Goal: Task Accomplishment & Management: Use online tool/utility

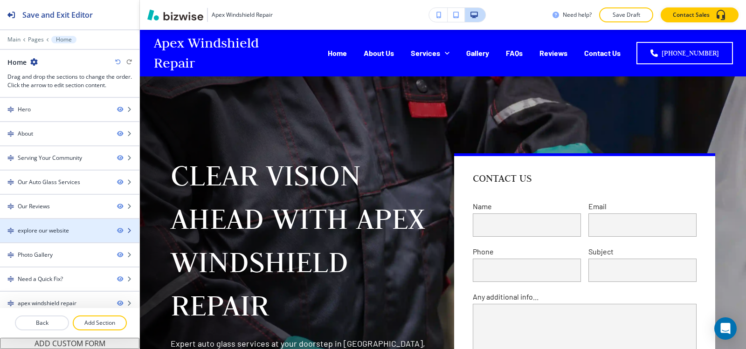
scroll to position [32, 0]
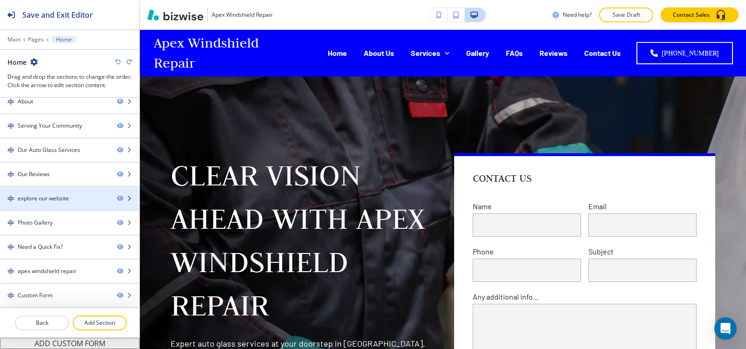
click at [50, 195] on div "explore our website" at bounding box center [43, 199] width 51 height 8
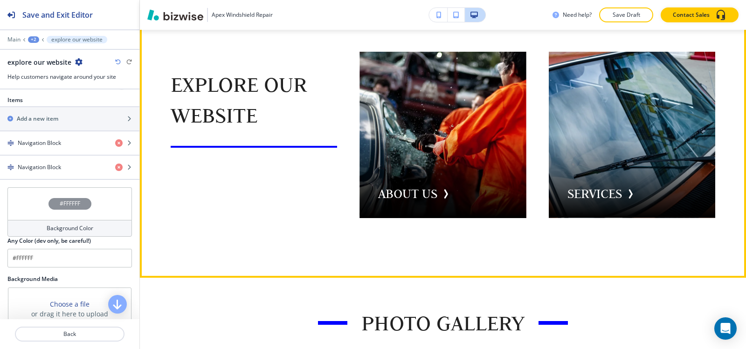
scroll to position [2663, 0]
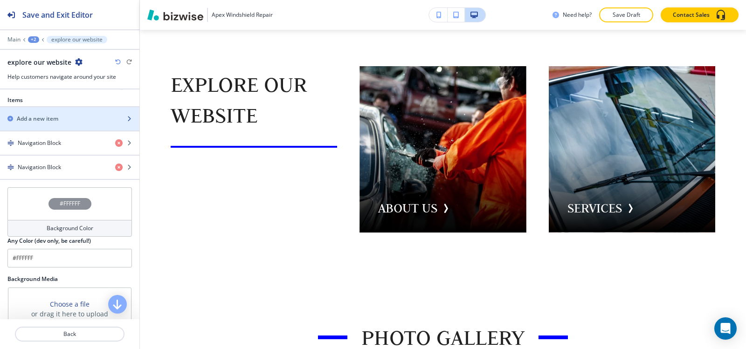
click at [61, 120] on div "Add a new item" at bounding box center [59, 119] width 119 height 8
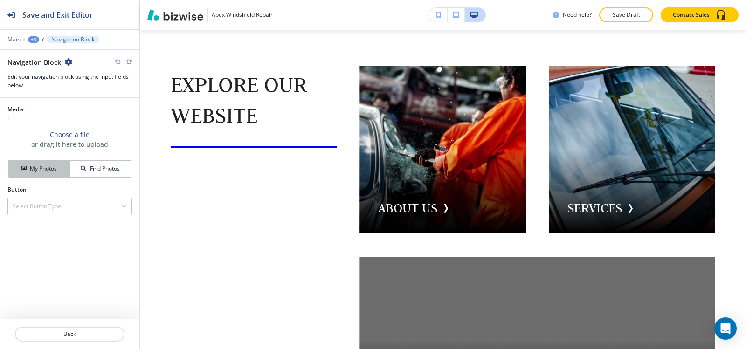
click at [52, 176] on button "My Photos" at bounding box center [39, 169] width 62 height 16
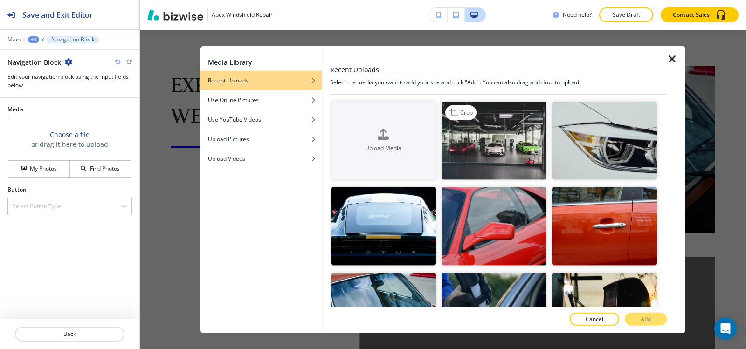
click at [483, 146] on img "button" at bounding box center [494, 140] width 105 height 79
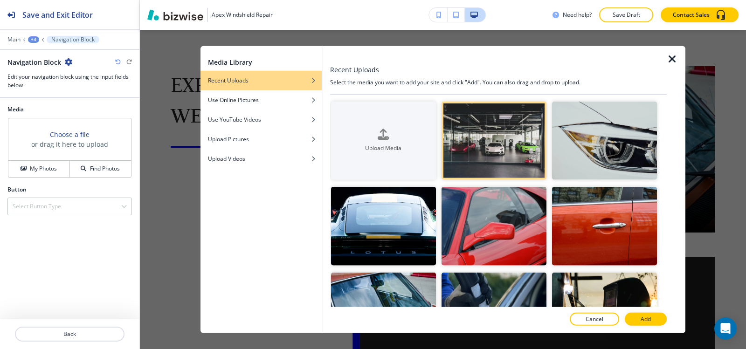
click at [656, 322] on button "Add" at bounding box center [646, 319] width 42 height 13
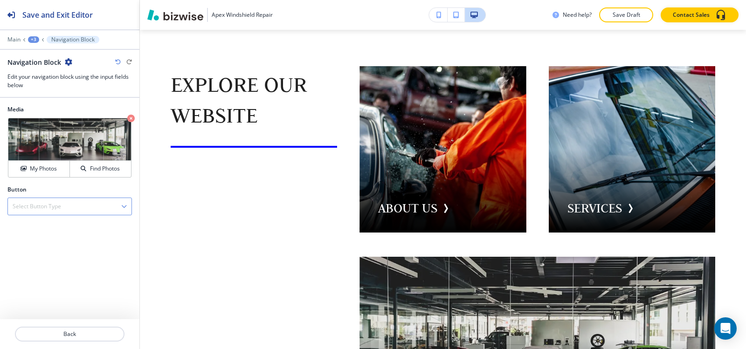
click at [45, 202] on h4 "Select Button Type" at bounding box center [37, 206] width 49 height 8
click at [55, 243] on div "Internal Link" at bounding box center [70, 239] width 124 height 16
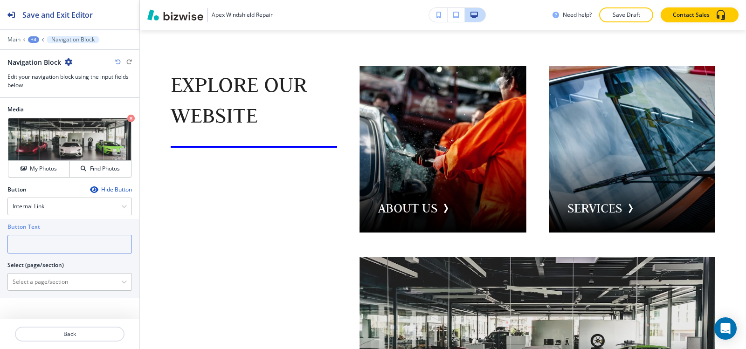
click at [53, 251] on input "text" at bounding box center [69, 244] width 125 height 19
type input "GALLERY"
click at [62, 278] on \(page\/section\) "Manual Input" at bounding box center [64, 282] width 113 height 16
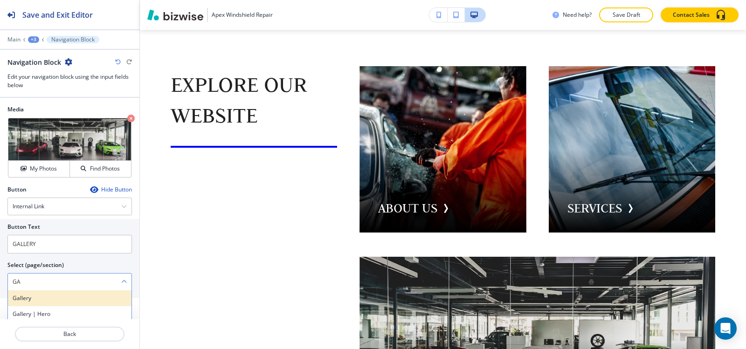
click at [54, 299] on h4 "Gallery" at bounding box center [70, 298] width 114 height 8
type \(page\/section\) "Gallery"
click at [34, 37] on div "+3" at bounding box center [33, 39] width 11 height 7
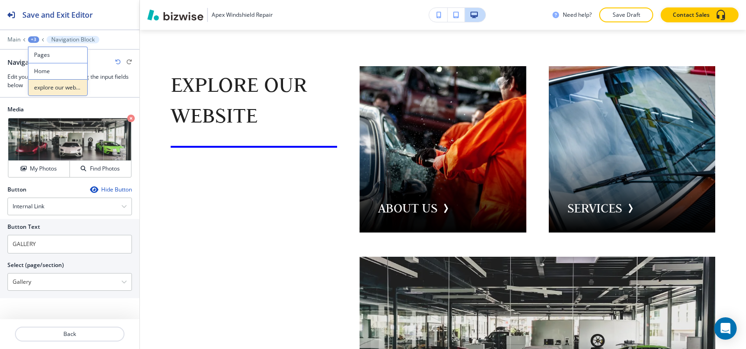
click at [53, 86] on p "explore our website" at bounding box center [58, 88] width 48 height 8
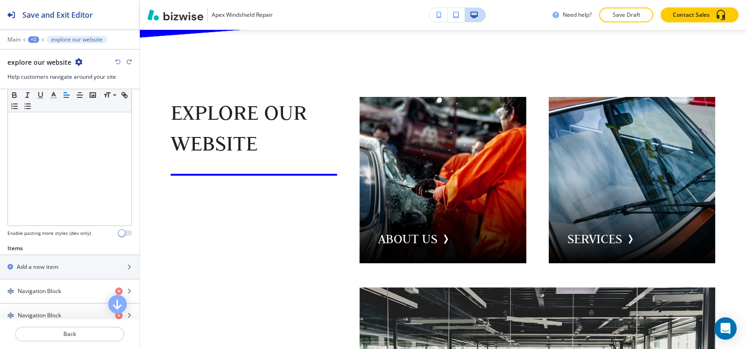
scroll to position [233, 0]
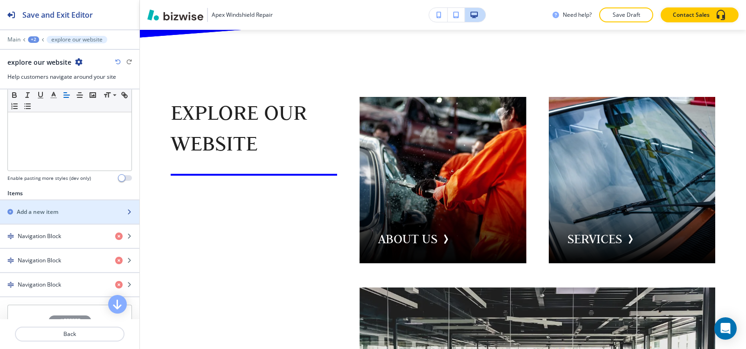
click at [62, 217] on div "button" at bounding box center [69, 219] width 139 height 7
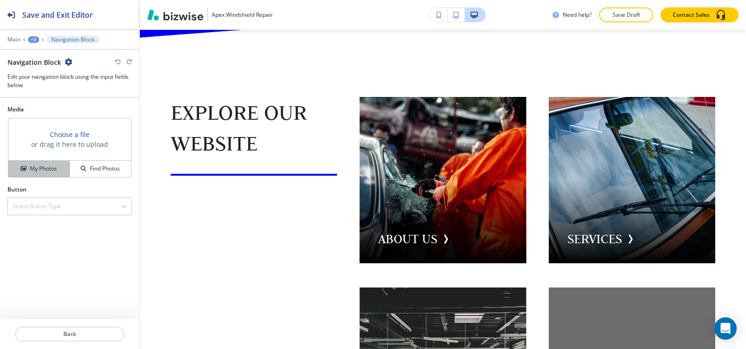
click at [45, 168] on h4 "My Photos" at bounding box center [43, 169] width 27 height 8
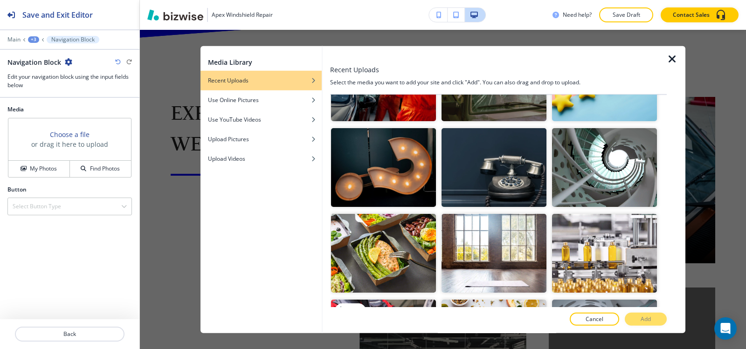
scroll to position [280, 0]
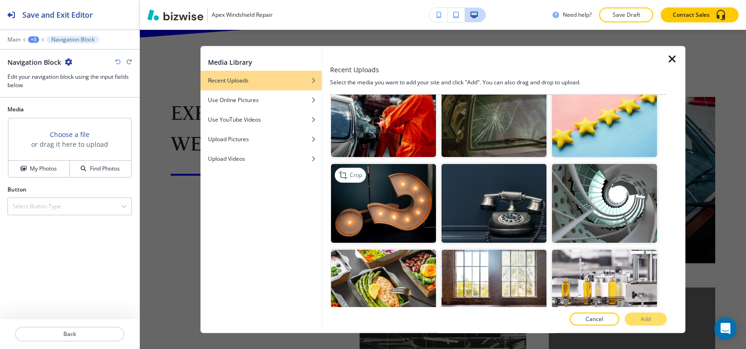
click at [414, 198] on img "button" at bounding box center [383, 203] width 105 height 79
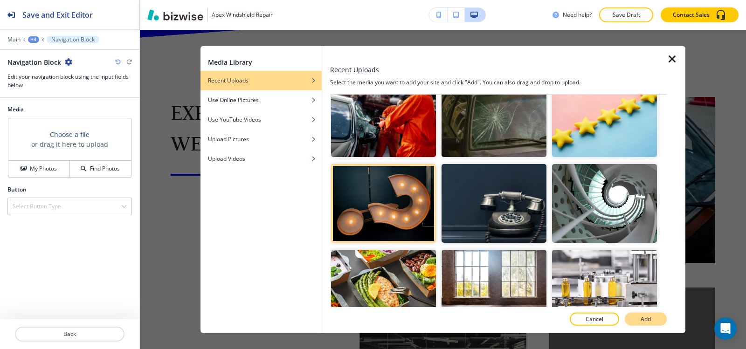
click at [655, 317] on button "Add" at bounding box center [646, 319] width 42 height 13
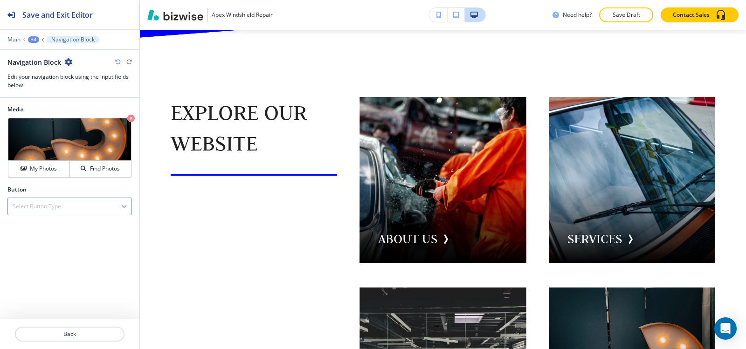
click at [86, 204] on div "Select Button Type" at bounding box center [70, 206] width 124 height 17
click at [60, 241] on h4 "Internal Link" at bounding box center [70, 239] width 114 height 8
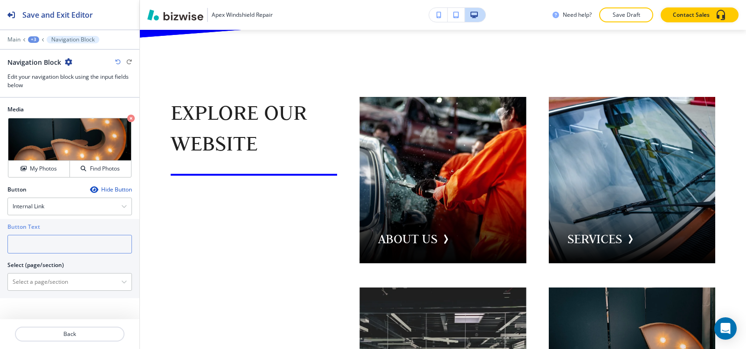
click at [58, 242] on input "text" at bounding box center [69, 244] width 125 height 19
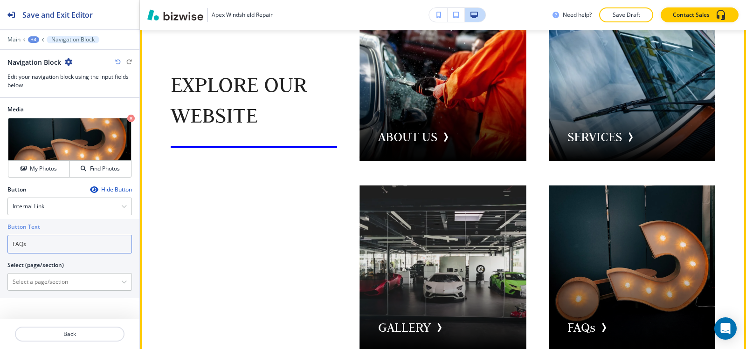
scroll to position [2726, 0]
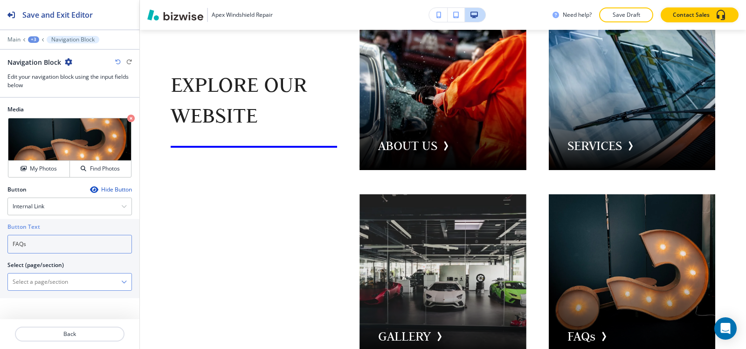
type input "FAQs"
click at [29, 284] on \(page\/section\) "Manual Input" at bounding box center [64, 282] width 113 height 16
type \(page\/section\) "FAQs"
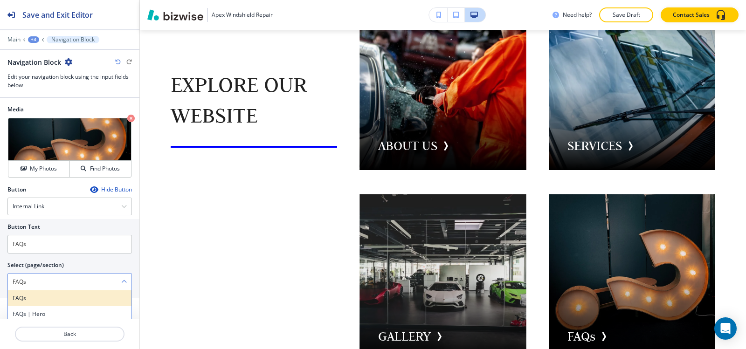
click at [38, 302] on h4 "FAQs" at bounding box center [70, 298] width 114 height 8
click at [31, 41] on div "+3" at bounding box center [33, 39] width 11 height 7
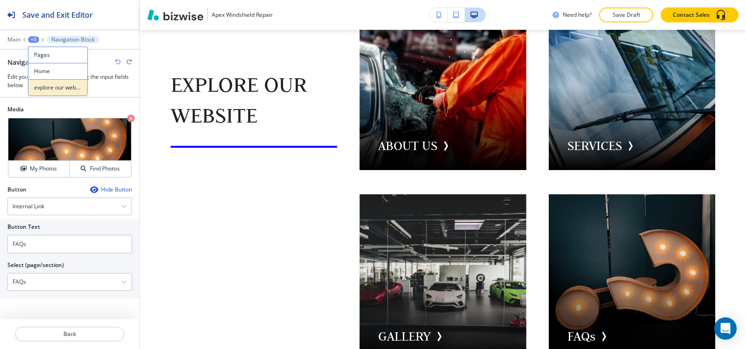
click at [50, 90] on p "explore our website" at bounding box center [58, 88] width 48 height 8
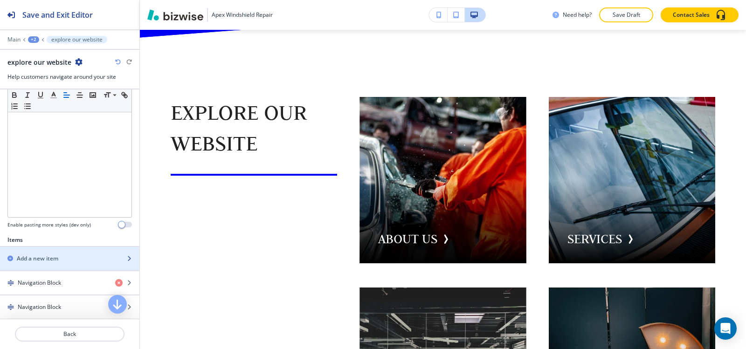
scroll to position [280, 0]
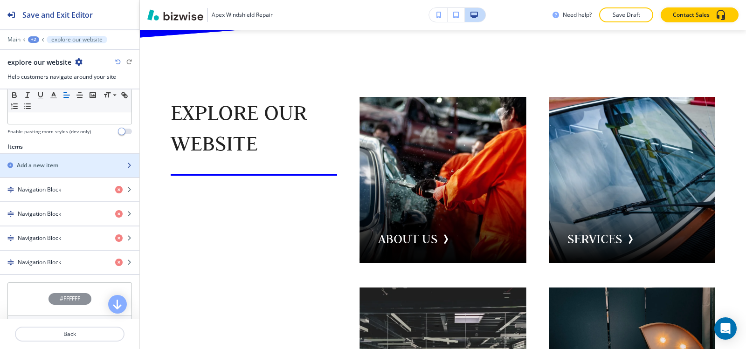
click at [57, 167] on h2 "Add a new item" at bounding box center [38, 165] width 42 height 8
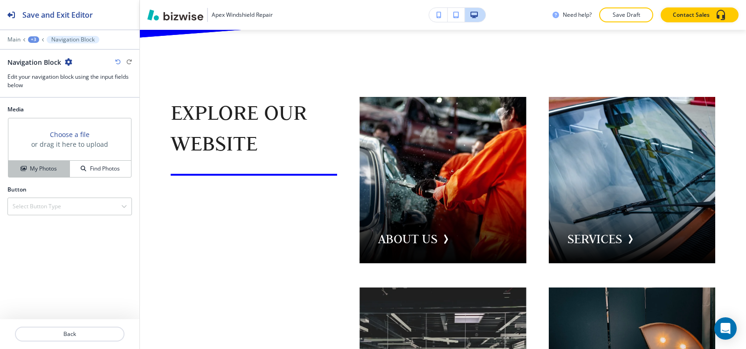
click at [56, 170] on h4 "My Photos" at bounding box center [43, 169] width 27 height 8
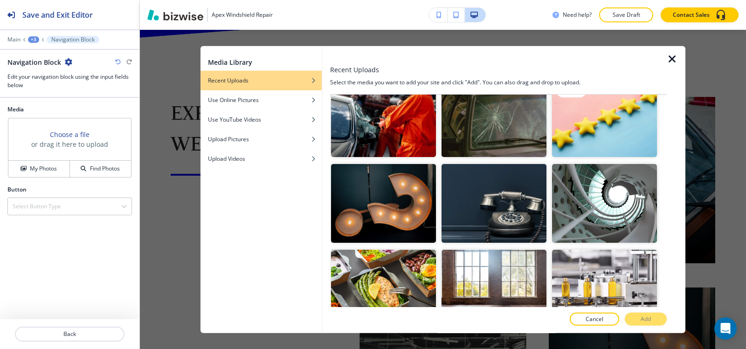
click at [609, 122] on img "button" at bounding box center [604, 117] width 105 height 79
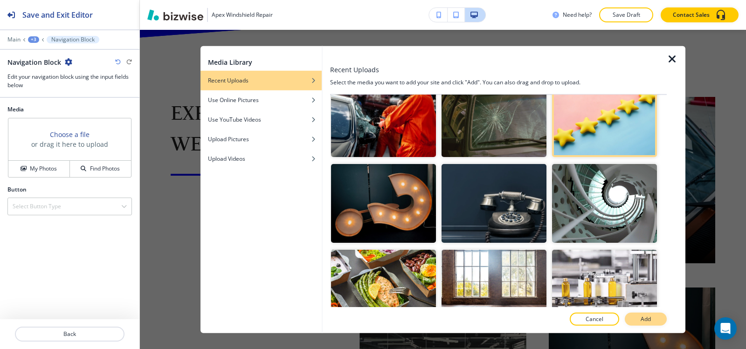
click at [649, 324] on button "Add" at bounding box center [646, 319] width 42 height 13
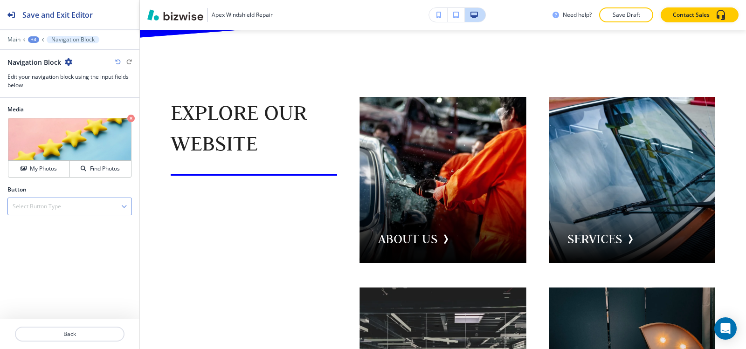
click at [65, 209] on div "Select Button Type" at bounding box center [70, 206] width 124 height 17
click at [60, 243] on h4 "Internal Link" at bounding box center [70, 239] width 114 height 8
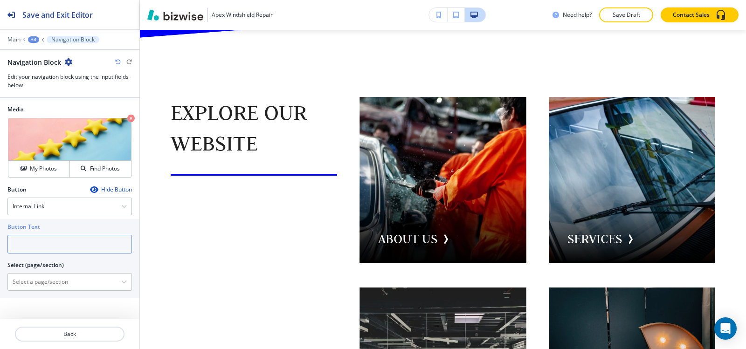
click at [57, 242] on input "text" at bounding box center [69, 244] width 125 height 19
type input "r"
type input "REVIEWS"
click at [28, 286] on \(page\/section\) "Manual Input" at bounding box center [64, 282] width 113 height 16
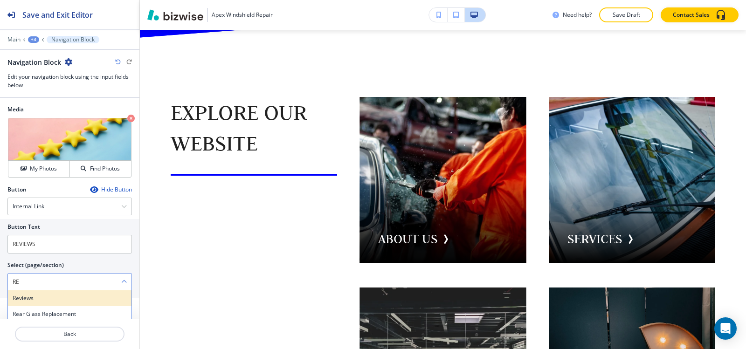
click at [27, 299] on h4 "Reviews" at bounding box center [70, 298] width 114 height 8
type \(page\/section\) "Reviews"
click at [36, 38] on div "+3" at bounding box center [33, 39] width 11 height 7
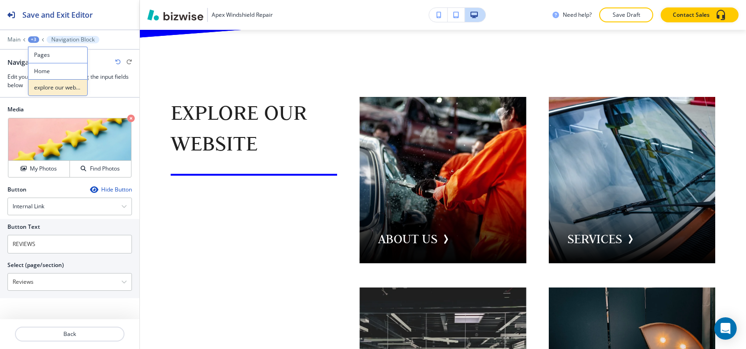
click at [50, 85] on p "explore our website" at bounding box center [58, 88] width 48 height 8
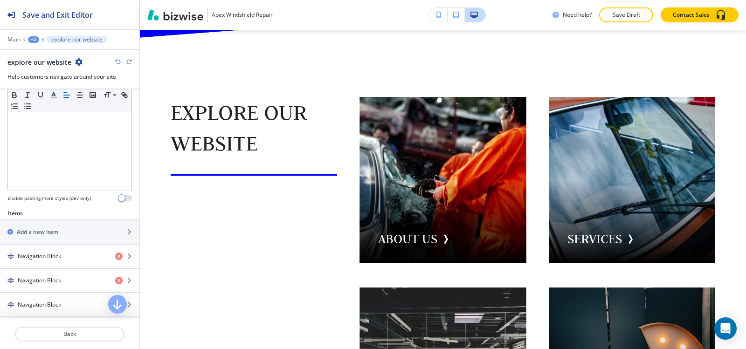
scroll to position [233, 0]
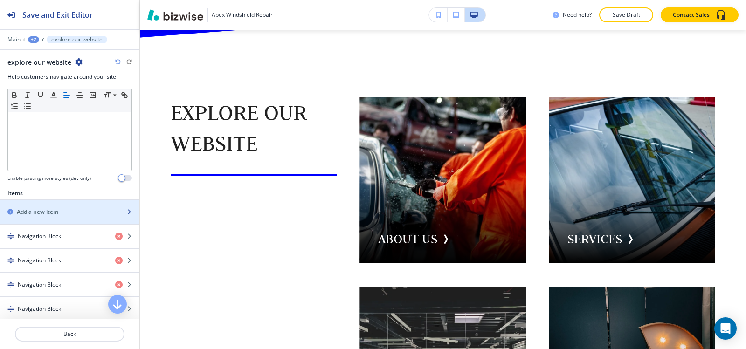
click at [66, 215] on div "Add a new item" at bounding box center [59, 212] width 119 height 8
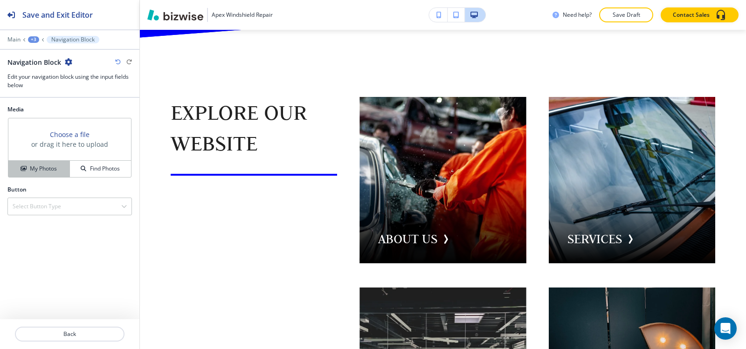
click at [25, 167] on icon "button" at bounding box center [24, 169] width 6 height 6
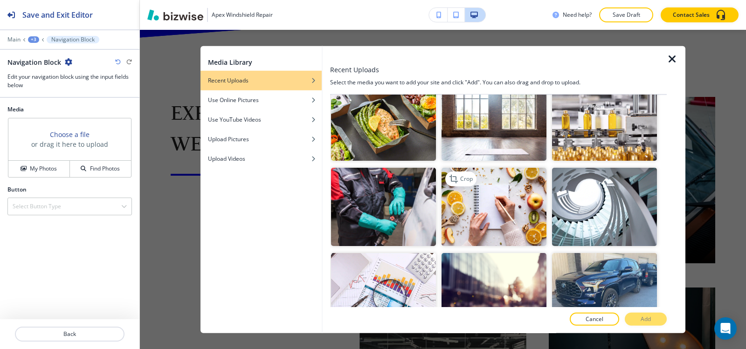
scroll to position [355, 0]
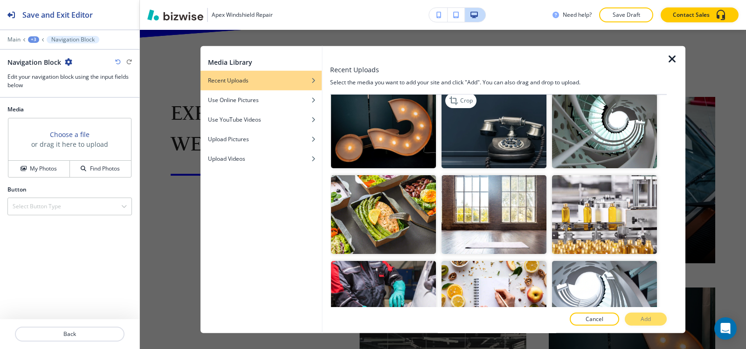
click at [513, 133] on img "button" at bounding box center [494, 129] width 105 height 79
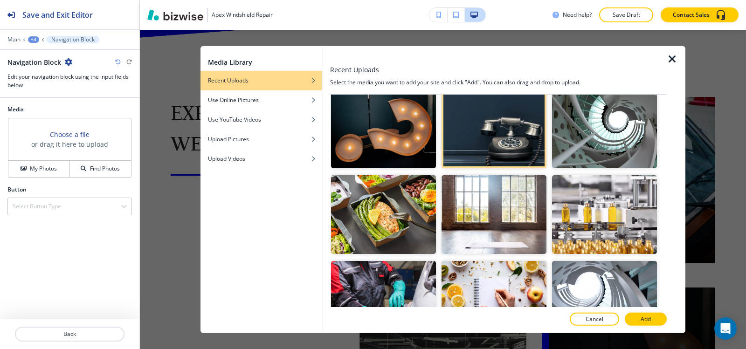
click at [641, 320] on p "Add" at bounding box center [646, 319] width 10 height 8
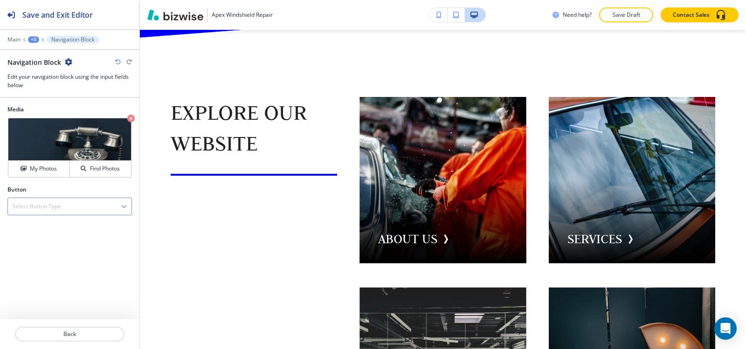
click at [80, 204] on div "Select Button Type" at bounding box center [70, 206] width 124 height 17
click at [59, 244] on div "Internal Link" at bounding box center [70, 239] width 124 height 16
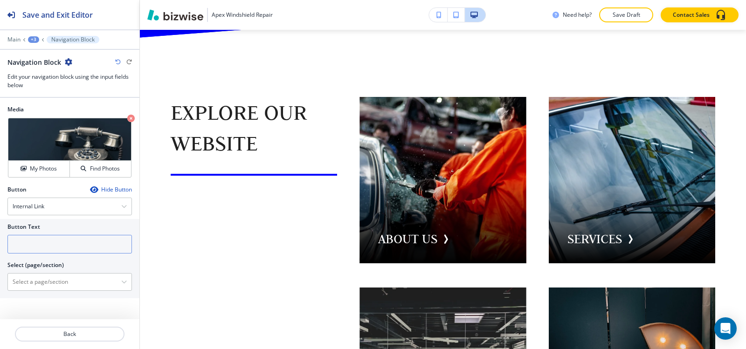
click at [58, 242] on input "text" at bounding box center [69, 244] width 125 height 19
type input "CONTACT US"
click at [20, 285] on \(page\/section\) "Manual Input" at bounding box center [64, 282] width 113 height 16
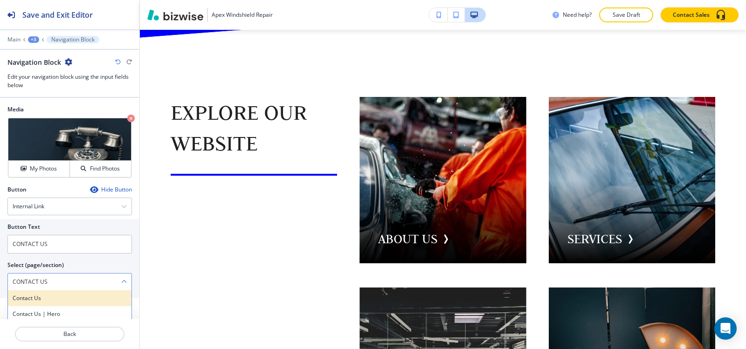
click at [29, 306] on div "Contact Us" at bounding box center [70, 299] width 124 height 16
type \(page\/section\) "Contact Us"
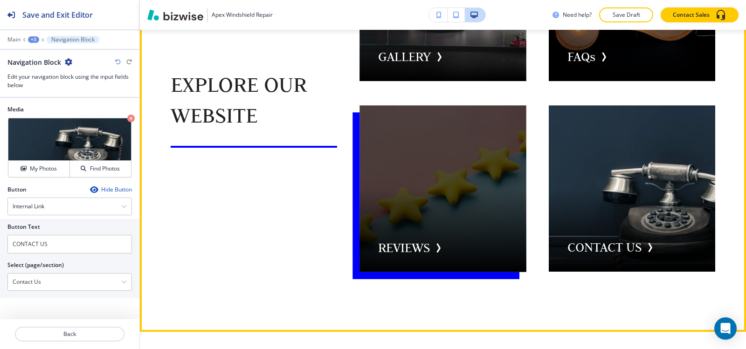
scroll to position [3052, 0]
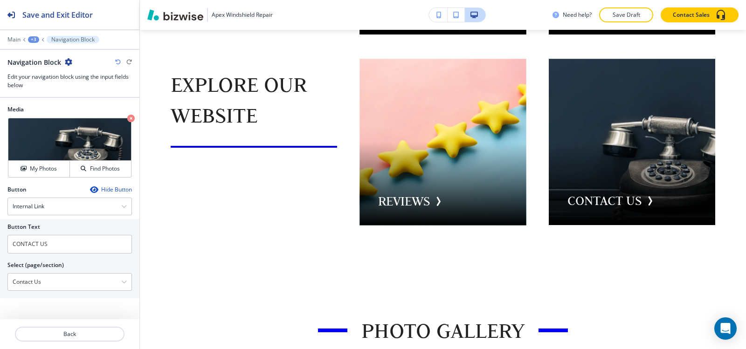
click at [26, 39] on div "Main +3 Navigation Block" at bounding box center [69, 39] width 125 height 7
click at [35, 38] on div "+3" at bounding box center [33, 39] width 11 height 7
click at [57, 84] on p "explore our website" at bounding box center [58, 88] width 48 height 8
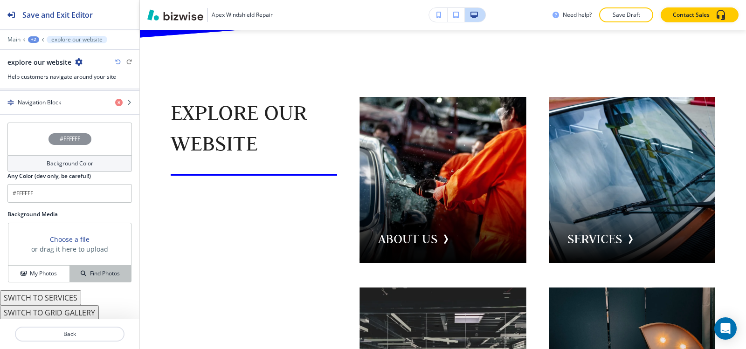
scroll to position [501, 0]
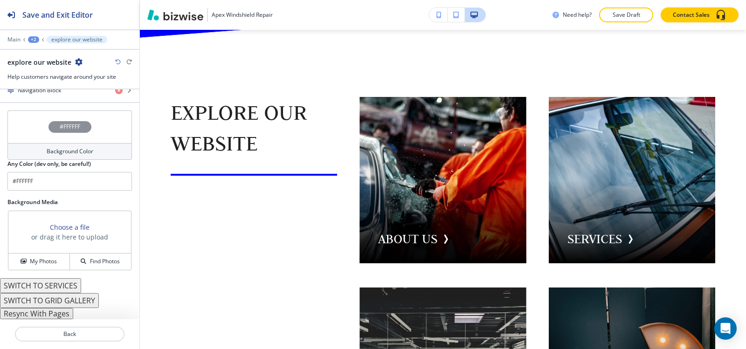
click at [54, 314] on button "Resync With Pages" at bounding box center [36, 313] width 73 height 11
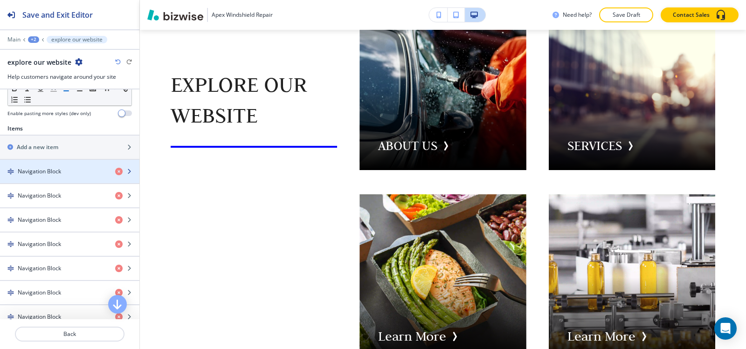
scroll to position [314, 0]
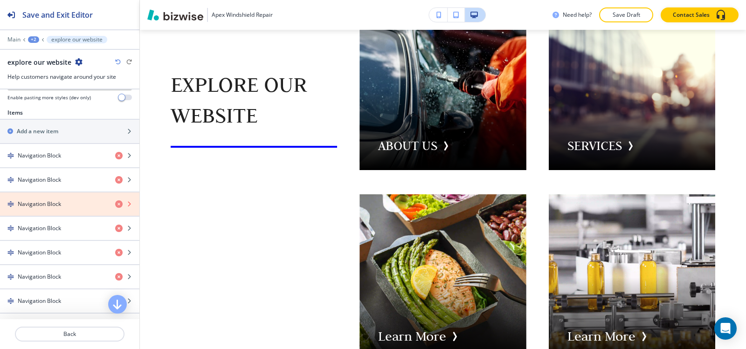
click at [115, 205] on icon "button" at bounding box center [118, 204] width 7 height 7
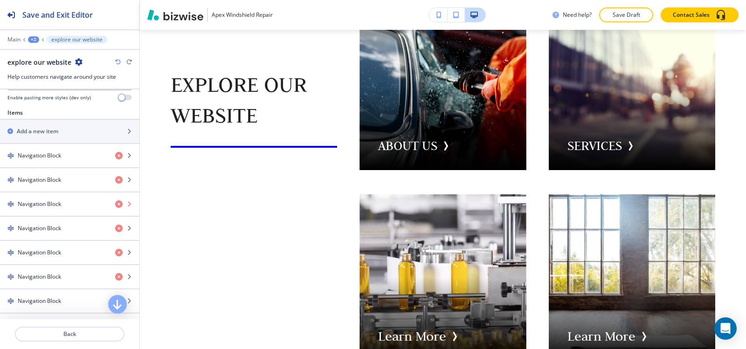
click at [115, 205] on icon "button" at bounding box center [118, 204] width 7 height 7
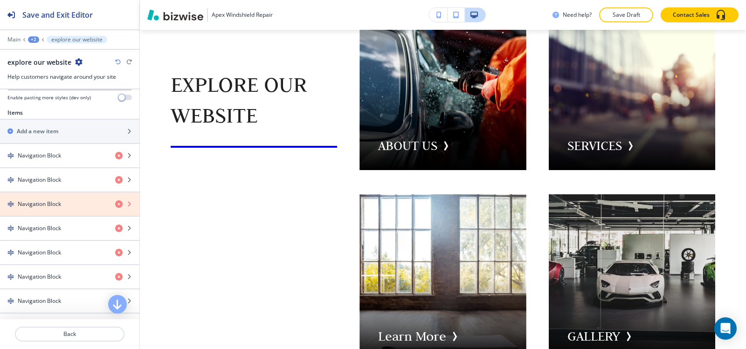
click at [115, 205] on icon "button" at bounding box center [118, 204] width 7 height 7
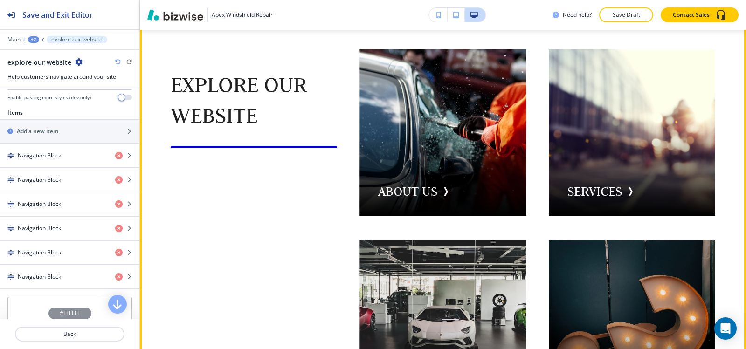
scroll to position [2679, 0]
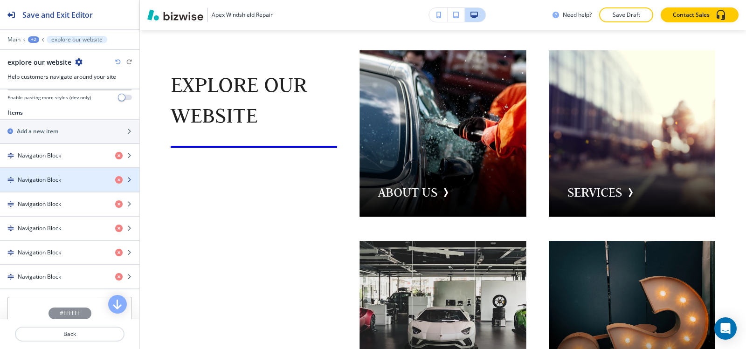
click at [49, 190] on div "button" at bounding box center [69, 187] width 139 height 7
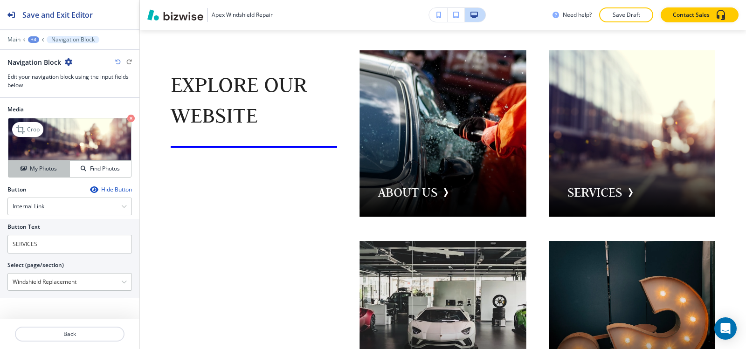
click at [46, 171] on h4 "My Photos" at bounding box center [43, 169] width 27 height 8
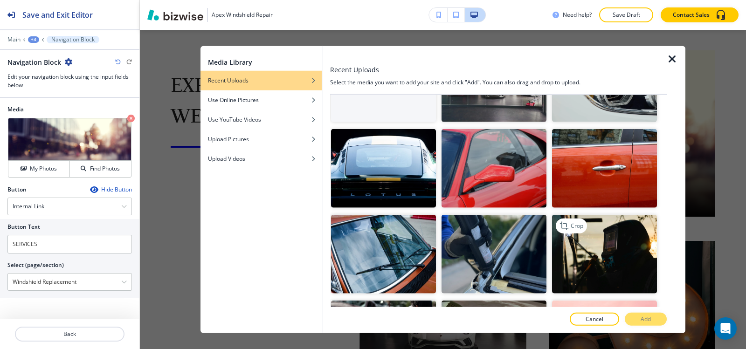
scroll to position [140, 0]
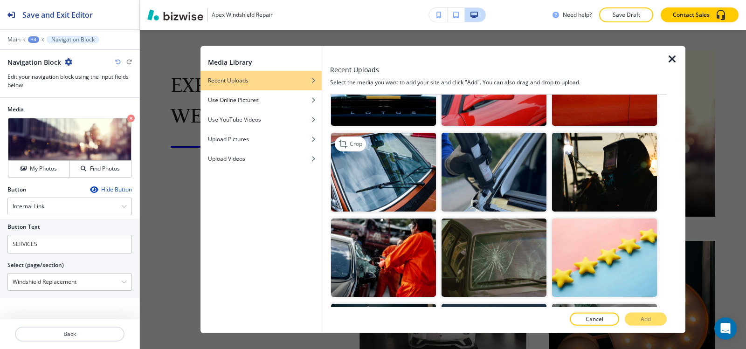
click at [397, 184] on img "button" at bounding box center [383, 172] width 105 height 79
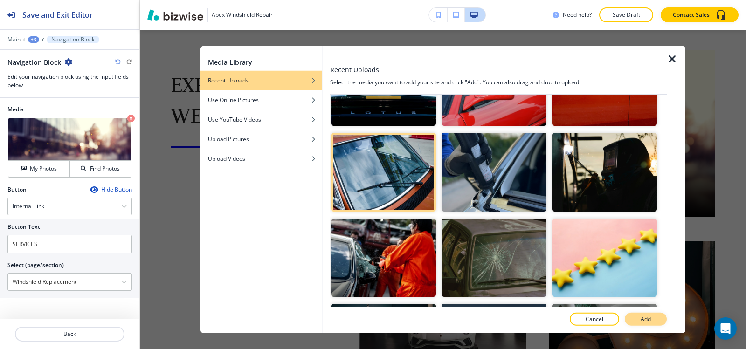
click at [648, 323] on p "Add" at bounding box center [646, 319] width 10 height 8
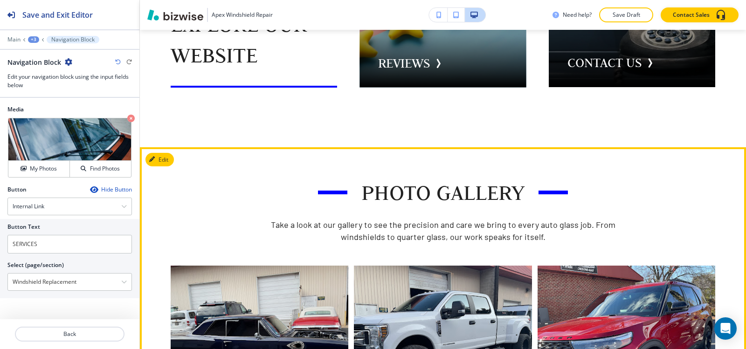
scroll to position [3192, 0]
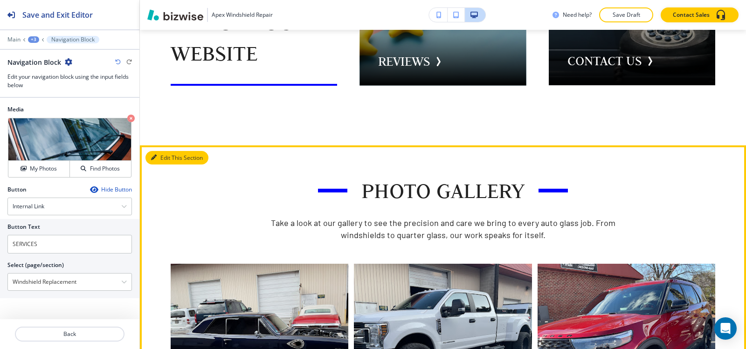
click at [160, 151] on button "Edit This Section" at bounding box center [177, 158] width 63 height 14
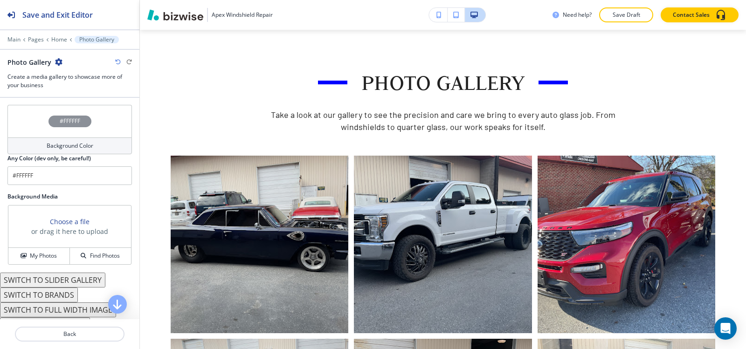
scroll to position [653, 0]
click at [52, 143] on h4 "Background Color" at bounding box center [70, 145] width 47 height 8
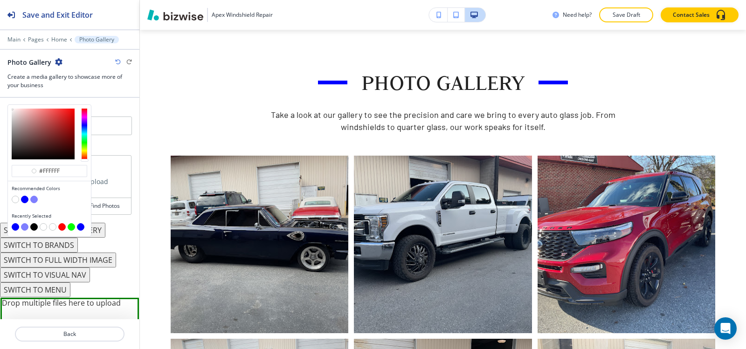
click at [33, 200] on button "button" at bounding box center [33, 199] width 7 height 7
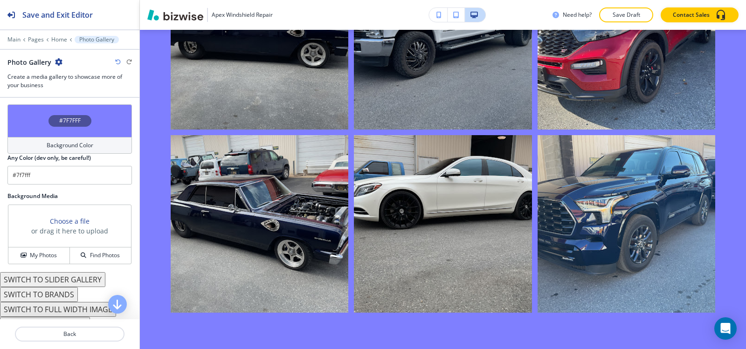
scroll to position [3394, 0]
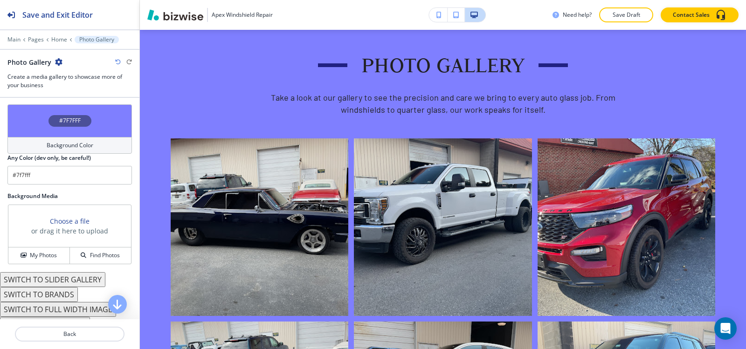
click at [22, 148] on div "Background Color" at bounding box center [69, 145] width 125 height 17
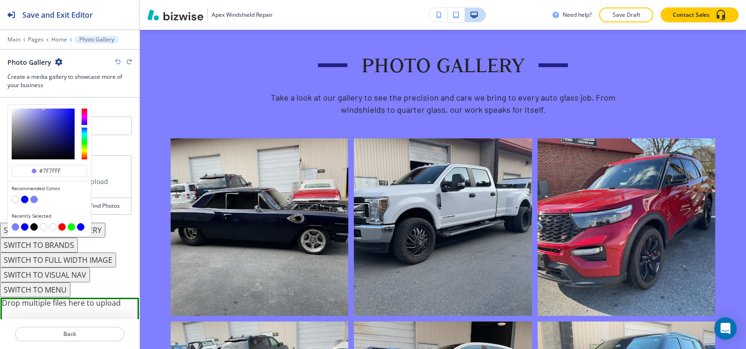
click at [32, 227] on button "button" at bounding box center [33, 226] width 7 height 7
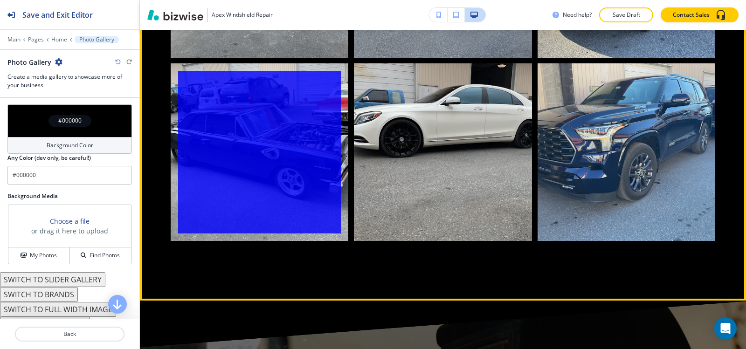
scroll to position [3720, 0]
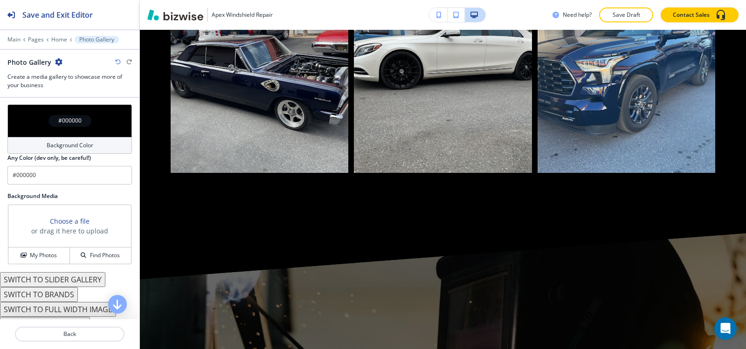
click at [42, 146] on div "Background Color" at bounding box center [69, 145] width 125 height 17
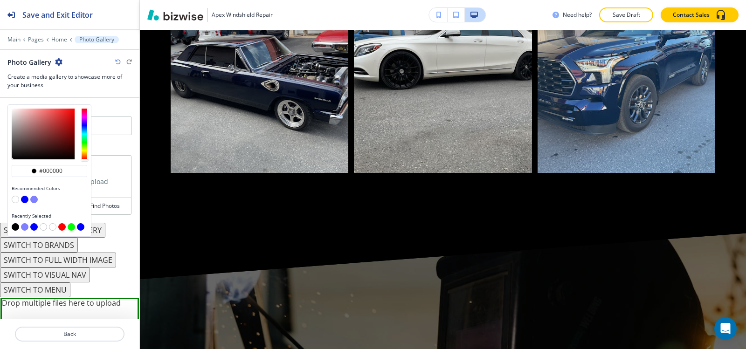
click at [31, 198] on button "button" at bounding box center [33, 199] width 7 height 7
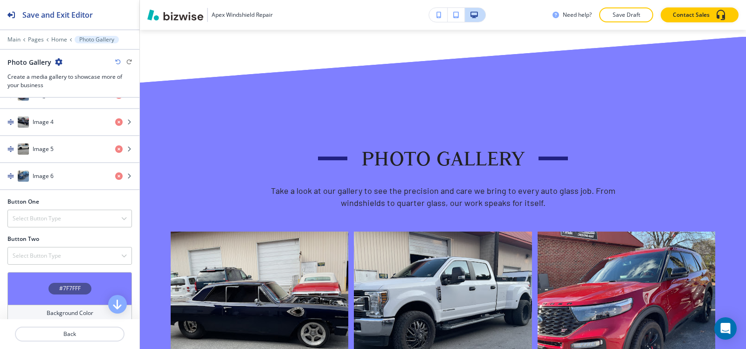
scroll to position [606, 0]
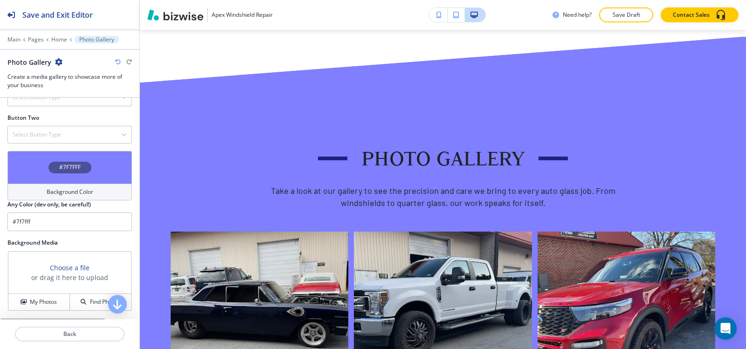
click at [50, 194] on h4 "Background Color" at bounding box center [70, 192] width 47 height 8
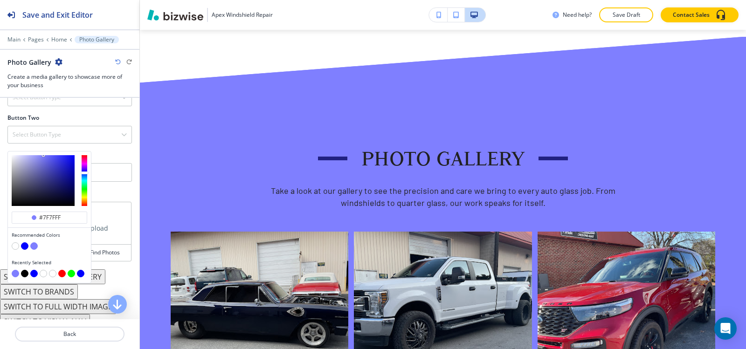
click at [23, 245] on button "button" at bounding box center [24, 246] width 7 height 7
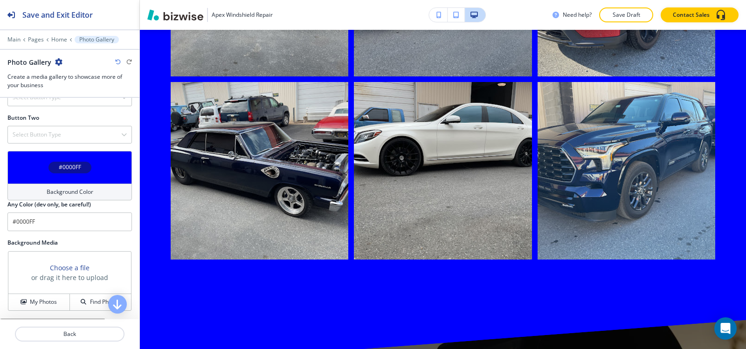
scroll to position [3627, 0]
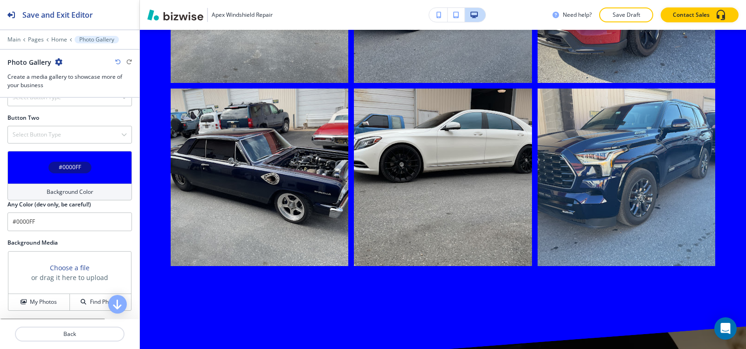
click at [62, 190] on h4 "Background Color" at bounding box center [70, 192] width 47 height 8
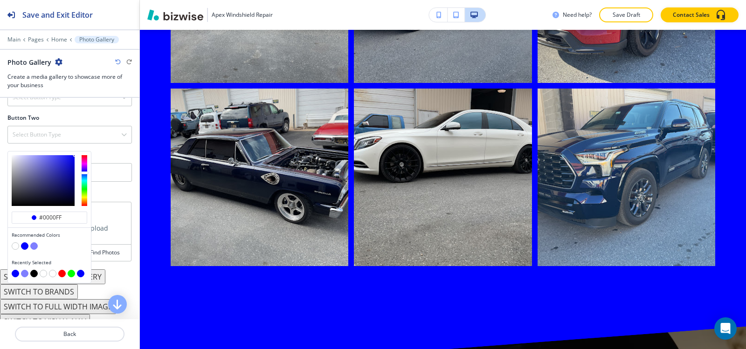
click at [35, 243] on button "button" at bounding box center [33, 246] width 7 height 7
type input "#7f7fff"
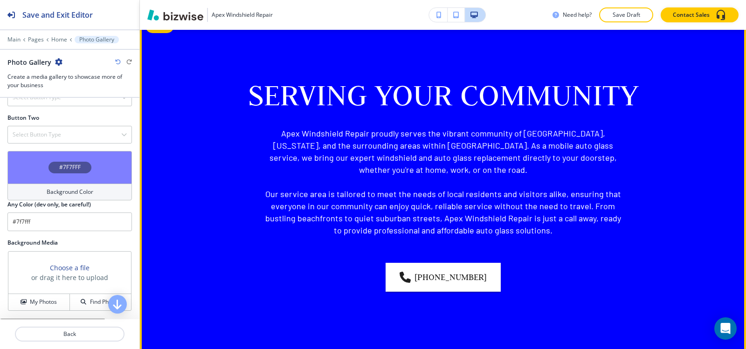
scroll to position [828, 0]
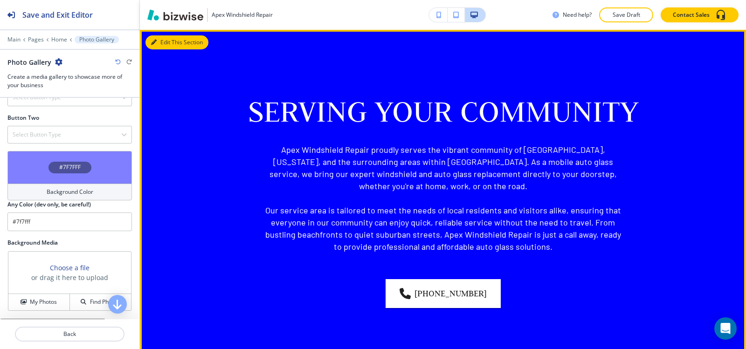
click at [157, 38] on button "Edit This Section" at bounding box center [177, 42] width 63 height 14
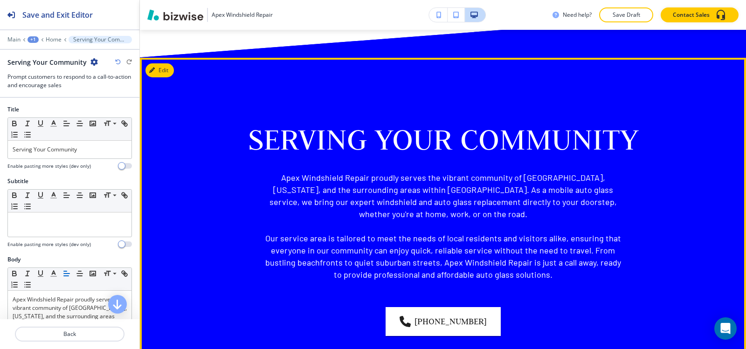
scroll to position [821, 0]
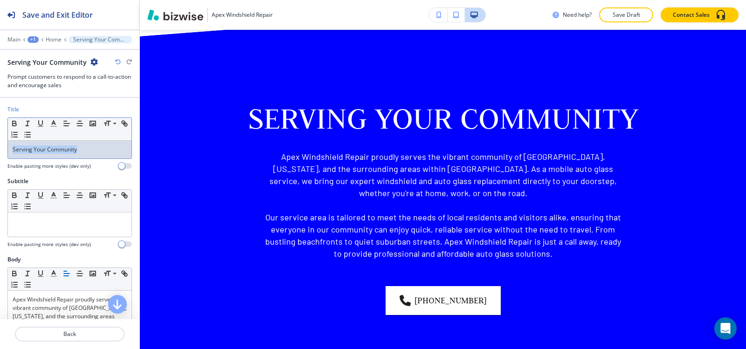
drag, startPoint x: 82, startPoint y: 152, endPoint x: 0, endPoint y: 144, distance: 82.5
click at [0, 144] on div "Title Small Normal Large Huge Serving Your Community Enable pasting more styles…" at bounding box center [69, 141] width 139 height 72
click at [63, 125] on icon "button" at bounding box center [67, 123] width 8 height 8
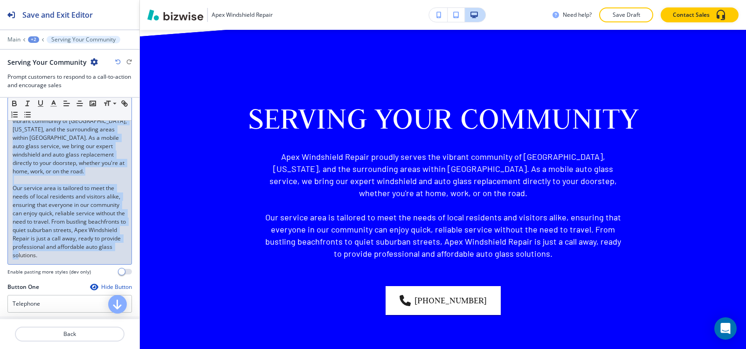
scroll to position [214, 0]
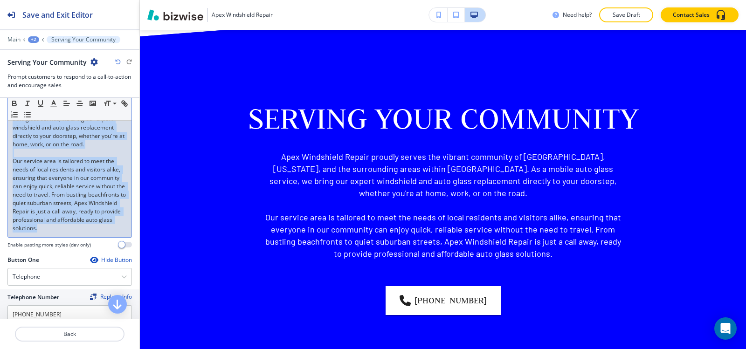
drag, startPoint x: 10, startPoint y: 204, endPoint x: 122, endPoint y: 234, distance: 116.0
click at [122, 234] on div "Apex Windshield Repair proudly serves the vibrant community of Myrtle Beach, So…" at bounding box center [70, 157] width 124 height 160
click at [68, 105] on icon "button" at bounding box center [67, 103] width 8 height 8
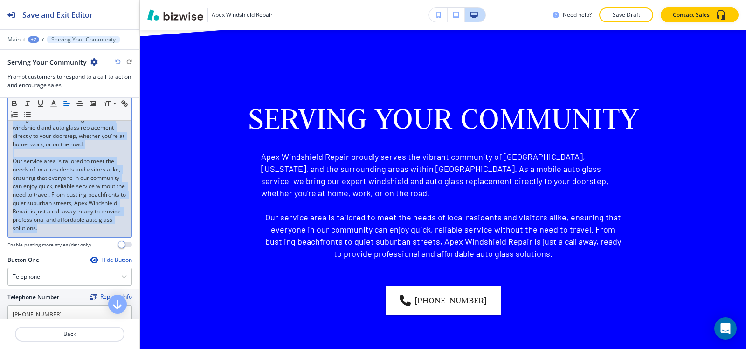
click at [68, 105] on icon "button" at bounding box center [67, 103] width 8 height 8
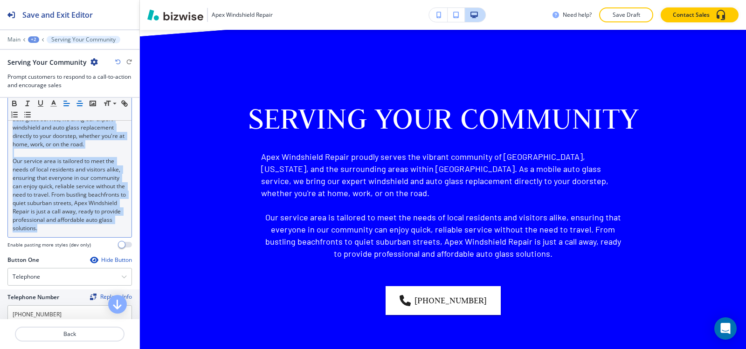
click at [81, 106] on icon "button" at bounding box center [80, 103] width 8 height 8
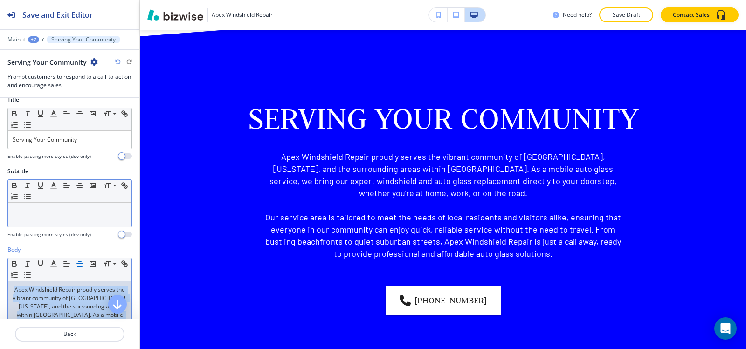
scroll to position [0, 0]
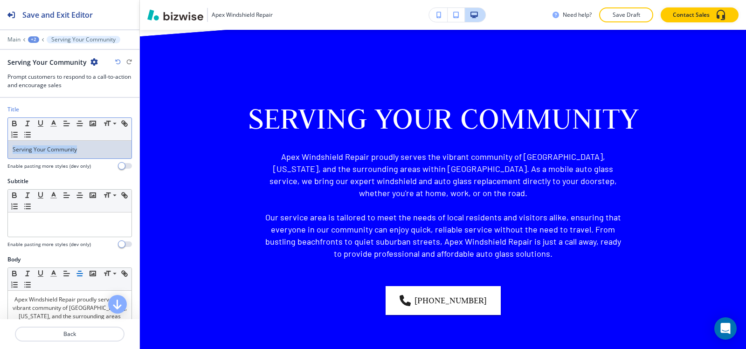
drag, startPoint x: 92, startPoint y: 150, endPoint x: 0, endPoint y: 151, distance: 92.4
click at [0, 151] on div "Title Small Normal Large Huge Serving Your Community Enable pasting more styles…" at bounding box center [69, 141] width 139 height 72
click at [78, 124] on line "button" at bounding box center [80, 124] width 6 height 0
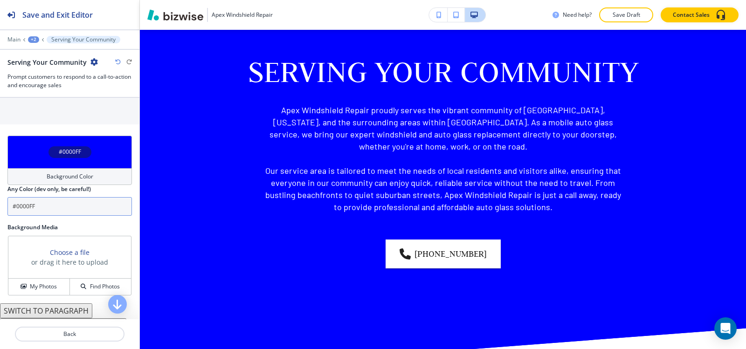
scroll to position [553, 0]
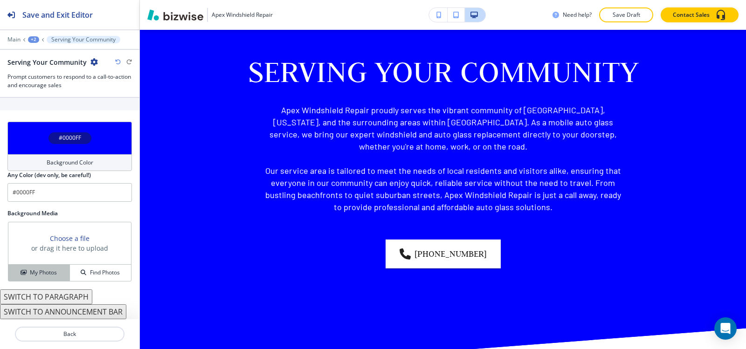
click at [42, 269] on h4 "My Photos" at bounding box center [43, 273] width 27 height 8
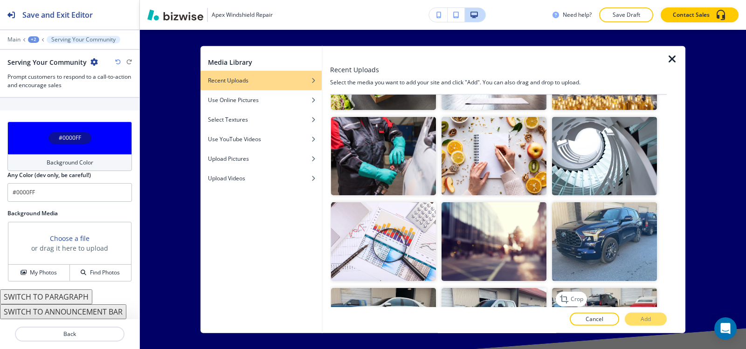
scroll to position [466, 0]
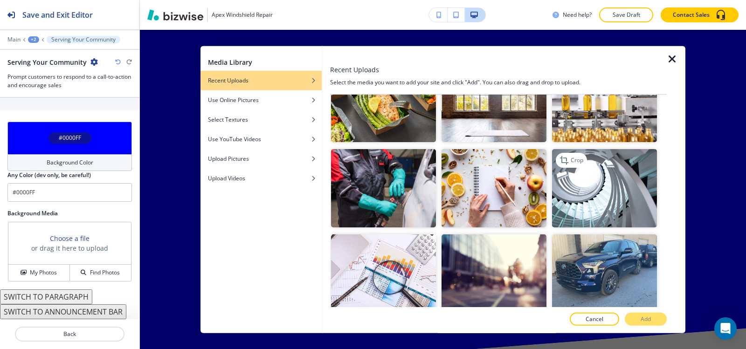
click at [605, 179] on img "button" at bounding box center [604, 188] width 105 height 79
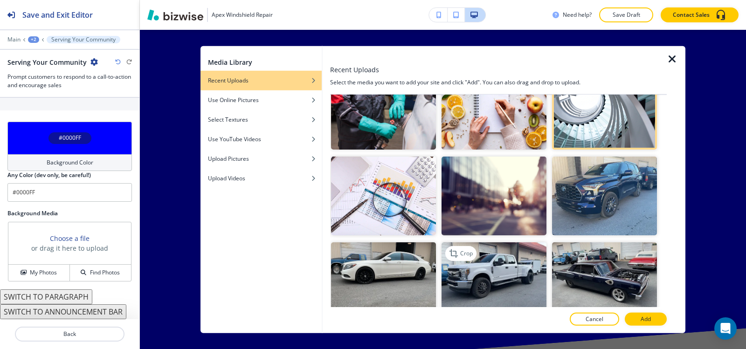
scroll to position [541, 0]
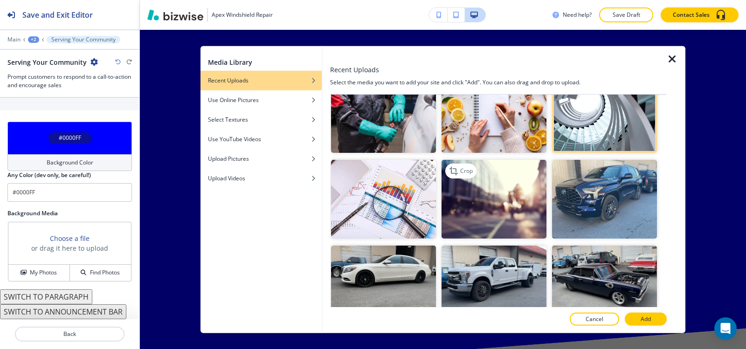
click at [515, 201] on img "button" at bounding box center [494, 199] width 105 height 79
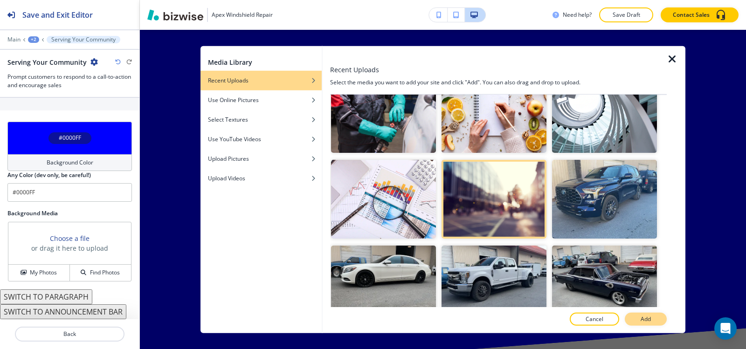
click at [653, 322] on button "Add" at bounding box center [646, 319] width 42 height 13
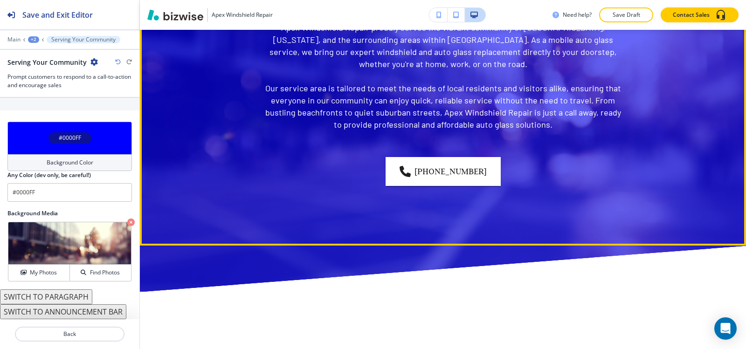
scroll to position [961, 0]
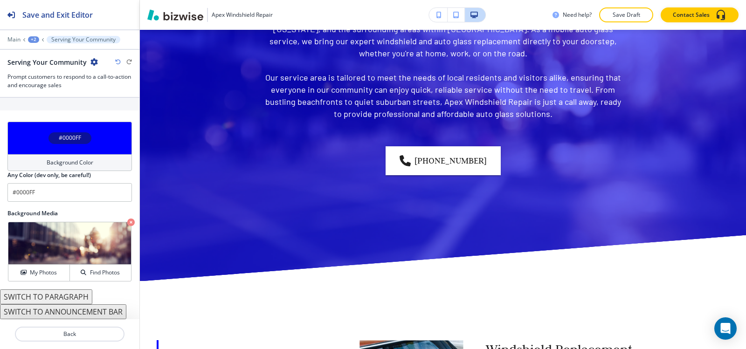
click at [53, 160] on h4 "Background Color" at bounding box center [70, 163] width 47 height 8
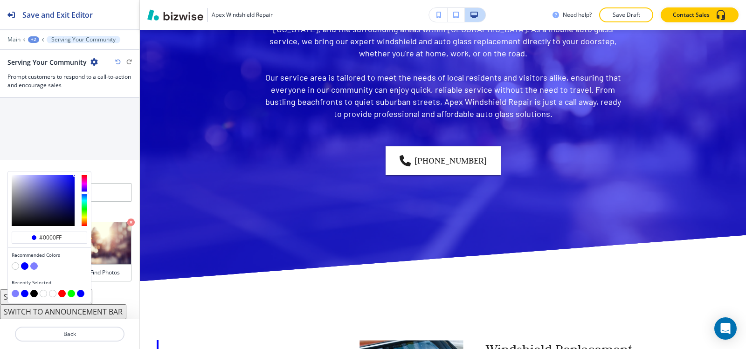
scroll to position [503, 0]
click at [34, 297] on button "button" at bounding box center [33, 293] width 7 height 7
type input "#000000"
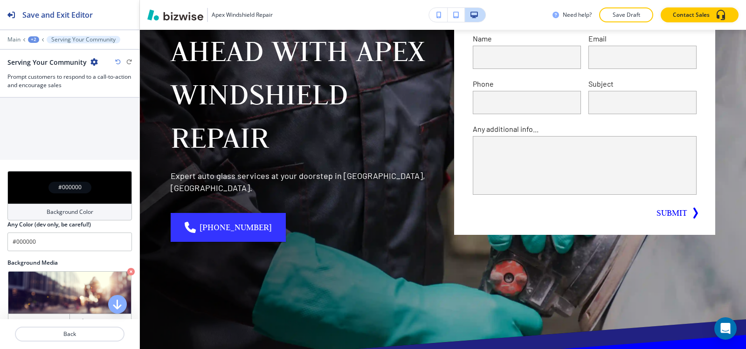
scroll to position [0, 0]
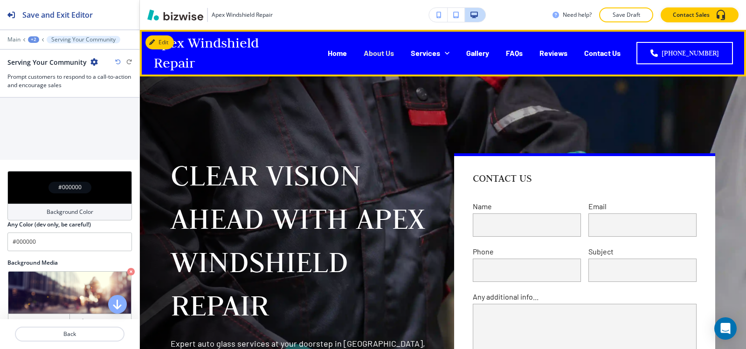
click at [385, 50] on p "About Us" at bounding box center [379, 53] width 30 height 11
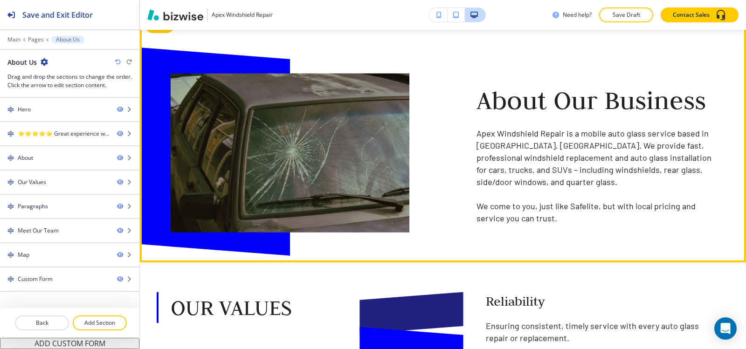
scroll to position [746, 0]
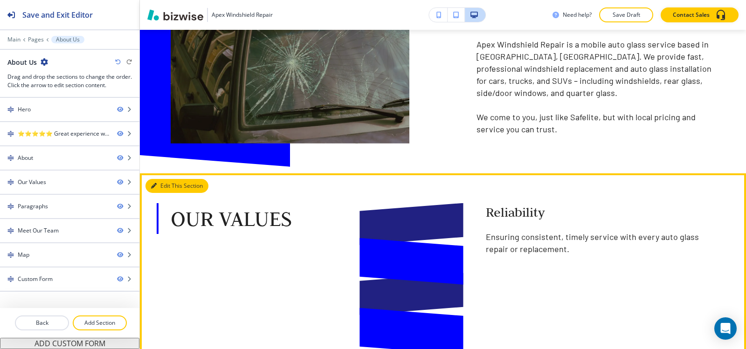
click at [159, 187] on button "Edit This Section" at bounding box center [177, 186] width 63 height 14
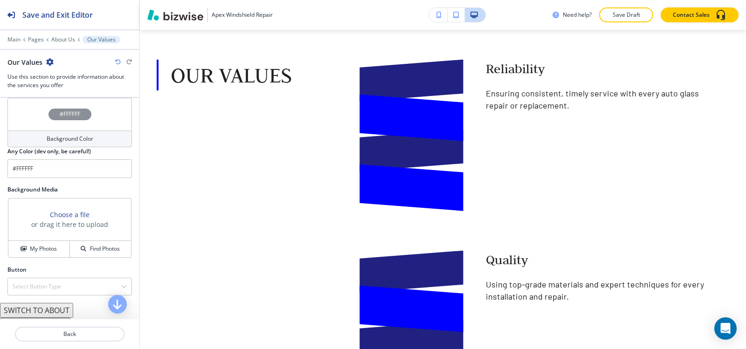
scroll to position [561, 0]
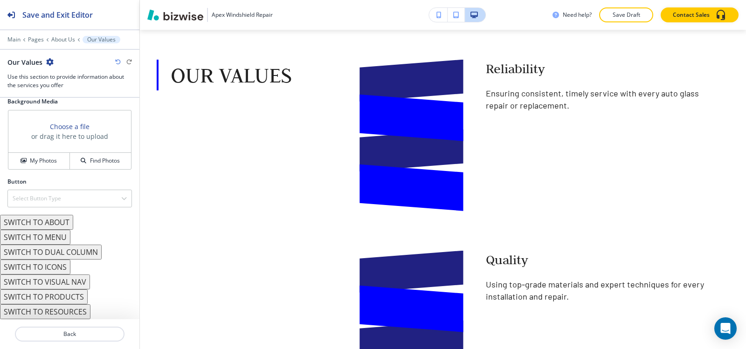
click at [51, 223] on button "SWITCH TO ABOUT" at bounding box center [36, 222] width 73 height 15
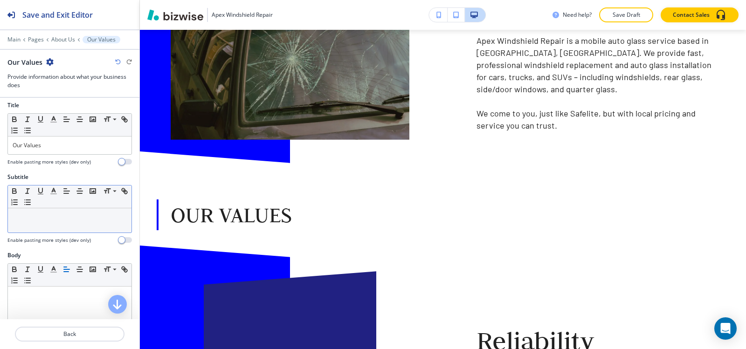
scroll to position [0, 0]
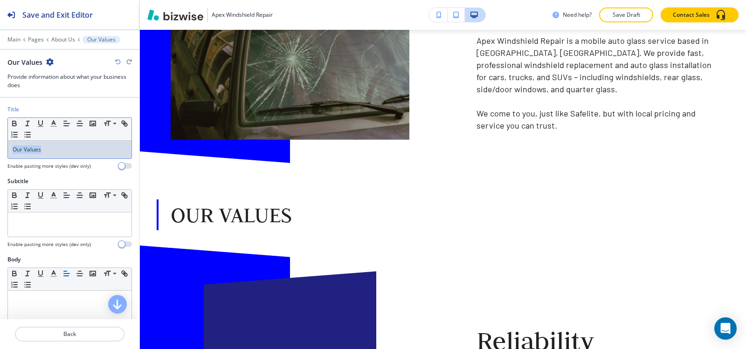
drag, startPoint x: 77, startPoint y: 151, endPoint x: 3, endPoint y: 154, distance: 74.2
click at [0, 156] on div "Title Small Normal Large Huge Our Values Enable pasting more styles (dev only)" at bounding box center [69, 141] width 139 height 72
click at [79, 126] on line "button" at bounding box center [79, 126] width 5 height 0
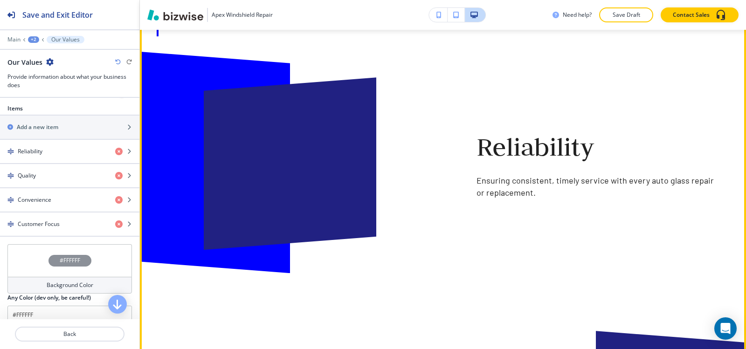
scroll to position [937, 0]
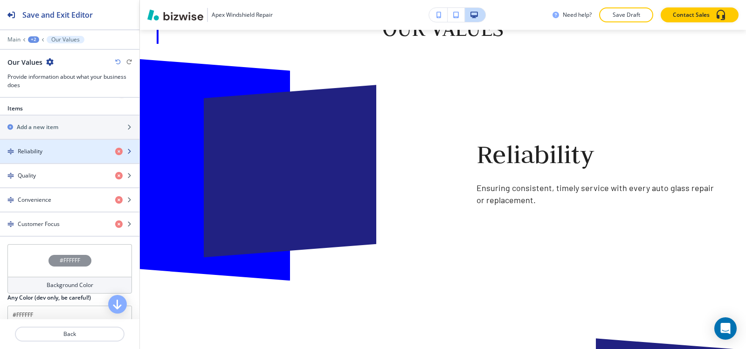
click at [36, 150] on h4 "Reliability" at bounding box center [30, 151] width 25 height 8
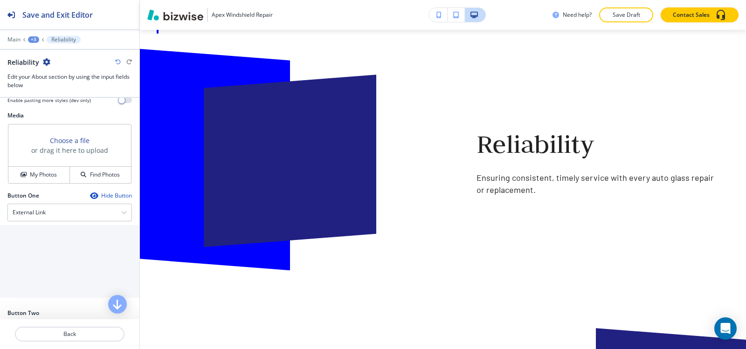
scroll to position [327, 0]
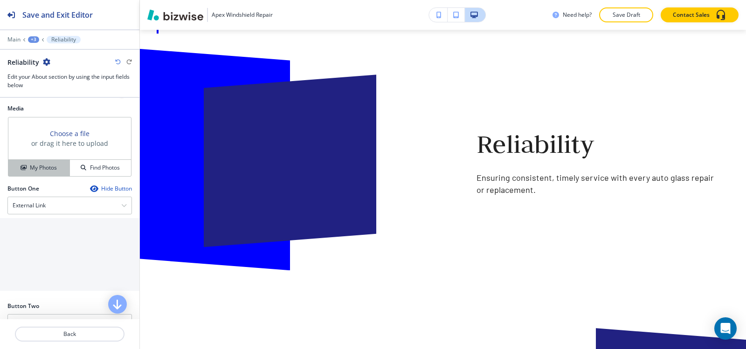
click at [37, 169] on h4 "My Photos" at bounding box center [43, 168] width 27 height 8
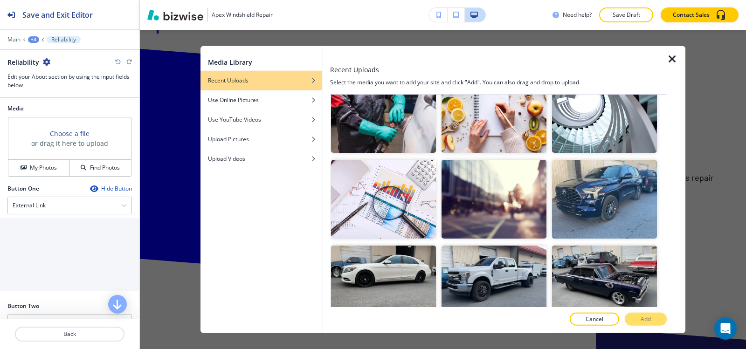
scroll to position [0, 0]
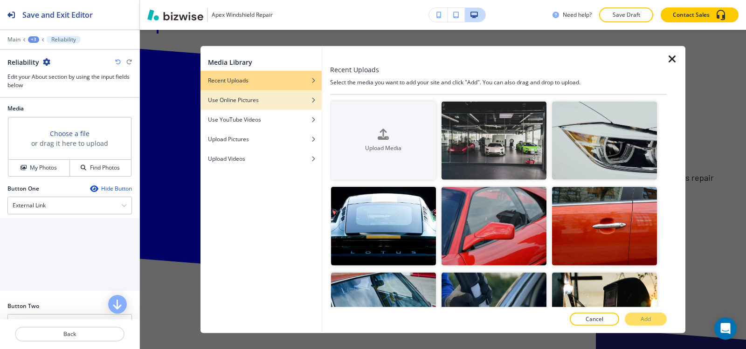
click at [295, 104] on div "button" at bounding box center [261, 107] width 121 height 6
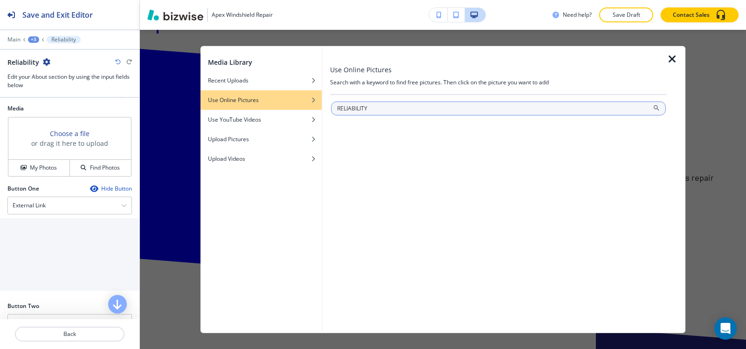
type input "RELIABILITY"
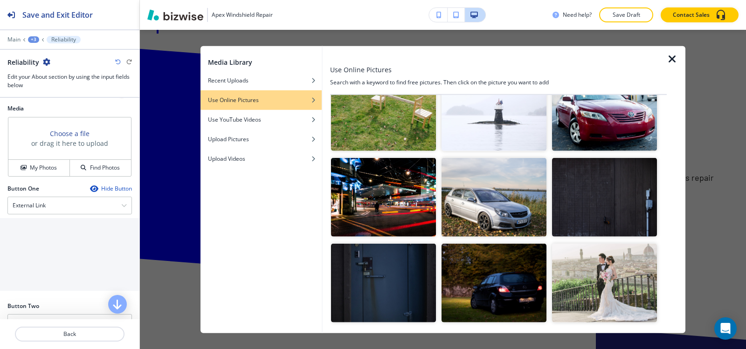
scroll to position [93, 0]
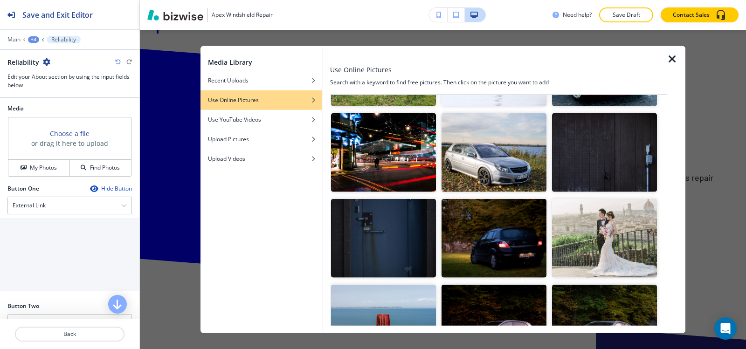
click at [515, 242] on img "button" at bounding box center [494, 238] width 105 height 79
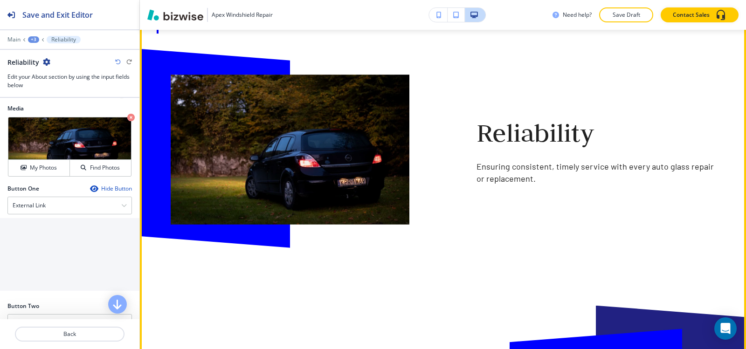
scroll to position [1040, 0]
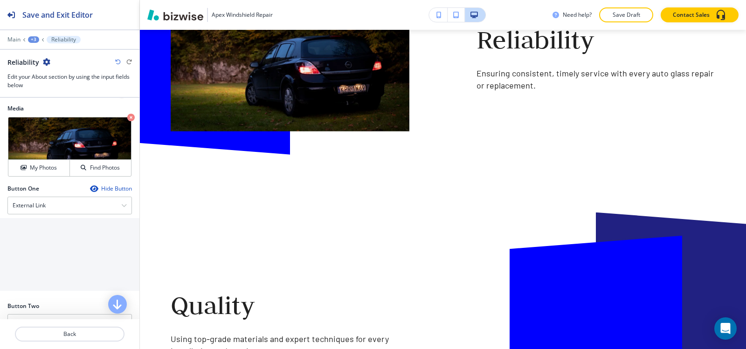
click at [30, 35] on div at bounding box center [69, 33] width 139 height 6
click at [32, 39] on div "+3" at bounding box center [33, 39] width 11 height 7
click at [46, 85] on p "Our Values" at bounding box center [58, 88] width 48 height 8
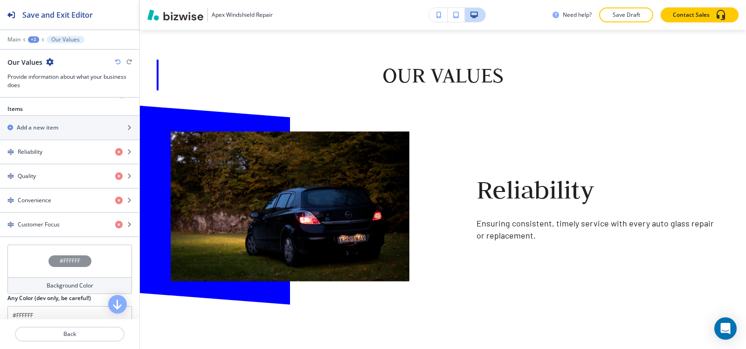
scroll to position [327, 0]
click at [53, 178] on div "Quality" at bounding box center [54, 176] width 108 height 8
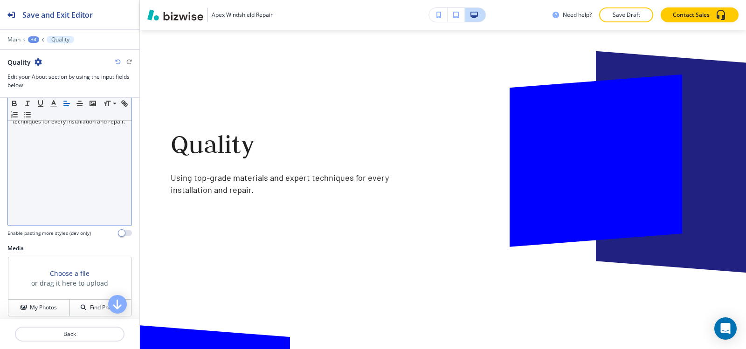
scroll to position [347, 0]
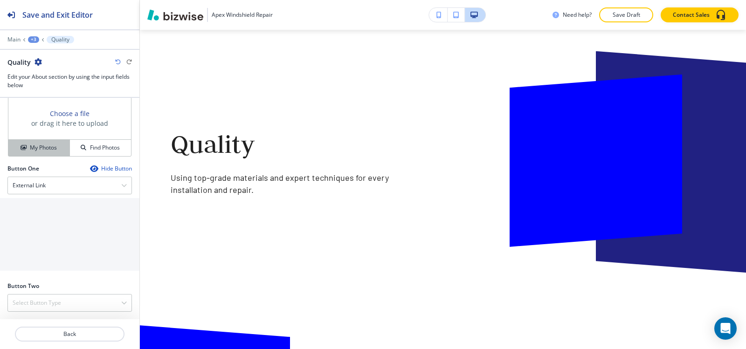
click at [49, 148] on h4 "My Photos" at bounding box center [43, 148] width 27 height 8
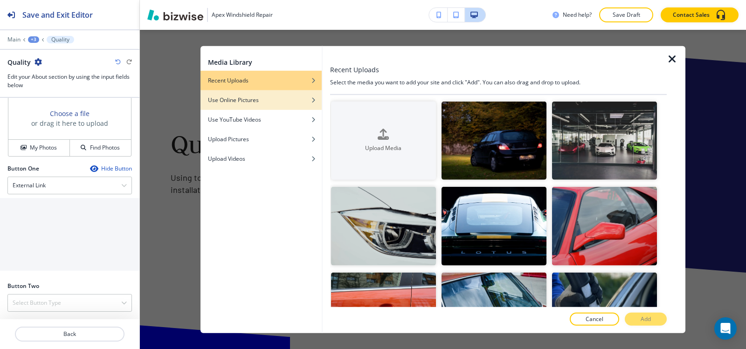
click at [309, 94] on div "button" at bounding box center [261, 93] width 121 height 6
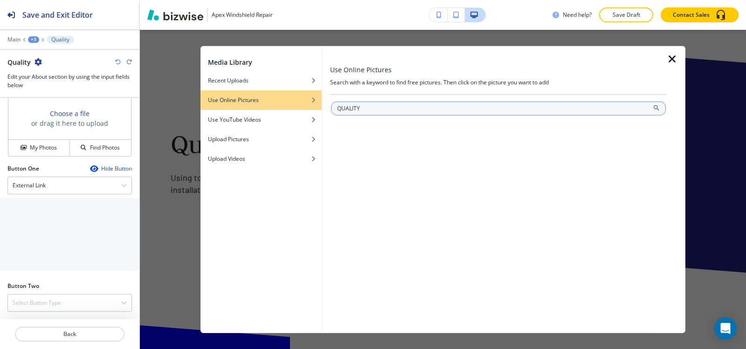
type input "QUALITY"
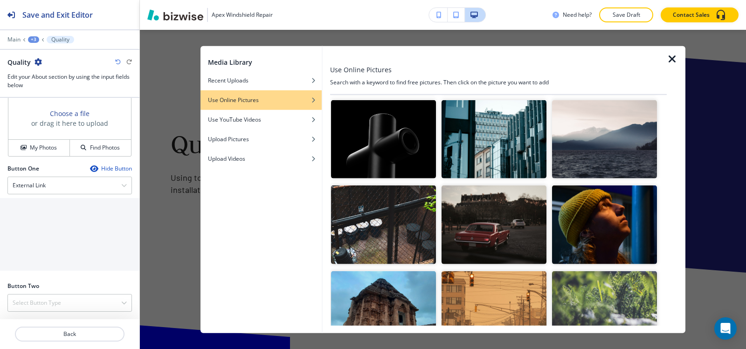
scroll to position [9330, 0]
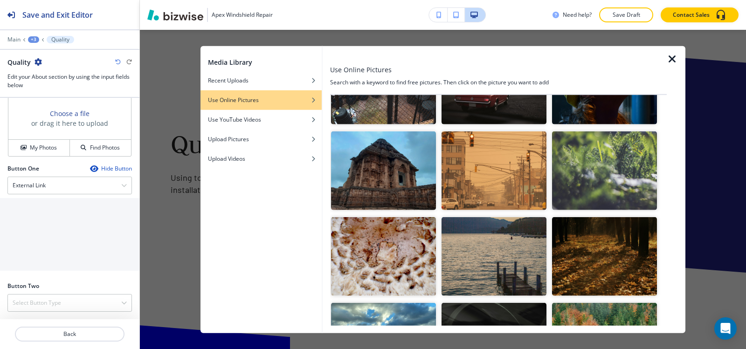
click at [517, 303] on img "button" at bounding box center [494, 342] width 105 height 79
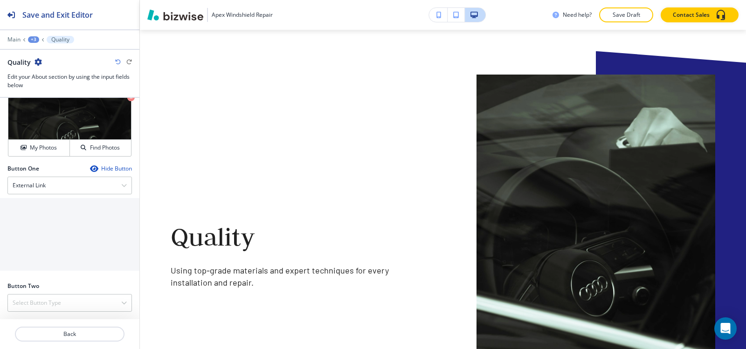
scroll to position [1342, 0]
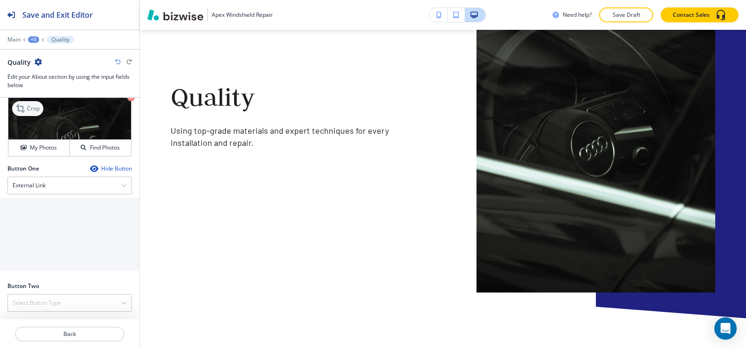
click at [20, 105] on icon at bounding box center [21, 108] width 11 height 11
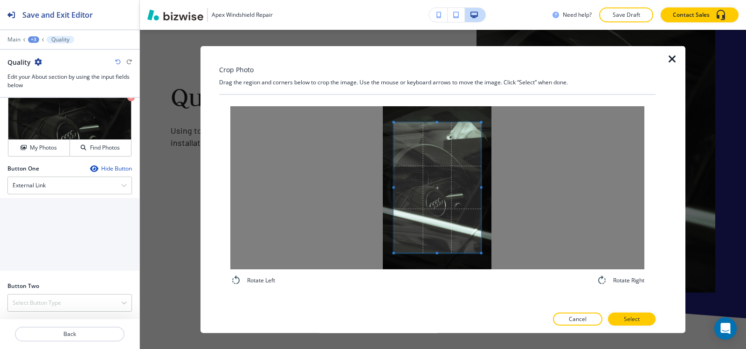
click at [347, 188] on div at bounding box center [437, 187] width 414 height 163
click at [523, 185] on div at bounding box center [437, 187] width 414 height 163
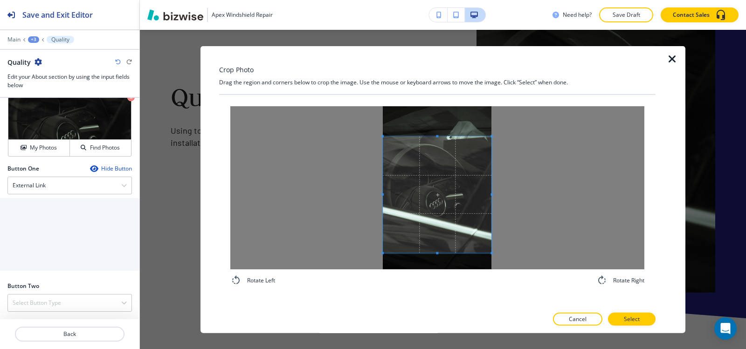
click at [421, 136] on span at bounding box center [437, 136] width 109 height 2
click at [440, 240] on span at bounding box center [437, 238] width 109 height 2
click at [648, 323] on button "Select" at bounding box center [632, 319] width 48 height 13
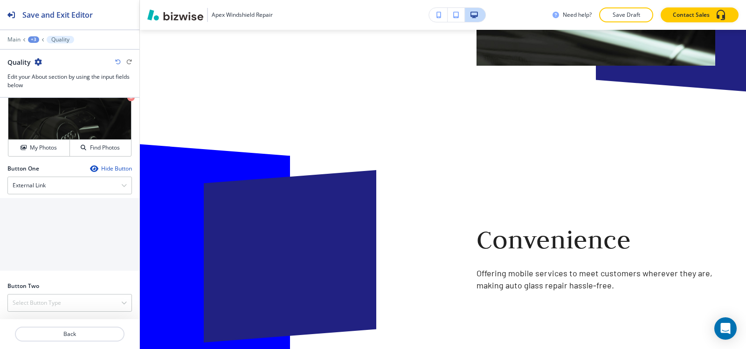
scroll to position [1435, 0]
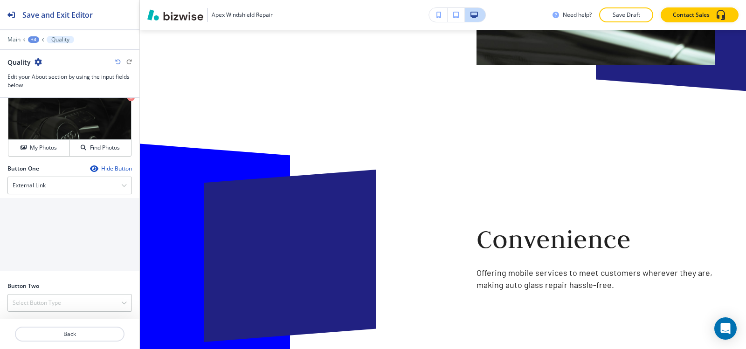
click at [35, 40] on div "+3" at bounding box center [33, 39] width 11 height 7
click at [45, 89] on p "Our Values" at bounding box center [58, 88] width 48 height 8
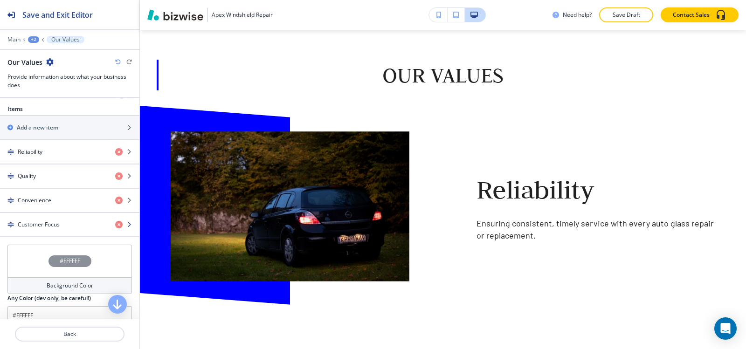
scroll to position [327, 0]
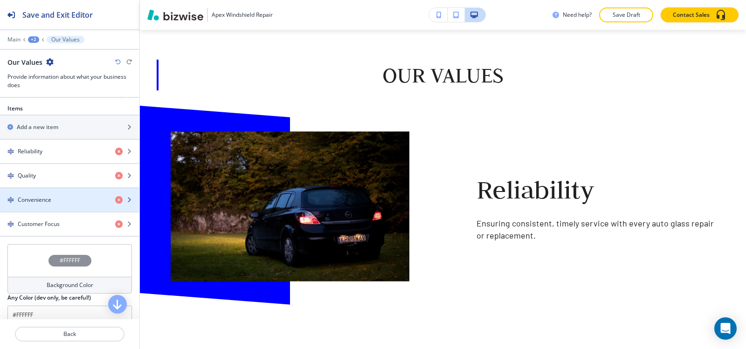
click at [53, 203] on div "Convenience" at bounding box center [54, 200] width 108 height 8
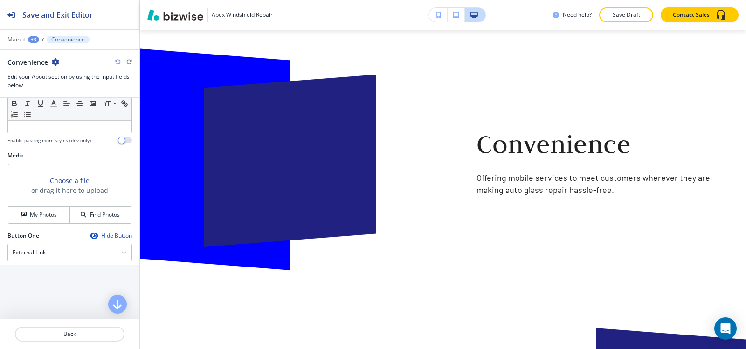
scroll to position [280, 0]
click at [40, 217] on h4 "My Photos" at bounding box center [43, 214] width 27 height 8
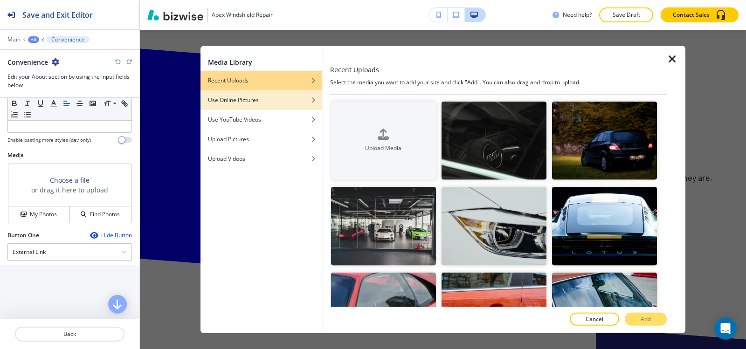
click at [264, 109] on div "button" at bounding box center [261, 107] width 121 height 6
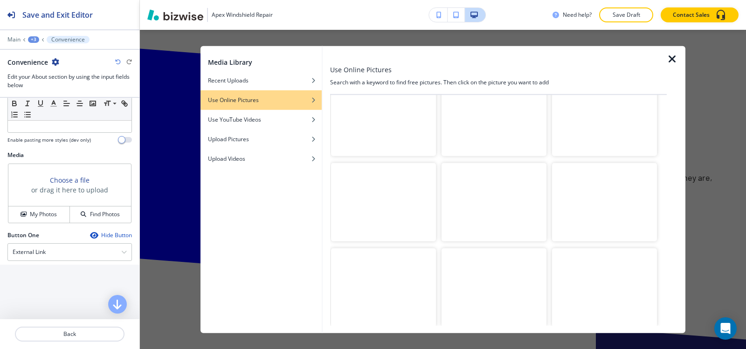
scroll to position [0, 0]
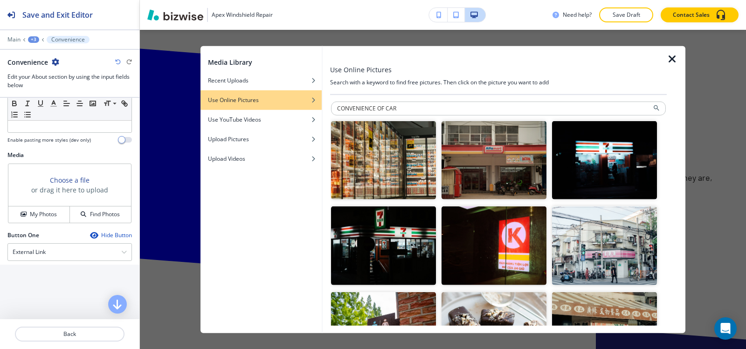
type input "CONVENIENCE OF CAR"
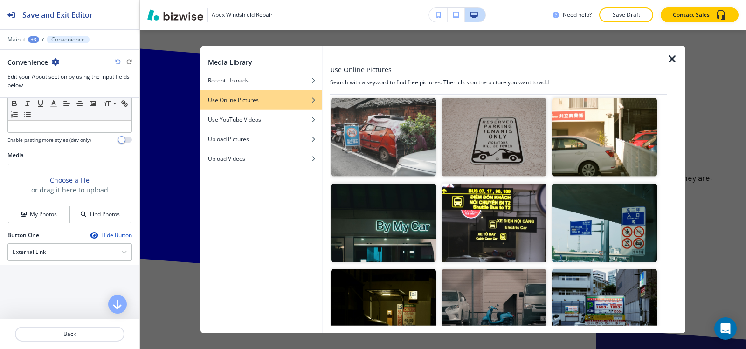
scroll to position [327, 0]
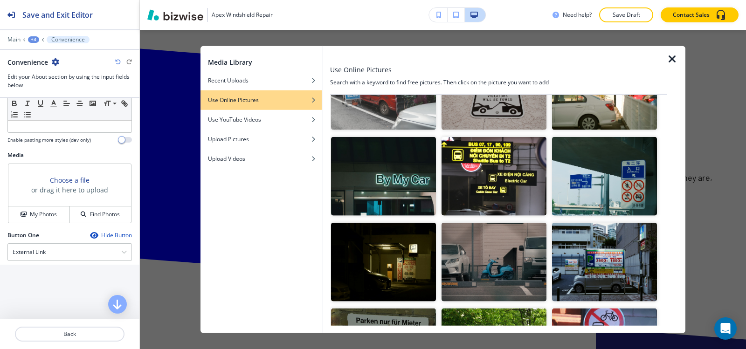
click at [378, 177] on img "button" at bounding box center [383, 176] width 105 height 79
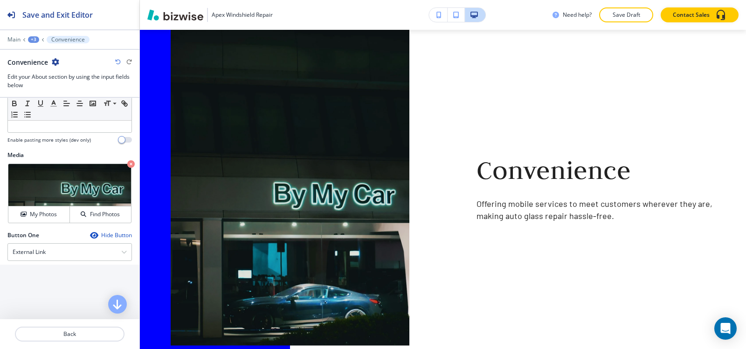
scroll to position [1623, 0]
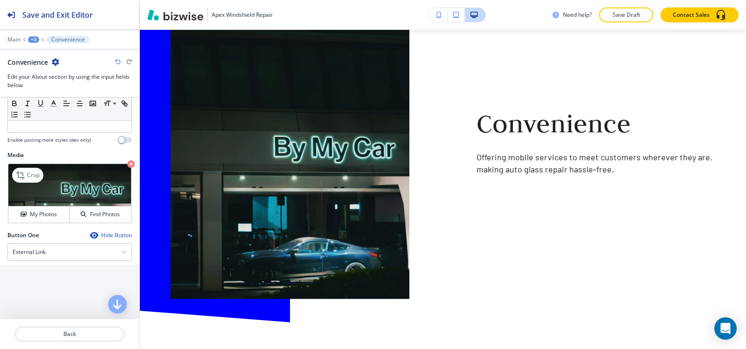
click at [127, 166] on icon "button" at bounding box center [130, 163] width 7 height 7
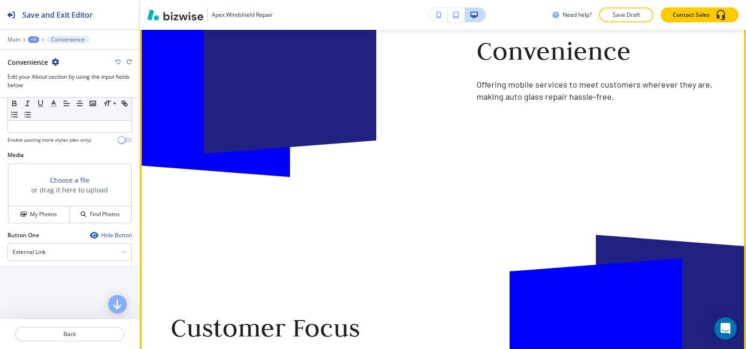
scroll to position [1577, 0]
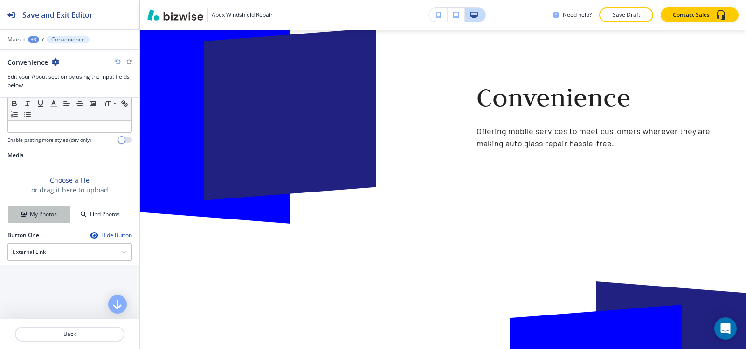
click at [31, 209] on button "My Photos" at bounding box center [39, 215] width 62 height 16
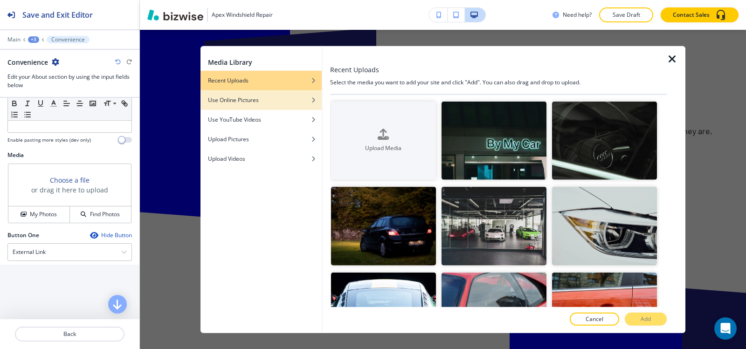
click at [292, 101] on div "Use Online Pictures" at bounding box center [261, 100] width 121 height 8
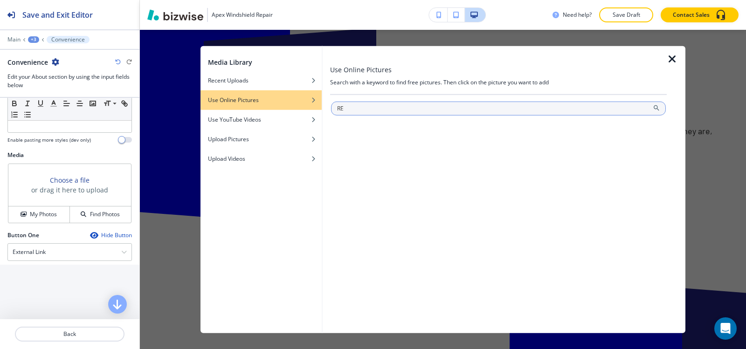
type input "R"
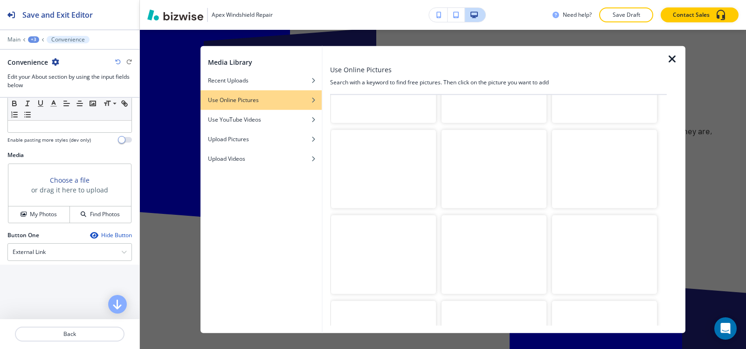
scroll to position [0, 0]
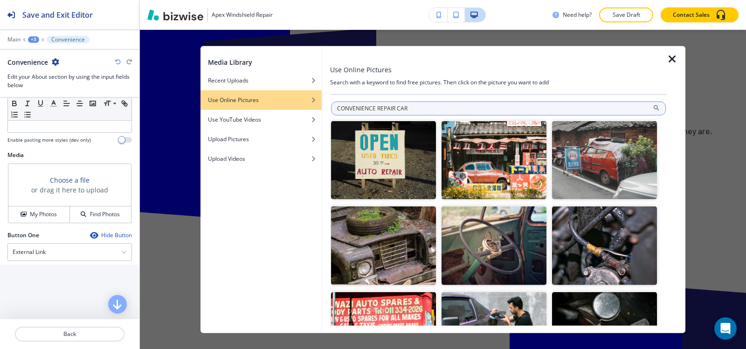
click at [334, 111] on input "CONVENIENCE REPAIR CAR" at bounding box center [498, 108] width 335 height 14
type input "AUTO MOBILE CONVENIENCE REPAIR CAR"
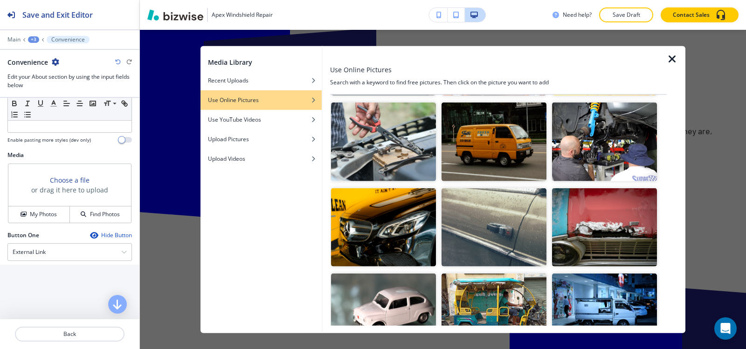
scroll to position [3602, 0]
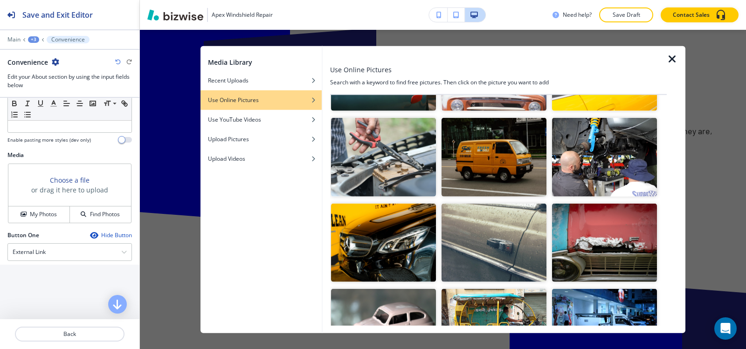
click at [617, 118] on img "button" at bounding box center [604, 157] width 105 height 79
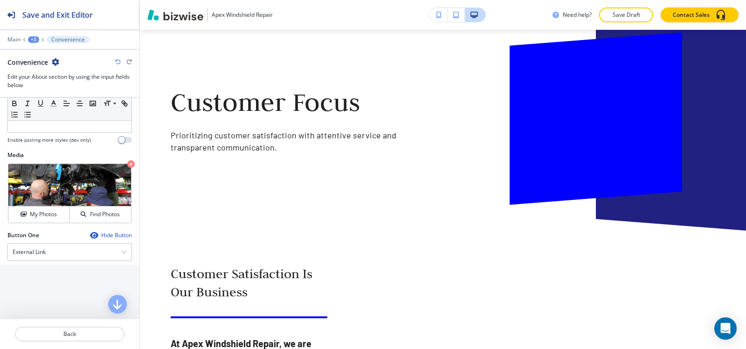
scroll to position [1763, 0]
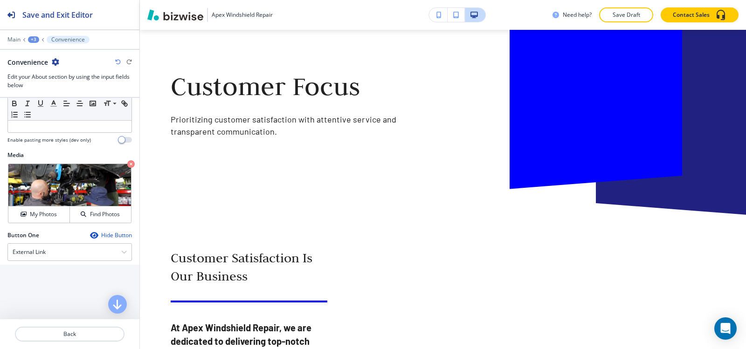
click at [29, 39] on div "+3" at bounding box center [33, 39] width 11 height 7
click at [72, 88] on p "Our Values" at bounding box center [58, 88] width 48 height 8
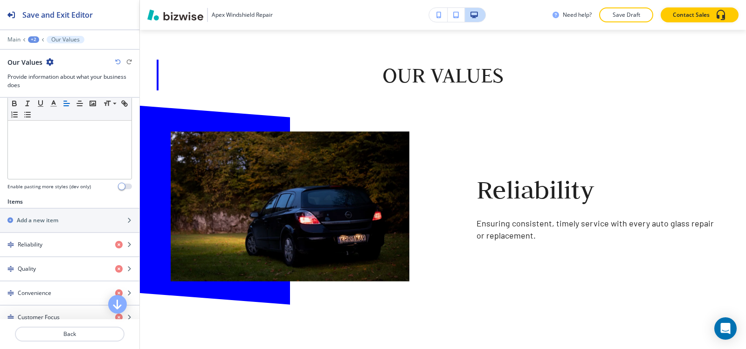
scroll to position [327, 0]
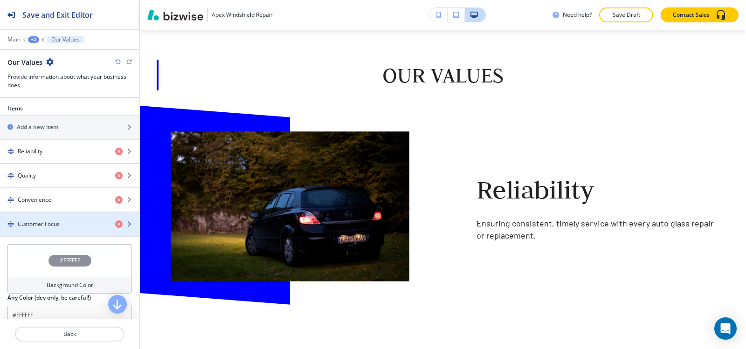
click at [60, 220] on div "Customer Focus" at bounding box center [54, 224] width 108 height 8
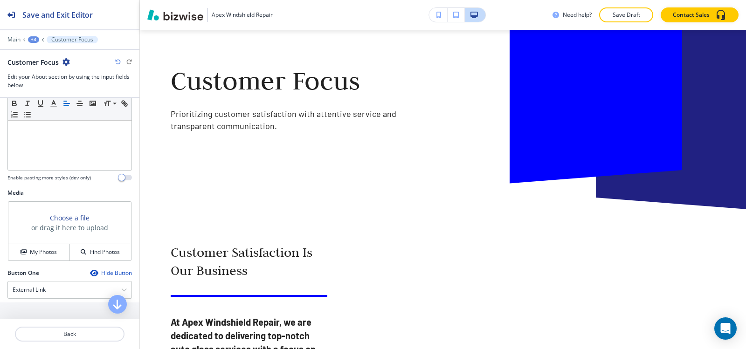
scroll to position [347, 0]
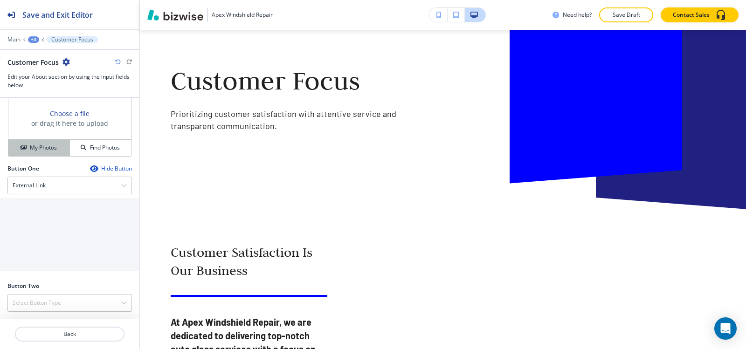
click at [38, 151] on h4 "My Photos" at bounding box center [43, 148] width 27 height 8
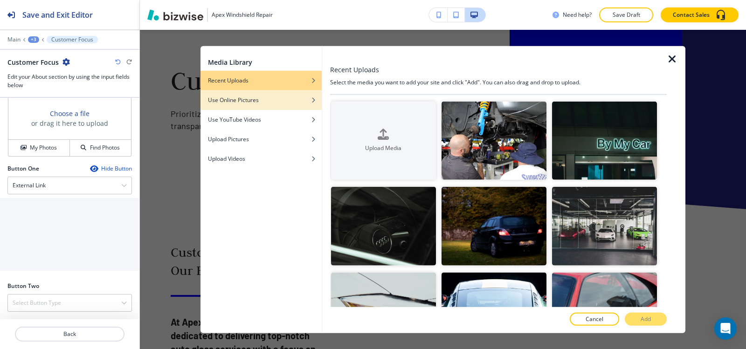
click at [301, 109] on div "button" at bounding box center [261, 107] width 121 height 6
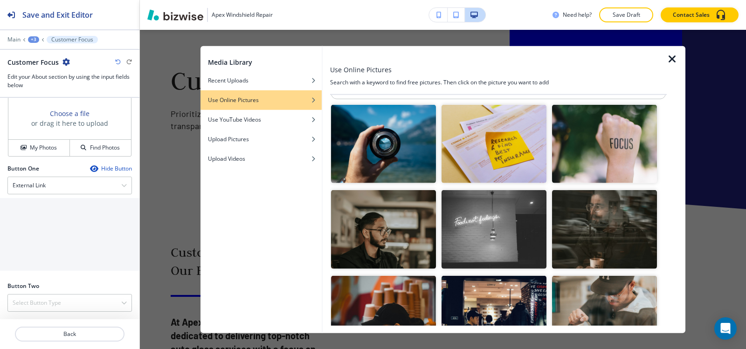
scroll to position [0, 0]
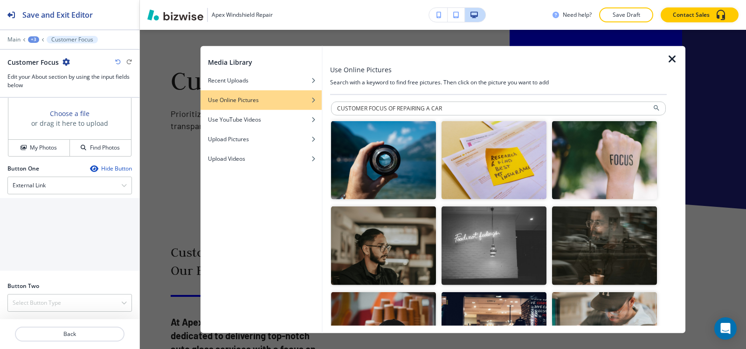
type input "CUSTOMER FOCUS OF REPAIRING A CAR"
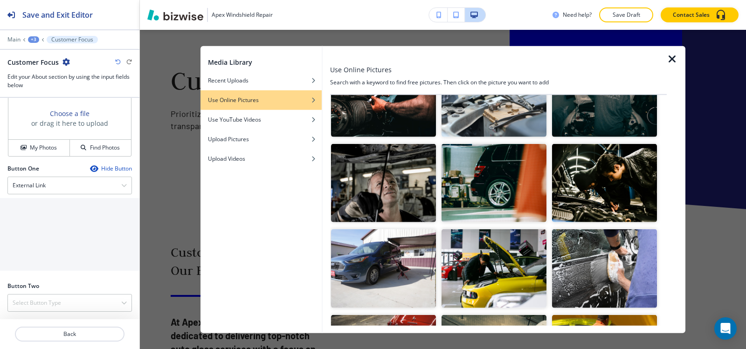
scroll to position [1886, 0]
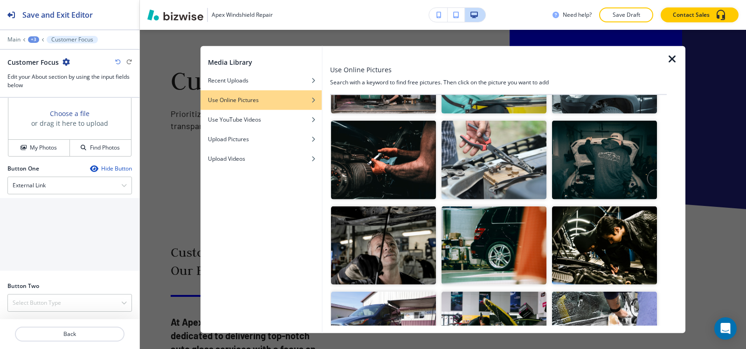
click at [626, 228] on img "button" at bounding box center [604, 245] width 105 height 79
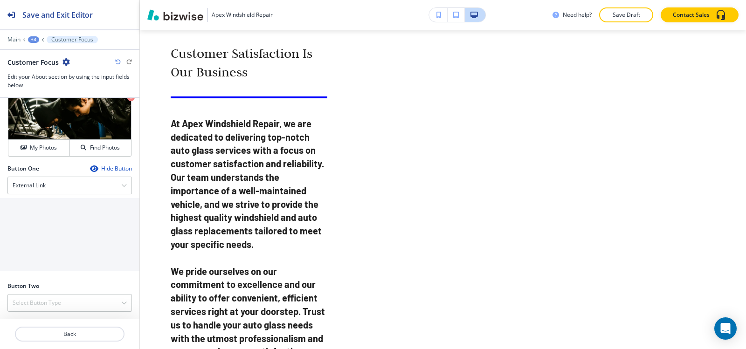
scroll to position [1909, 0]
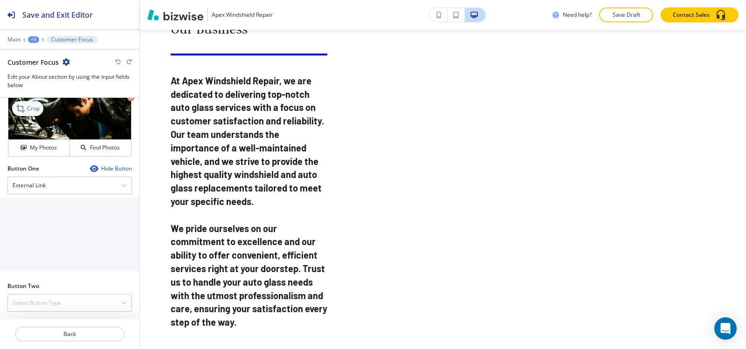
click at [28, 105] on p "Crop" at bounding box center [33, 108] width 13 height 8
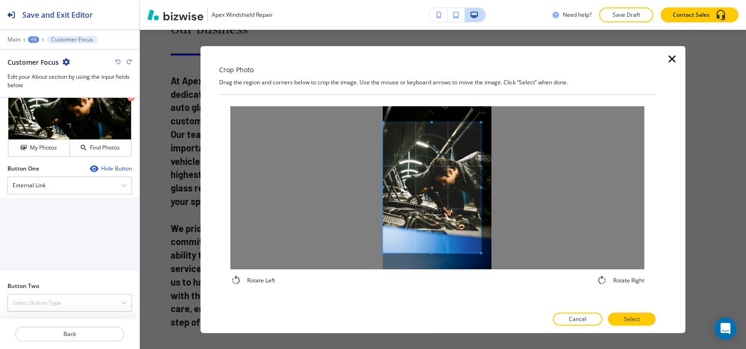
click at [343, 189] on div at bounding box center [437, 187] width 414 height 163
click at [512, 177] on div at bounding box center [437, 187] width 414 height 163
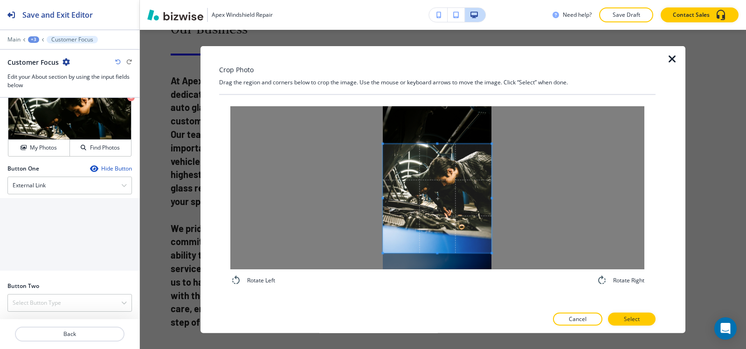
click at [423, 145] on span at bounding box center [437, 143] width 109 height 2
click at [425, 239] on span at bounding box center [437, 238] width 109 height 2
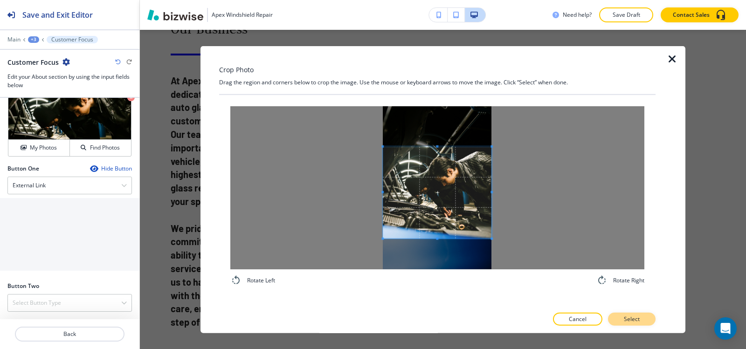
click at [650, 322] on button "Select" at bounding box center [632, 319] width 48 height 13
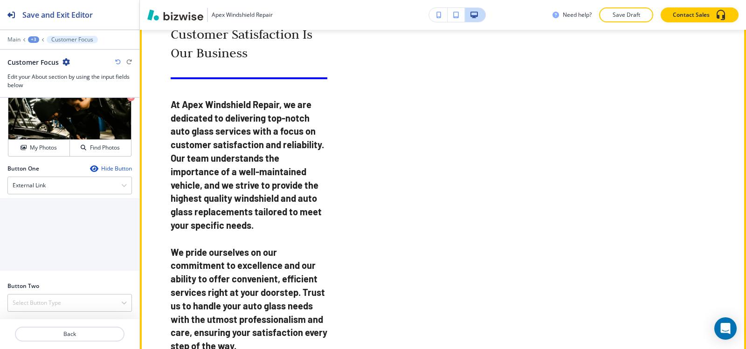
scroll to position [1956, 0]
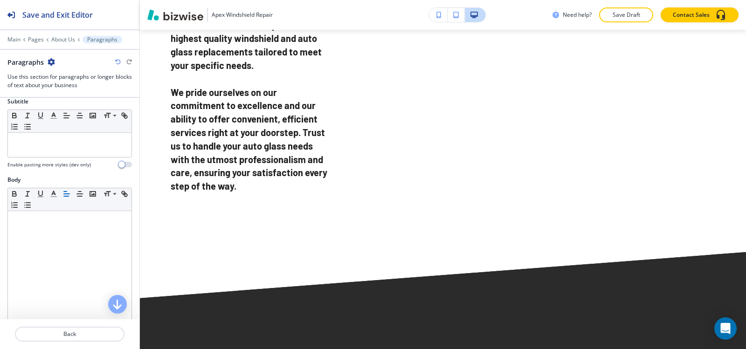
scroll to position [0, 0]
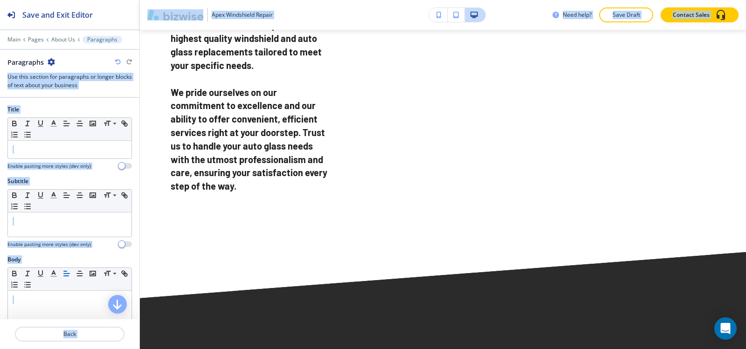
drag, startPoint x: 248, startPoint y: 84, endPoint x: 136, endPoint y: 70, distance: 112.4
click at [136, 70] on div "Save and Exit Editor Main Pages About Us Paragraphs Paragraphs Use this section…" at bounding box center [373, 174] width 746 height 349
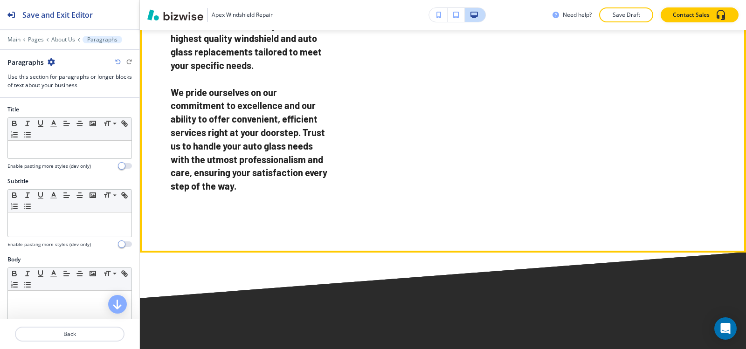
drag, startPoint x: 247, startPoint y: 92, endPoint x: 170, endPoint y: 76, distance: 78.3
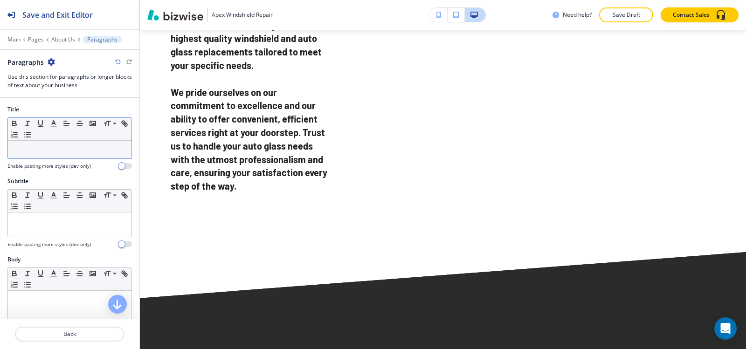
copy h3 "Customer Satisfaction Is Our Business"
click at [26, 149] on p at bounding box center [70, 150] width 114 height 8
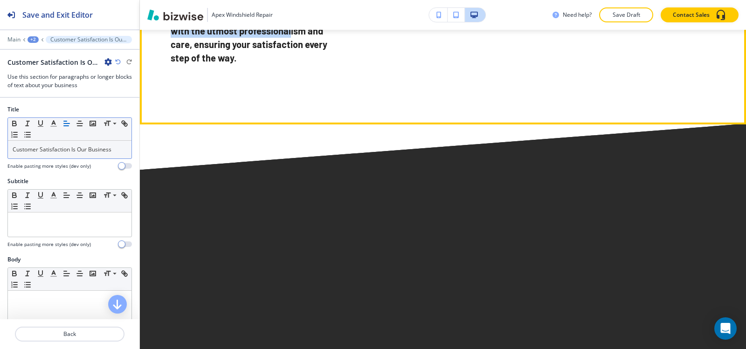
scroll to position [2232, 0]
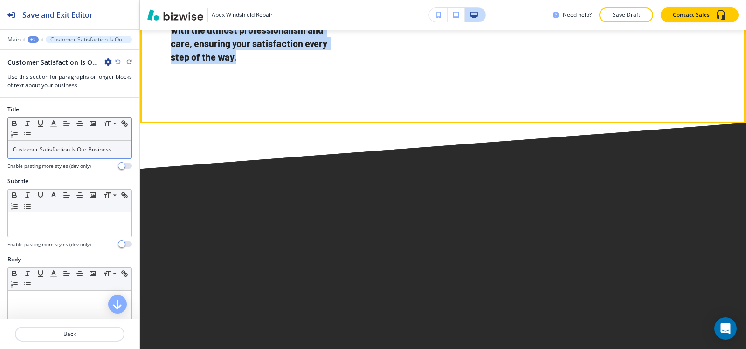
drag, startPoint x: 168, startPoint y: 103, endPoint x: 286, endPoint y: 271, distance: 205.3
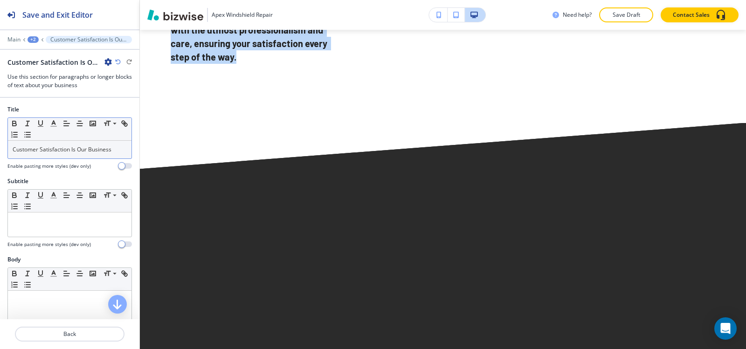
copy p "At Apex Windshield Repair, we are dedicated to delivering top-notch auto glass …"
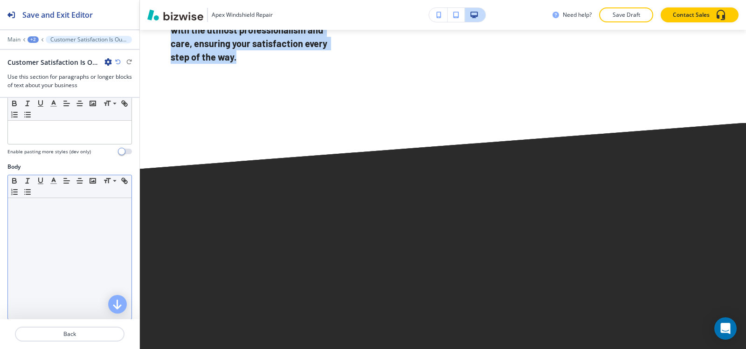
scroll to position [93, 0]
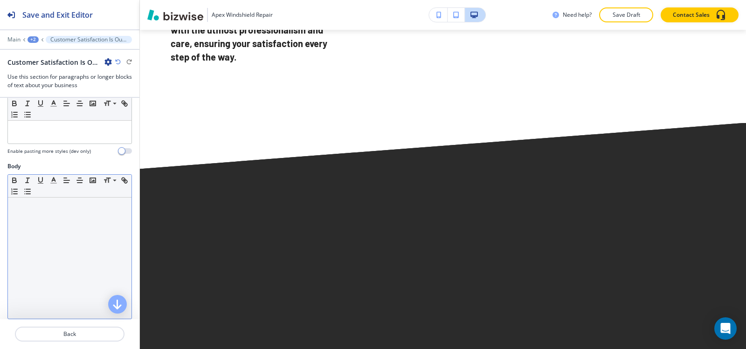
click at [49, 239] on div at bounding box center [70, 258] width 124 height 121
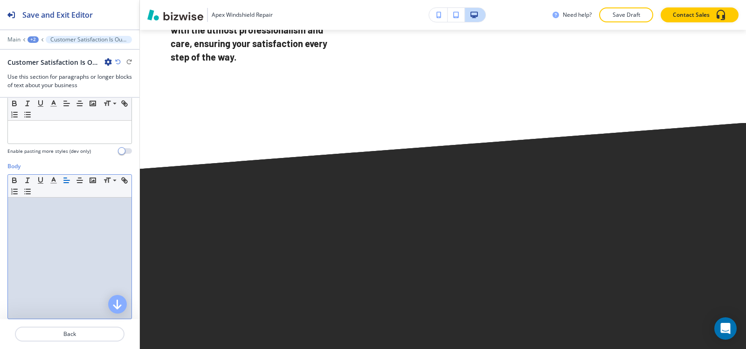
paste div
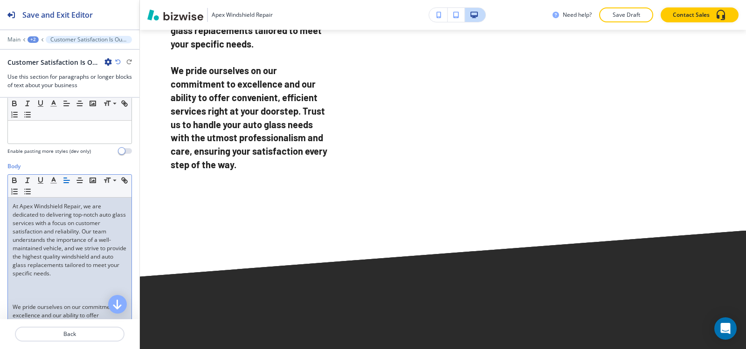
drag, startPoint x: 13, startPoint y: 307, endPoint x: 15, endPoint y: 301, distance: 6.3
click at [12, 307] on div "At Apex Windshield Repair, we are dedicated to delivering top-notch auto glass …" at bounding box center [70, 282] width 124 height 169
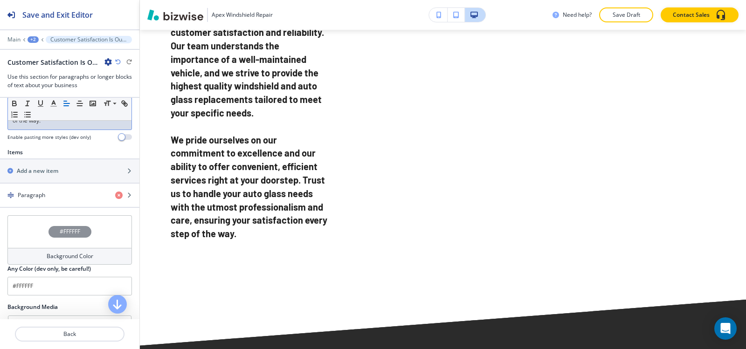
scroll to position [297, 0]
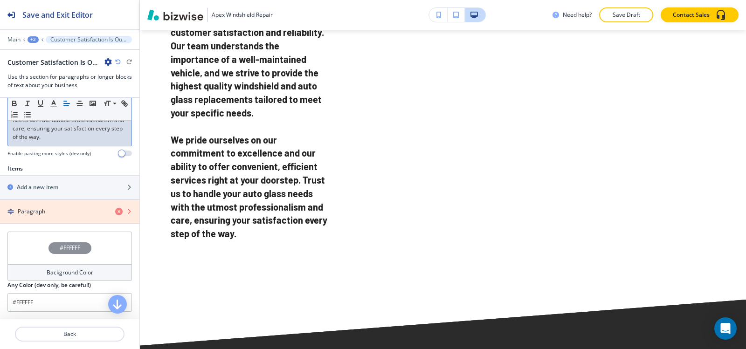
click at [115, 211] on icon "button" at bounding box center [118, 211] width 7 height 7
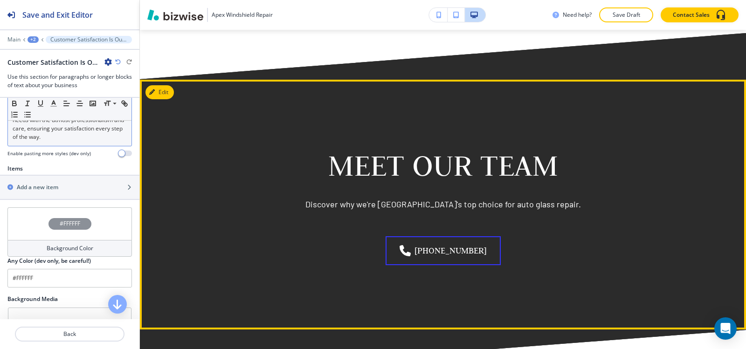
scroll to position [1952, 0]
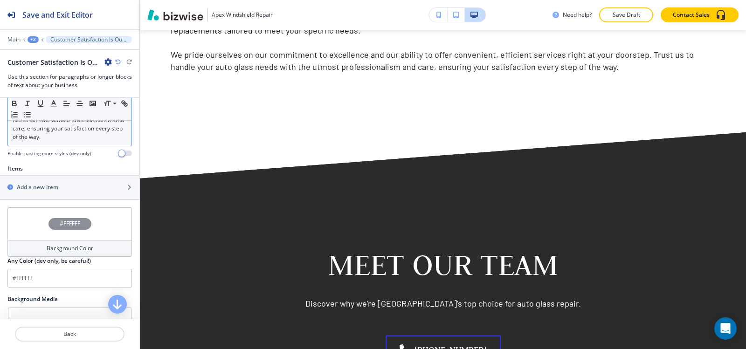
click at [32, 41] on div "+2" at bounding box center [33, 39] width 11 height 7
click at [42, 74] on p "About Us" at bounding box center [58, 71] width 48 height 8
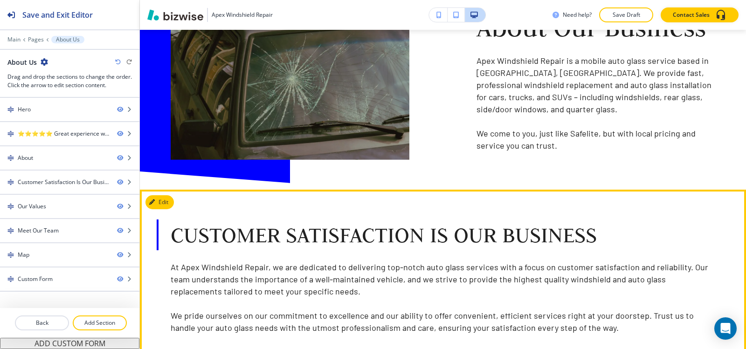
scroll to position [797, 0]
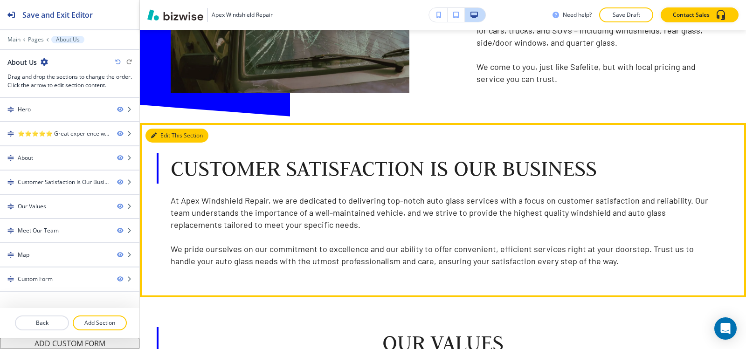
click at [163, 138] on button "Edit This Section" at bounding box center [177, 136] width 63 height 14
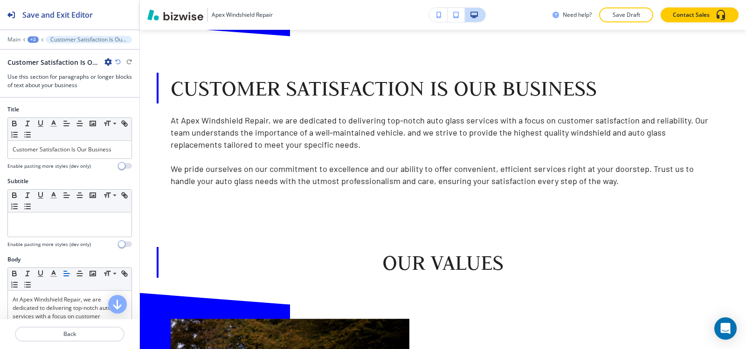
scroll to position [890, 0]
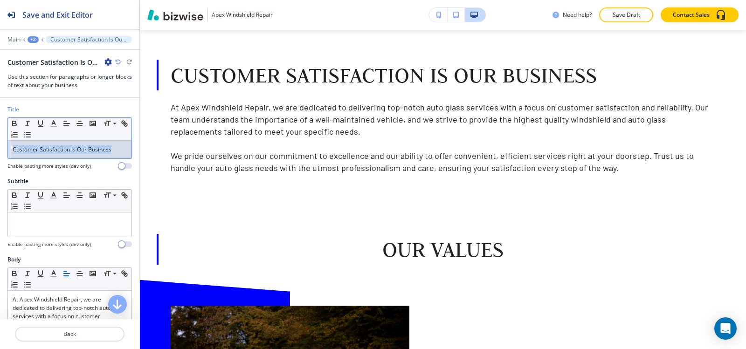
drag, startPoint x: 111, startPoint y: 151, endPoint x: 0, endPoint y: 153, distance: 111.5
click at [0, 153] on div "Title Small Normal Large Huge Customer Satisfaction Is Our Business Enable past…" at bounding box center [69, 141] width 139 height 72
click at [77, 122] on icon "button" at bounding box center [80, 123] width 8 height 8
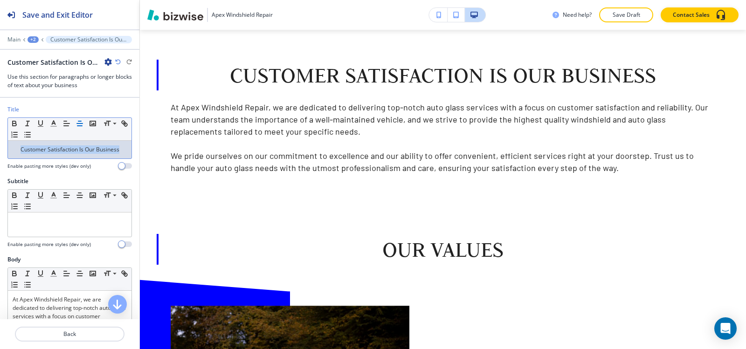
scroll to position [93, 0]
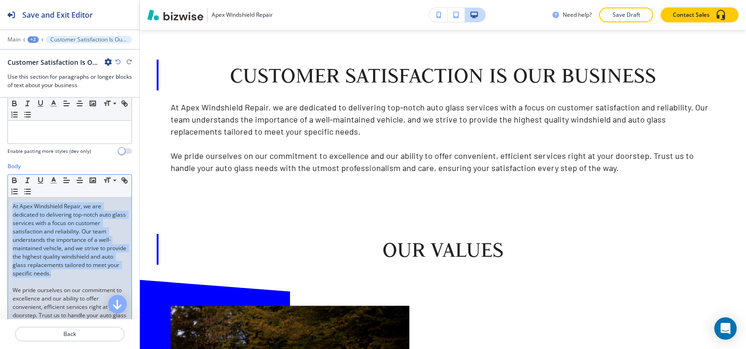
drag, startPoint x: 13, startPoint y: 206, endPoint x: 110, endPoint y: 274, distance: 118.9
click at [110, 274] on p "At Apex Windshield Repair, we are dedicated to delivering top-notch auto glass …" at bounding box center [70, 240] width 114 height 76
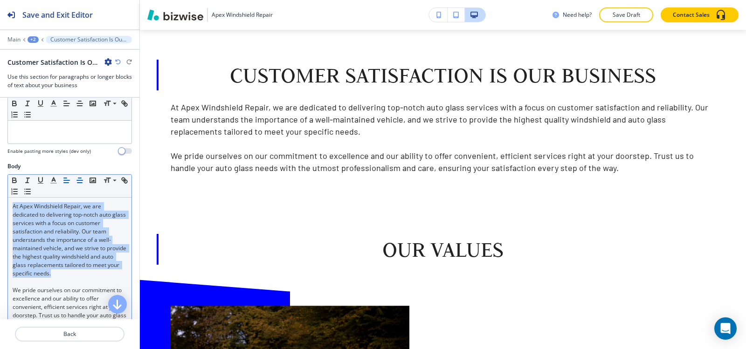
click at [77, 177] on icon "button" at bounding box center [80, 180] width 8 height 8
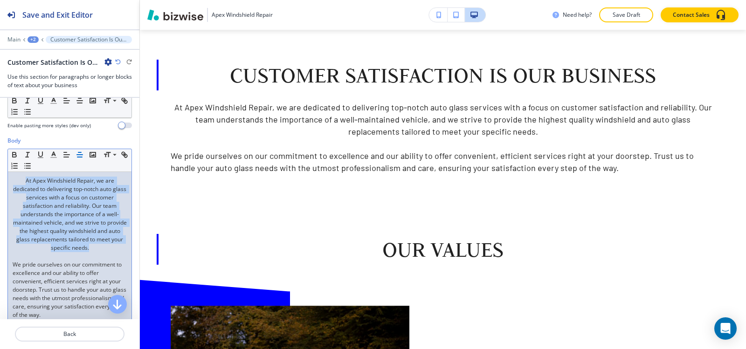
scroll to position [140, 0]
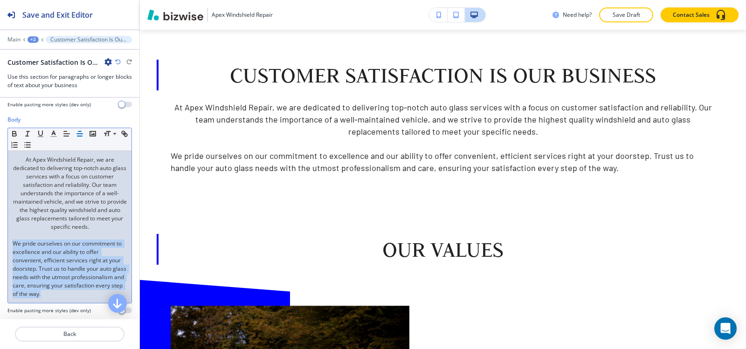
drag, startPoint x: 13, startPoint y: 242, endPoint x: 122, endPoint y: 299, distance: 124.0
click at [122, 299] on div "Title Small Normal Large Huge Customer Satisfaction Is Our Business Enable past…" at bounding box center [69, 209] width 139 height 222
click at [80, 136] on line "button" at bounding box center [79, 136] width 5 height 0
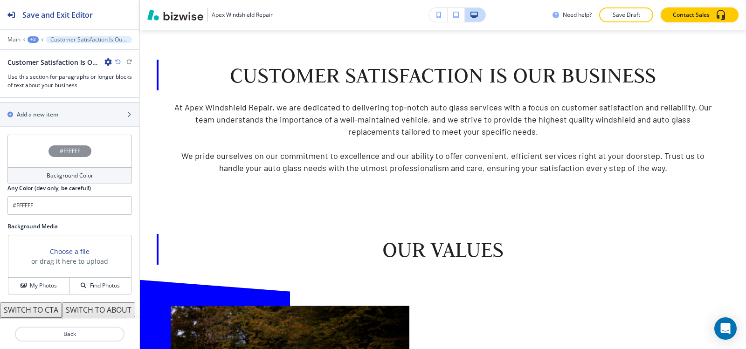
scroll to position [413, 0]
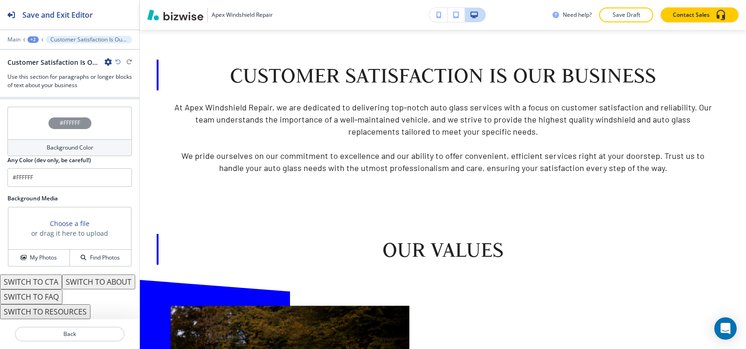
click at [47, 144] on h4 "Background Color" at bounding box center [70, 148] width 47 height 8
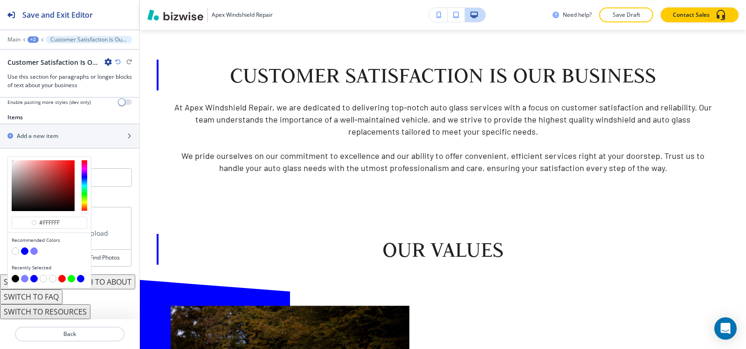
scroll to position [363, 0]
click at [34, 248] on button "button" at bounding box center [33, 251] width 7 height 7
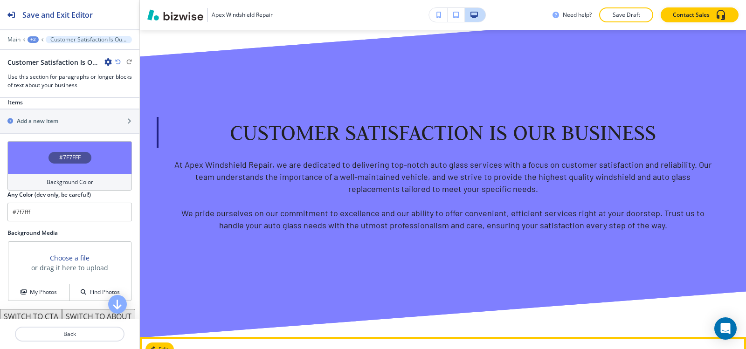
scroll to position [937, 0]
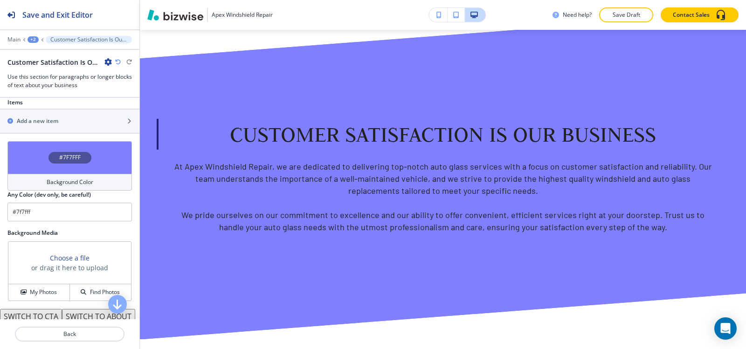
click at [61, 176] on div "Background Color" at bounding box center [69, 182] width 125 height 17
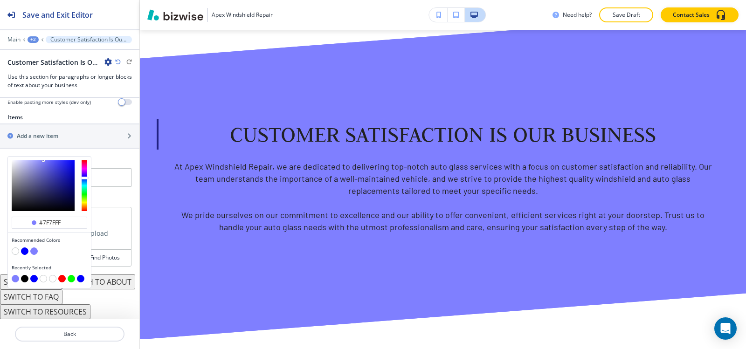
click at [24, 248] on button "button" at bounding box center [24, 251] width 7 height 7
type input "#0000FF"
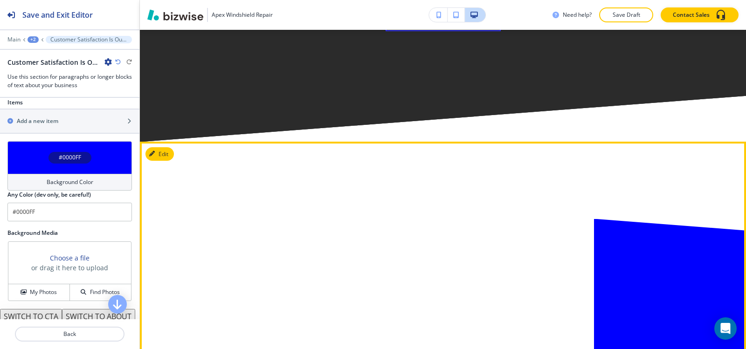
scroll to position [2476, 0]
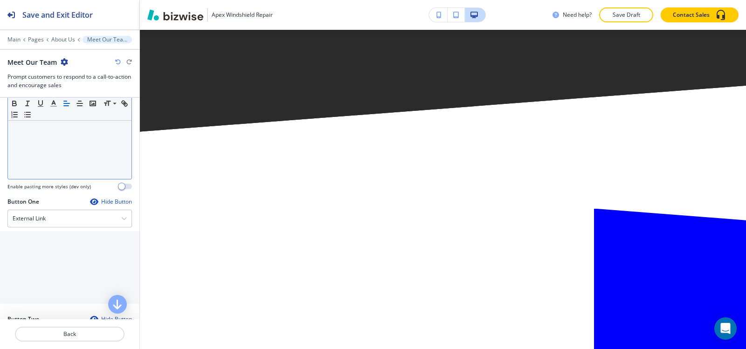
scroll to position [280, 0]
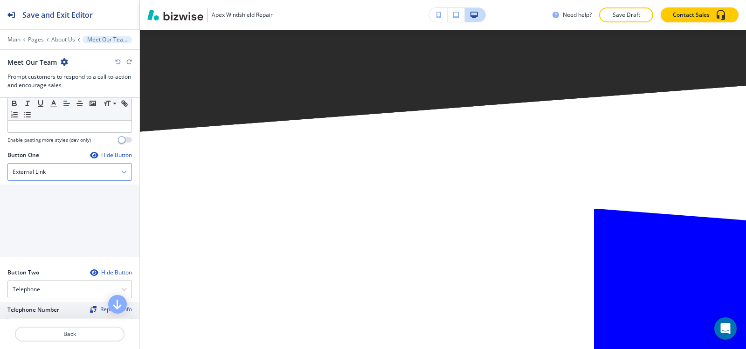
click at [64, 172] on div "External Link" at bounding box center [70, 172] width 124 height 17
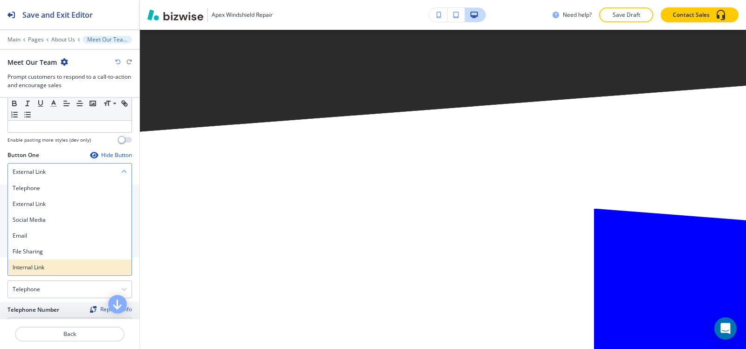
click at [49, 272] on div "Internal Link" at bounding box center [70, 268] width 124 height 16
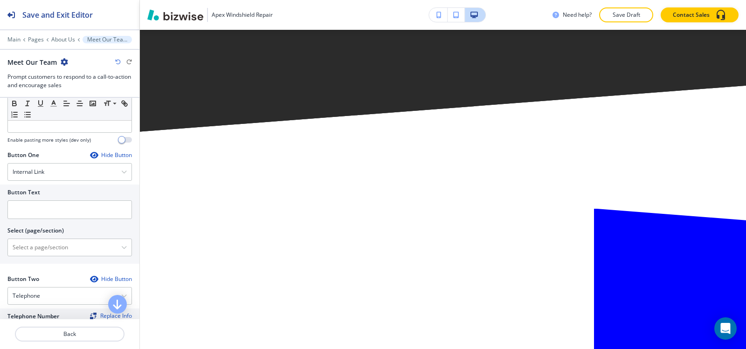
click at [57, 223] on div at bounding box center [69, 222] width 125 height 7
click at [57, 211] on input "text" at bounding box center [69, 210] width 125 height 19
type input "CONTACT US"
click at [44, 250] on \(page\/section\) "Manual Input" at bounding box center [64, 248] width 113 height 16
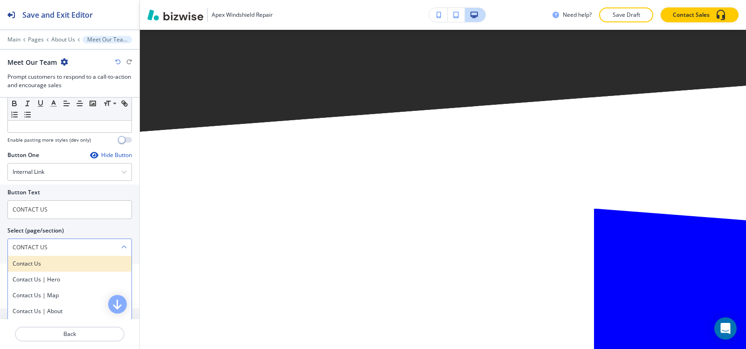
click at [49, 265] on h4 "Contact Us" at bounding box center [70, 264] width 114 height 8
type \(page\/section\) "Contact Us"
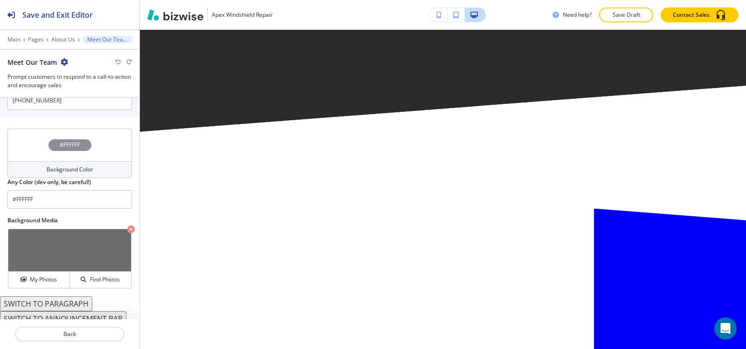
scroll to position [520, 0]
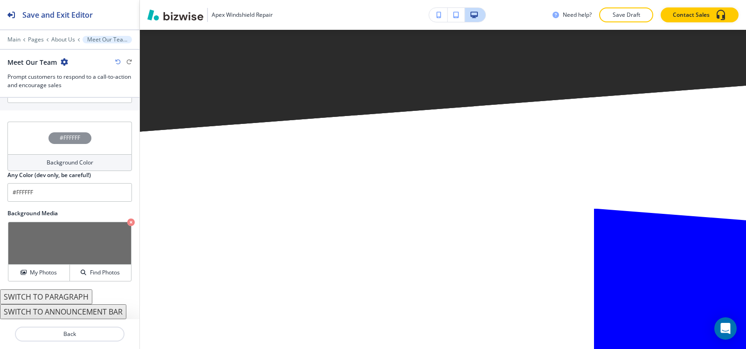
click at [34, 282] on div "Crop My Photos Find Photos" at bounding box center [69, 252] width 125 height 61
click at [35, 278] on button "My Photos" at bounding box center [39, 273] width 62 height 16
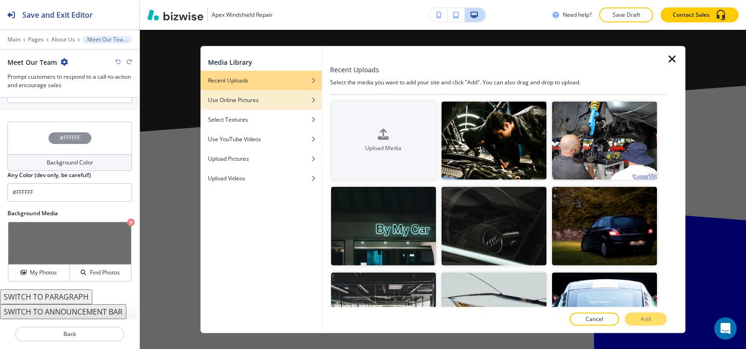
click at [301, 97] on div "Use Online Pictures" at bounding box center [261, 100] width 121 height 8
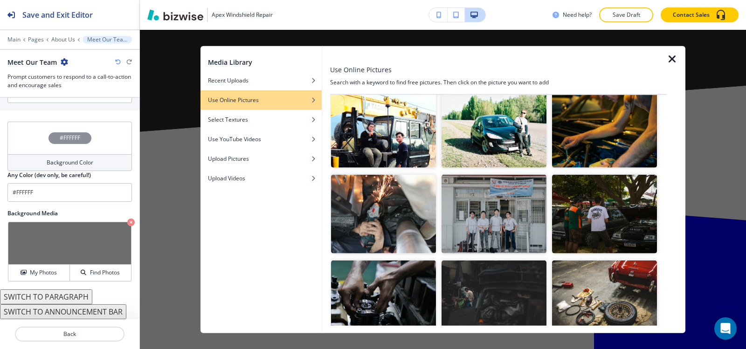
scroll to position [0, 0]
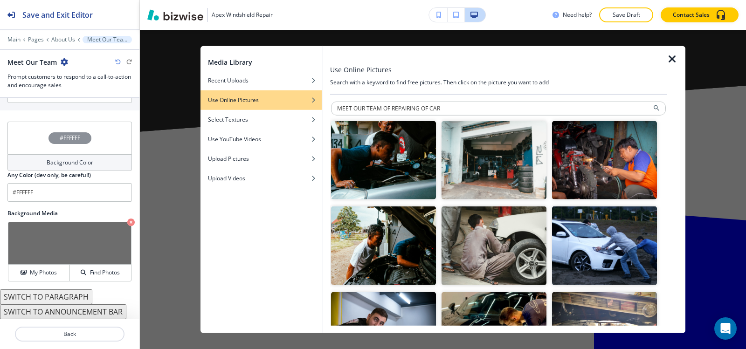
drag, startPoint x: 453, startPoint y: 113, endPoint x: 423, endPoint y: 117, distance: 30.6
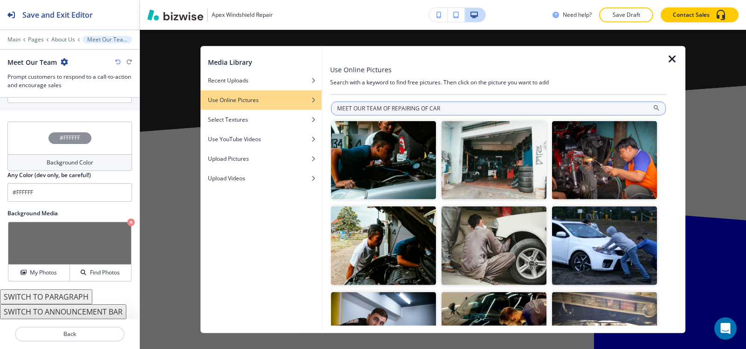
click at [455, 105] on input "MEET OUR TEAM OF REPAIRING OF CAR" at bounding box center [498, 108] width 335 height 14
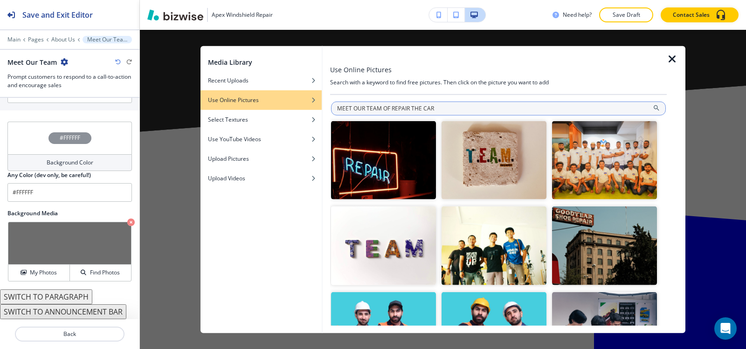
type input "MEET OUR TEAM OF REPAIR THE CAR"
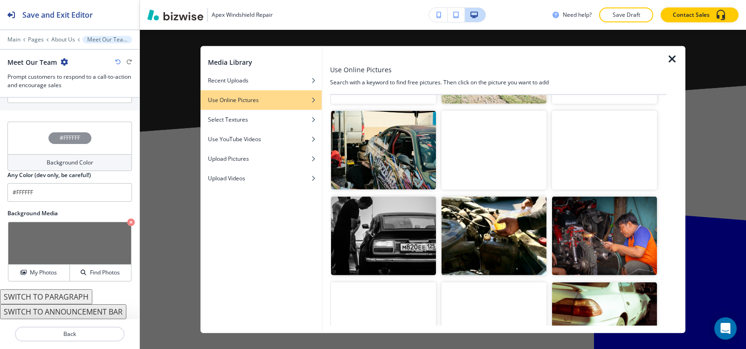
scroll to position [586, 0]
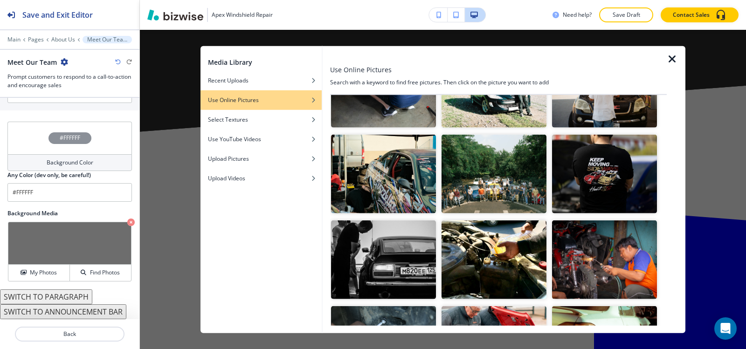
click at [487, 166] on img "button" at bounding box center [494, 174] width 105 height 79
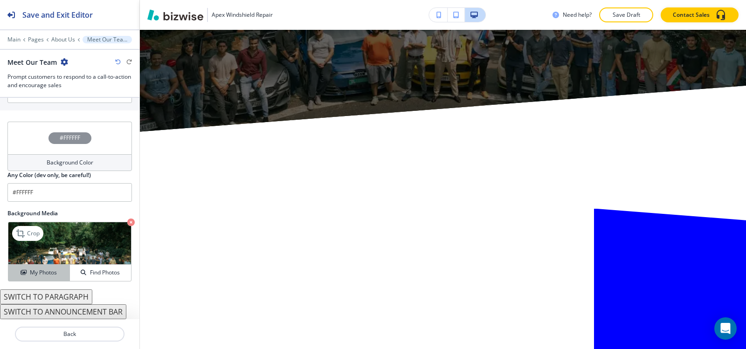
click at [34, 274] on h4 "My Photos" at bounding box center [43, 273] width 27 height 8
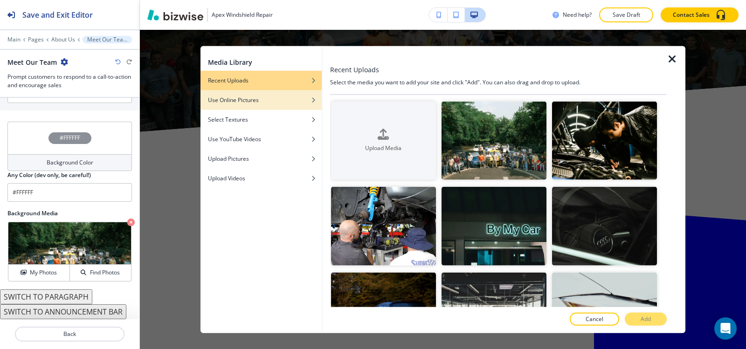
click at [301, 96] on div "Use Online Pictures" at bounding box center [261, 100] width 121 height 8
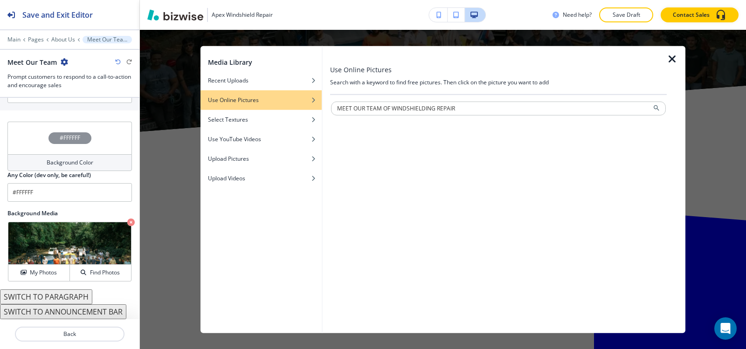
type input "MEET OUR TEAM OF WINDSHIELDING REPAIR"
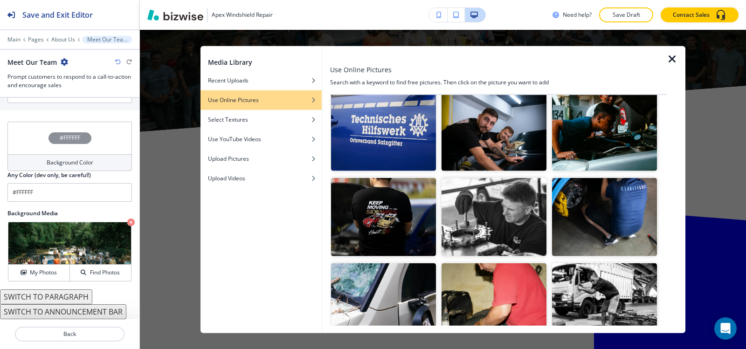
scroll to position [398, 0]
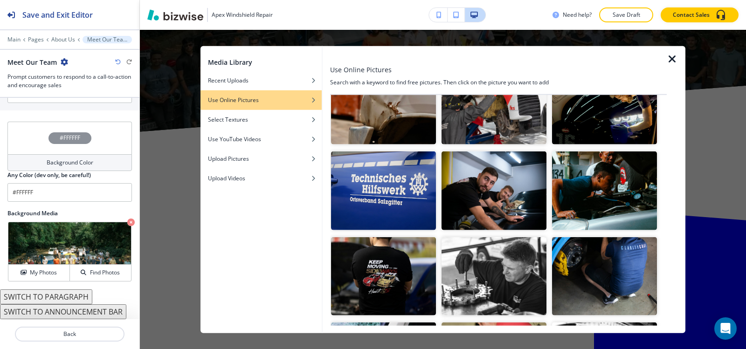
click at [494, 181] on img "button" at bounding box center [494, 191] width 105 height 79
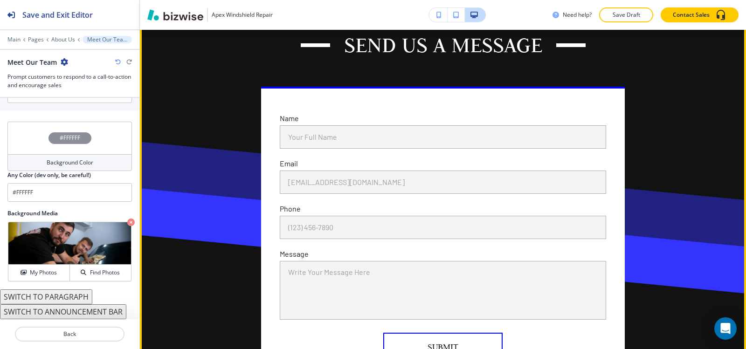
scroll to position [3254, 0]
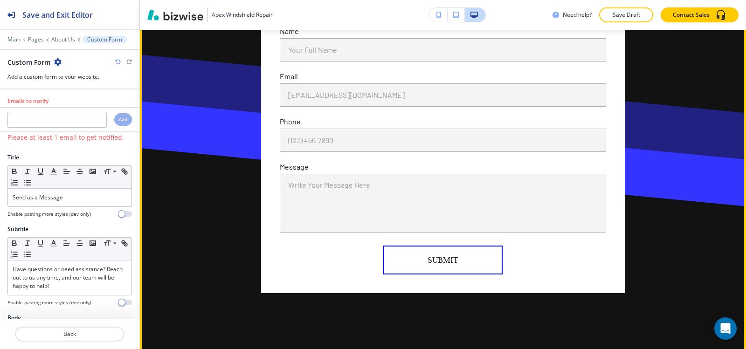
scroll to position [3337, 0]
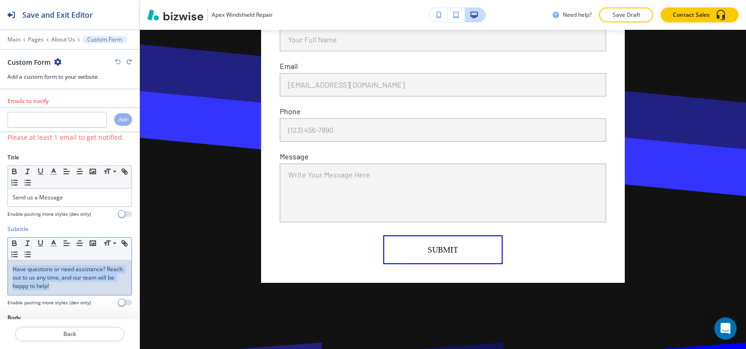
drag, startPoint x: 77, startPoint y: 286, endPoint x: 0, endPoint y: 261, distance: 80.5
click at [0, 261] on div "Subtitle Small Normal Large Huge Have questions or need assistance? Reach out t…" at bounding box center [69, 269] width 139 height 89
copy p "Have questions or need assistance? Reach out to us any time, and our team will …"
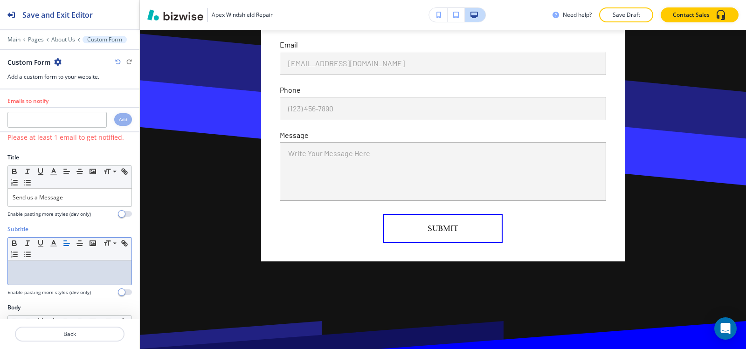
scroll to position [93, 0]
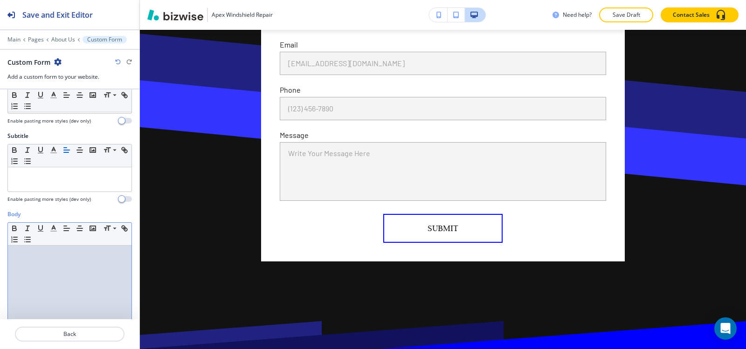
click at [42, 278] on div at bounding box center [70, 306] width 124 height 121
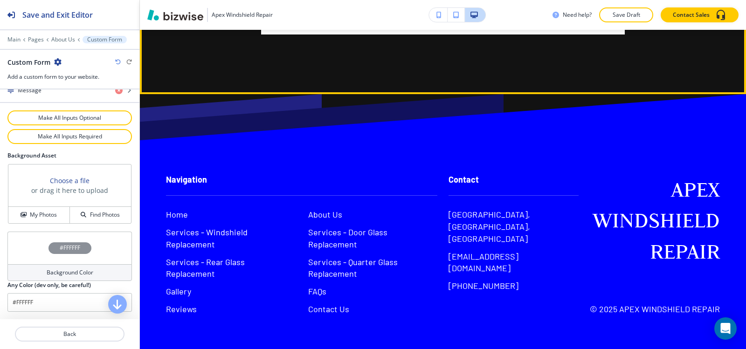
scroll to position [3710, 0]
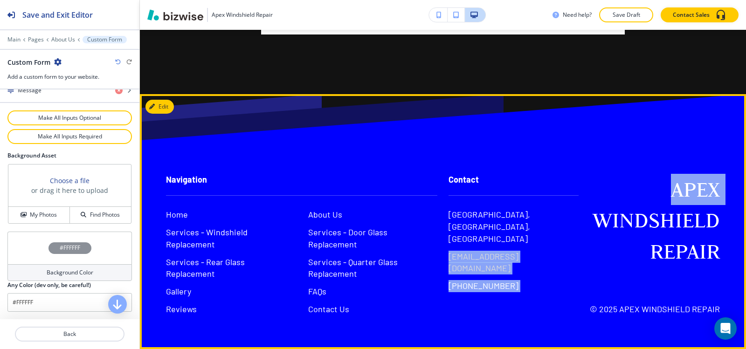
drag, startPoint x: 574, startPoint y: 291, endPoint x: 498, endPoint y: 294, distance: 76.6
click at [447, 289] on div "Navigation Home Services - Windshield Replacement Services - Rear Glass Replace…" at bounding box center [437, 235] width 565 height 160
click at [535, 292] on div "Myrtle Beach, SC, USA skyhighfireworks843@gmail.com (843) 340-1347" at bounding box center [514, 251] width 130 height 84
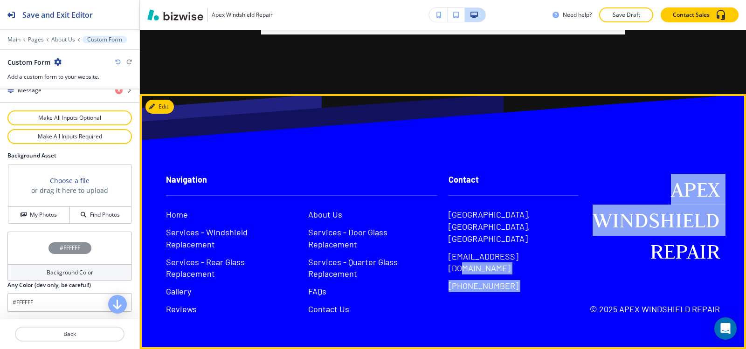
drag, startPoint x: 583, startPoint y: 292, endPoint x: 541, endPoint y: 303, distance: 42.8
click at [519, 293] on div "Navigation Home Services - Windshield Replacement Services - Rear Glass Replace…" at bounding box center [437, 235] width 565 height 160
click at [551, 316] on div "Contact Myrtle Beach, SC, USA skyhighfireworks843@gmail.com (843) 340-1347" at bounding box center [508, 235] width 141 height 160
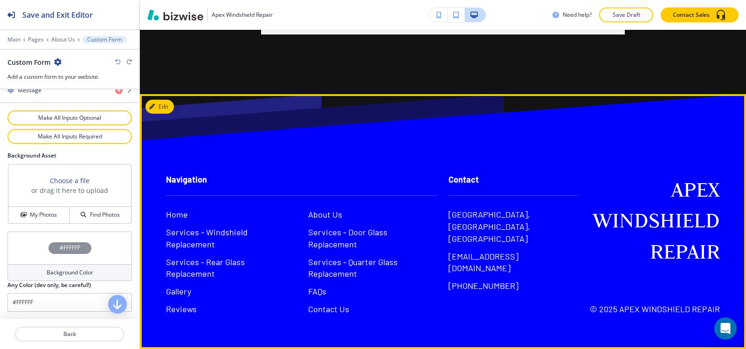
copy p "[EMAIL_ADDRESS][DOMAIN_NAME]"
drag, startPoint x: 571, startPoint y: 292, endPoint x: 443, endPoint y: 296, distance: 128.8
click at [443, 292] on div "Contact Myrtle Beach, SC, USA skyhighfireworks843@gmail.com (843) 340-1347" at bounding box center [508, 223] width 141 height 137
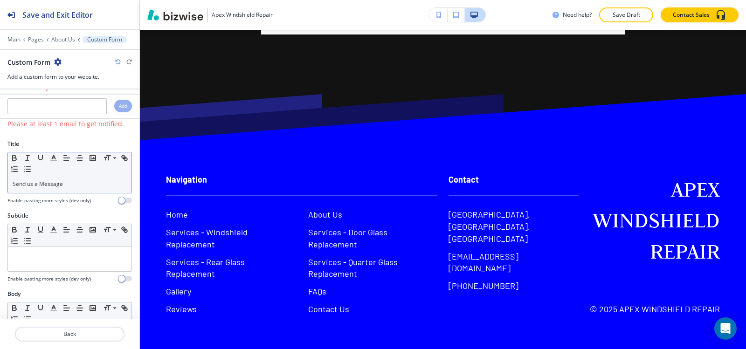
scroll to position [0, 0]
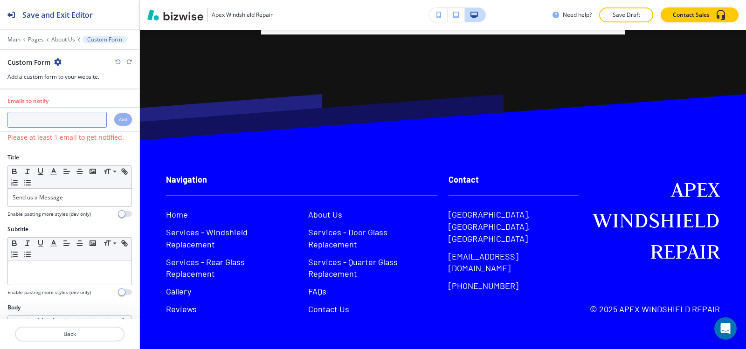
click at [61, 120] on input "text" at bounding box center [56, 120] width 99 height 16
paste input "[EMAIL_ADDRESS][DOMAIN_NAME]"
type input "[EMAIL_ADDRESS][DOMAIN_NAME]"
click at [119, 120] on h4 "Add" at bounding box center [123, 119] width 8 height 7
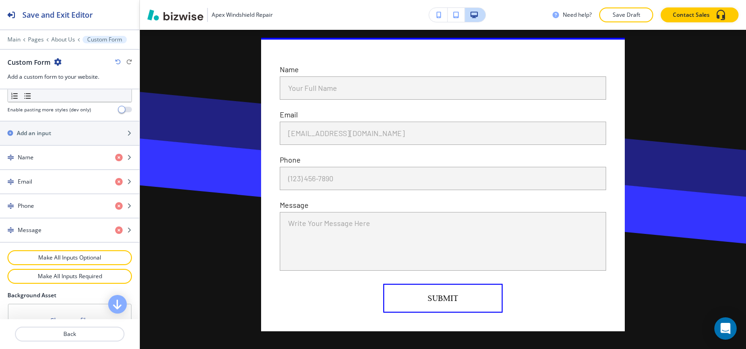
scroll to position [513, 0]
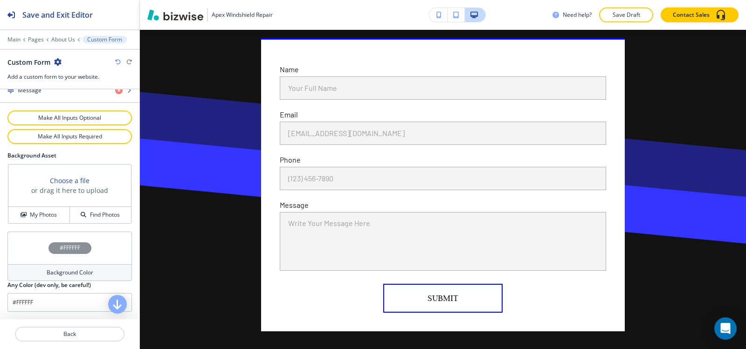
click at [38, 276] on div "Background Color" at bounding box center [69, 273] width 125 height 17
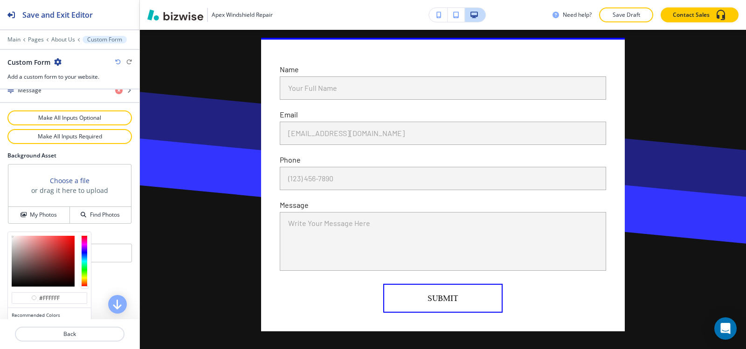
scroll to position [557, 0]
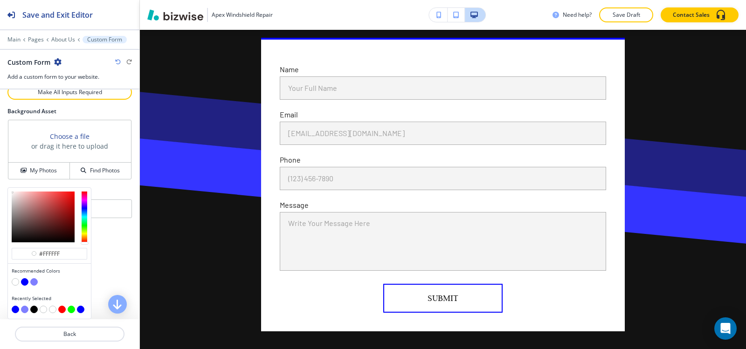
click at [35, 283] on button "button" at bounding box center [33, 281] width 7 height 7
type input "#7f7fff"
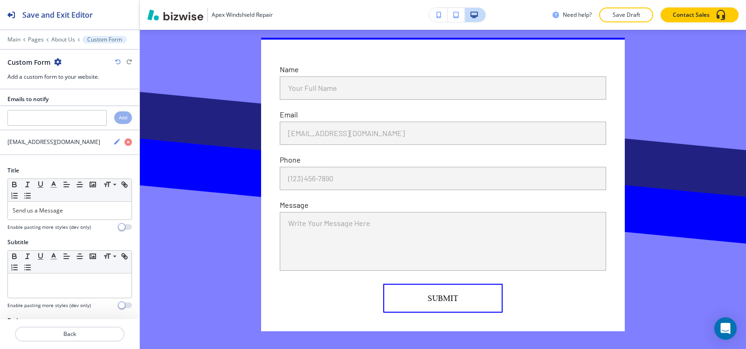
scroll to position [0, 0]
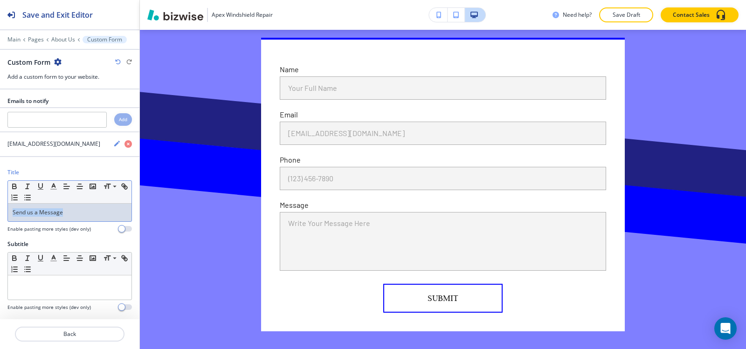
drag, startPoint x: 79, startPoint y: 211, endPoint x: 0, endPoint y: 209, distance: 79.3
click at [0, 209] on div "Title Small Normal Large Huge Send us a Message Enable pasting more styles (dev…" at bounding box center [69, 204] width 139 height 72
click at [53, 188] on icon "button" at bounding box center [53, 186] width 8 height 8
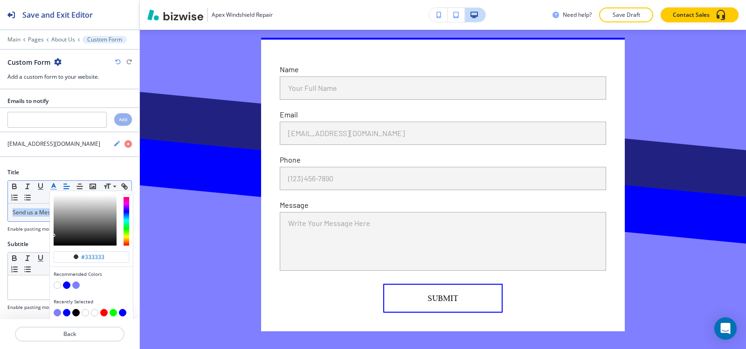
click at [58, 286] on button "button" at bounding box center [57, 285] width 7 height 7
type input "#ffffff"
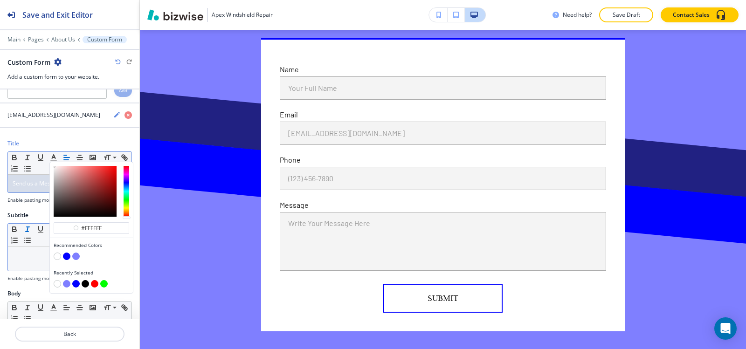
scroll to position [93, 0]
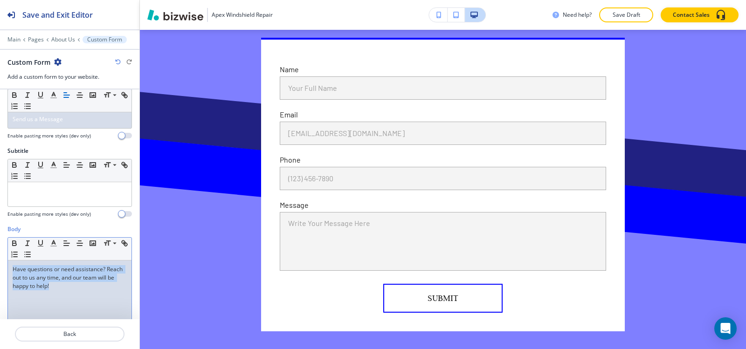
drag, startPoint x: 6, startPoint y: 270, endPoint x: 112, endPoint y: 295, distance: 109.0
click at [112, 295] on div "Body Small Normal Large Huge Have questions or need assistance? Reach out to us…" at bounding box center [69, 312] width 139 height 175
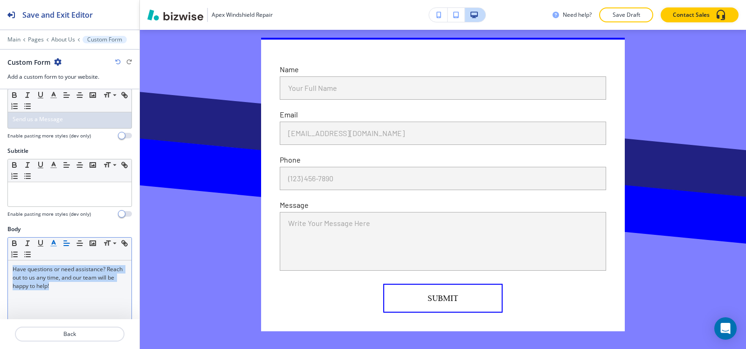
click at [55, 242] on polyline "button" at bounding box center [53, 243] width 3 height 4
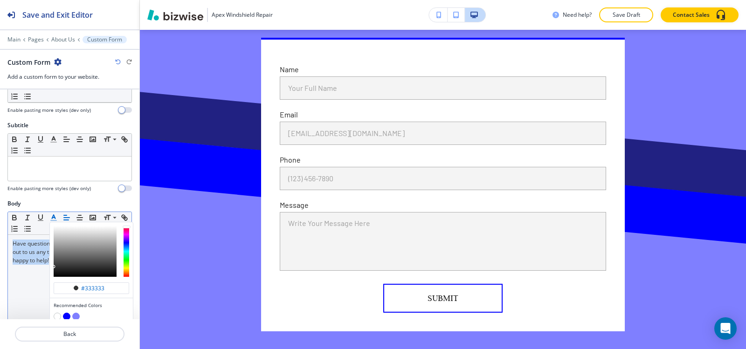
scroll to position [140, 0]
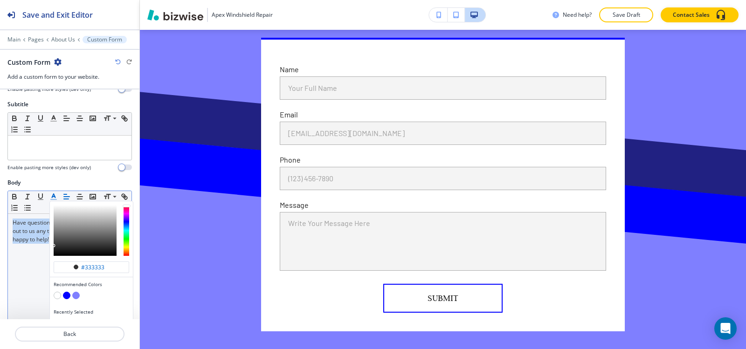
click at [58, 297] on button "button" at bounding box center [57, 295] width 7 height 7
type input "#ffffff"
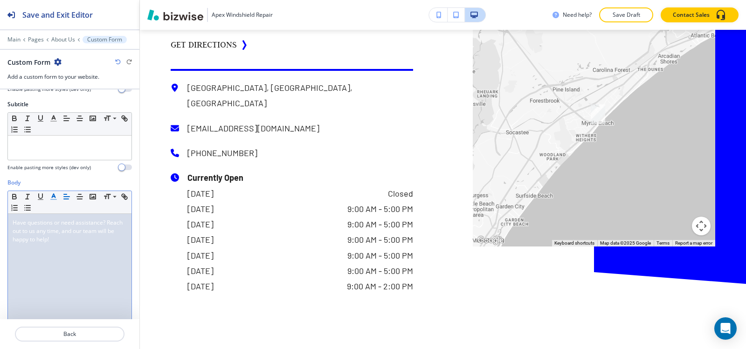
scroll to position [2737, 0]
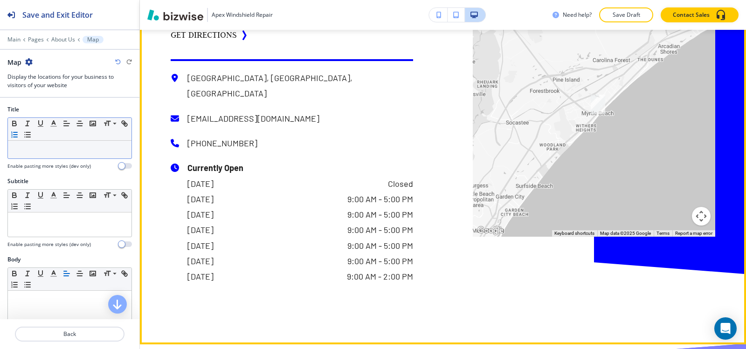
scroll to position [2803, 0]
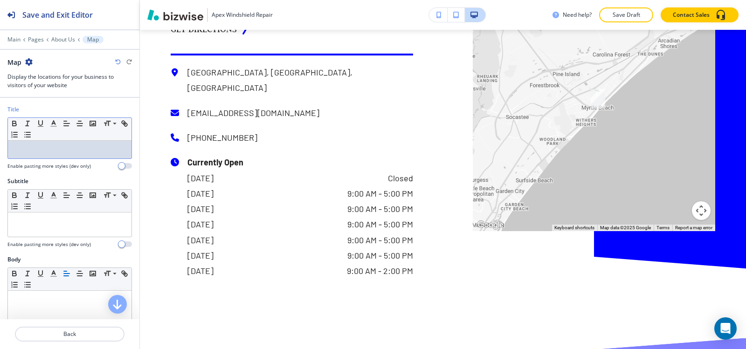
click at [78, 151] on p at bounding box center [70, 150] width 114 height 8
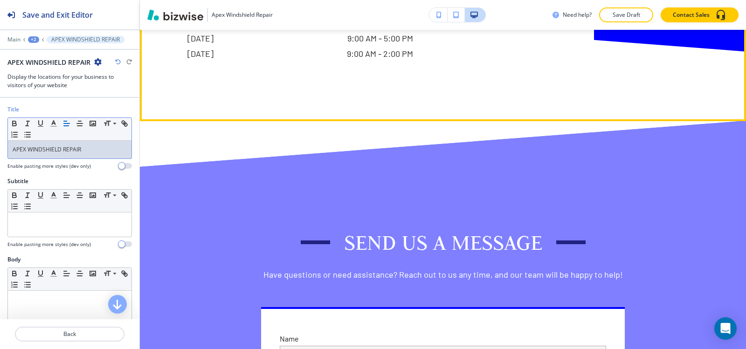
scroll to position [3270, 0]
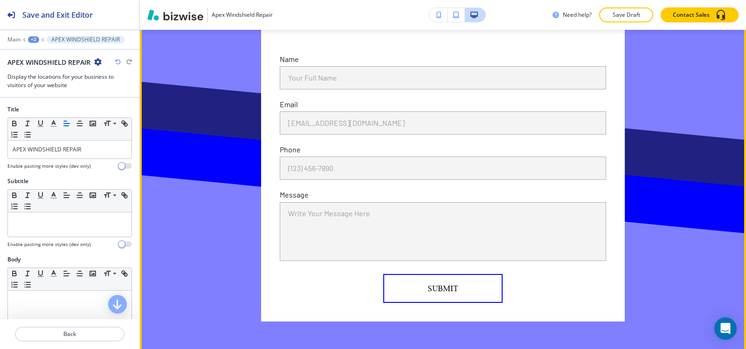
click at [739, 298] on div "Send us a Message Have questions or need assistance? Reach out to us any time, …" at bounding box center [443, 135] width 606 height 494
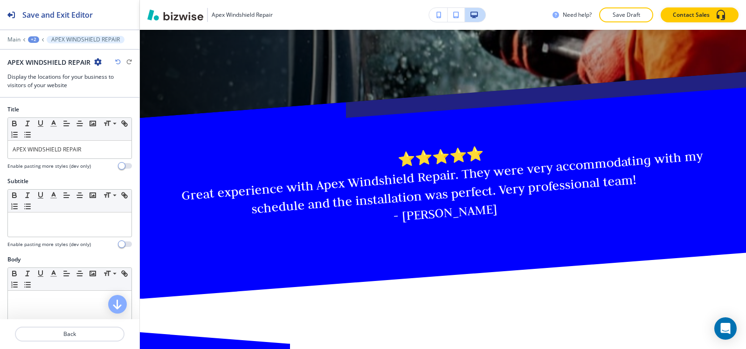
scroll to position [373, 0]
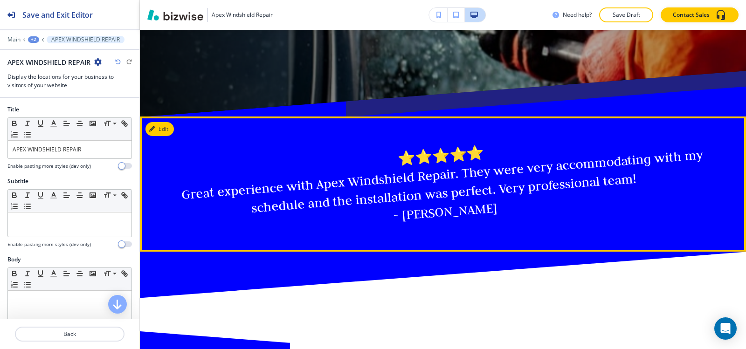
click at [269, 190] on h5 "⭐⭐⭐⭐⭐ Great experience with Apex Windshield Repair. They were very accommodatin…" at bounding box center [443, 184] width 549 height 116
click at [152, 128] on icon "button" at bounding box center [154, 129] width 6 height 6
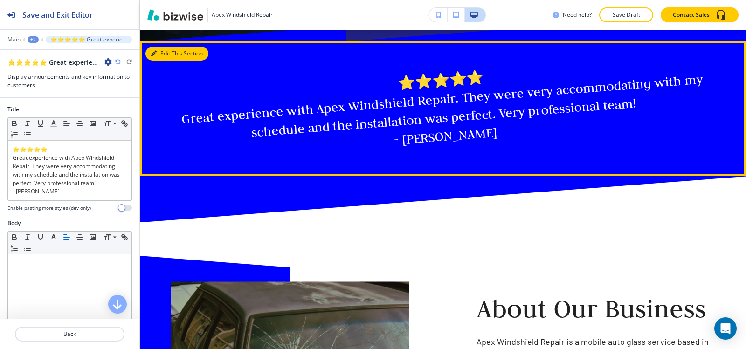
scroll to position [460, 0]
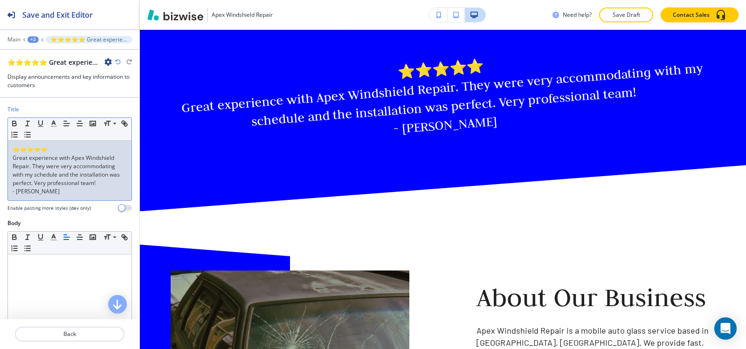
click at [70, 198] on div "⭐⭐⭐⭐⭐ Great experience with Apex Windshield Repair. They were very accommodatin…" at bounding box center [70, 171] width 124 height 60
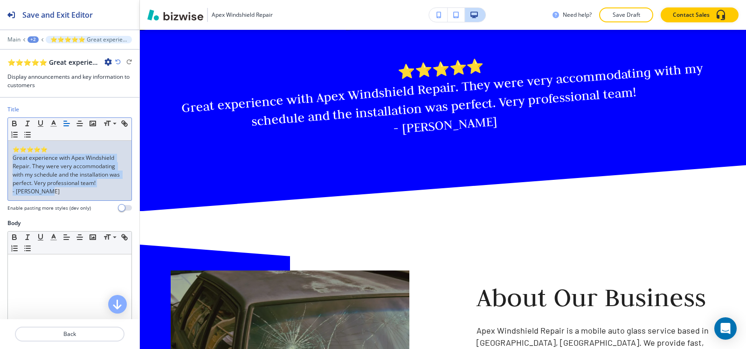
drag, startPoint x: 70, startPoint y: 198, endPoint x: 90, endPoint y: 141, distance: 60.8
click at [4, 160] on div "Title Small Normal Large Huge ⭐⭐⭐⭐⭐ Great experience with Apex Windshield Repai…" at bounding box center [69, 162] width 139 height 114
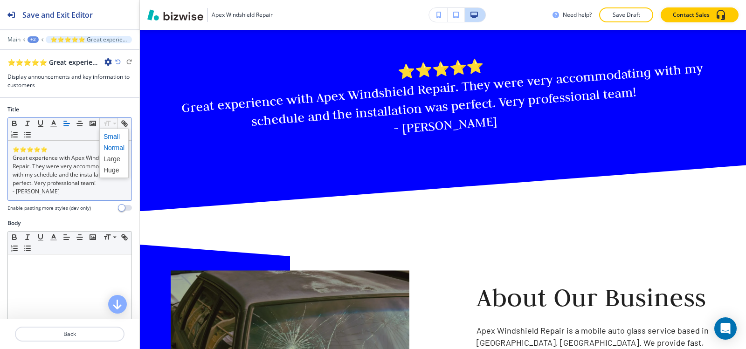
click at [116, 140] on span at bounding box center [114, 136] width 21 height 11
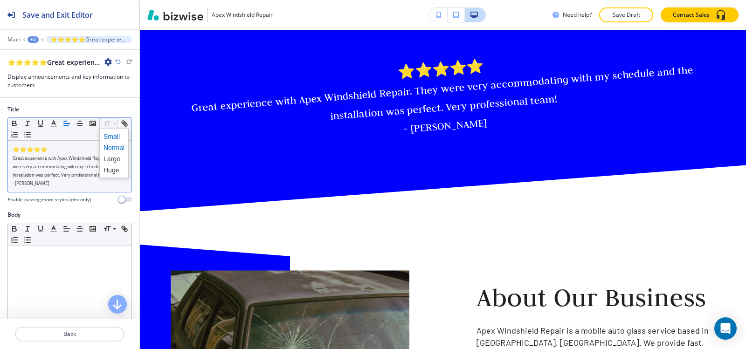
click at [111, 145] on span at bounding box center [114, 147] width 21 height 11
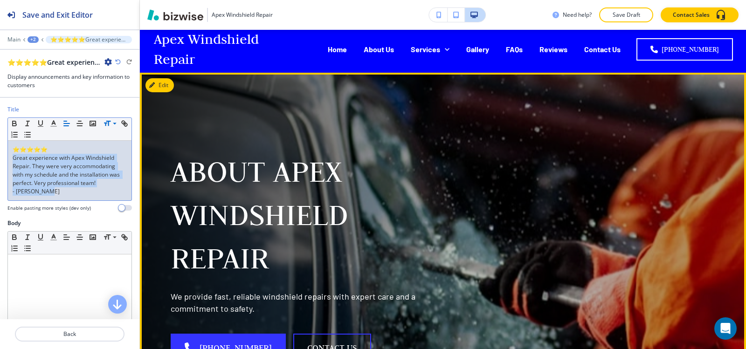
scroll to position [0, 0]
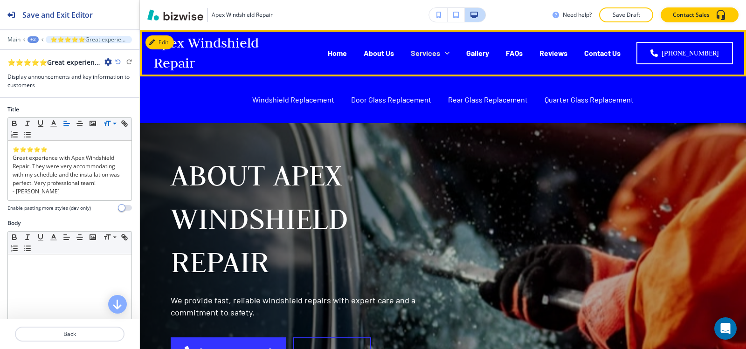
click at [435, 57] on p "Services" at bounding box center [425, 53] width 29 height 11
click at [435, 49] on p "Services" at bounding box center [425, 53] width 29 height 11
click at [432, 55] on p "Services" at bounding box center [425, 53] width 29 height 11
click at [281, 99] on p "Windshield Replacement" at bounding box center [293, 99] width 82 height 11
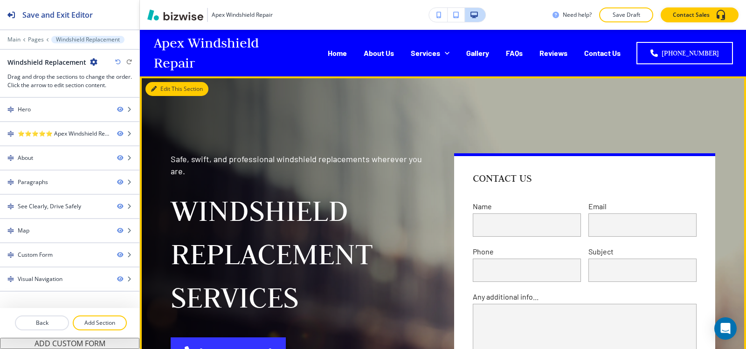
click at [172, 93] on button "Edit This Section" at bounding box center [177, 89] width 63 height 14
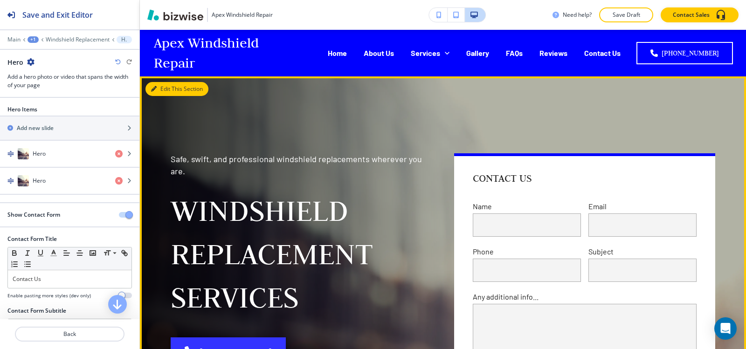
scroll to position [47, 0]
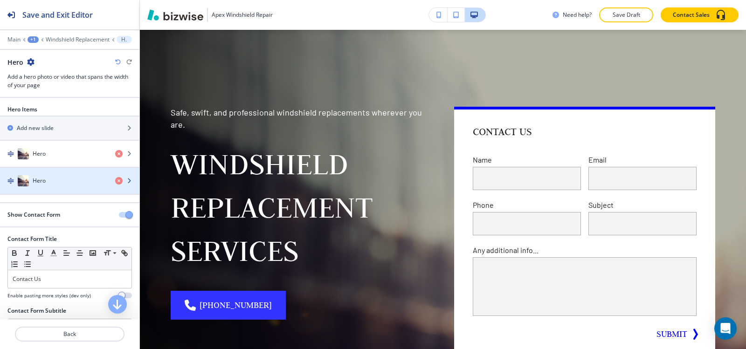
click at [82, 180] on div "Hero" at bounding box center [54, 180] width 108 height 11
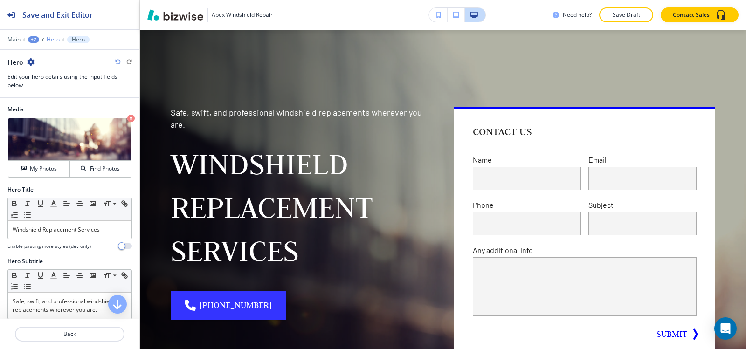
click at [57, 41] on p "Hero" at bounding box center [53, 39] width 13 height 7
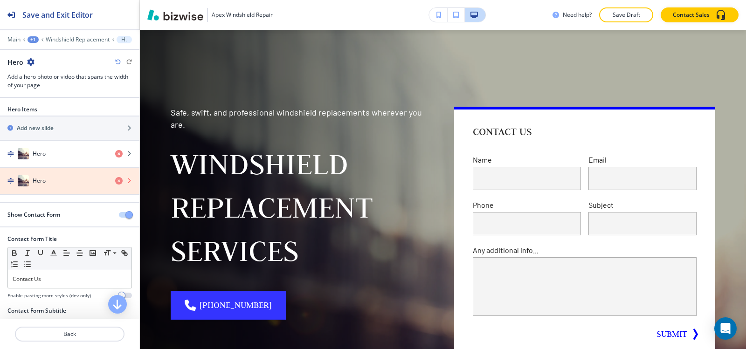
click at [115, 179] on icon "button" at bounding box center [118, 180] width 7 height 7
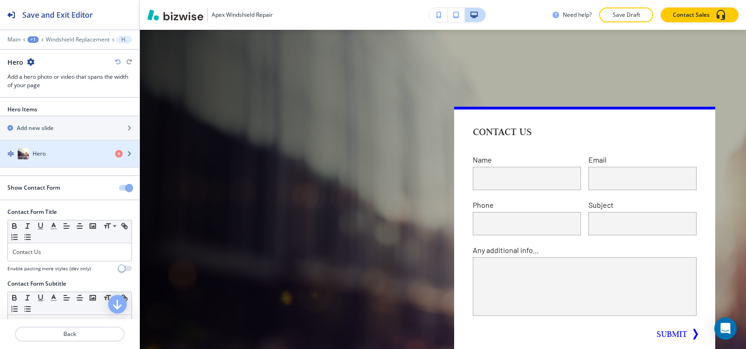
click at [98, 155] on div "Hero" at bounding box center [54, 153] width 108 height 11
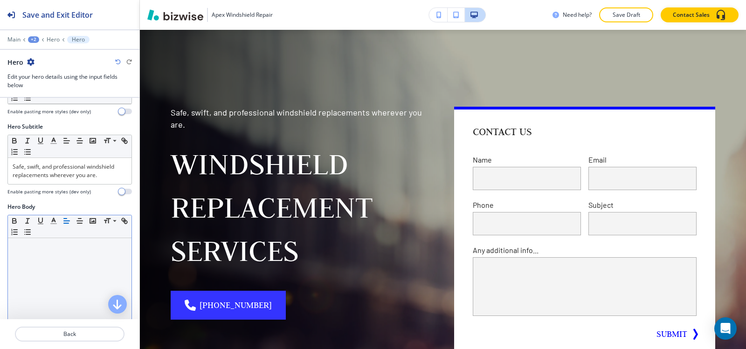
scroll to position [140, 0]
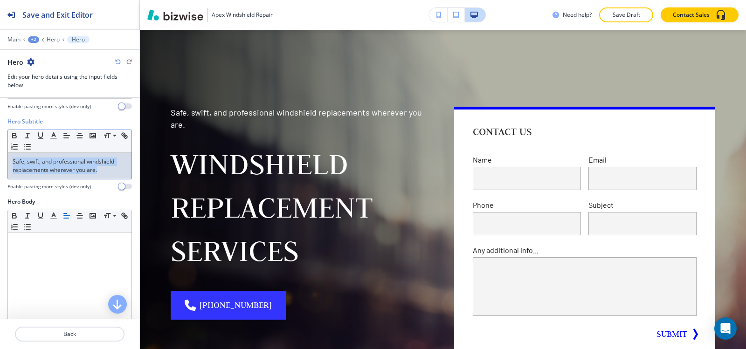
drag, startPoint x: 104, startPoint y: 168, endPoint x: 0, endPoint y: 150, distance: 105.6
click at [0, 150] on div "Hero Subtitle Small Normal Large Huge Safe, swift, and professional windshield …" at bounding box center [69, 158] width 139 height 80
copy p "Safe, swift, and professional windshield replacements wherever you are."
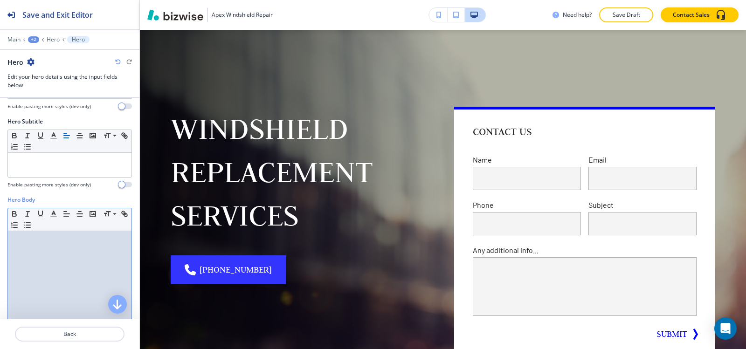
click at [36, 260] on div at bounding box center [70, 291] width 124 height 121
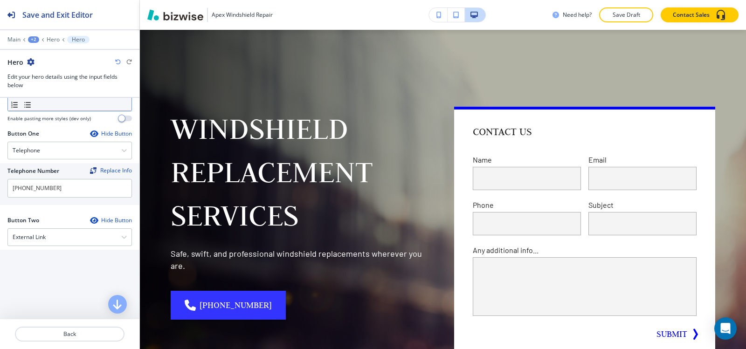
scroll to position [373, 0]
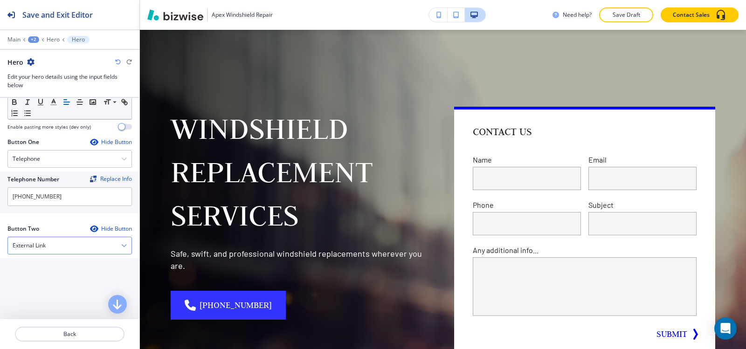
click at [68, 253] on div "External Link" at bounding box center [70, 245] width 124 height 17
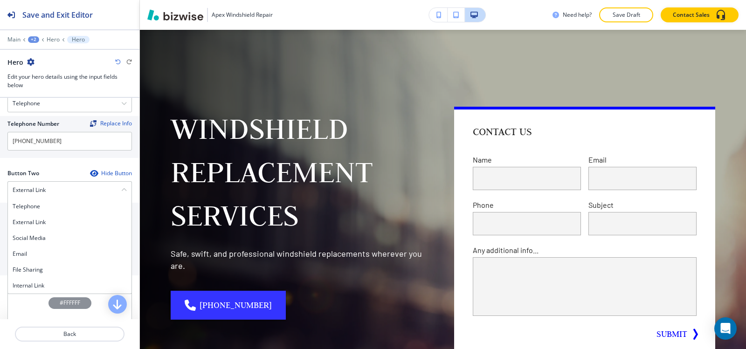
scroll to position [466, 0]
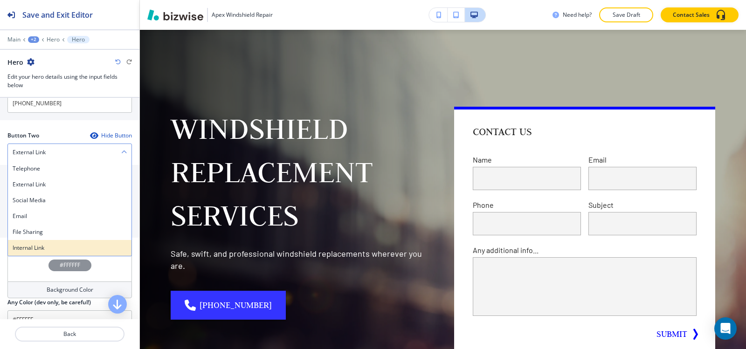
click at [63, 245] on h4 "Internal Link" at bounding box center [70, 248] width 114 height 8
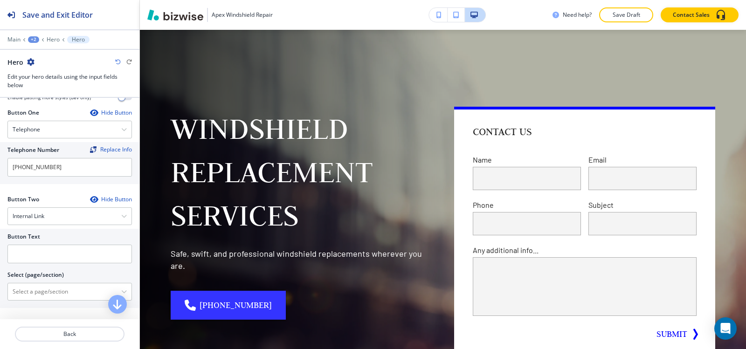
scroll to position [373, 0]
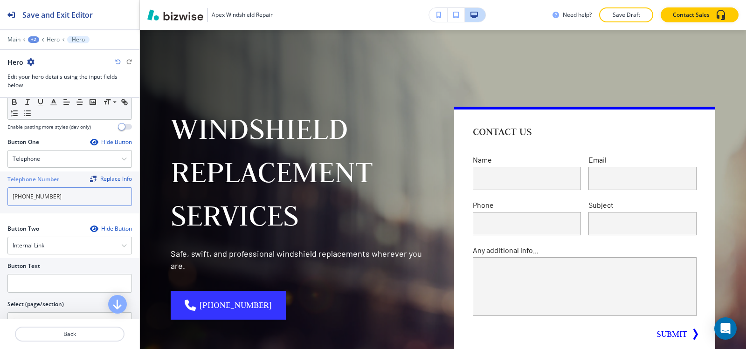
drag, startPoint x: 65, startPoint y: 200, endPoint x: 0, endPoint y: 199, distance: 64.8
click at [0, 199] on div "Telephone Number Replace Info (843) 340-1347" at bounding box center [69, 193] width 139 height 42
click at [55, 157] on div "Telephone" at bounding box center [70, 159] width 124 height 17
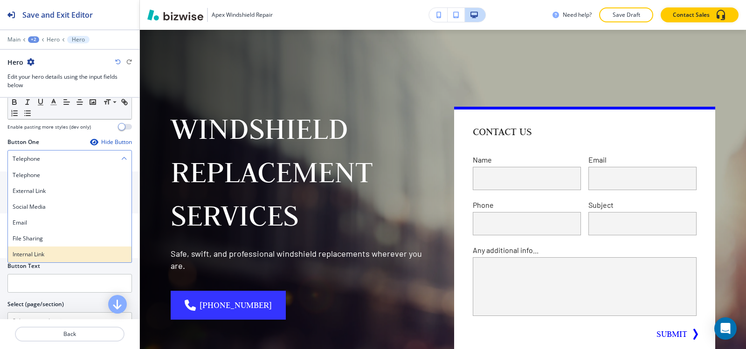
click at [52, 253] on h4 "Internal Link" at bounding box center [70, 255] width 114 height 8
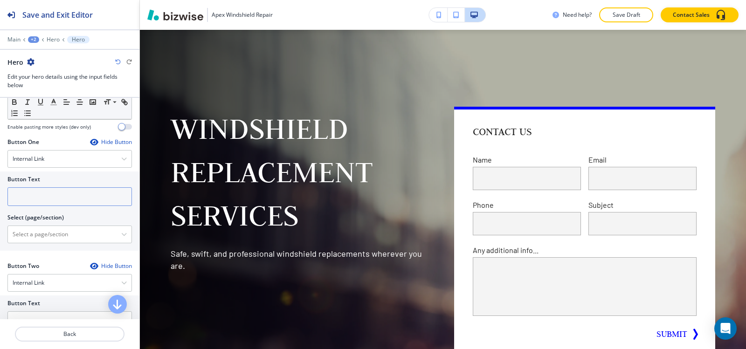
click at [53, 201] on input "text" at bounding box center [69, 197] width 125 height 19
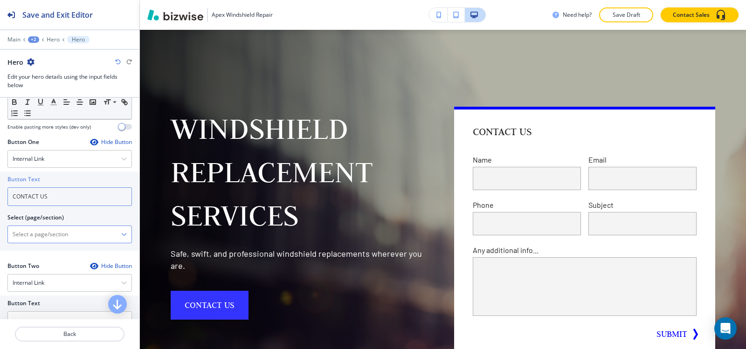
type input "CONTACT US"
click at [64, 235] on \(page\/section\) "Manual Input" at bounding box center [64, 235] width 113 height 16
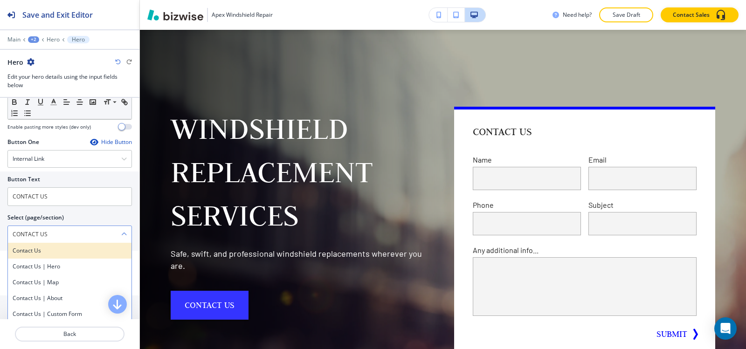
click at [57, 244] on div "Contact Us" at bounding box center [70, 251] width 124 height 16
type \(page\/section\) "Contact Us"
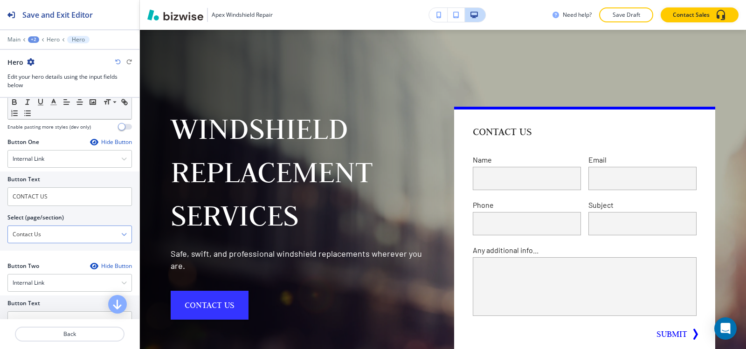
scroll to position [513, 0]
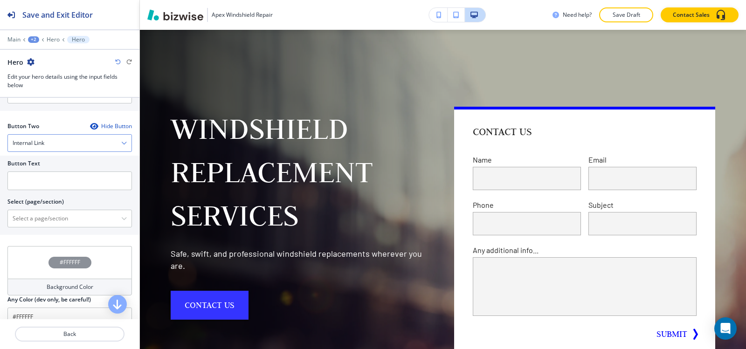
click at [36, 142] on h4 "Internal Link" at bounding box center [29, 143] width 32 height 8
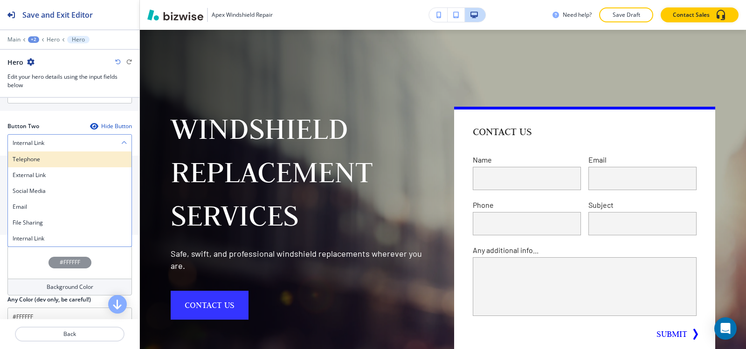
click at [36, 162] on h4 "Telephone" at bounding box center [70, 159] width 114 height 8
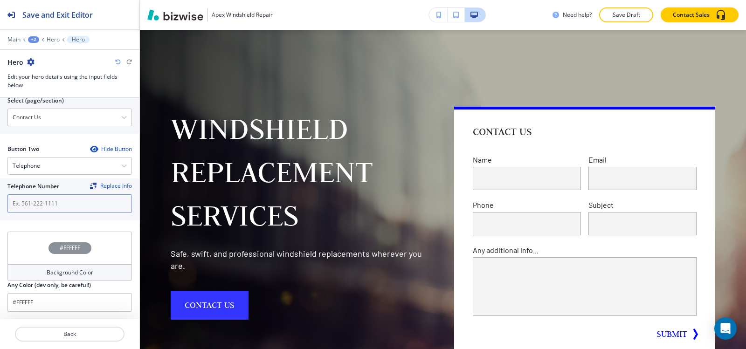
click at [35, 210] on input "text" at bounding box center [69, 204] width 125 height 19
paste input "[PHONE_NUMBER]"
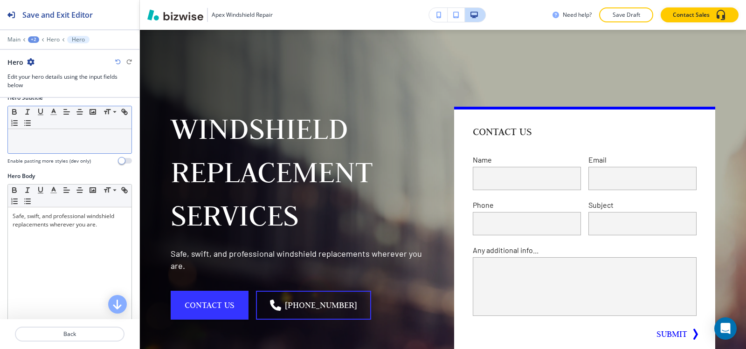
scroll to position [0, 0]
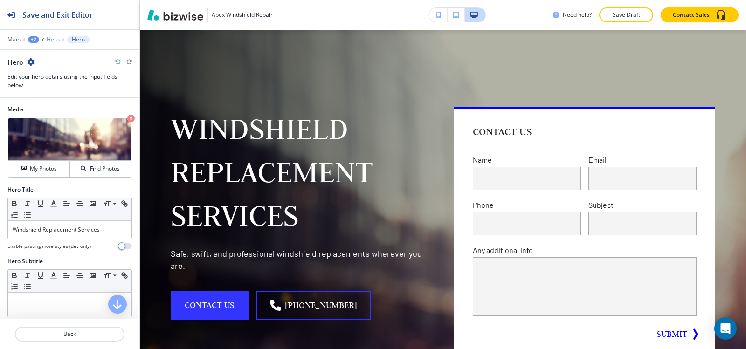
type input "[PHONE_NUMBER]"
click at [54, 40] on p "Hero" at bounding box center [53, 39] width 13 height 7
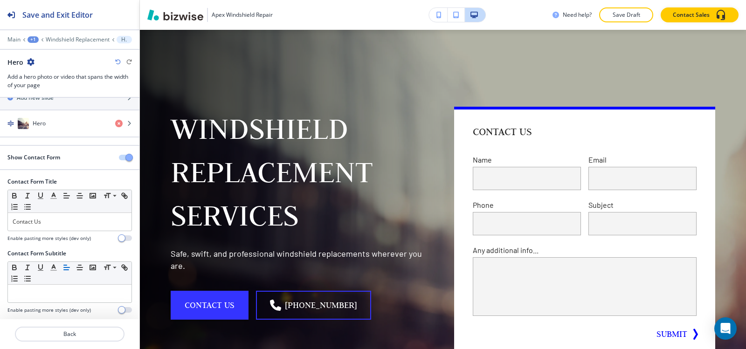
scroll to position [47, 0]
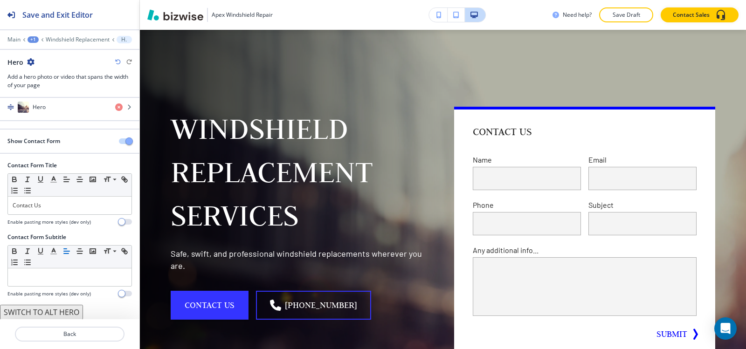
click at [125, 143] on span "button" at bounding box center [128, 141] width 7 height 7
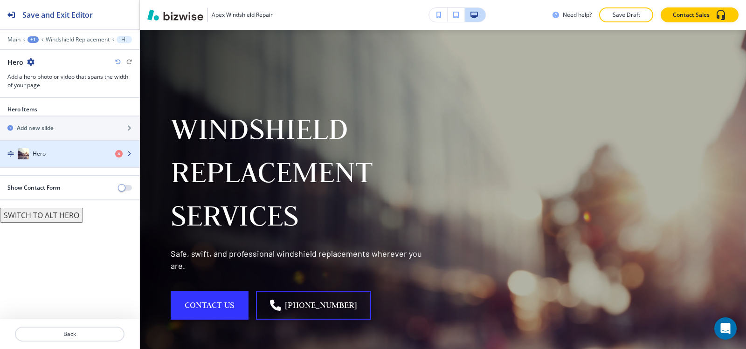
scroll to position [0, 0]
click at [39, 154] on h4 "Hero" at bounding box center [39, 154] width 13 height 8
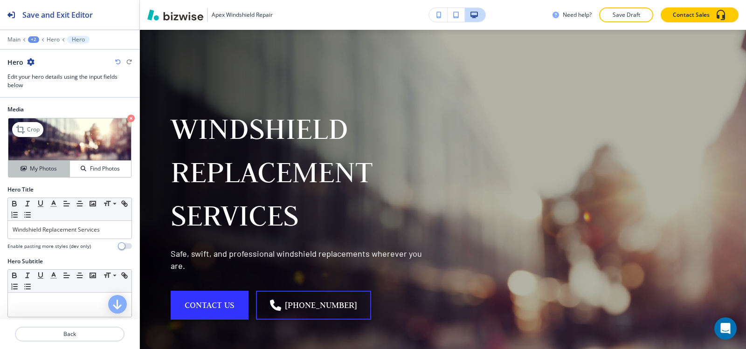
click at [34, 170] on h4 "My Photos" at bounding box center [43, 169] width 27 height 8
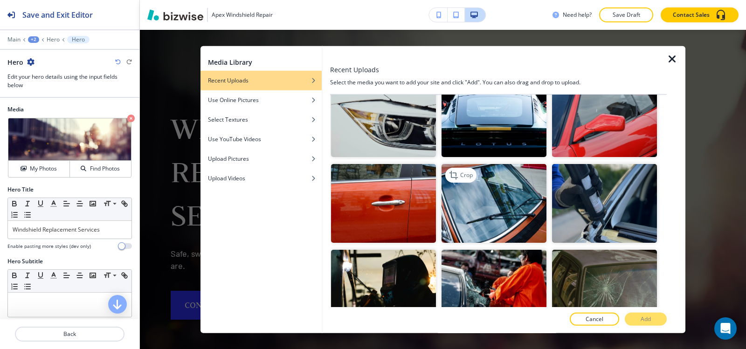
scroll to position [233, 0]
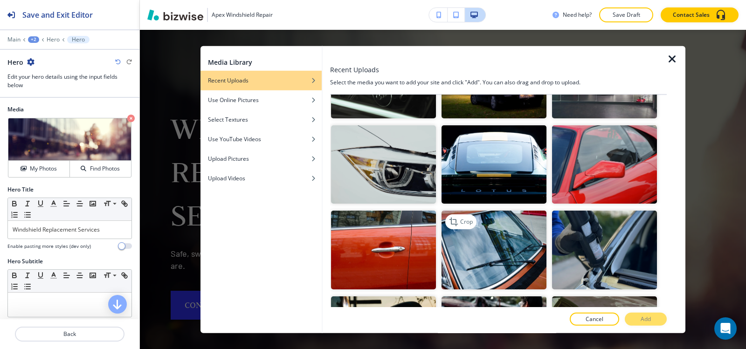
drag, startPoint x: 495, startPoint y: 239, endPoint x: 497, endPoint y: 245, distance: 6.2
click at [495, 240] on img "button" at bounding box center [494, 250] width 105 height 79
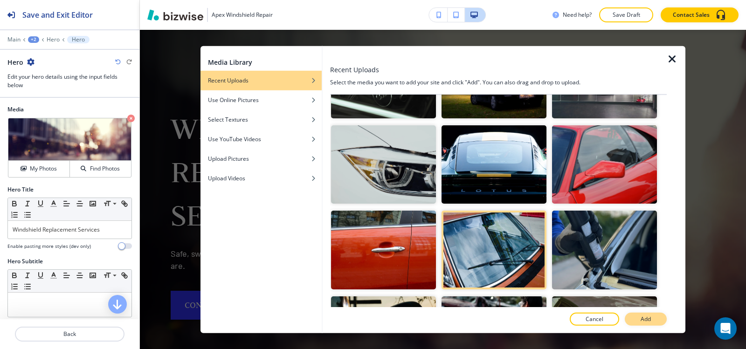
click at [644, 319] on p "Add" at bounding box center [646, 319] width 10 height 8
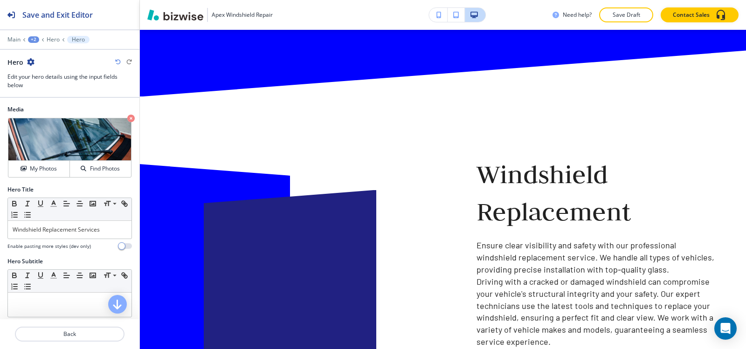
scroll to position [560, 0]
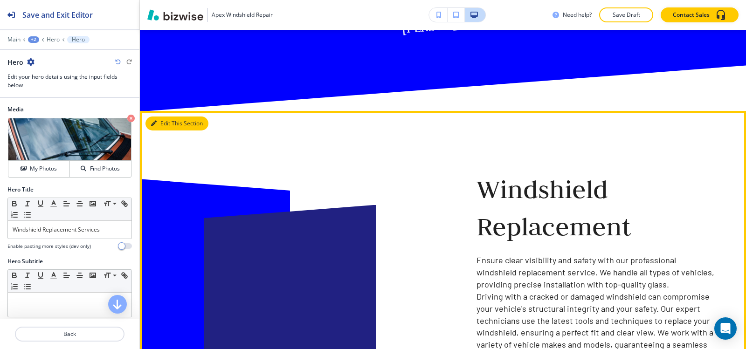
click at [164, 117] on button "Edit This Section" at bounding box center [177, 124] width 63 height 14
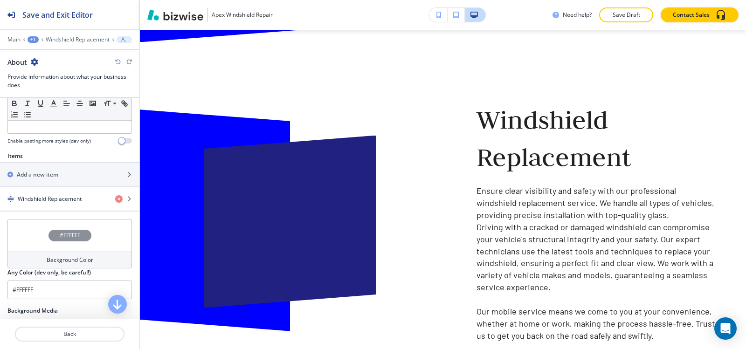
scroll to position [280, 0]
click at [24, 209] on div "button" at bounding box center [69, 205] width 139 height 7
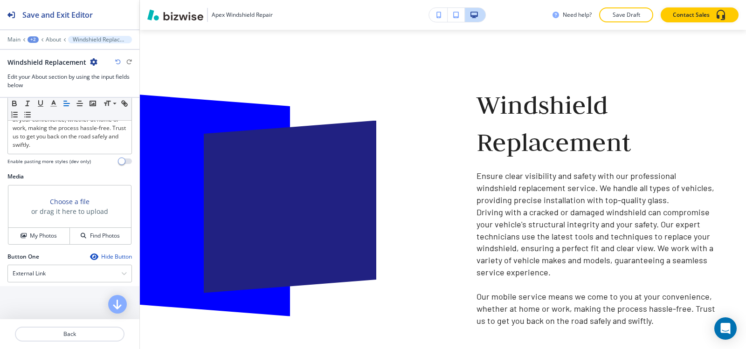
scroll to position [373, 0]
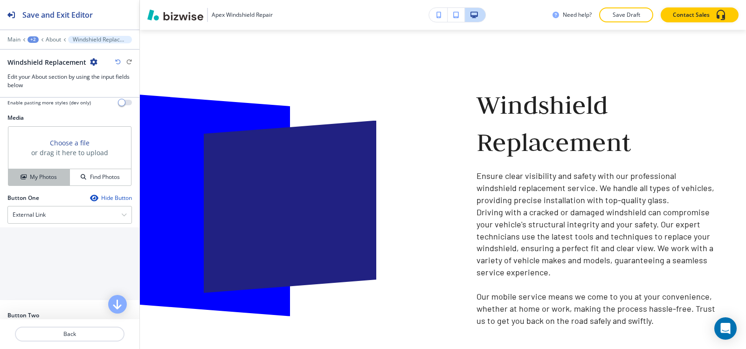
click at [26, 184] on button "My Photos" at bounding box center [39, 177] width 62 height 16
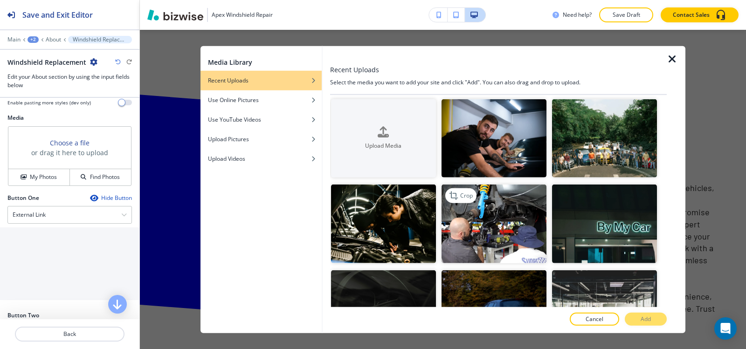
scroll to position [0, 0]
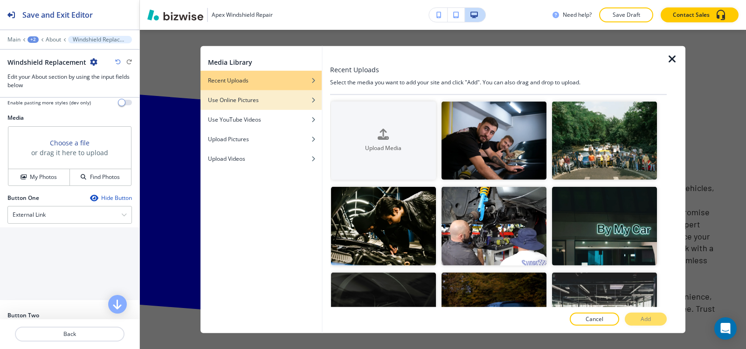
click at [298, 108] on div "button" at bounding box center [261, 107] width 121 height 6
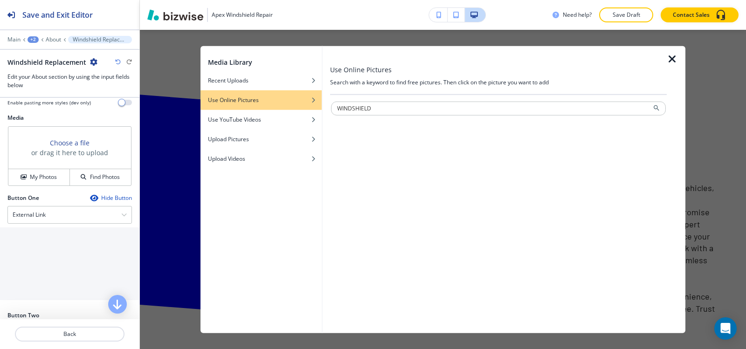
type input "WINDSHIELD"
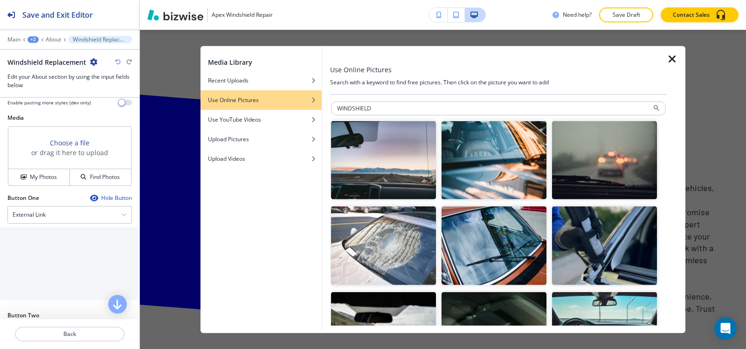
click at [467, 171] on img "button" at bounding box center [494, 160] width 105 height 79
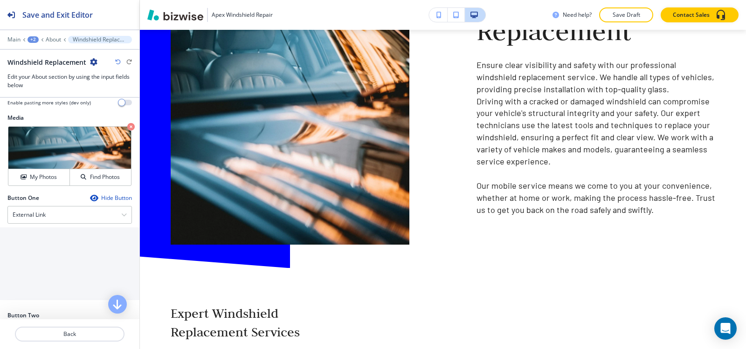
scroll to position [403, 0]
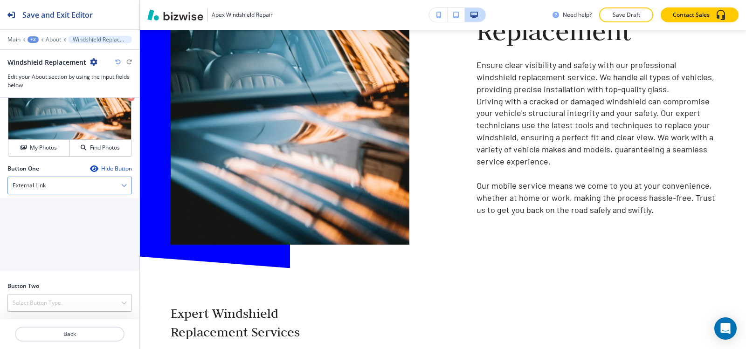
click at [49, 185] on div "External Link" at bounding box center [70, 185] width 124 height 17
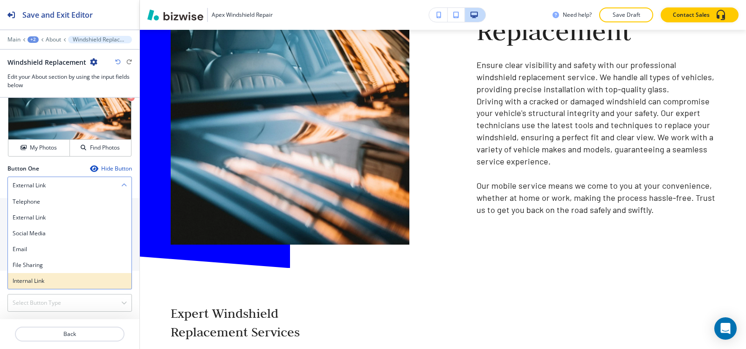
click at [29, 277] on h4 "Internal Link" at bounding box center [70, 281] width 114 height 8
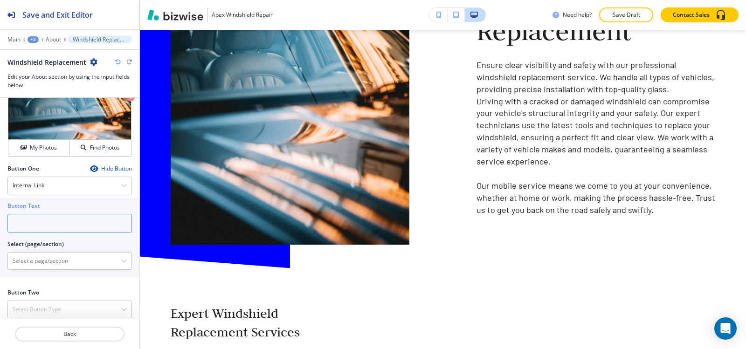
click at [41, 221] on input "text" at bounding box center [69, 223] width 125 height 19
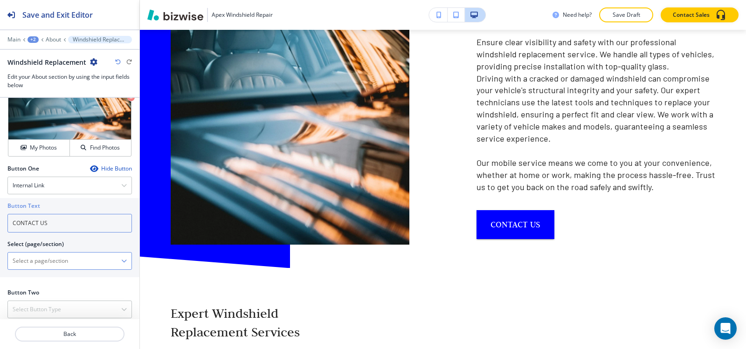
type input "CONTACT US"
click at [41, 257] on \(page\/section\) "Manual Input" at bounding box center [64, 261] width 113 height 16
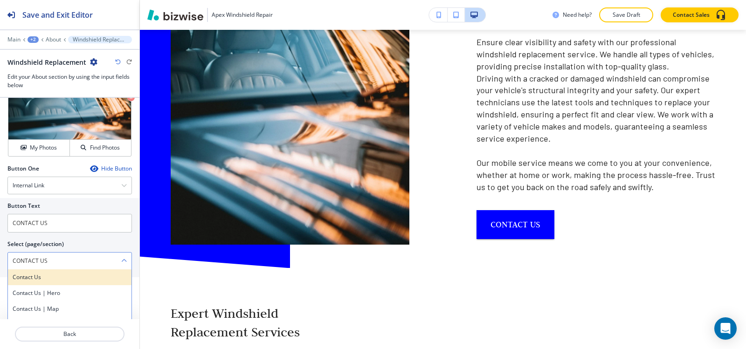
click at [56, 278] on h4 "Contact Us" at bounding box center [70, 277] width 114 height 8
type \(page\/section\) "Contact Us"
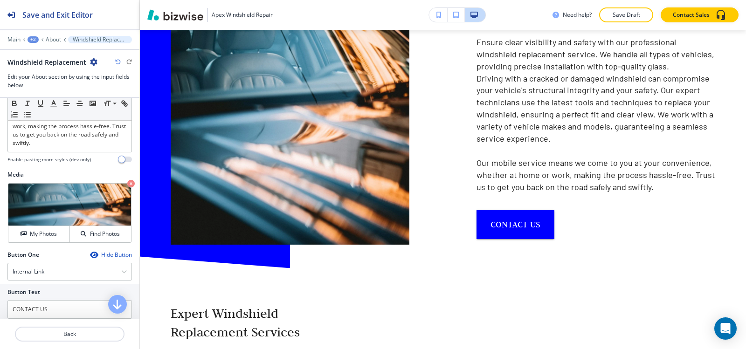
scroll to position [316, 0]
click at [55, 42] on p "About" at bounding box center [53, 39] width 15 height 7
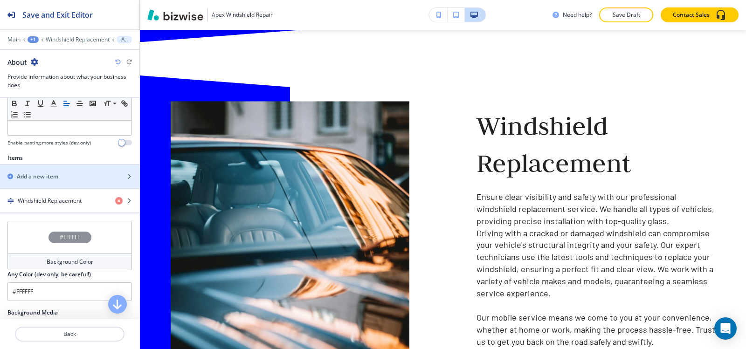
scroll to position [280, 0]
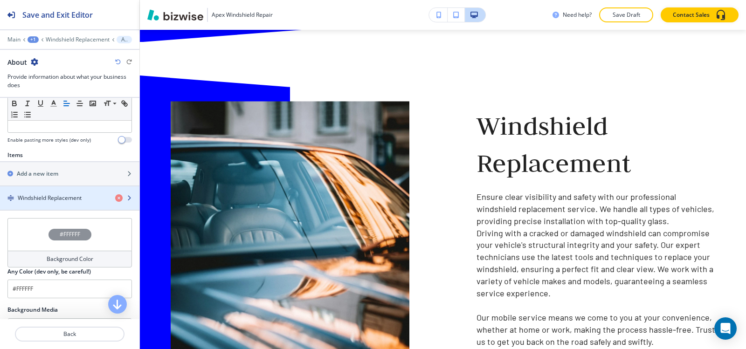
click at [49, 195] on h4 "Windshield Replacement" at bounding box center [50, 198] width 64 height 8
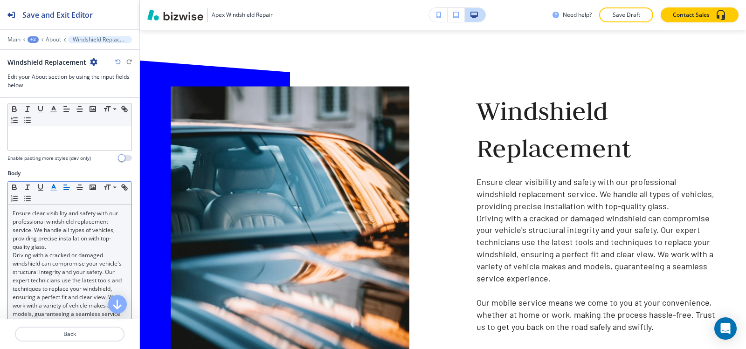
scroll to position [187, 0]
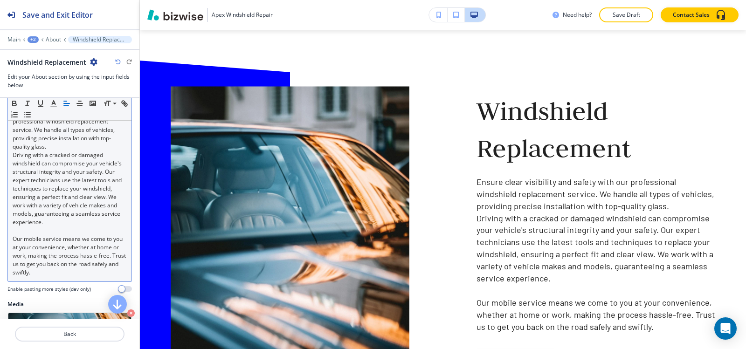
click at [52, 206] on p "Driving with a cracked or damaged windshield can compromise your vehicle's stru…" at bounding box center [70, 189] width 114 height 76
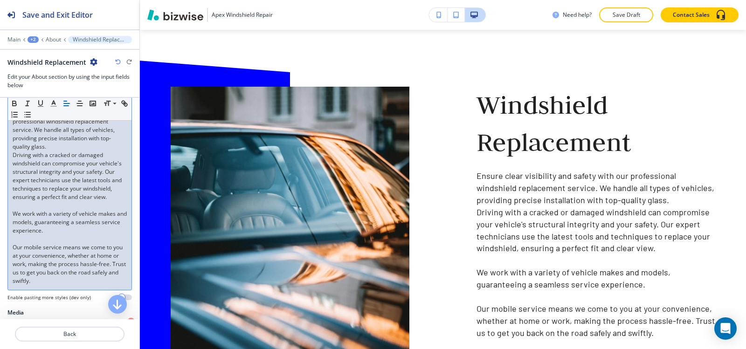
click at [13, 257] on p "Our mobile service means we come to you at your convenience, whether at home or…" at bounding box center [70, 265] width 114 height 42
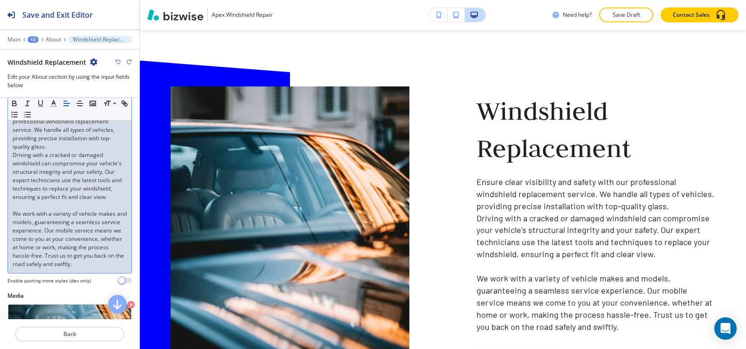
click at [15, 223] on p "We work with a variety of vehicle makes and models, guaranteeing a seamless ser…" at bounding box center [70, 239] width 114 height 59
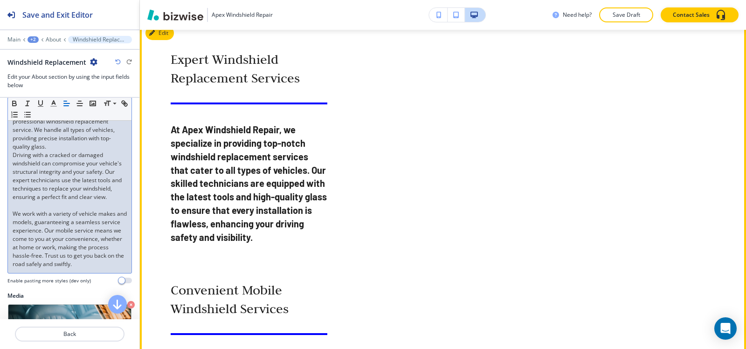
scroll to position [971, 0]
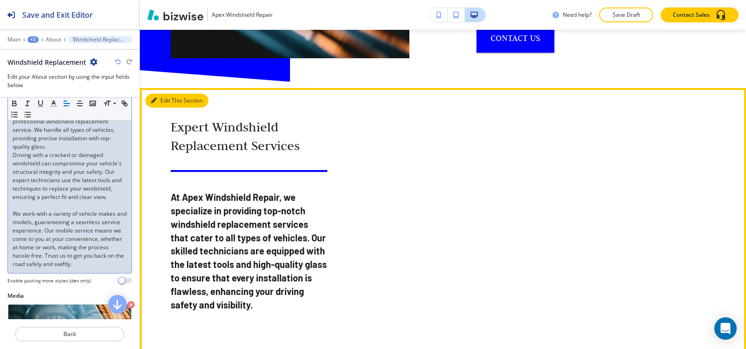
click at [167, 94] on button "Edit This Section" at bounding box center [177, 101] width 63 height 14
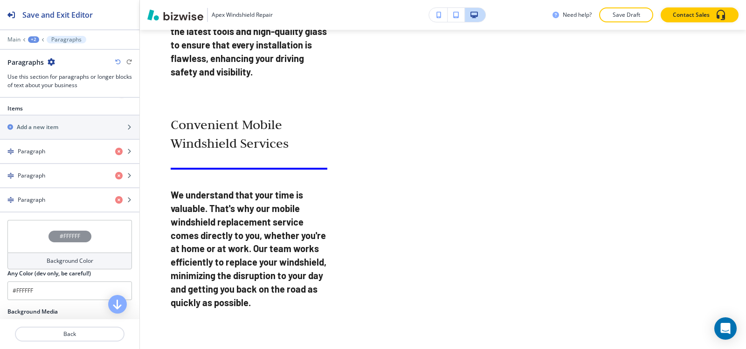
scroll to position [455, 0]
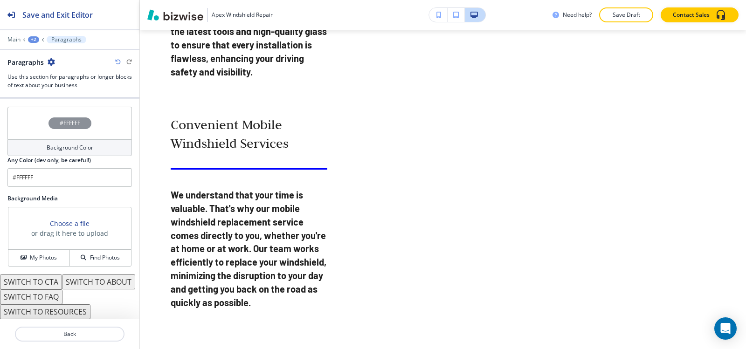
click at [62, 282] on button "SWITCH TO ABOUT" at bounding box center [98, 282] width 73 height 15
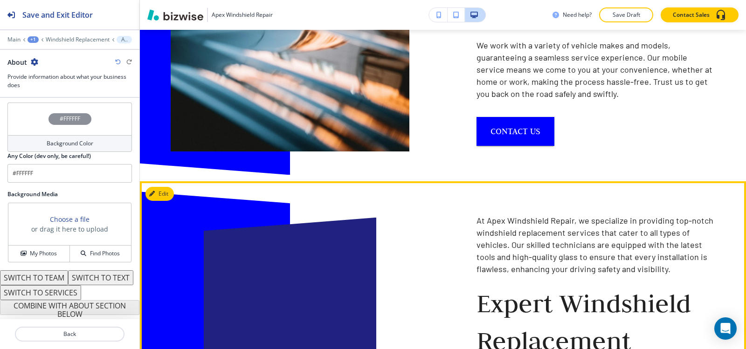
scroll to position [971, 0]
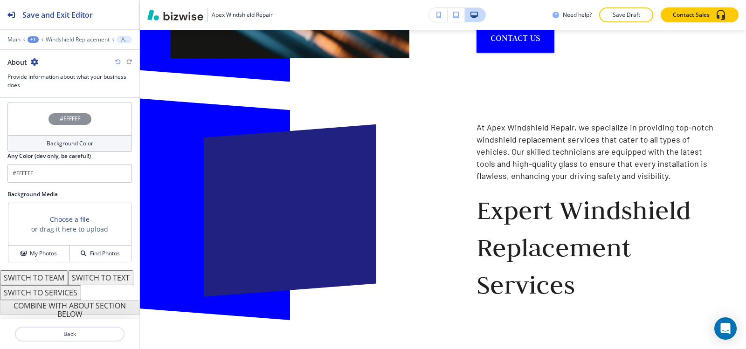
click at [68, 284] on button "SWITCH TO TEXT" at bounding box center [100, 278] width 65 height 15
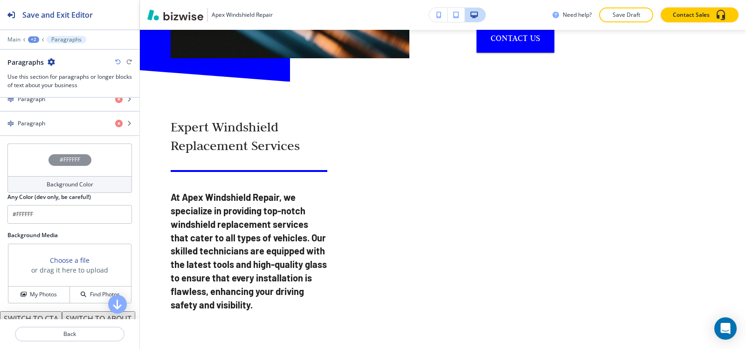
scroll to position [315, 0]
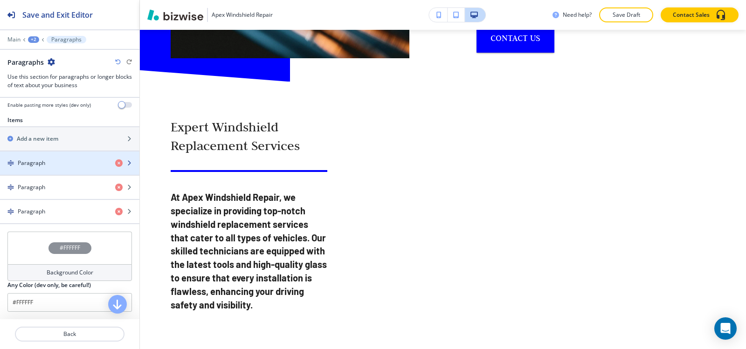
click at [56, 168] on div "button" at bounding box center [69, 170] width 139 height 7
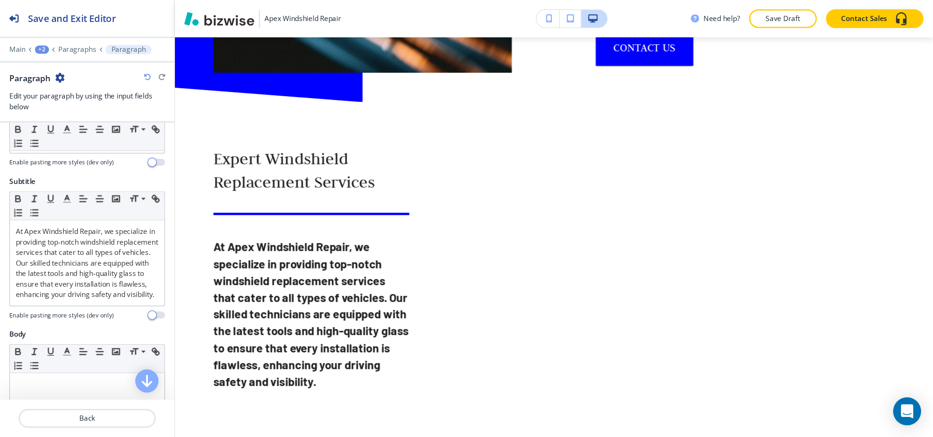
scroll to position [93, 0]
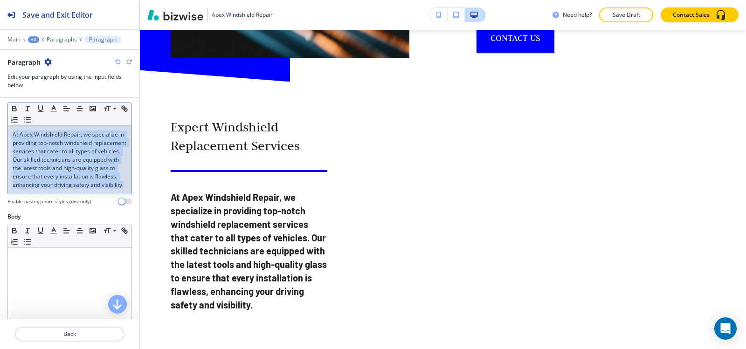
drag, startPoint x: 103, startPoint y: 194, endPoint x: 0, endPoint y: 131, distance: 120.8
click at [0, 131] on div "Subtitle Small Normal Large Huge At Apex Windshield Repair, we specialize in pr…" at bounding box center [69, 151] width 139 height 122
copy p "At Apex Windshield Repair, we specialize in providing top-notch windshield repl…"
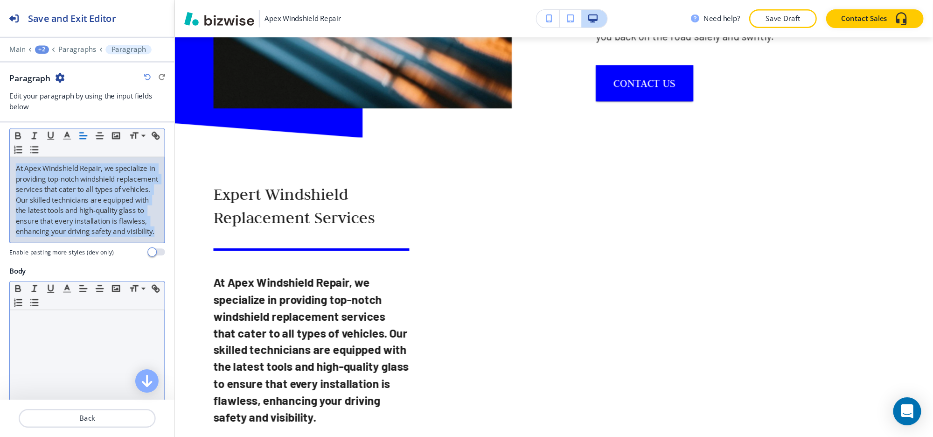
scroll to position [999, 0]
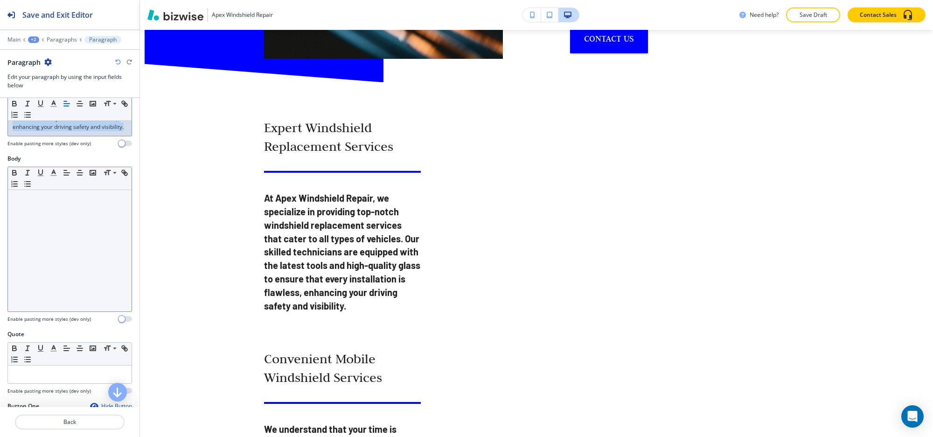
copy p "At Apex Windshield Repair, we specialize in providing top-notch windshield repl…"
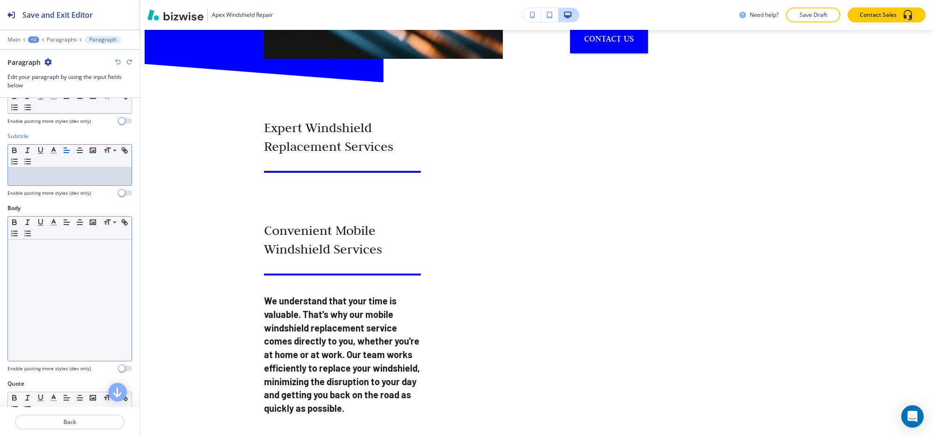
scroll to position [35, 0]
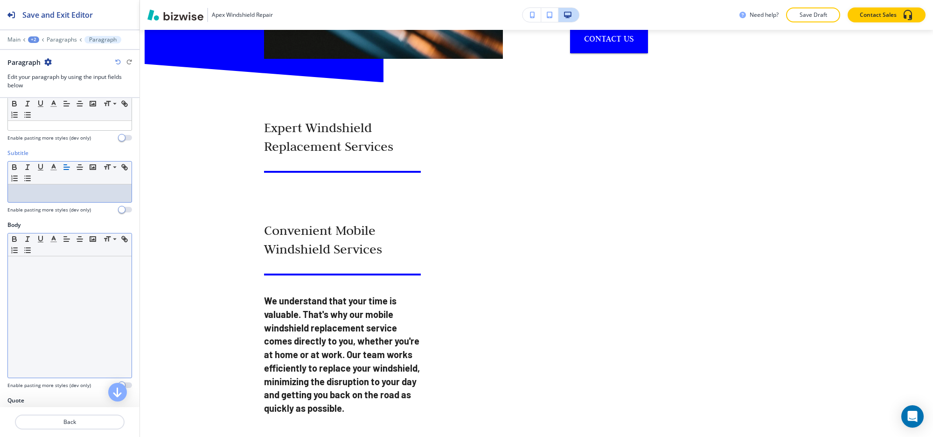
click at [44, 326] on div at bounding box center [70, 316] width 124 height 121
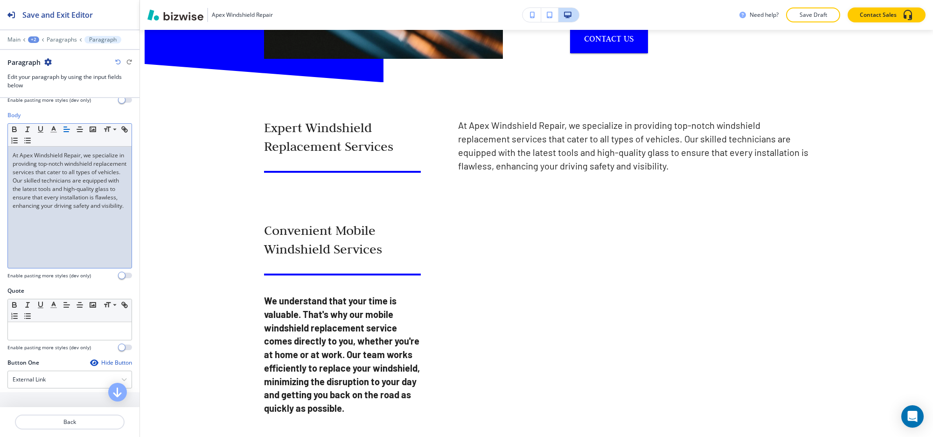
scroll to position [210, 0]
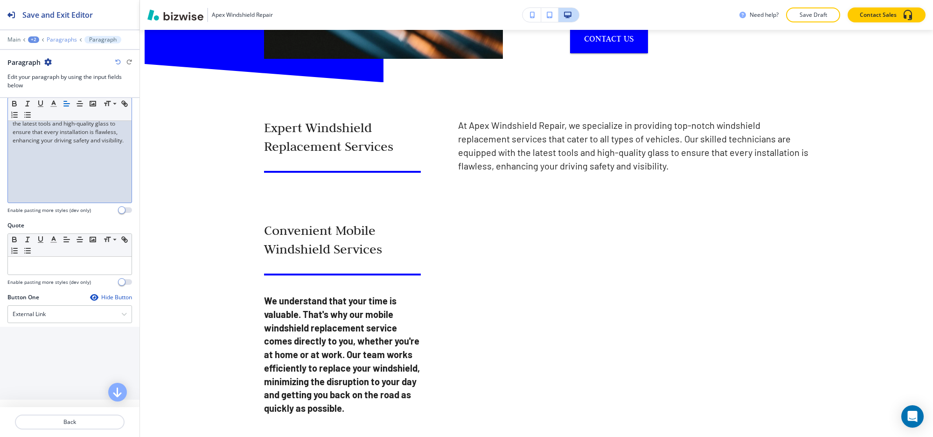
click at [62, 41] on p "Paragraphs" at bounding box center [62, 39] width 30 height 7
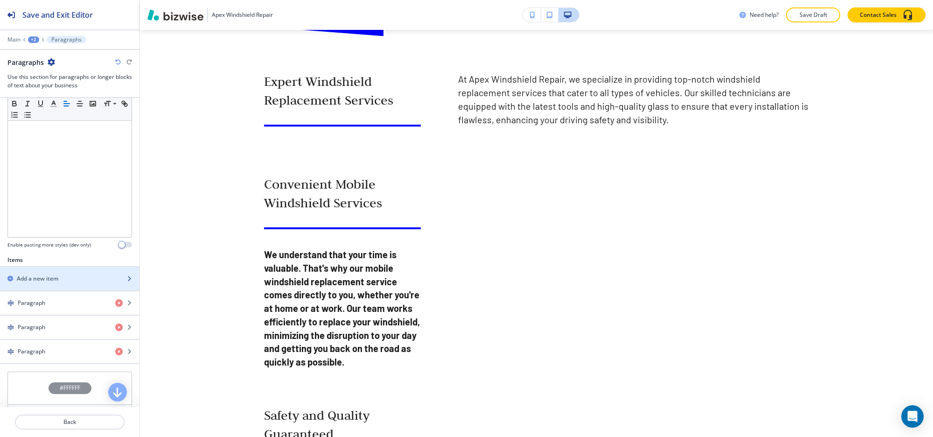
scroll to position [233, 0]
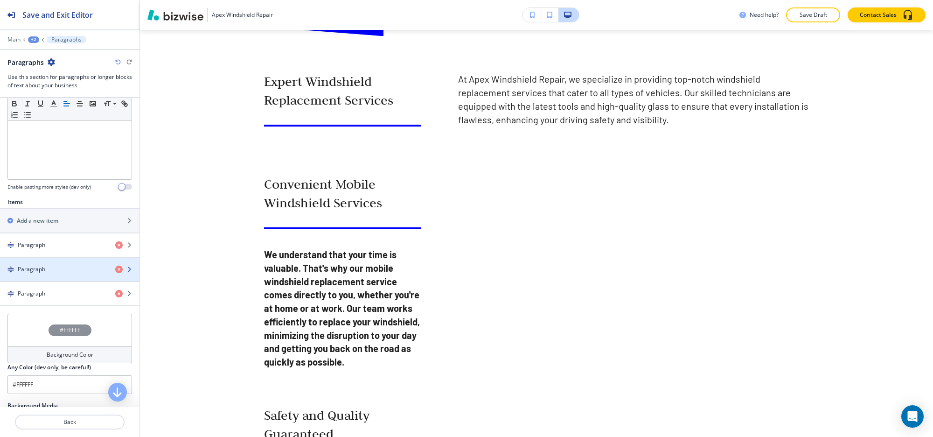
click at [62, 263] on div "button" at bounding box center [69, 261] width 139 height 7
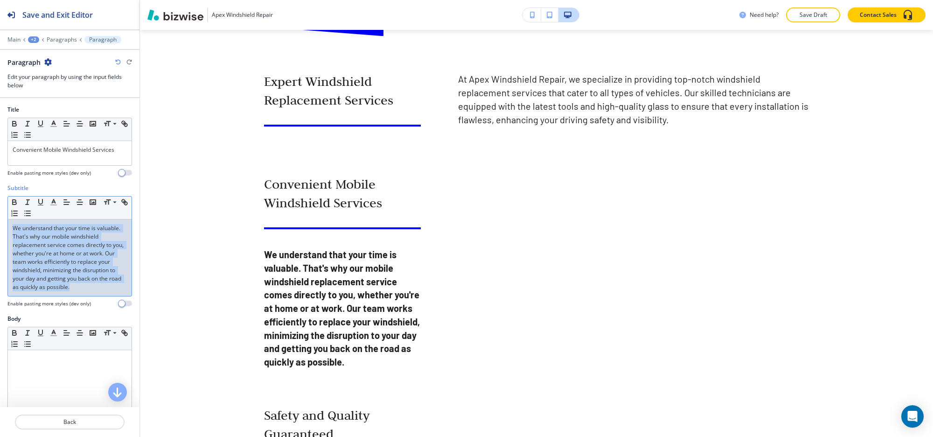
drag, startPoint x: 118, startPoint y: 287, endPoint x: 0, endPoint y: 213, distance: 139.4
click at [0, 213] on div "Subtitle Small Normal Large Huge We understand that your time is valuable. That…" at bounding box center [69, 249] width 139 height 131
copy p "We understand that your time is valuable. That's why our mobile windshield repl…"
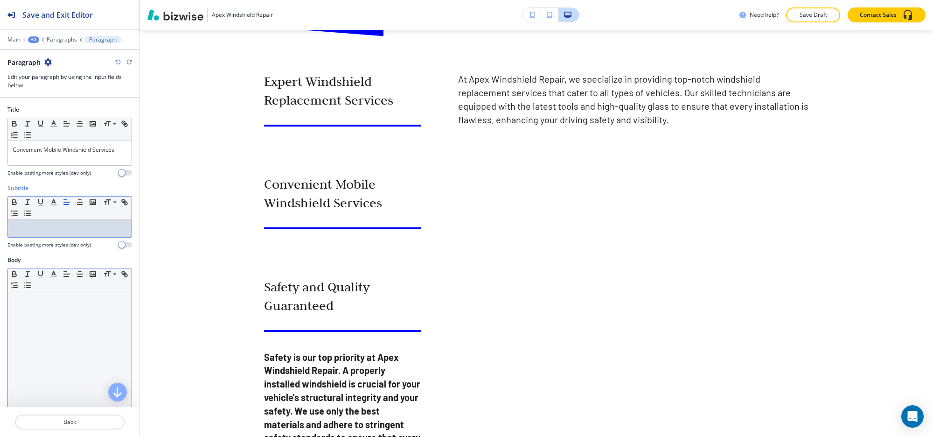
click at [49, 349] on div at bounding box center [70, 351] width 124 height 121
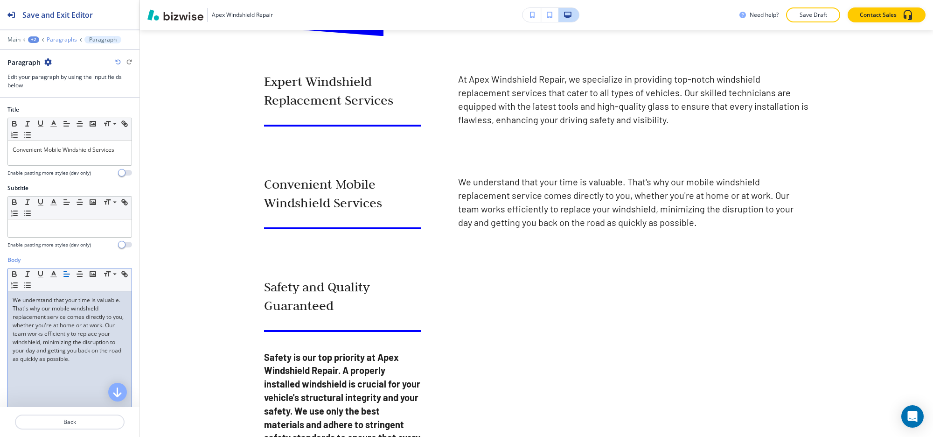
click at [59, 40] on p "Paragraphs" at bounding box center [62, 39] width 30 height 7
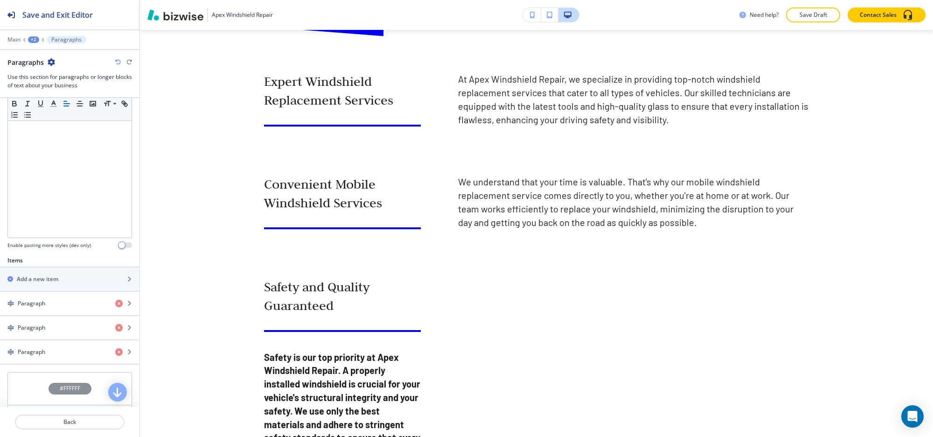
scroll to position [292, 0]
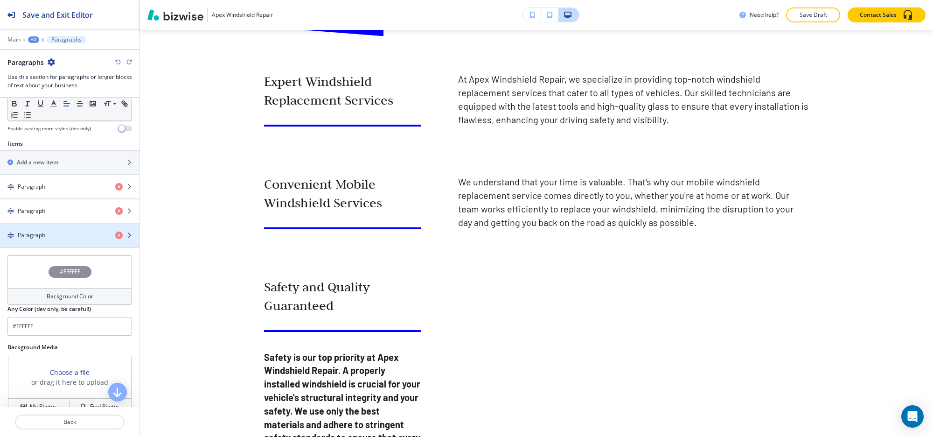
click at [58, 237] on div "Paragraph" at bounding box center [54, 235] width 108 height 8
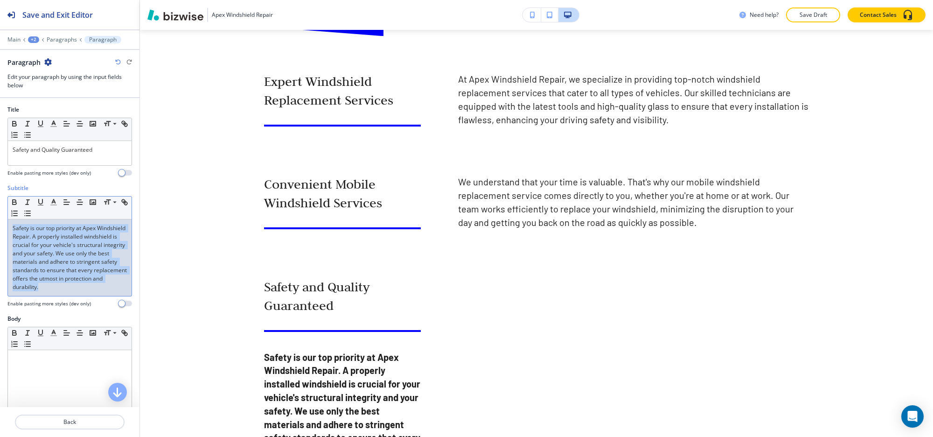
drag, startPoint x: 111, startPoint y: 290, endPoint x: 0, endPoint y: 228, distance: 127.2
click at [0, 228] on div "Subtitle Small Normal Large Huge Safety is our top priority at Apex Windshield …" at bounding box center [69, 249] width 139 height 131
copy p "Safety is our top priority at Apex Windshield Repair. A properly installed wind…"
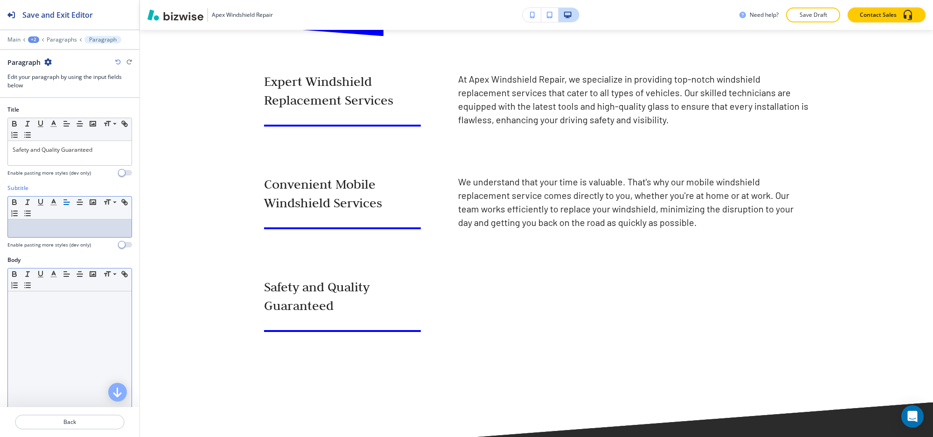
click at [30, 341] on div at bounding box center [70, 351] width 124 height 121
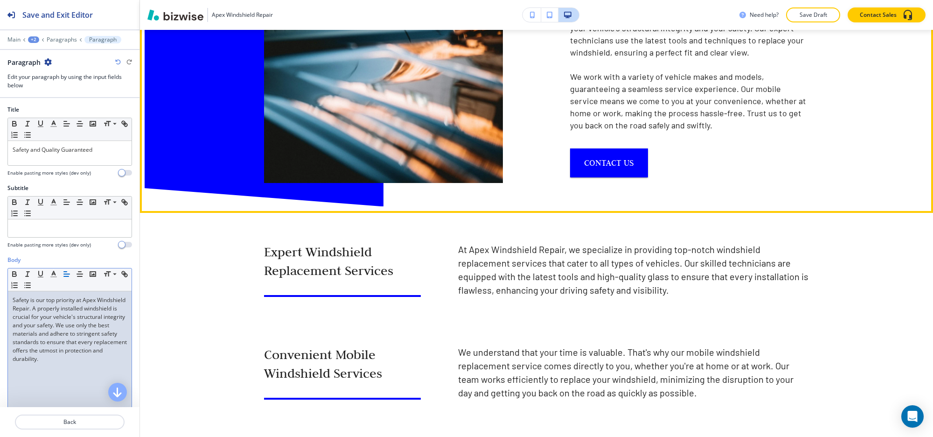
scroll to position [1050, 0]
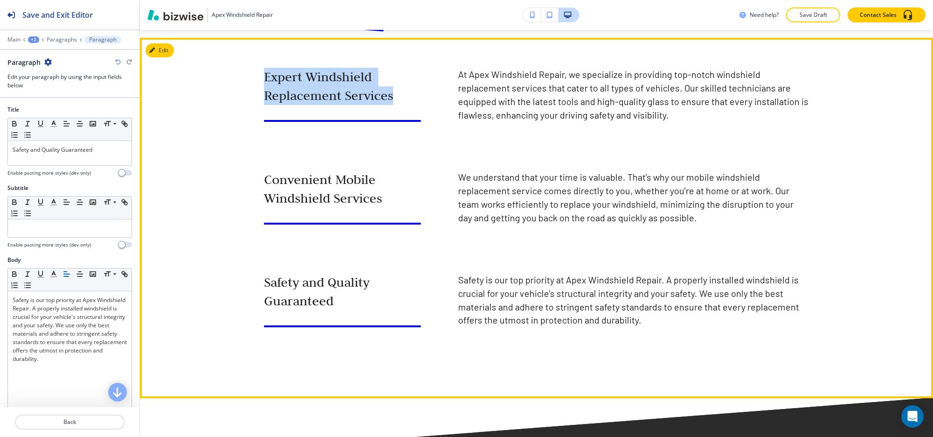
drag, startPoint x: 259, startPoint y: 63, endPoint x: 399, endPoint y: 85, distance: 142.0
click at [399, 85] on div "Expert Windshield Replacement Services" at bounding box center [324, 94] width 194 height 77
copy h3 "Expert Windshield Replacement Services"
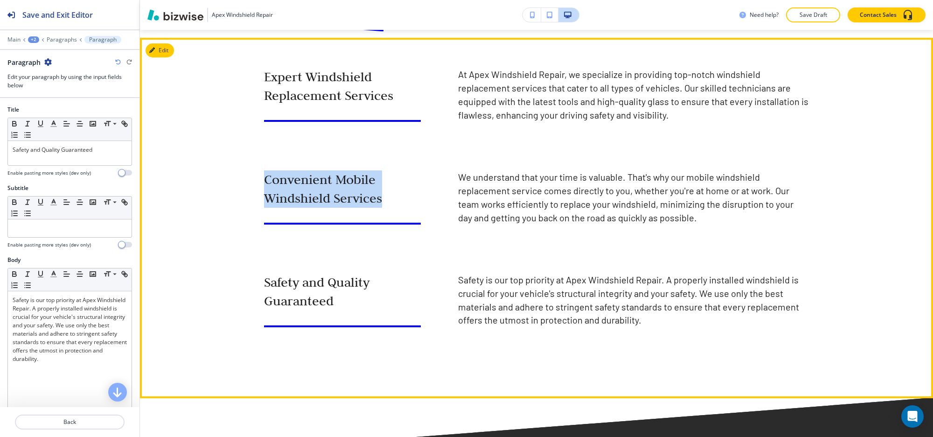
drag, startPoint x: 258, startPoint y: 162, endPoint x: 388, endPoint y: 195, distance: 134.3
click at [388, 195] on div "Convenient Mobile Windshield Services" at bounding box center [324, 197] width 194 height 77
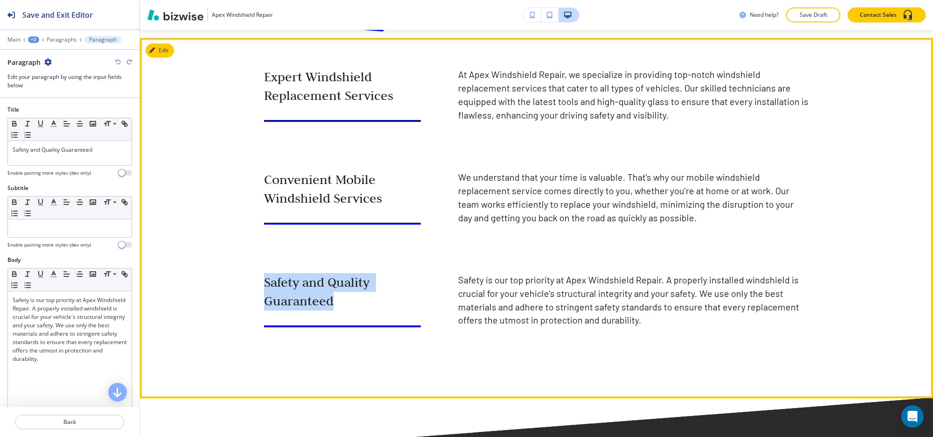
drag, startPoint x: 258, startPoint y: 271, endPoint x: 383, endPoint y: 313, distance: 131.6
click at [383, 313] on div "Safety and Quality Guaranteed" at bounding box center [324, 300] width 194 height 77
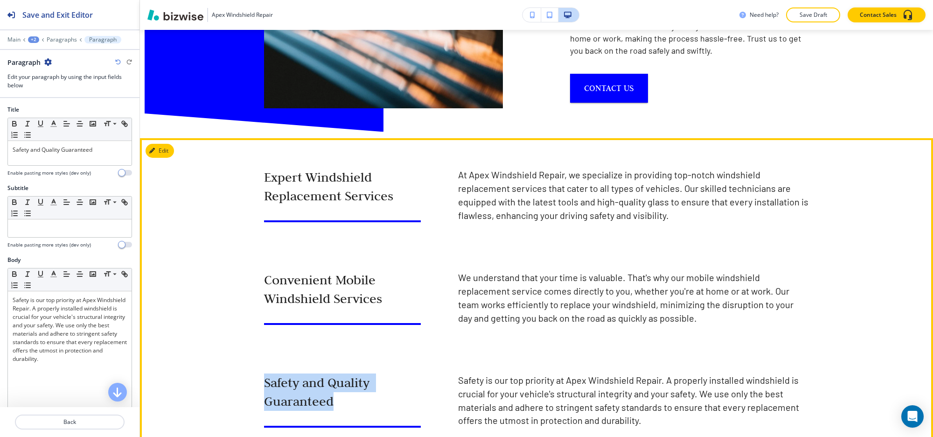
scroll to position [933, 0]
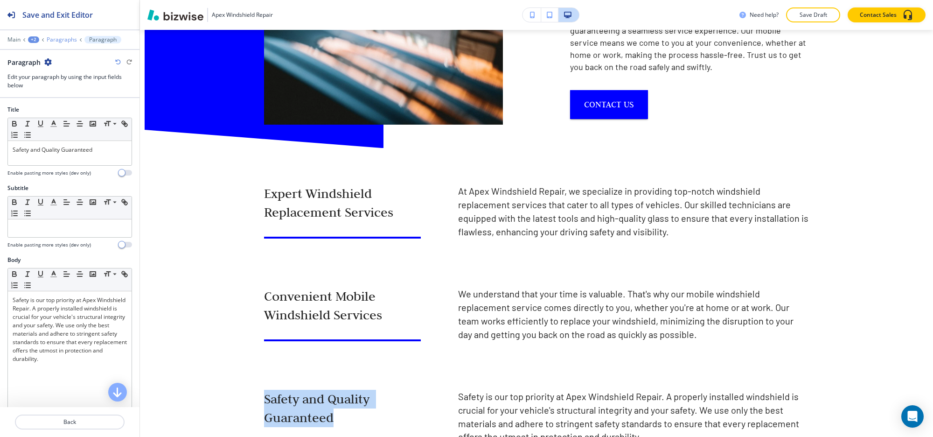
click at [62, 40] on p "Paragraphs" at bounding box center [62, 39] width 30 height 7
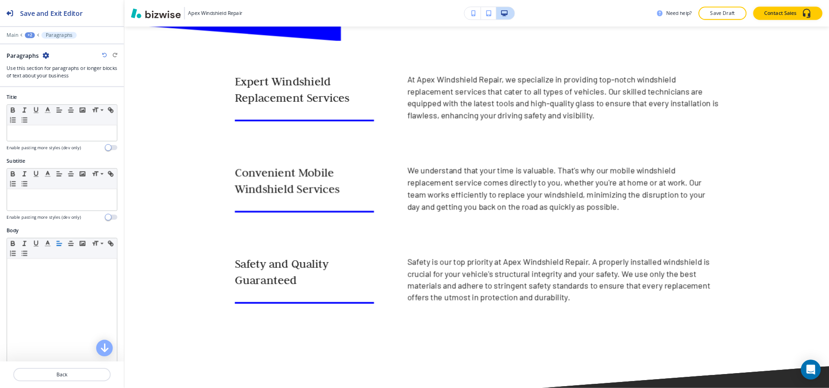
scroll to position [1045, 0]
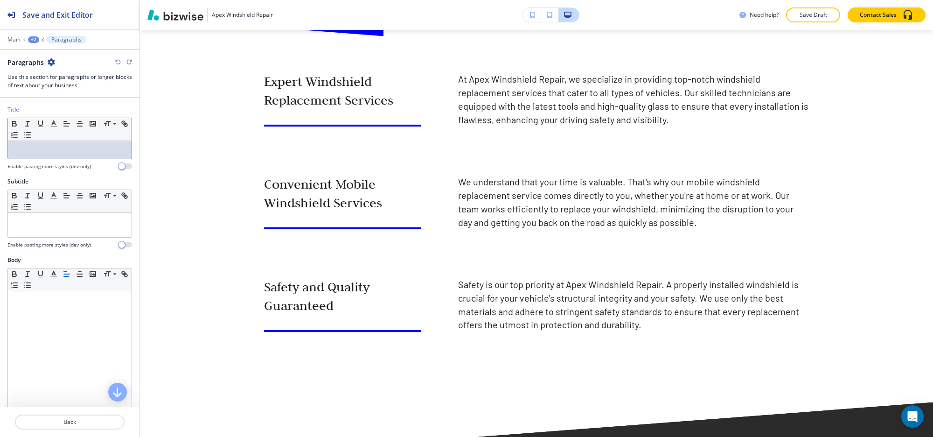
click at [66, 157] on div at bounding box center [70, 150] width 124 height 18
paste div
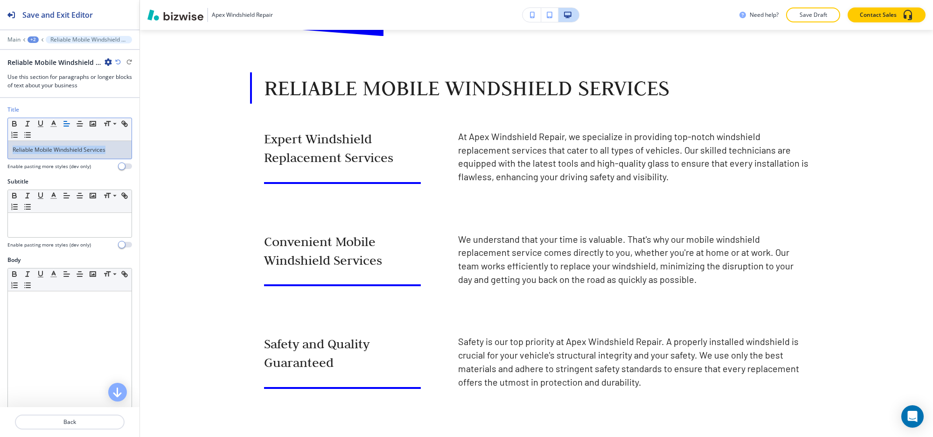
drag, startPoint x: 110, startPoint y: 149, endPoint x: 0, endPoint y: 154, distance: 110.2
click at [0, 154] on div "Title Small Normal Large Huge Reliable Mobile Windshield Services Enable pastin…" at bounding box center [69, 141] width 139 height 72
click at [80, 126] on icon "button" at bounding box center [80, 123] width 8 height 8
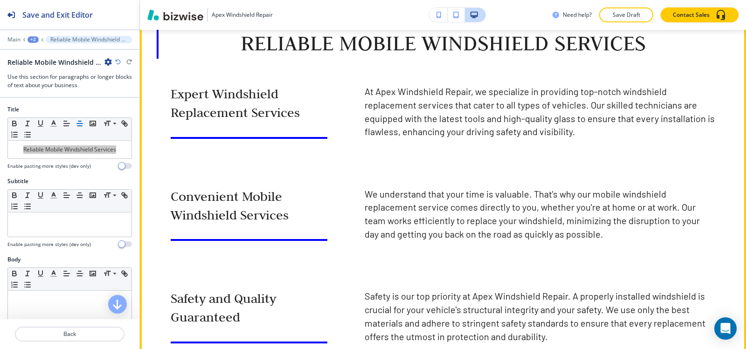
scroll to position [1016, 0]
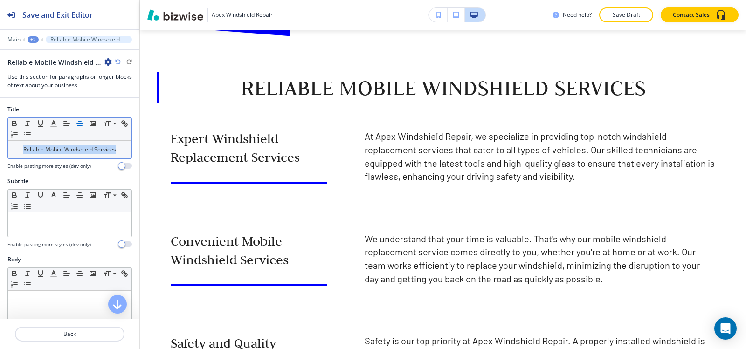
click at [59, 152] on p "Reliable Mobile Windshield Services" at bounding box center [70, 150] width 114 height 8
click at [70, 123] on icon "button" at bounding box center [67, 123] width 8 height 8
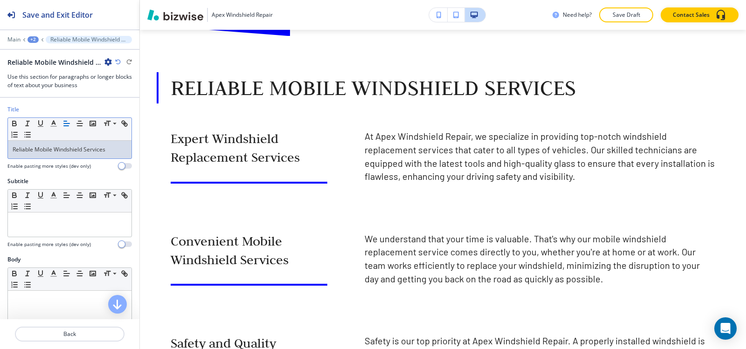
click at [69, 164] on h4 "Enable pasting more styles (dev only)" at bounding box center [49, 166] width 84 height 7
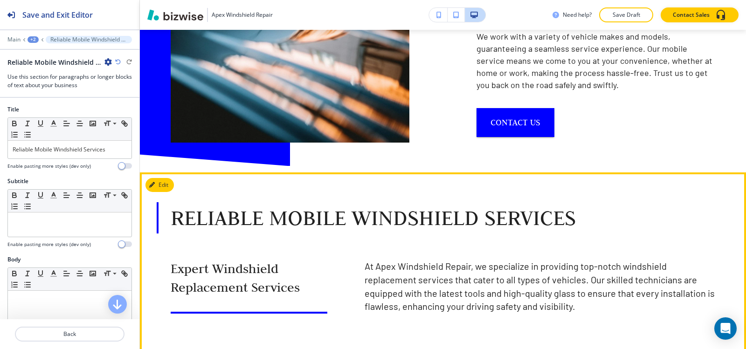
scroll to position [970, 0]
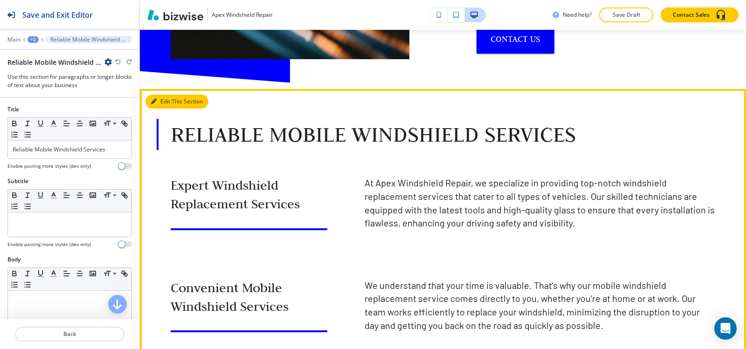
click at [162, 95] on button "Edit This Section" at bounding box center [177, 102] width 63 height 14
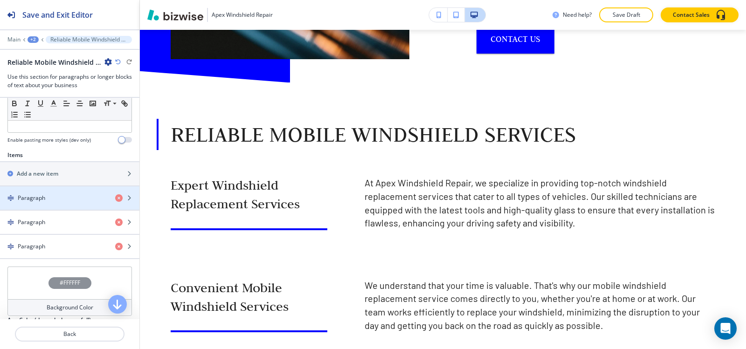
scroll to position [373, 0]
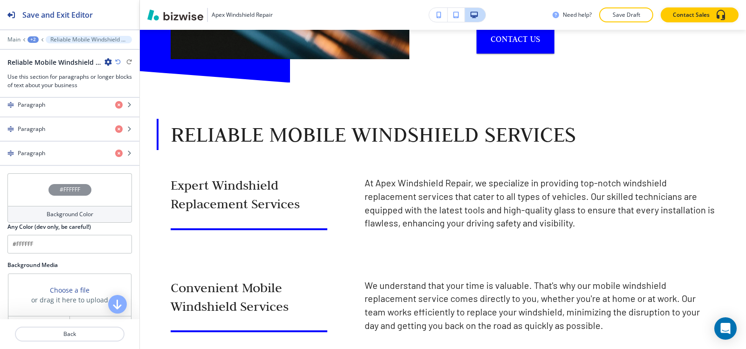
click at [53, 213] on h4 "Background Color" at bounding box center [70, 214] width 47 height 8
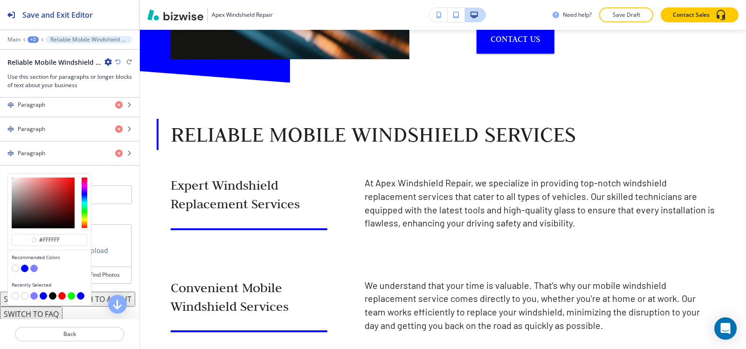
click at [23, 271] on button "button" at bounding box center [24, 268] width 7 height 7
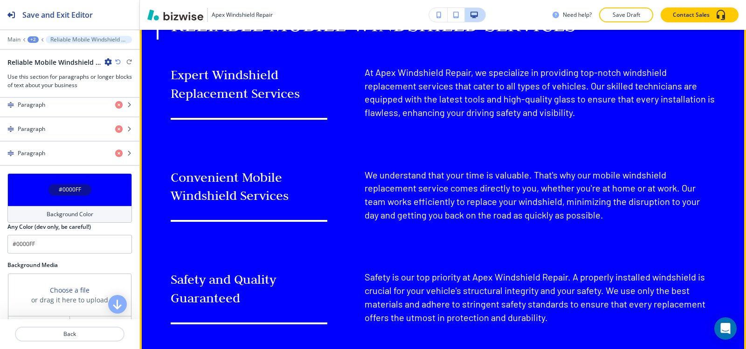
scroll to position [1203, 0]
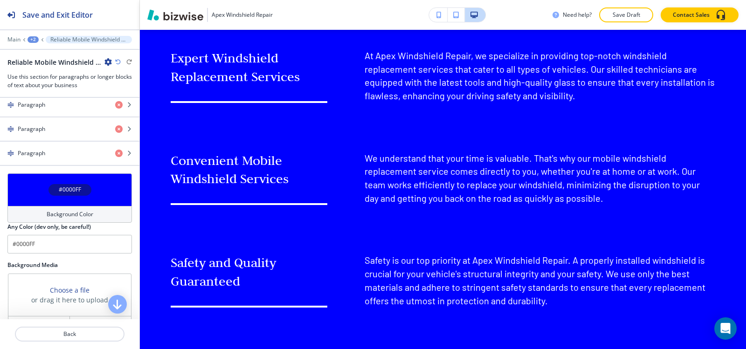
click at [65, 214] on h4 "Background Color" at bounding box center [70, 214] width 47 height 8
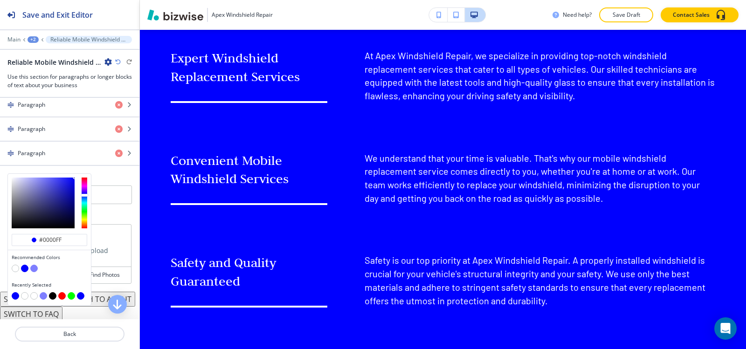
click at [32, 269] on button "button" at bounding box center [33, 268] width 7 height 7
type input "#7f7fff"
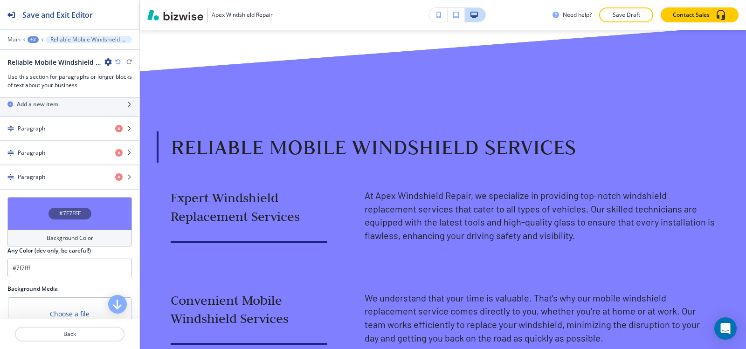
scroll to position [327, 0]
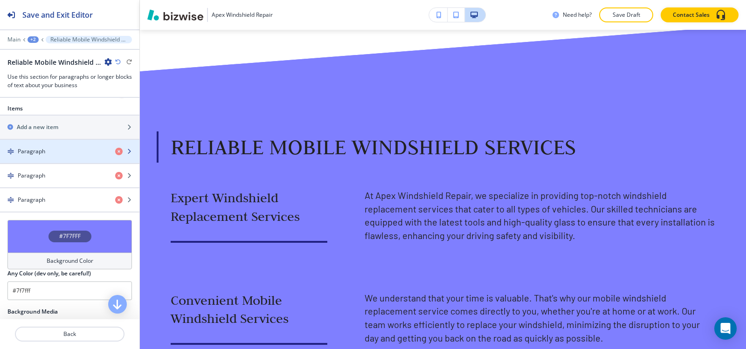
click at [63, 154] on div "Paragraph" at bounding box center [54, 151] width 108 height 8
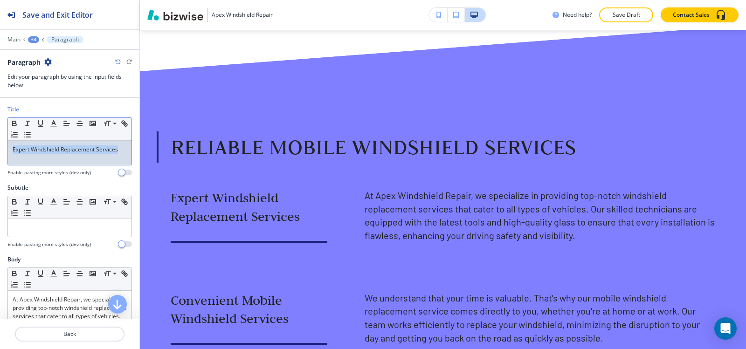
drag, startPoint x: 119, startPoint y: 151, endPoint x: 0, endPoint y: 143, distance: 119.3
click at [0, 143] on div "Title Small Normal Large Huge Expert Windshield Replacement Services Enable pas…" at bounding box center [69, 144] width 139 height 78
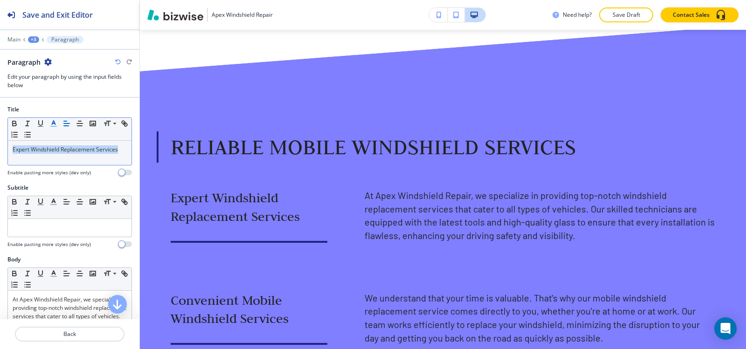
click at [55, 127] on icon "button" at bounding box center [53, 123] width 8 height 8
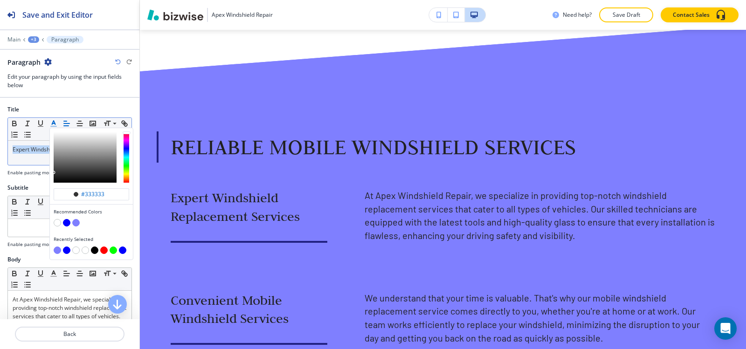
click at [95, 251] on button "button" at bounding box center [94, 250] width 7 height 7
type input "#000000"
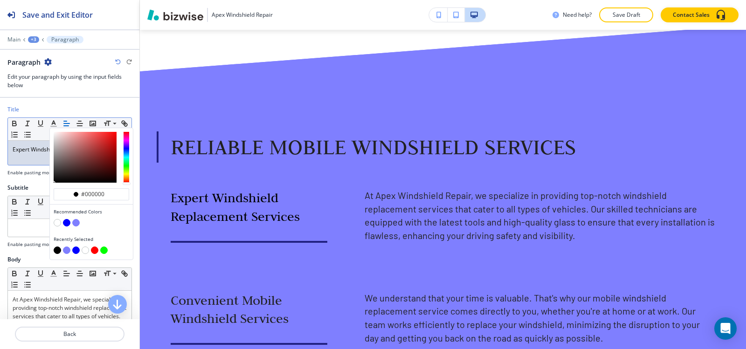
scroll to position [93, 0]
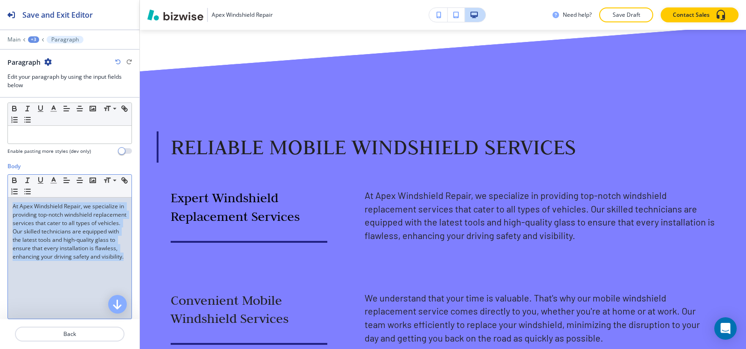
drag, startPoint x: 12, startPoint y: 207, endPoint x: 96, endPoint y: 235, distance: 88.5
click at [115, 271] on div "At Apex Windshield Repair, we specialize in providing top-notch windshield repl…" at bounding box center [70, 258] width 124 height 121
click at [56, 183] on line "button" at bounding box center [54, 183] width 6 height 0
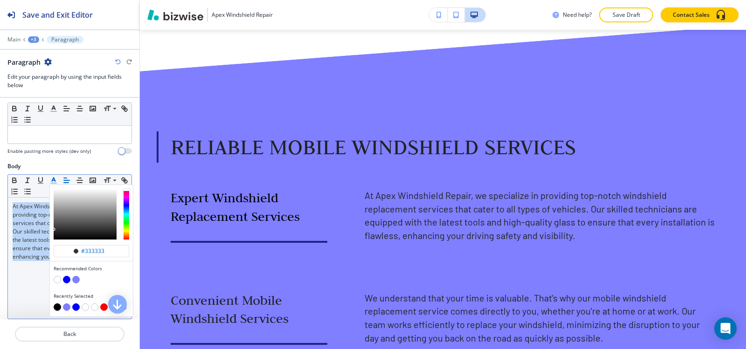
click at [57, 310] on button "button" at bounding box center [57, 307] width 7 height 7
type input "#000000"
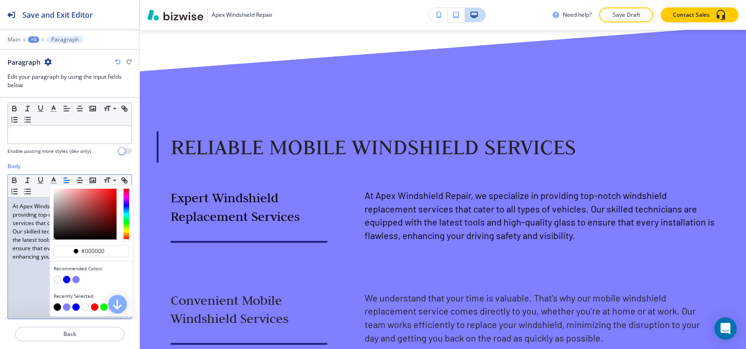
click at [34, 39] on div "+3" at bounding box center [33, 39] width 11 height 7
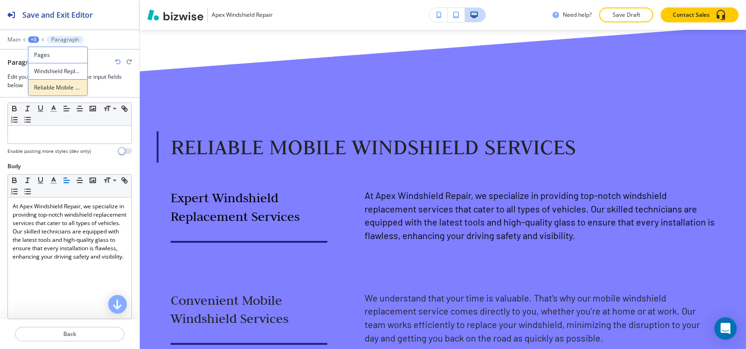
click at [45, 82] on button "Reliable Mobile Windshield Services" at bounding box center [58, 87] width 60 height 17
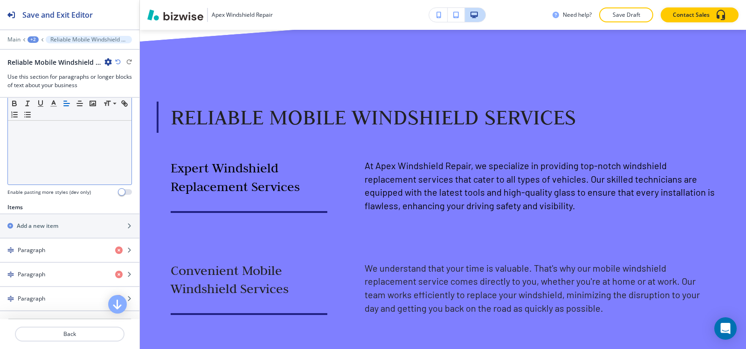
scroll to position [280, 0]
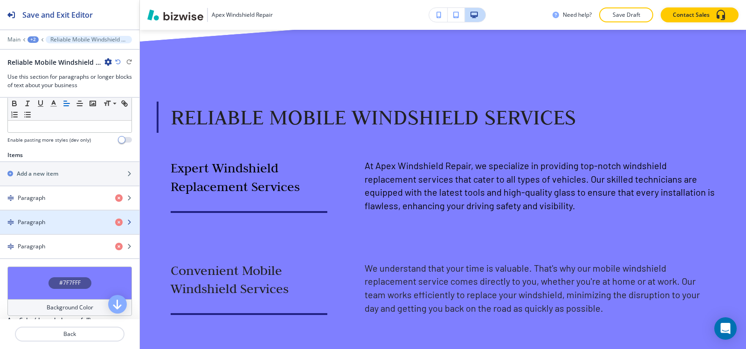
click at [43, 219] on h4 "Paragraph" at bounding box center [32, 222] width 28 height 8
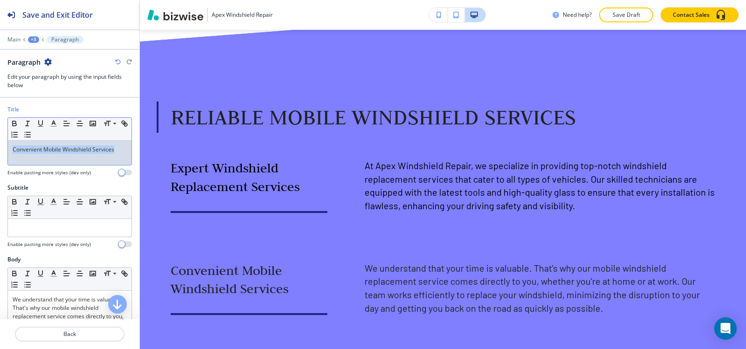
drag, startPoint x: 117, startPoint y: 147, endPoint x: 60, endPoint y: 135, distance: 58.2
click at [0, 144] on div "Title Small Normal Large Huge Convenient Mobile Windshield Services Enable past…" at bounding box center [69, 144] width 139 height 78
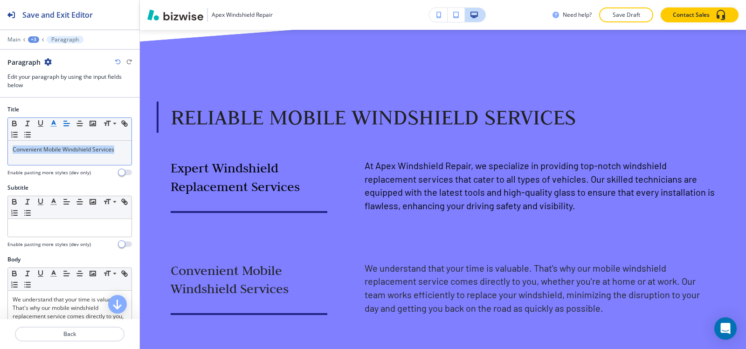
click at [53, 124] on line "button" at bounding box center [53, 124] width 2 height 0
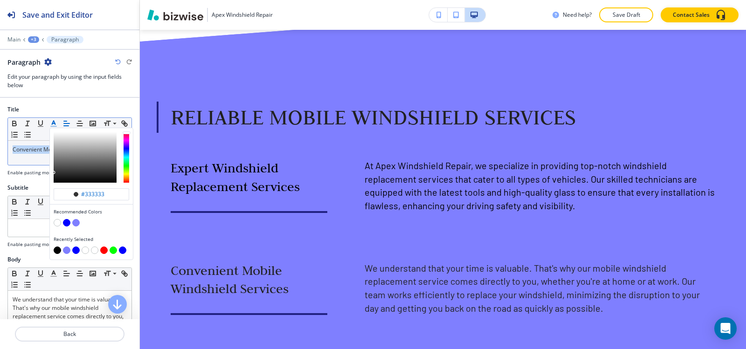
click at [56, 249] on button "button" at bounding box center [57, 250] width 7 height 7
type input "#000000"
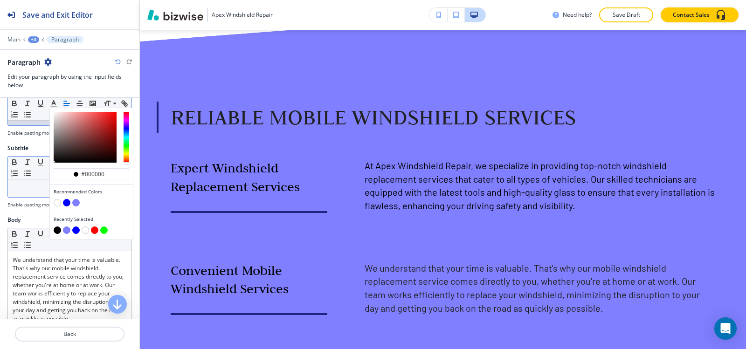
scroll to position [93, 0]
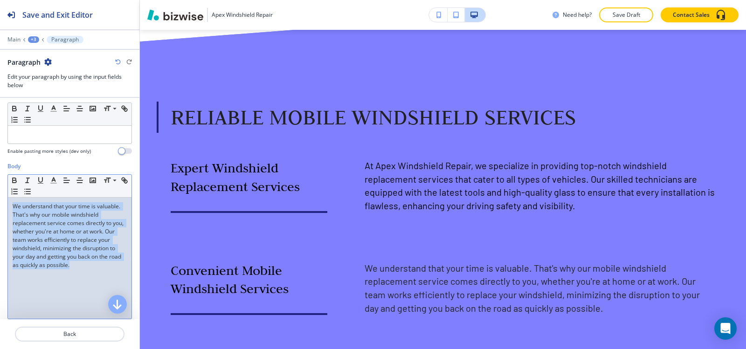
drag, startPoint x: 23, startPoint y: 210, endPoint x: 122, endPoint y: 270, distance: 115.8
click at [122, 270] on div "We understand that your time is valuable. That's why our mobile windshield repl…" at bounding box center [70, 258] width 124 height 121
click at [53, 177] on icon "button" at bounding box center [53, 180] width 8 height 8
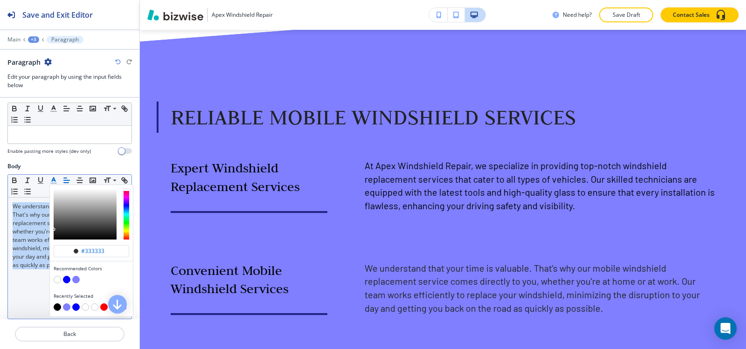
click at [56, 307] on button "button" at bounding box center [57, 307] width 7 height 7
type input "#000000"
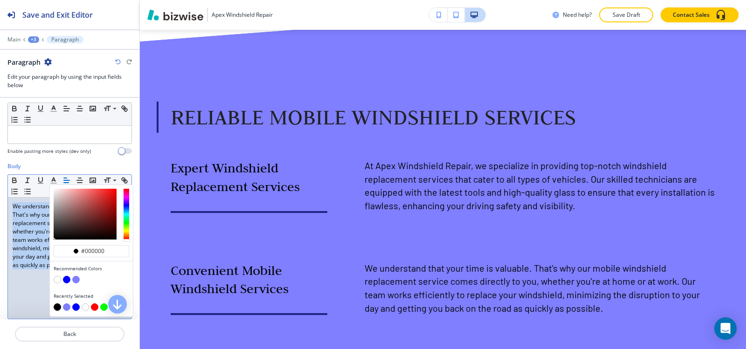
click at [31, 38] on div "+3" at bounding box center [33, 39] width 11 height 7
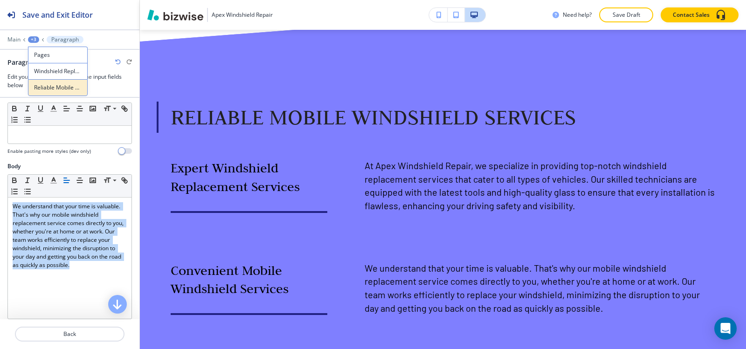
click at [41, 86] on p "Reliable Mobile Windshield Services" at bounding box center [58, 88] width 48 height 8
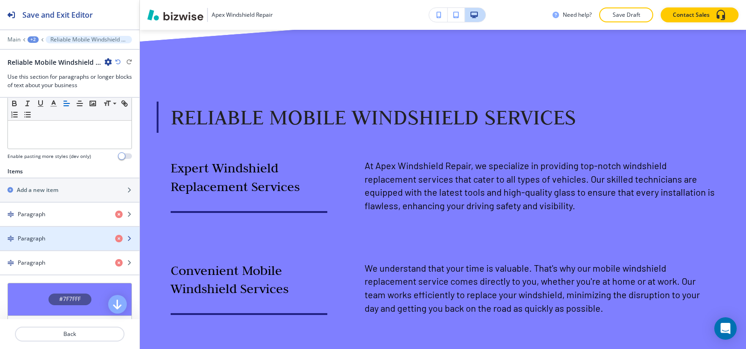
scroll to position [280, 0]
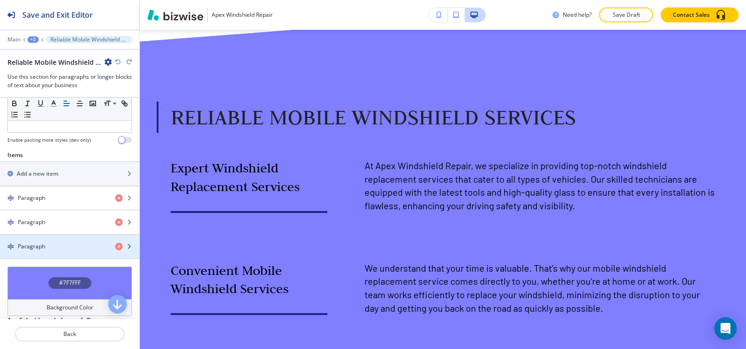
click at [41, 248] on h4 "Paragraph" at bounding box center [32, 247] width 28 height 8
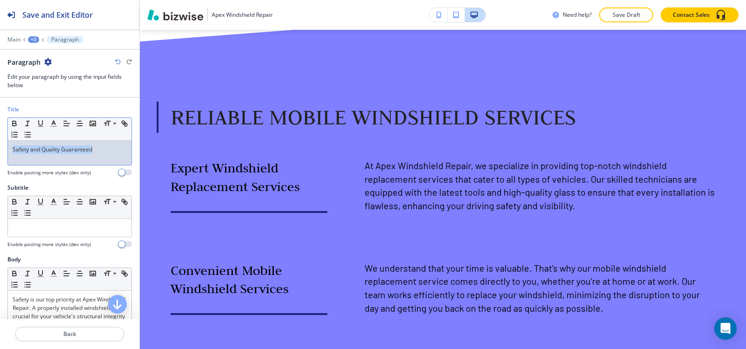
drag, startPoint x: 108, startPoint y: 151, endPoint x: 11, endPoint y: 163, distance: 98.2
click at [0, 168] on div "Title Small Normal Large Huge Safety and Quality Guaranteed Enable pasting more…" at bounding box center [69, 144] width 139 height 78
click at [54, 126] on button "button" at bounding box center [53, 123] width 13 height 11
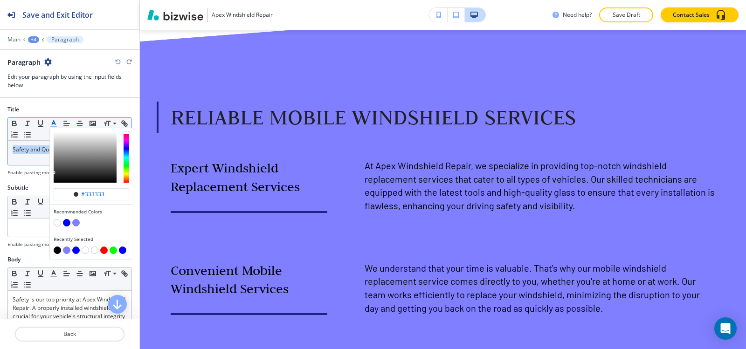
click at [57, 247] on button "button" at bounding box center [57, 250] width 7 height 7
type input "#000000"
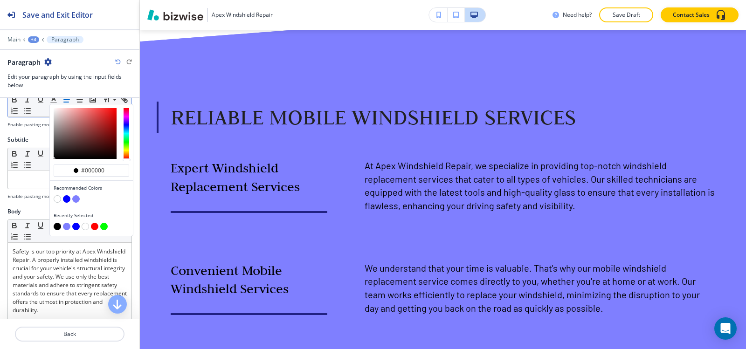
scroll to position [93, 0]
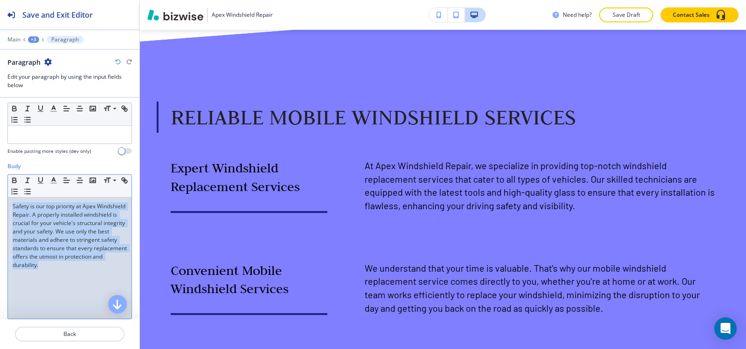
drag, startPoint x: 12, startPoint y: 206, endPoint x: 144, endPoint y: 277, distance: 149.4
click at [144, 277] on div "Save and Exit Editor Main +3 Paragraph Paragraph Edit your paragraph by using t…" at bounding box center [373, 174] width 746 height 349
click at [52, 182] on icon "button" at bounding box center [53, 180] width 8 height 8
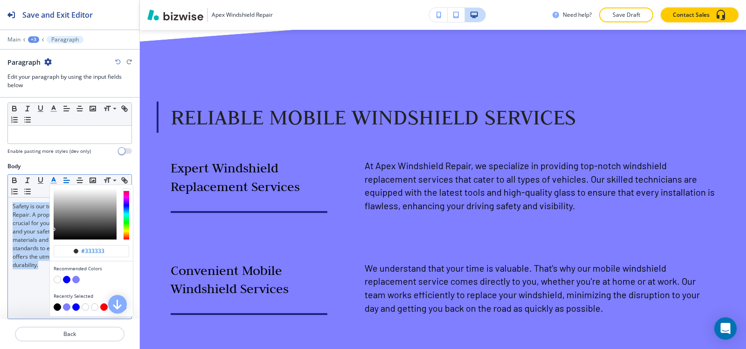
click at [56, 308] on button "button" at bounding box center [57, 307] width 7 height 7
type input "#000000"
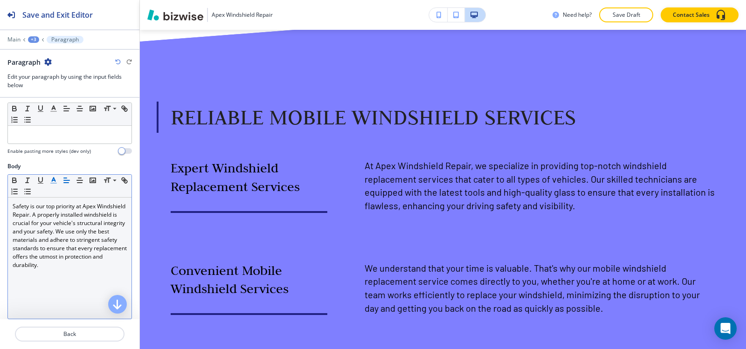
click at [34, 41] on div "+3" at bounding box center [33, 39] width 11 height 7
click at [52, 92] on button "Reliable Mobile Windshield Services" at bounding box center [58, 87] width 60 height 17
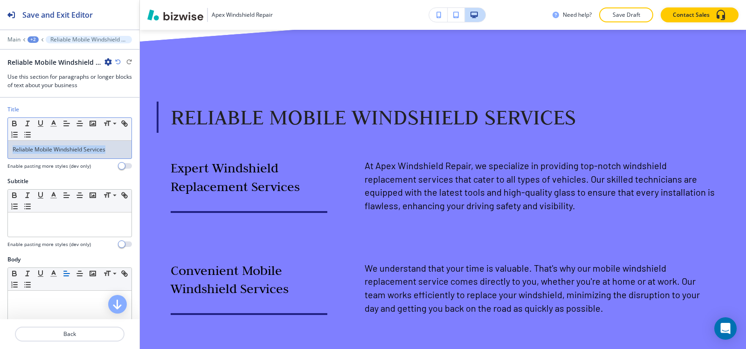
drag, startPoint x: 115, startPoint y: 153, endPoint x: 0, endPoint y: 154, distance: 115.2
click at [0, 154] on div "Title Small Normal Large Huge Reliable Mobile Windshield Services Enable pastin…" at bounding box center [69, 141] width 139 height 72
click at [54, 125] on icon "button" at bounding box center [53, 123] width 8 height 8
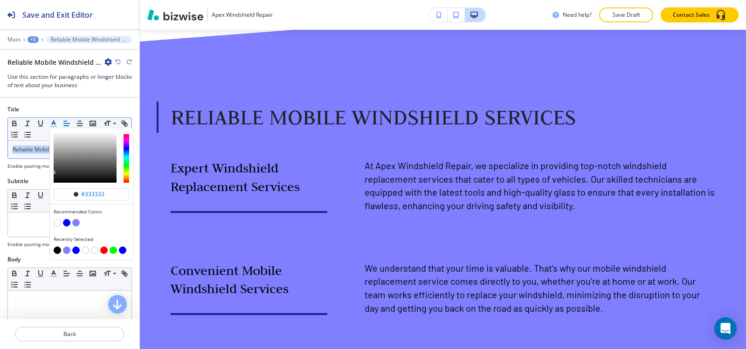
click at [56, 253] on button "button" at bounding box center [57, 250] width 7 height 7
type input "#000000"
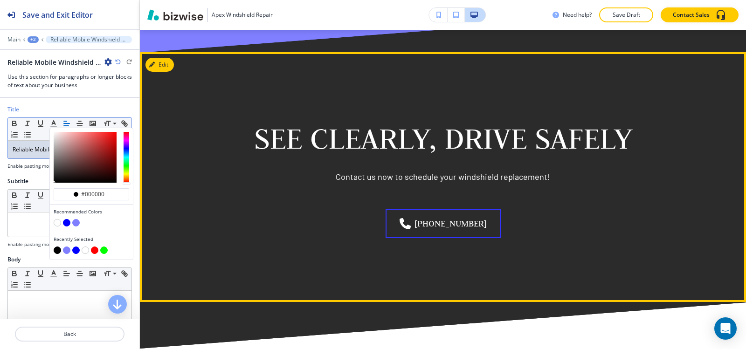
scroll to position [1559, 0]
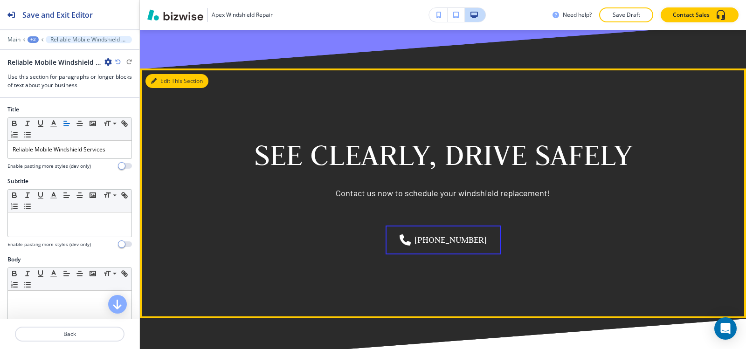
click at [160, 74] on button "Edit This Section" at bounding box center [177, 81] width 63 height 14
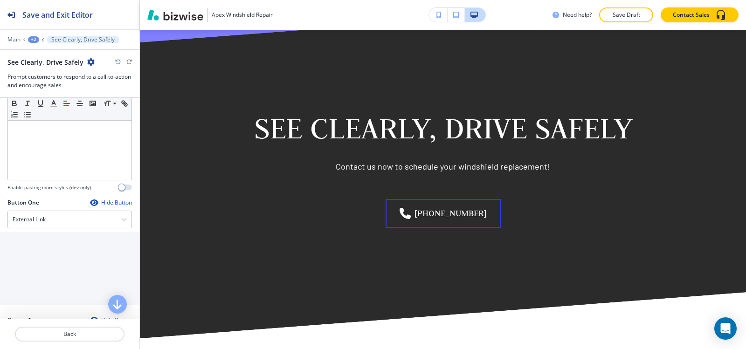
scroll to position [233, 0]
click at [49, 225] on div "External Link" at bounding box center [70, 218] width 124 height 17
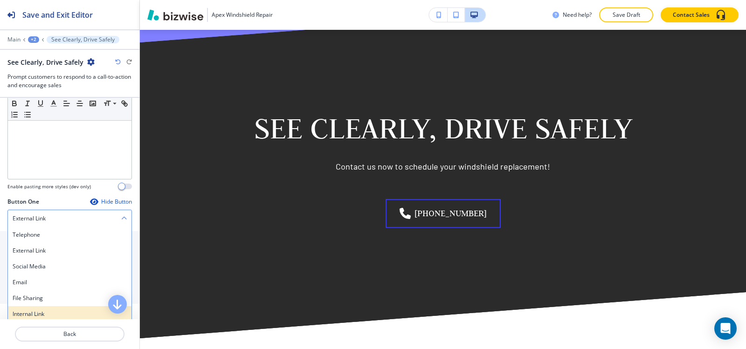
click at [37, 315] on h4 "Internal Link" at bounding box center [70, 314] width 114 height 8
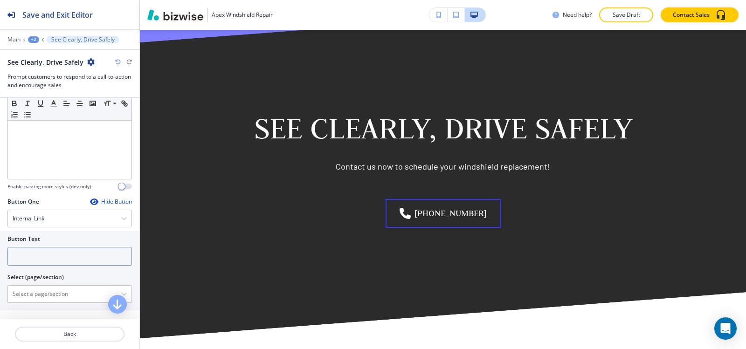
click at [39, 259] on input "text" at bounding box center [69, 256] width 125 height 19
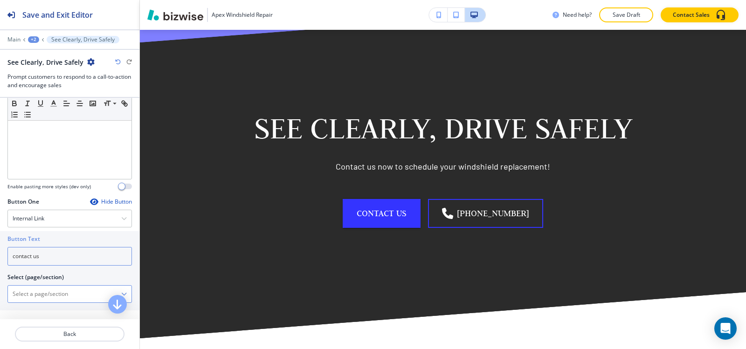
type input "contact us"
click at [31, 295] on \(page\/section\) "Manual Input" at bounding box center [64, 294] width 113 height 16
drag, startPoint x: 41, startPoint y: 312, endPoint x: 43, endPoint y: 308, distance: 4.8
click at [42, 312] on h4 "Contact Us" at bounding box center [70, 310] width 114 height 8
type \(page\/section\) "Contact Us"
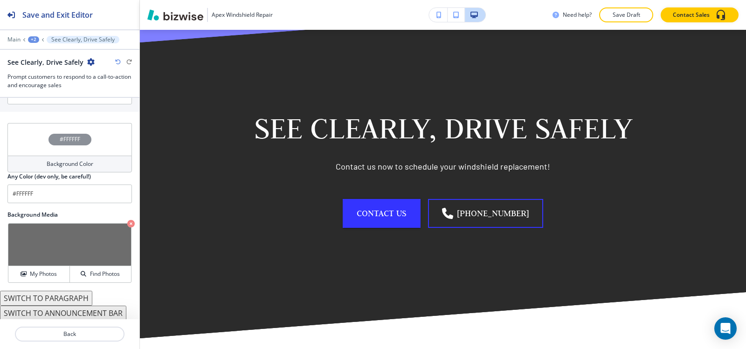
scroll to position [520, 0]
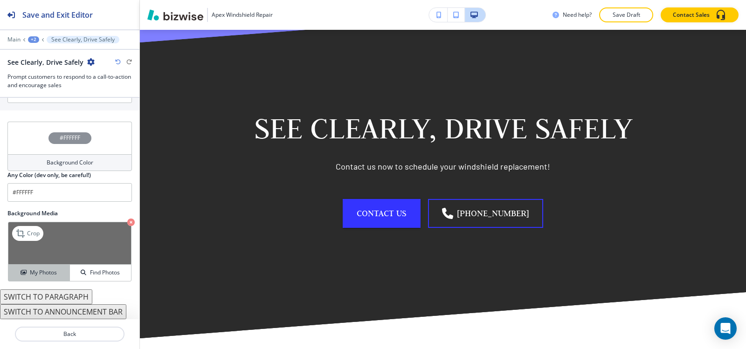
click at [38, 274] on h4 "My Photos" at bounding box center [43, 273] width 27 height 8
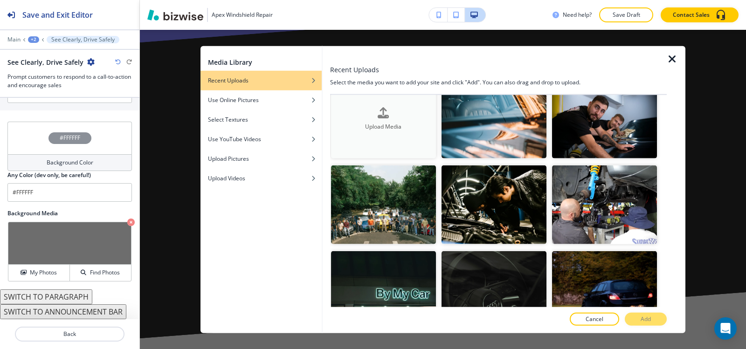
scroll to position [0, 0]
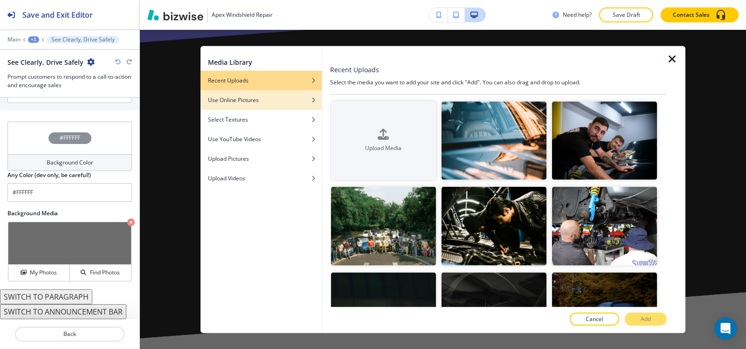
click at [305, 101] on div "Use Online Pictures" at bounding box center [261, 100] width 121 height 8
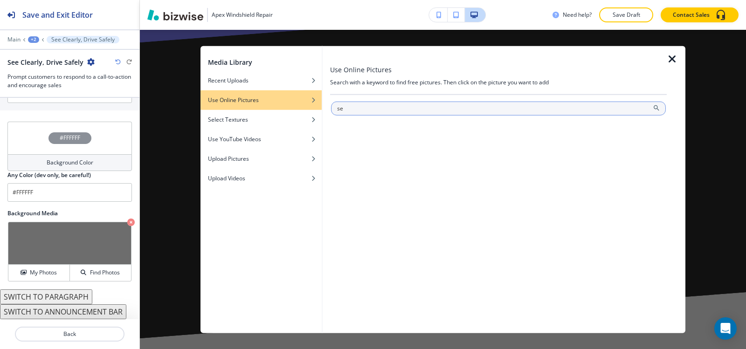
type input "s"
type input "windshield"
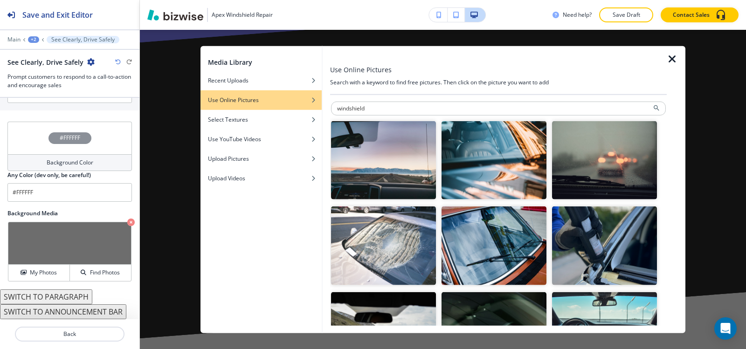
click at [361, 148] on img "button" at bounding box center [383, 160] width 105 height 79
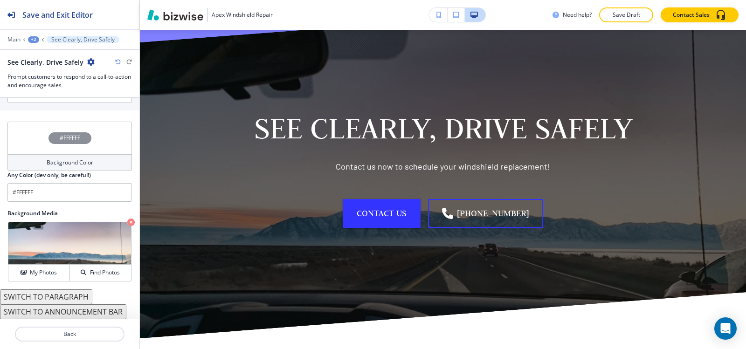
scroll to position [1493, 0]
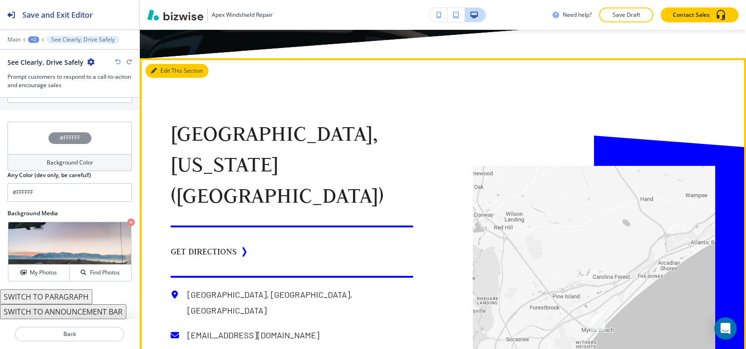
click at [162, 64] on button "Edit This Section" at bounding box center [177, 71] width 63 height 14
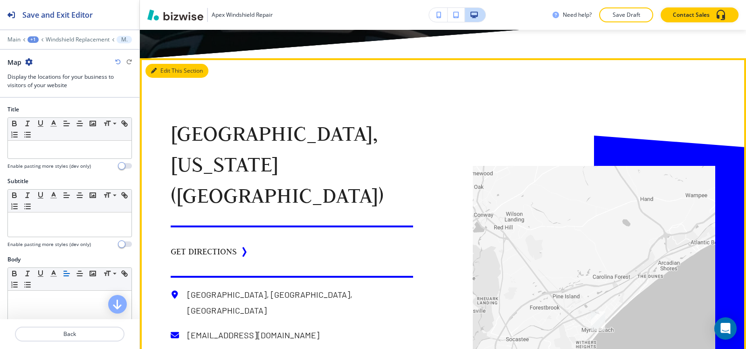
scroll to position [1882, 0]
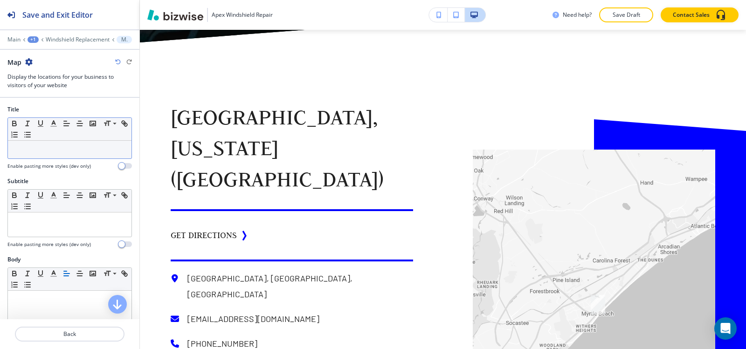
click at [60, 153] on p at bounding box center [70, 150] width 114 height 8
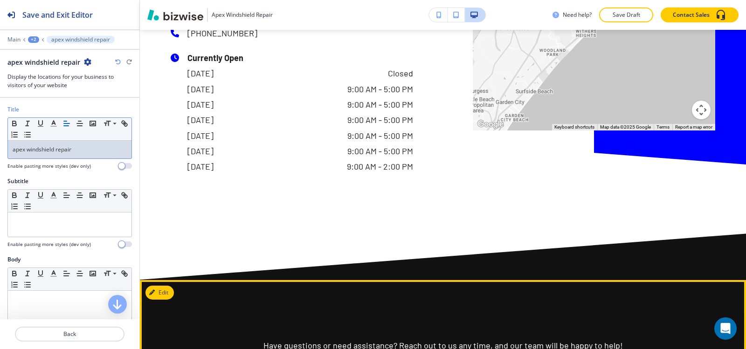
scroll to position [2302, 0]
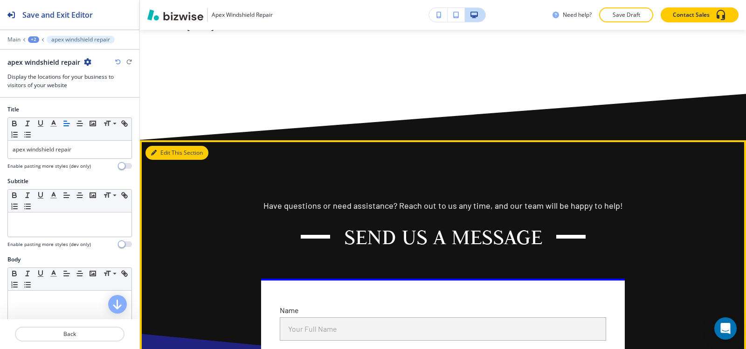
click at [151, 146] on button "Edit This Section" at bounding box center [177, 153] width 63 height 14
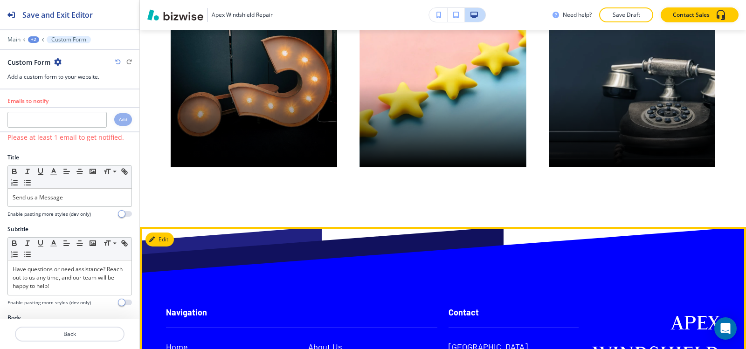
scroll to position [3468, 0]
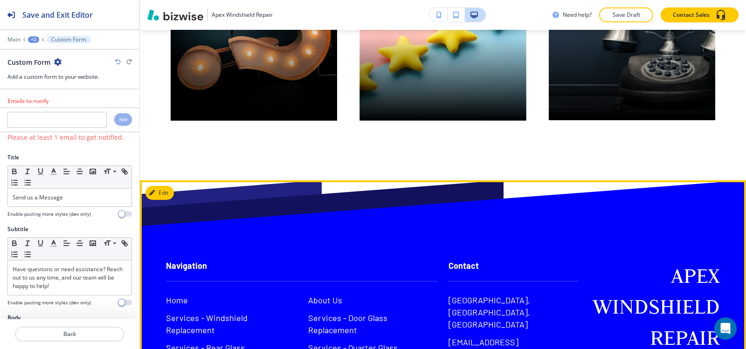
drag, startPoint x: 443, startPoint y: 291, endPoint x: 571, endPoint y: 299, distance: 129.0
click at [571, 299] on div "Contact Myrtle Beach, SC, USA skyhighfireworks843@gmail.com (843) 340-1347" at bounding box center [508, 310] width 141 height 137
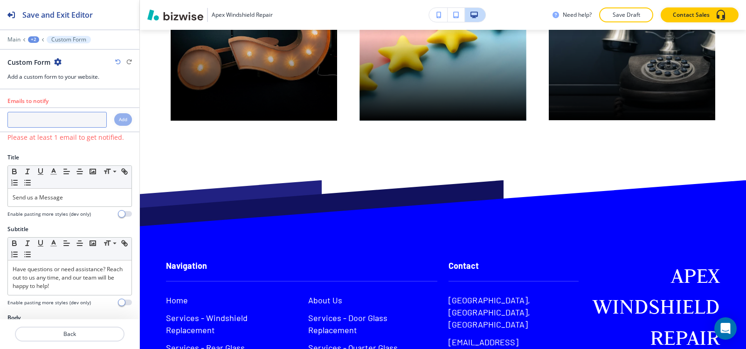
click at [43, 126] on input "text" at bounding box center [56, 120] width 99 height 16
paste input "[EMAIL_ADDRESS][DOMAIN_NAME]"
type input "[EMAIL_ADDRESS][DOMAIN_NAME]"
click at [114, 121] on div "Add" at bounding box center [123, 119] width 18 height 13
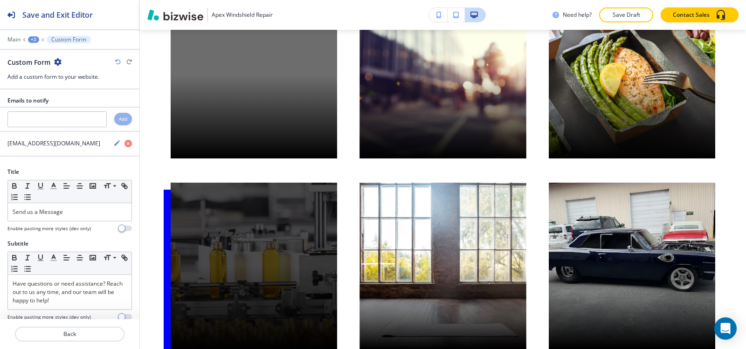
scroll to position [0, 0]
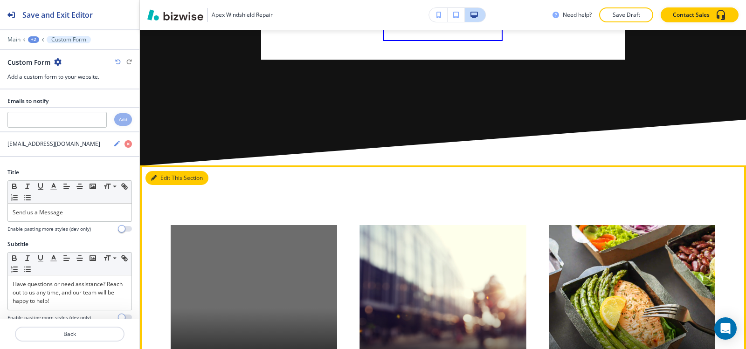
click at [163, 171] on button "Edit This Section" at bounding box center [177, 178] width 63 height 14
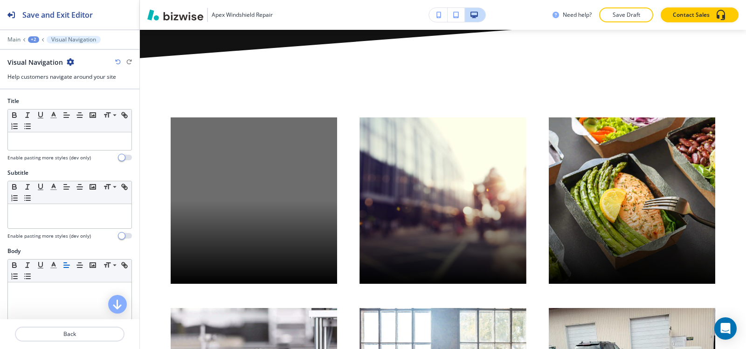
scroll to position [2924, 0]
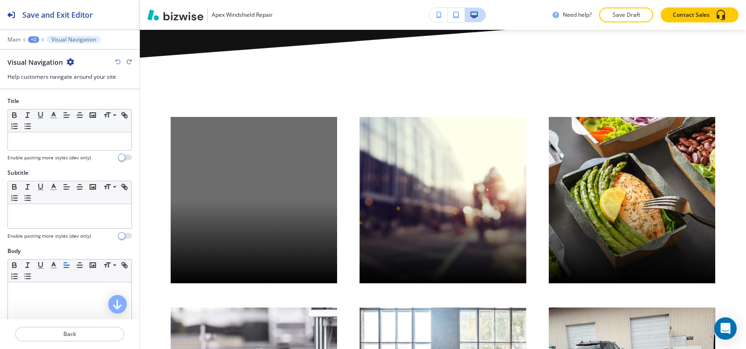
click at [67, 62] on icon "button" at bounding box center [70, 61] width 7 height 7
click at [90, 114] on p "Delete Section" at bounding box center [96, 111] width 48 height 8
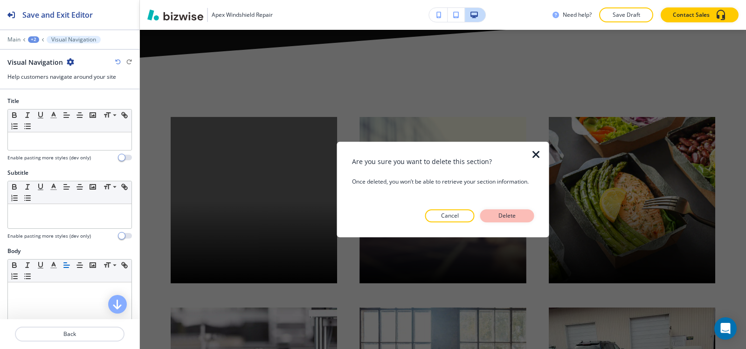
click at [495, 217] on button "Delete" at bounding box center [507, 215] width 54 height 13
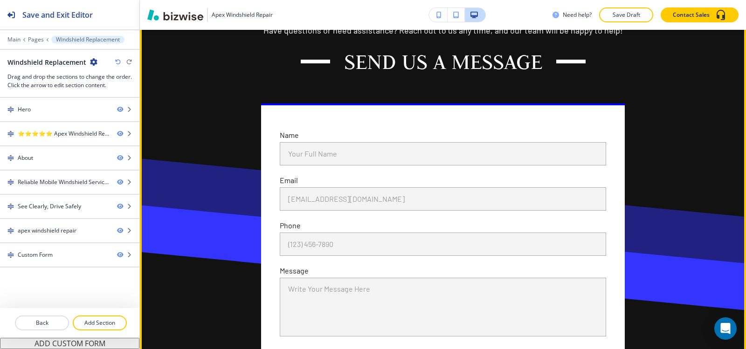
scroll to position [2474, 0]
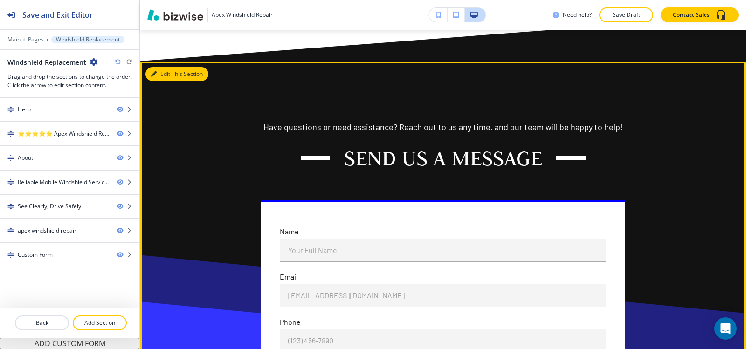
click at [166, 67] on button "Edit This Section" at bounding box center [177, 74] width 63 height 14
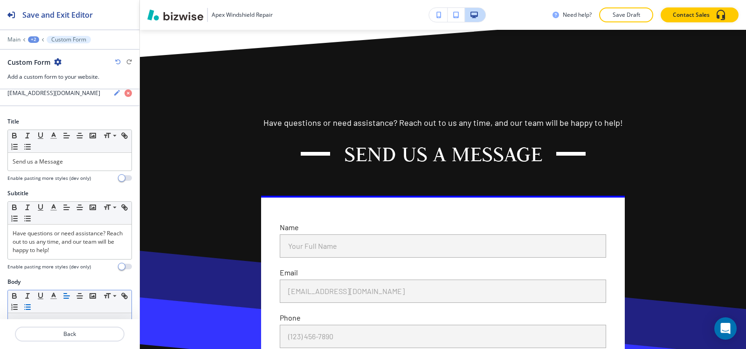
scroll to position [140, 0]
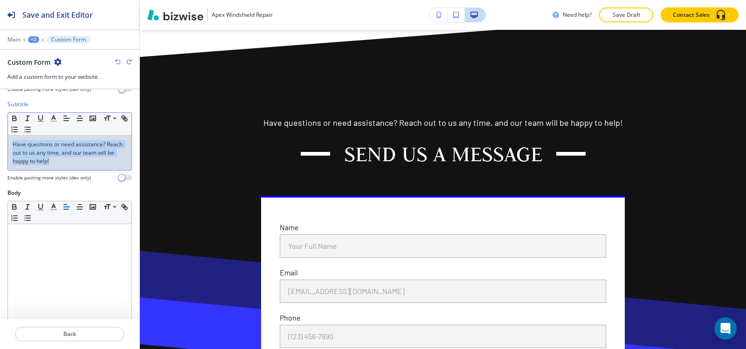
drag, startPoint x: 90, startPoint y: 164, endPoint x: 0, endPoint y: 140, distance: 93.1
click at [0, 140] on div "Subtitle Small Normal Large Huge Have questions or need assistance? Reach out t…" at bounding box center [69, 144] width 139 height 89
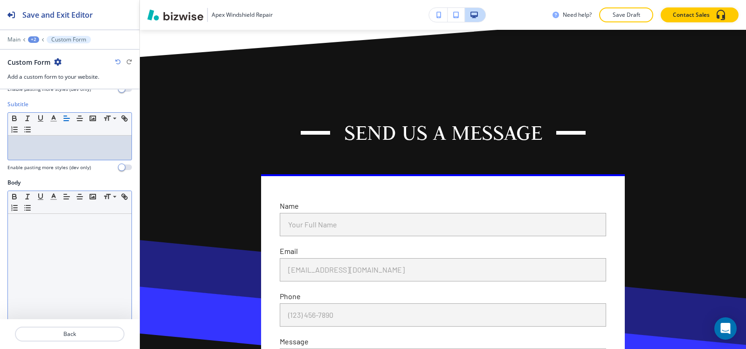
click at [102, 305] on div at bounding box center [70, 274] width 124 height 121
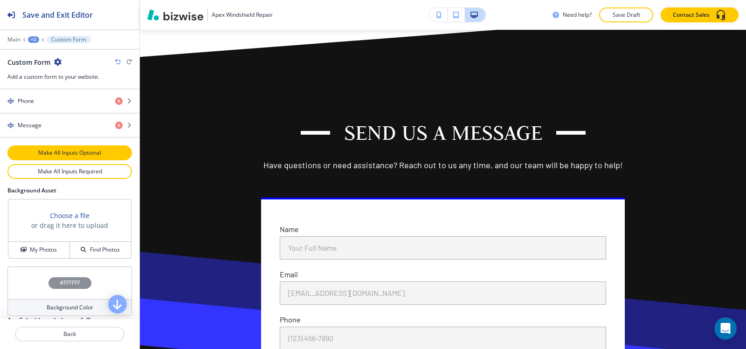
scroll to position [513, 0]
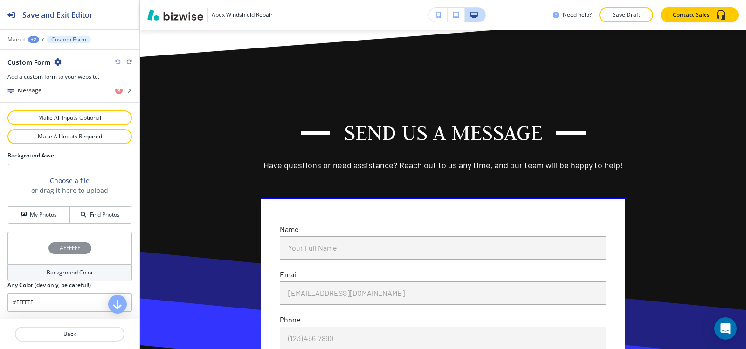
click at [48, 278] on div "Background Color" at bounding box center [69, 273] width 125 height 17
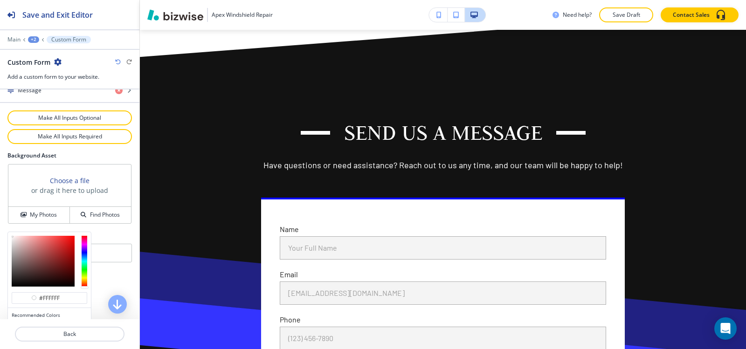
scroll to position [557, 0]
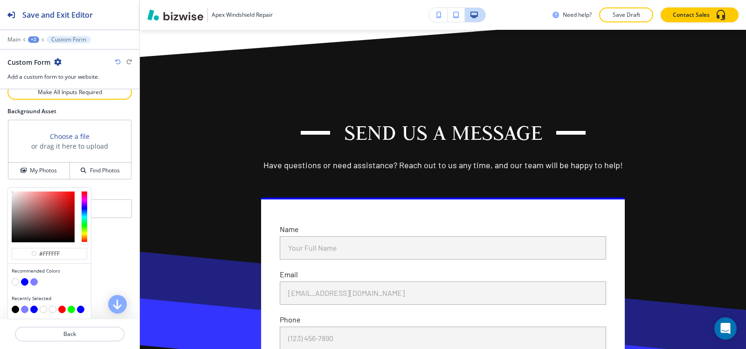
click at [32, 281] on button "button" at bounding box center [33, 281] width 7 height 7
type input "#7f7fff"
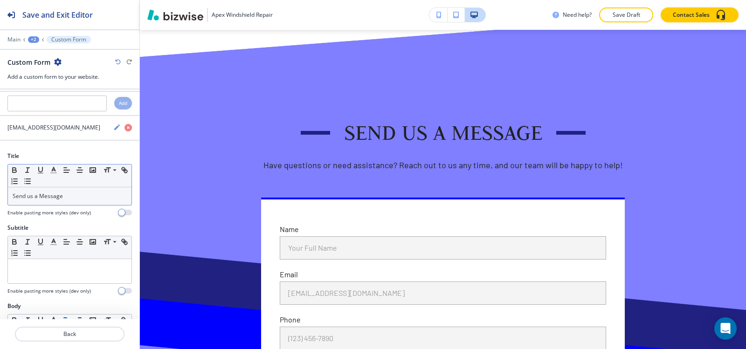
scroll to position [0, 0]
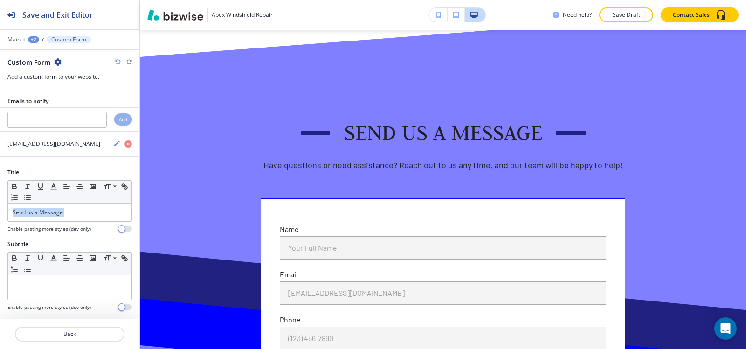
drag, startPoint x: 75, startPoint y: 203, endPoint x: 0, endPoint y: 229, distance: 79.4
click at [0, 229] on div "Title Small Normal Large Huge Send us a Message Enable pasting more styles (dev…" at bounding box center [69, 204] width 139 height 72
click at [57, 183] on icon "button" at bounding box center [53, 186] width 8 height 8
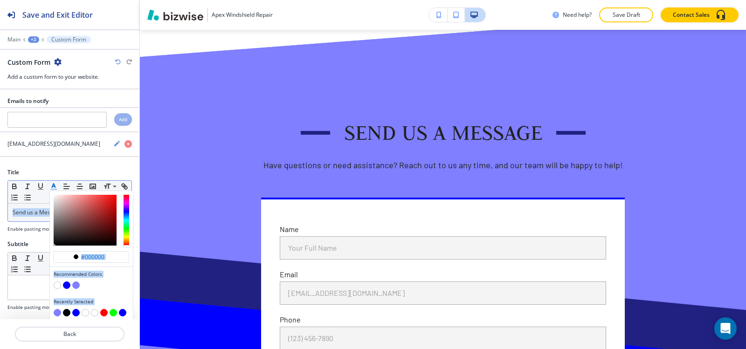
click at [68, 264] on div "#000000" at bounding box center [91, 259] width 83 height 16
click at [39, 244] on div "Subtitle" at bounding box center [69, 244] width 125 height 8
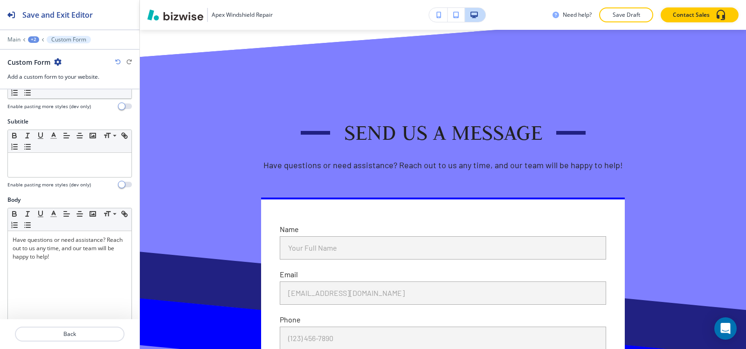
scroll to position [93, 0]
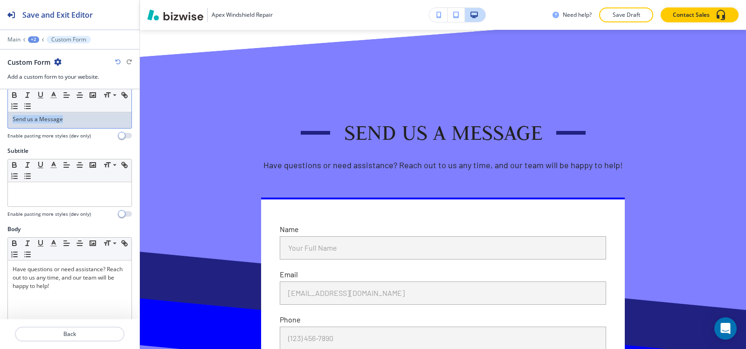
drag, startPoint x: 69, startPoint y: 118, endPoint x: 0, endPoint y: 128, distance: 69.8
click at [0, 128] on div "Title Small Normal Large Huge ﻿ Send us a Message Enable pasting more styles (d…" at bounding box center [69, 111] width 139 height 72
click at [53, 98] on icon "button" at bounding box center [53, 95] width 8 height 8
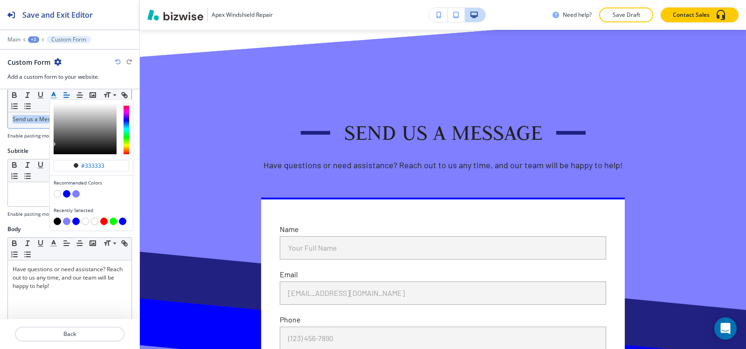
click at [57, 223] on button "button" at bounding box center [57, 221] width 7 height 7
type input "#000000"
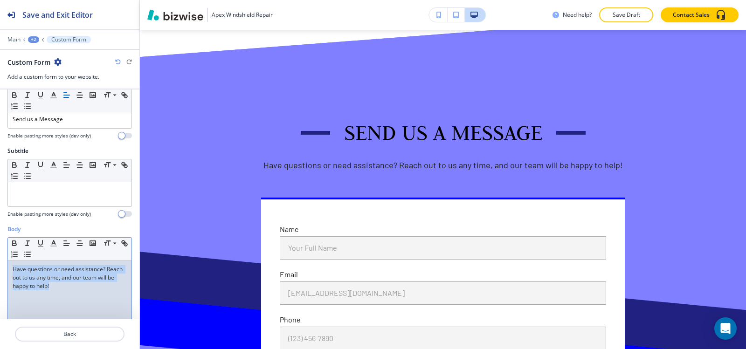
drag, startPoint x: 9, startPoint y: 271, endPoint x: 98, endPoint y: 292, distance: 91.6
click at [98, 292] on div "Have questions or need assistance? Reach out to us any time, and our team will …" at bounding box center [70, 321] width 124 height 121
click at [51, 245] on icon "button" at bounding box center [53, 243] width 8 height 8
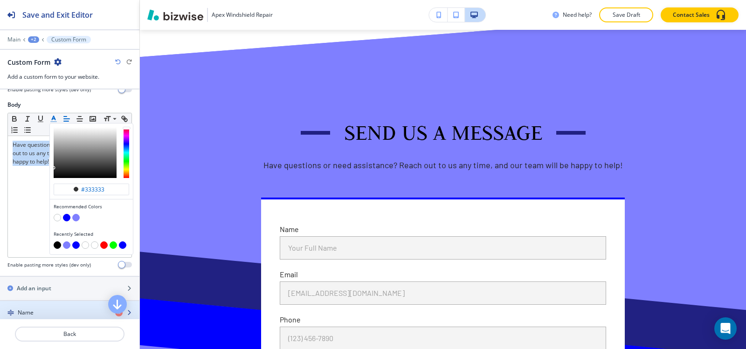
scroll to position [233, 0]
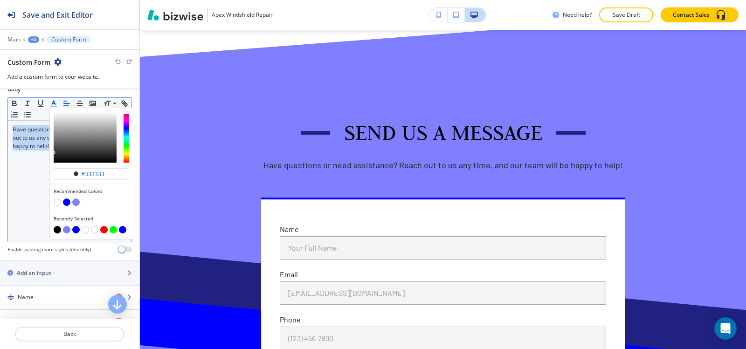
click at [56, 231] on button "button" at bounding box center [57, 229] width 7 height 7
type input "#000000"
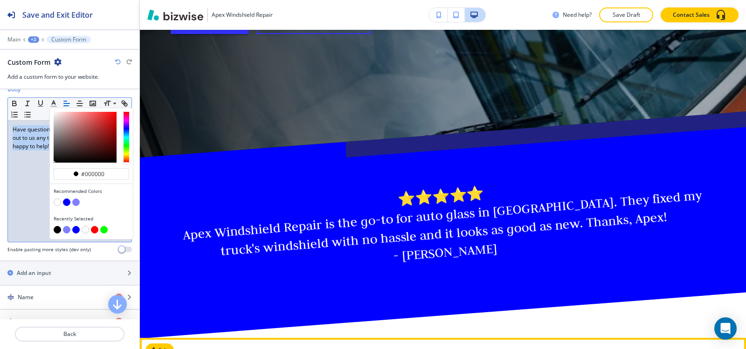
scroll to position [332, 0]
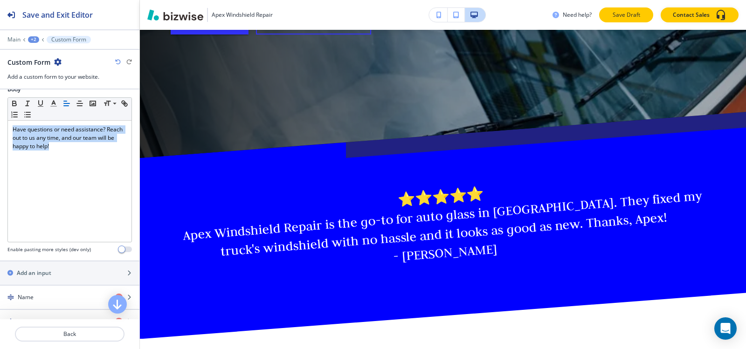
click at [633, 13] on p "Save Draft" at bounding box center [627, 15] width 30 height 8
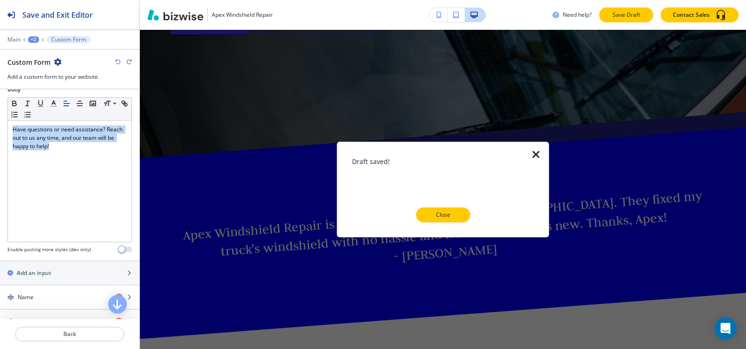
click at [621, 18] on p "Save Draft" at bounding box center [627, 15] width 30 height 8
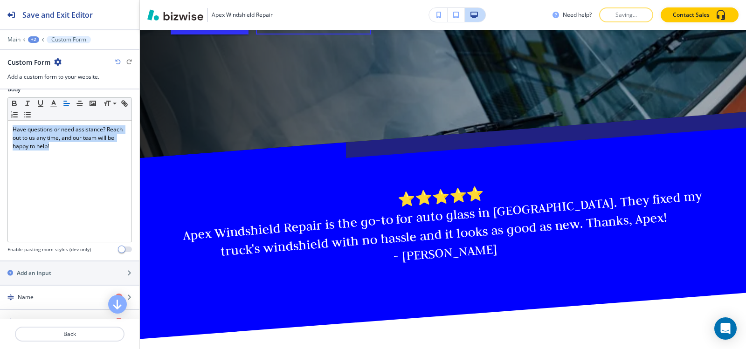
click at [621, 18] on div "Need help? Saving... Contact Sales" at bounding box center [650, 14] width 194 height 15
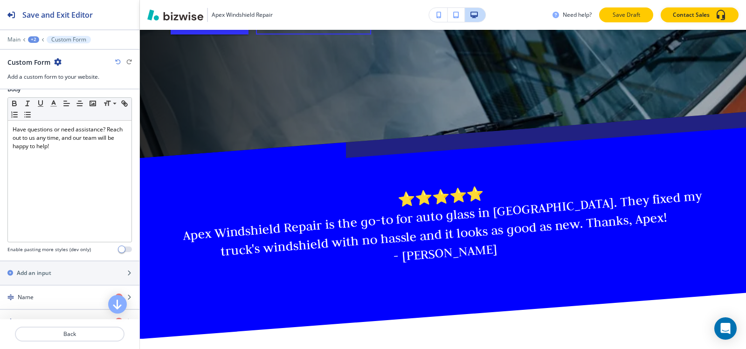
click at [622, 18] on p "Save Draft" at bounding box center [627, 15] width 30 height 8
click at [622, 18] on div "Need help? Saving... Contact Sales" at bounding box center [650, 14] width 194 height 15
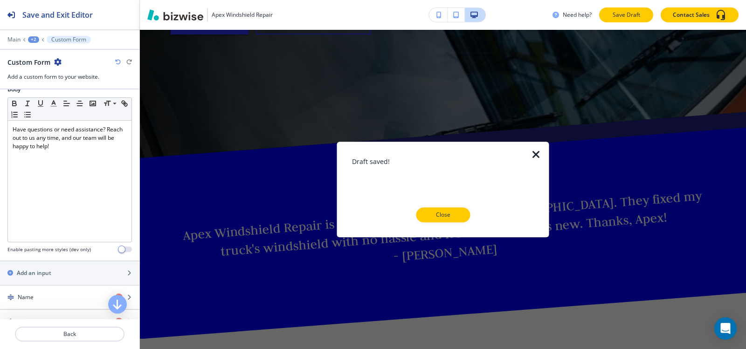
click at [622, 18] on p "Save Draft" at bounding box center [627, 15] width 30 height 8
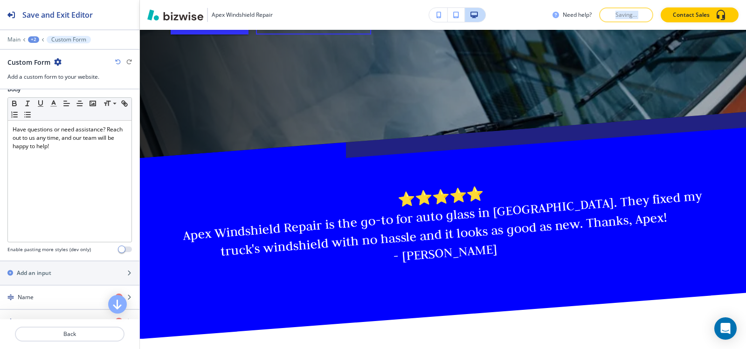
click at [622, 18] on div "Need help? Saving... Contact Sales" at bounding box center [650, 14] width 194 height 15
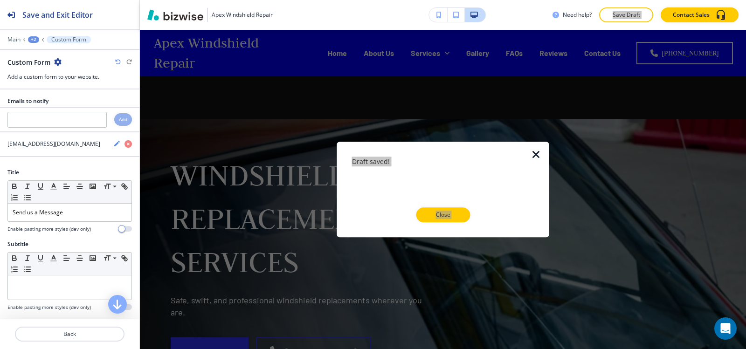
scroll to position [332, 0]
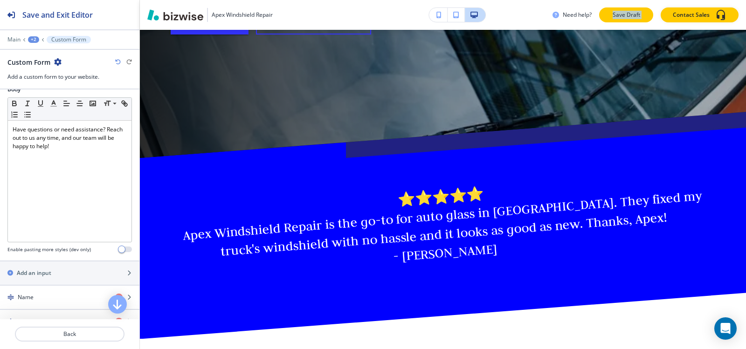
click at [630, 13] on p "Save Draft" at bounding box center [627, 15] width 30 height 8
click at [630, 13] on div "Need help? Saving... Contact Sales" at bounding box center [650, 14] width 194 height 15
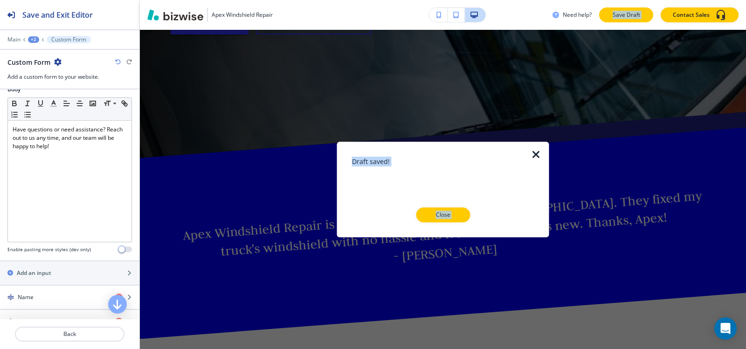
click at [628, 21] on button "Save Draft" at bounding box center [626, 14] width 54 height 15
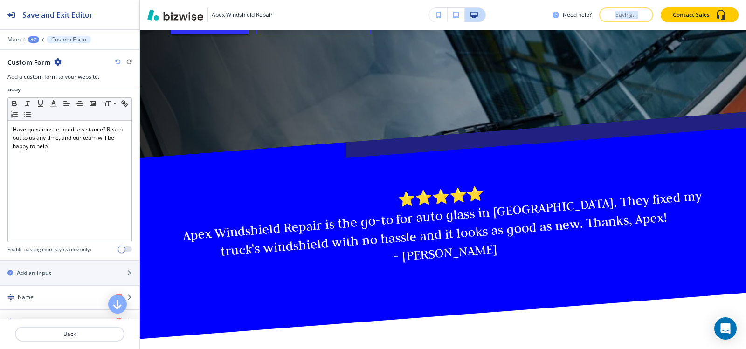
click at [628, 16] on div "Need help? Saving... Contact Sales" at bounding box center [650, 14] width 194 height 15
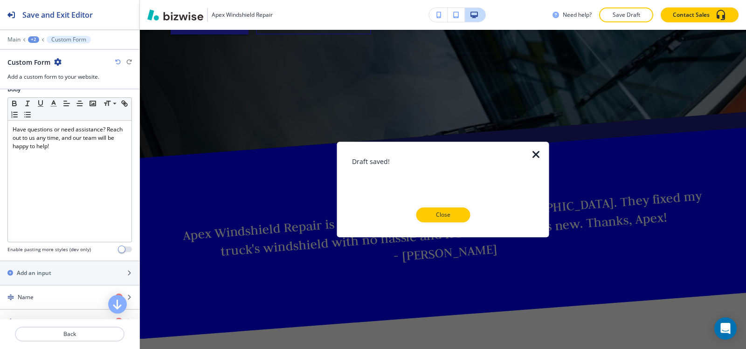
click at [628, 16] on p "Save Draft" at bounding box center [627, 15] width 30 height 8
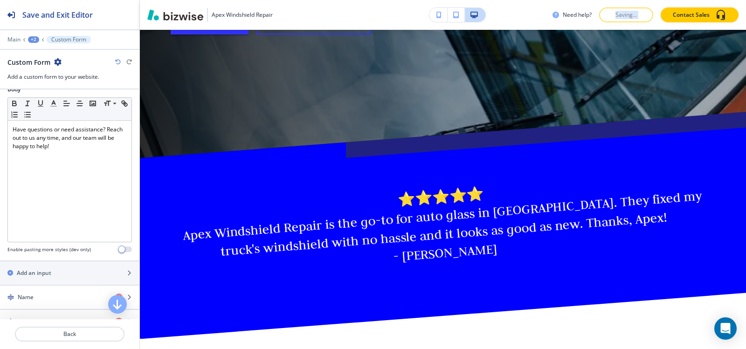
click at [628, 16] on div "Need help? Saving... Contact Sales" at bounding box center [650, 14] width 194 height 15
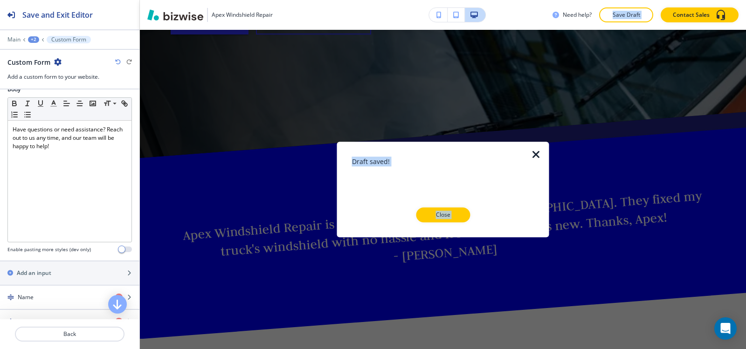
click at [628, 16] on p "Save Draft" at bounding box center [627, 15] width 30 height 8
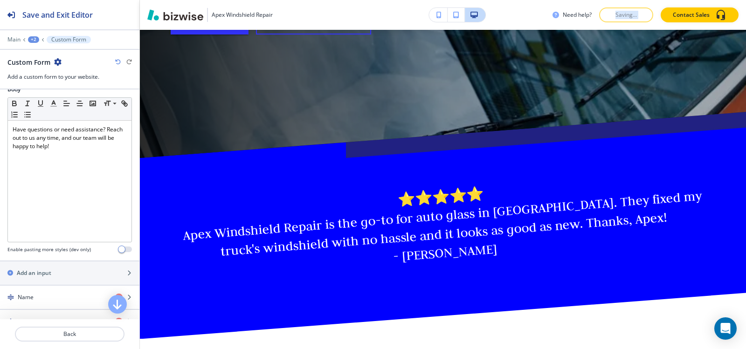
click at [628, 16] on div "Need help? Saving... Contact Sales" at bounding box center [650, 14] width 194 height 15
click at [628, 16] on p "Save Draft" at bounding box center [627, 15] width 30 height 8
click at [628, 16] on div "Need help? Save Draft Contact Sales" at bounding box center [650, 14] width 194 height 15
drag, startPoint x: 628, startPoint y: 16, endPoint x: 201, endPoint y: 78, distance: 431.8
click at [627, 16] on p "Saving..." at bounding box center [627, 15] width 30 height 8
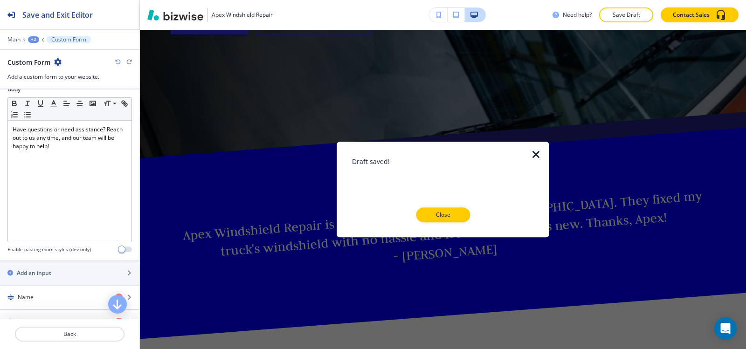
click at [92, 66] on div "Custom Form" at bounding box center [69, 62] width 125 height 10
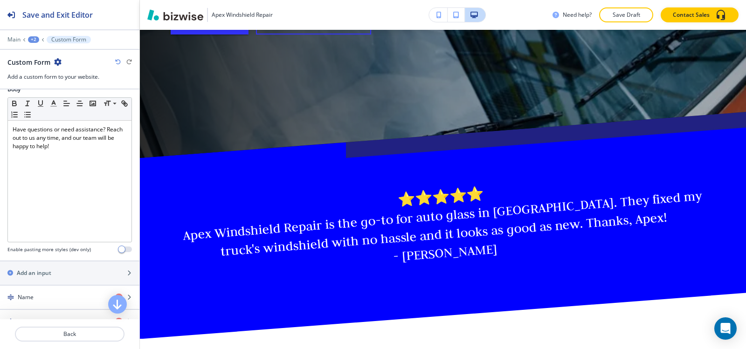
click at [119, 65] on icon "button" at bounding box center [118, 62] width 6 height 6
click at [130, 63] on icon "button" at bounding box center [129, 62] width 6 height 6
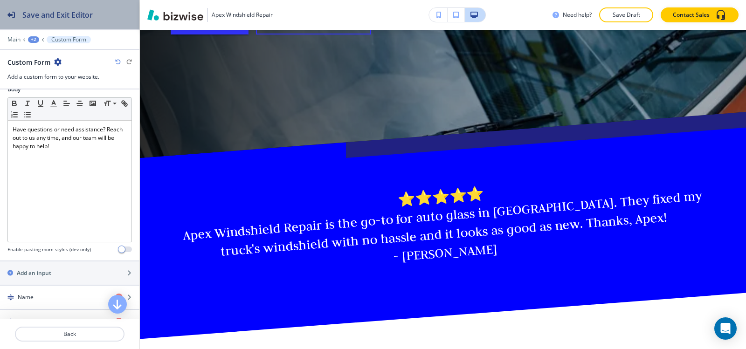
click at [56, 14] on h2 "Save and Exit Editor" at bounding box center [57, 14] width 70 height 11
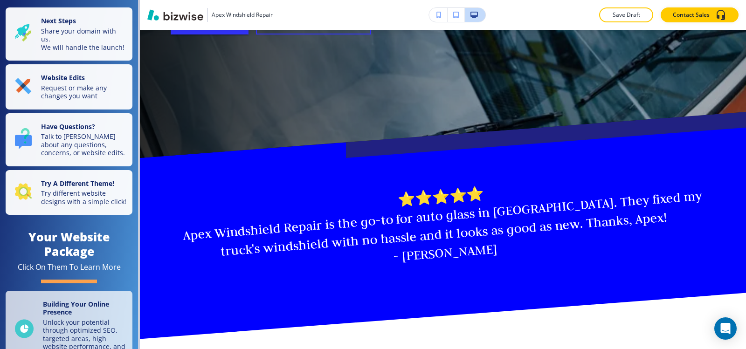
click at [56, 14] on h2 "Save and Exit Editor" at bounding box center [57, 14] width 70 height 11
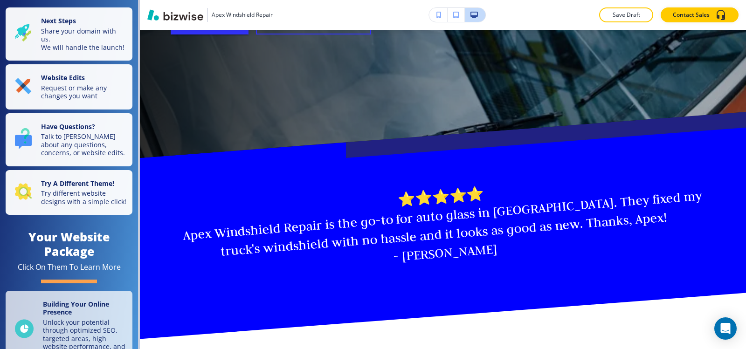
click at [57, 13] on h2 "Save and Exit Editor" at bounding box center [57, 14] width 70 height 11
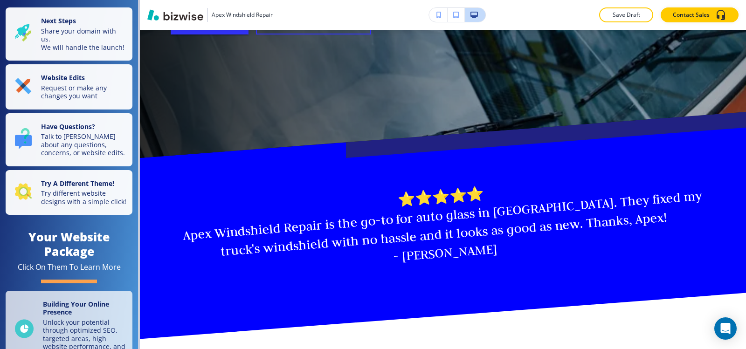
click at [57, 13] on h2 "Save and Exit Editor" at bounding box center [57, 14] width 70 height 11
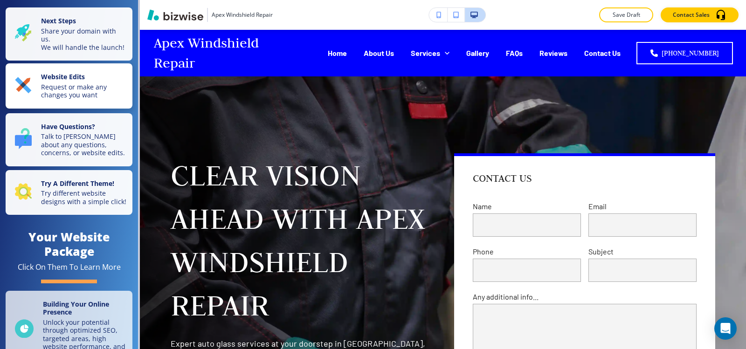
click at [65, 92] on p "Request or make any changes you want" at bounding box center [84, 91] width 86 height 16
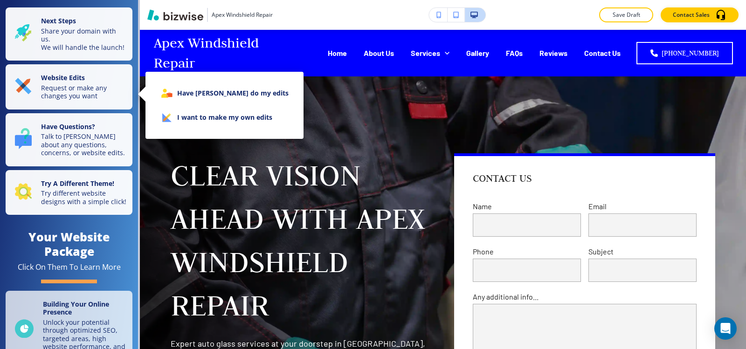
click at [192, 121] on li "I want to make my own edits" at bounding box center [224, 117] width 143 height 24
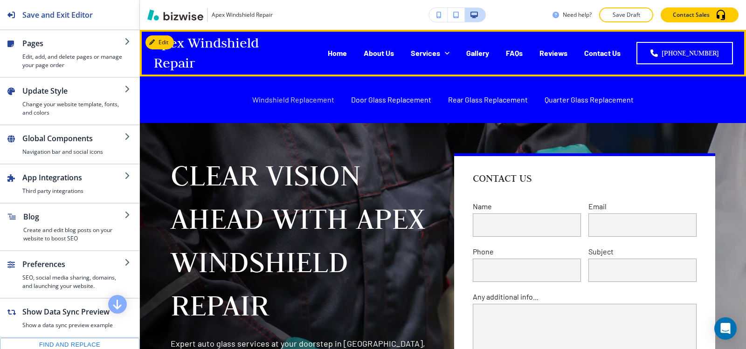
click at [275, 102] on p "Windshield Replacement" at bounding box center [293, 99] width 82 height 11
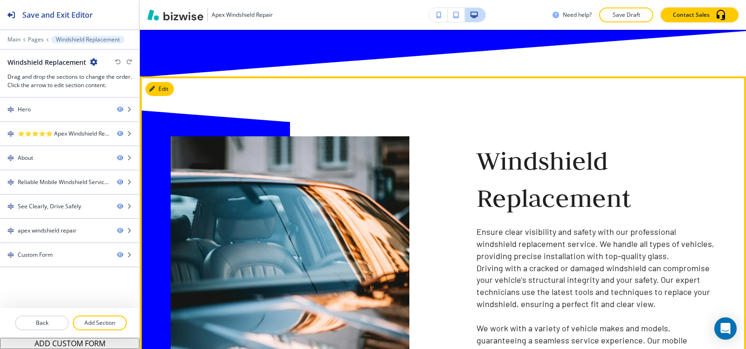
scroll to position [560, 0]
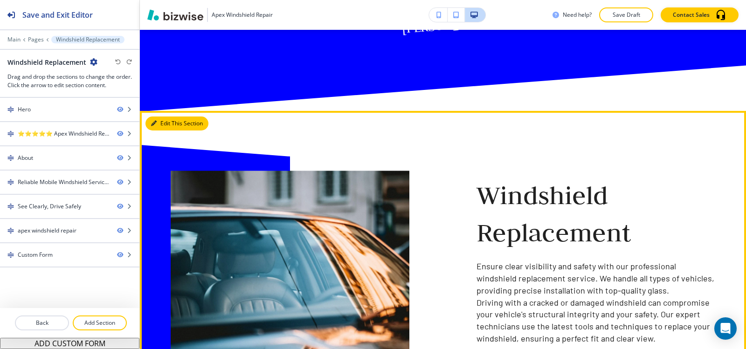
click at [159, 117] on button "Edit This Section" at bounding box center [177, 124] width 63 height 14
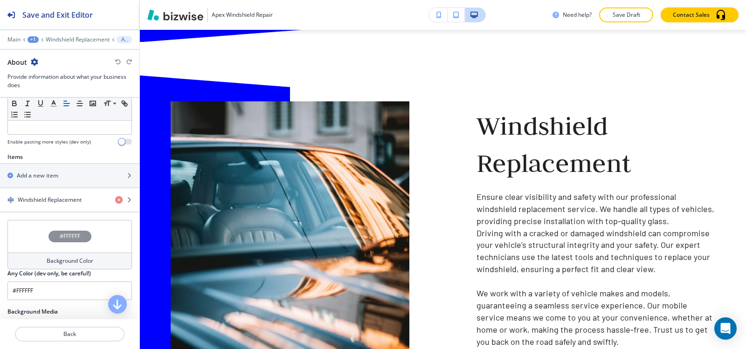
scroll to position [280, 0]
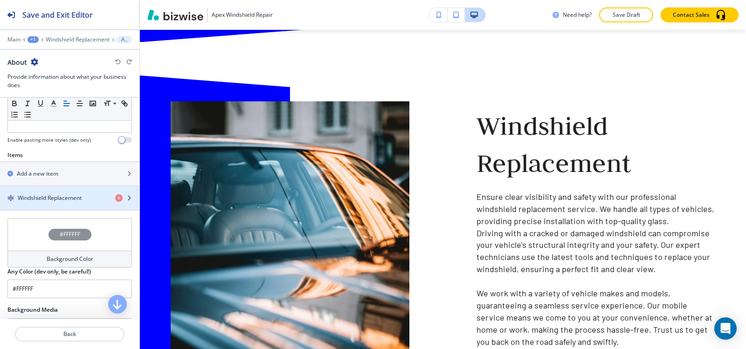
click at [50, 195] on h4 "Windshield Replacement" at bounding box center [50, 198] width 64 height 8
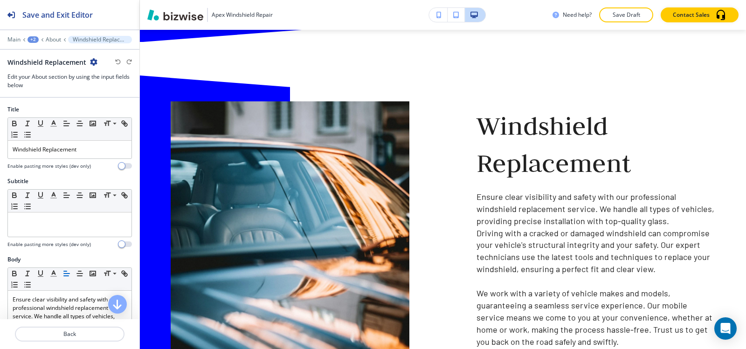
scroll to position [644, 0]
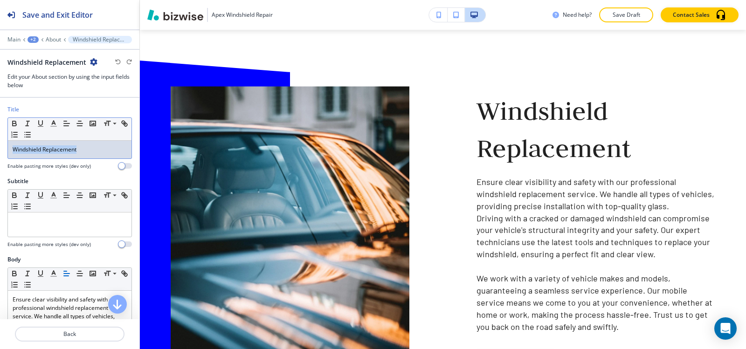
drag, startPoint x: 107, startPoint y: 150, endPoint x: 0, endPoint y: 153, distance: 106.9
click at [0, 153] on div "Title Small Normal Large Huge Windshield Replacement Enable pasting more styles…" at bounding box center [69, 141] width 139 height 72
click at [56, 125] on icon "button" at bounding box center [53, 123] width 8 height 8
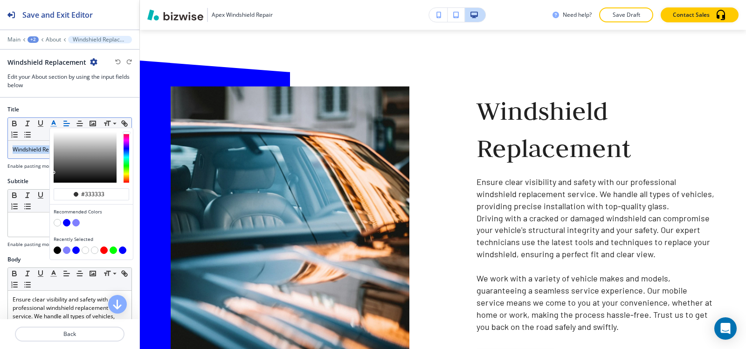
click at [58, 251] on button "button" at bounding box center [57, 250] width 7 height 7
type input "#000000"
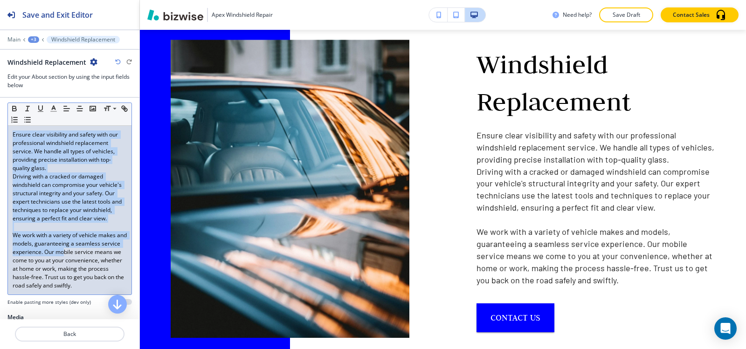
scroll to position [233, 0]
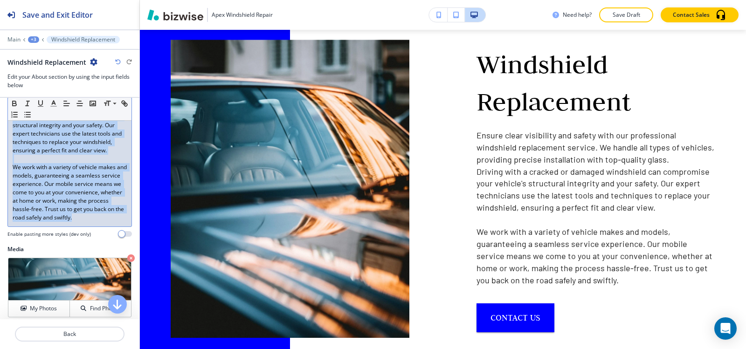
drag, startPoint x: 11, startPoint y: 157, endPoint x: 87, endPoint y: 239, distance: 111.6
click at [87, 227] on div "Ensure clear visibility and safety with our professional windshield replacement…" at bounding box center [70, 142] width 124 height 169
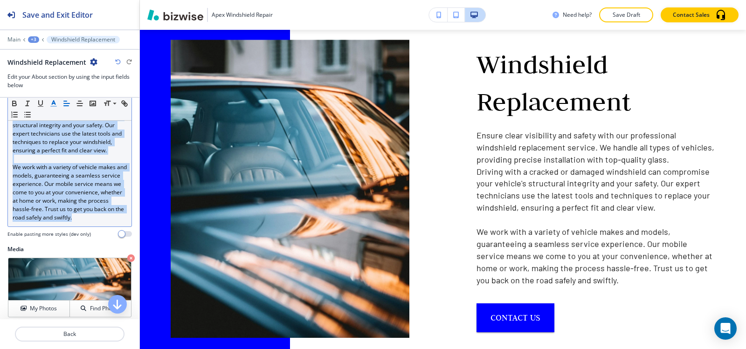
click at [56, 105] on icon "button" at bounding box center [53, 103] width 8 height 8
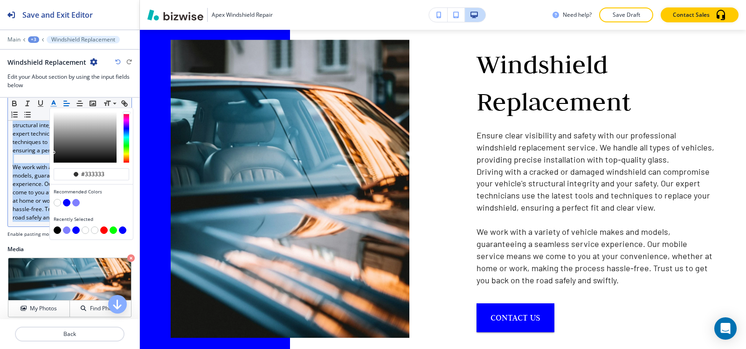
click at [56, 230] on button "button" at bounding box center [57, 230] width 7 height 7
type input "#000000"
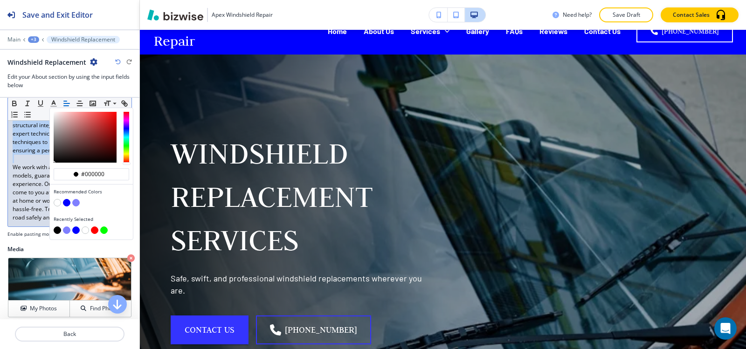
scroll to position [0, 0]
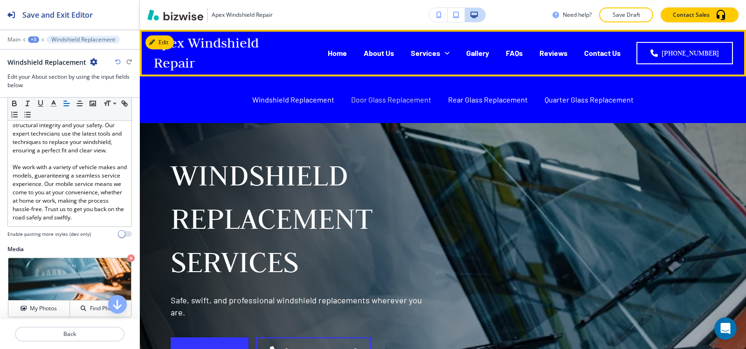
click at [383, 101] on p "Door Glass Replacement" at bounding box center [391, 99] width 80 height 11
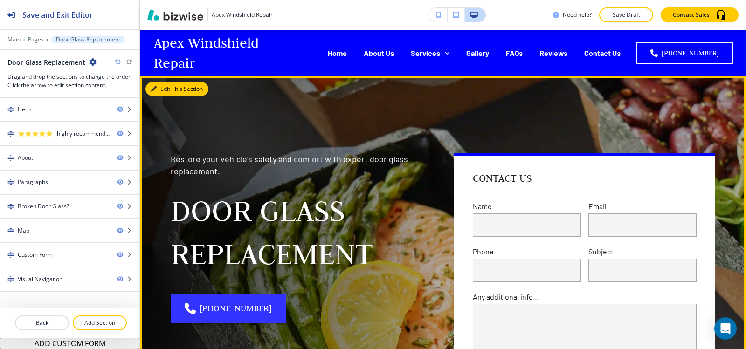
click at [170, 88] on button "Edit This Section" at bounding box center [177, 89] width 63 height 14
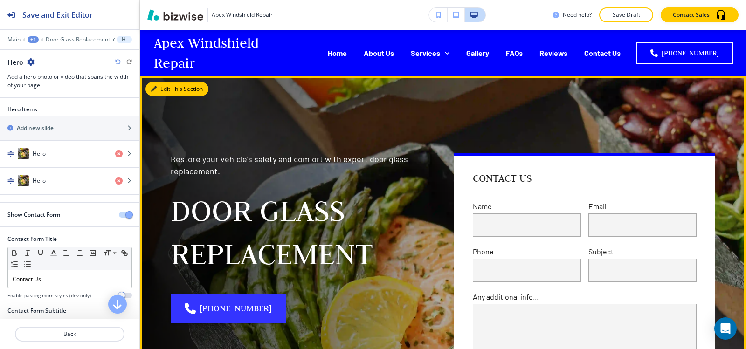
scroll to position [47, 0]
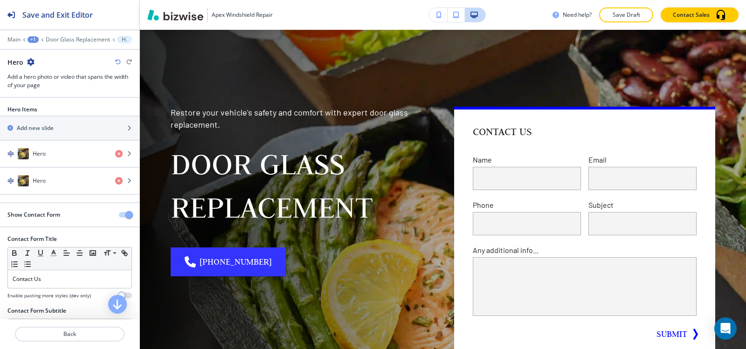
click at [125, 213] on span "button" at bounding box center [128, 214] width 7 height 7
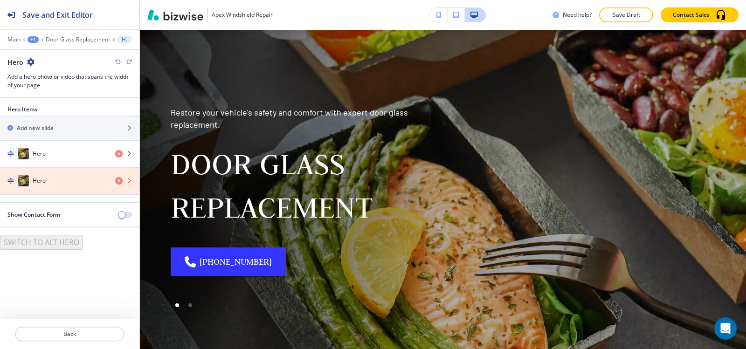
click at [119, 182] on icon "button" at bounding box center [118, 180] width 7 height 7
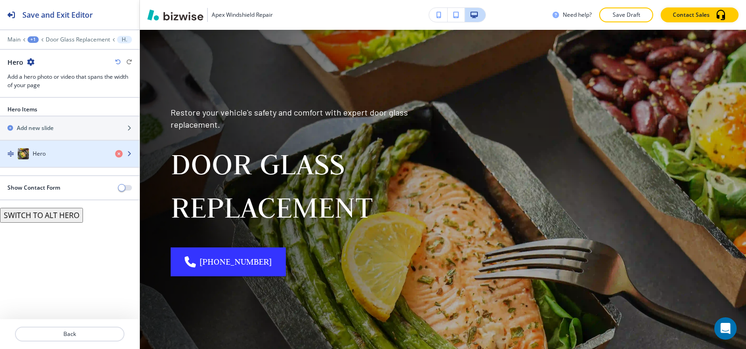
click at [76, 162] on div "button" at bounding box center [69, 163] width 139 height 7
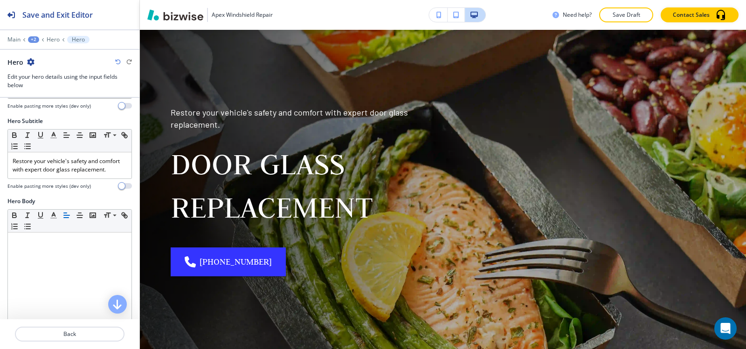
scroll to position [140, 0]
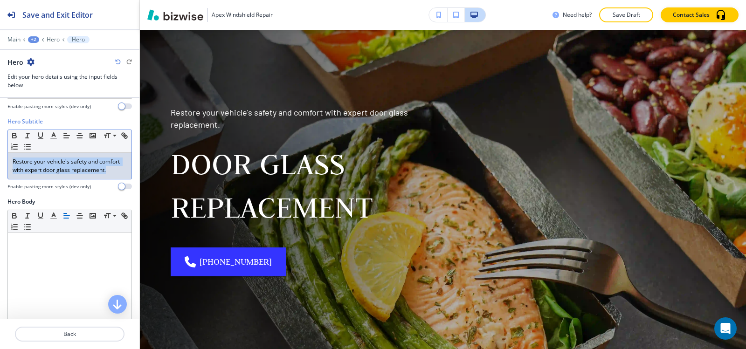
drag, startPoint x: 80, startPoint y: 184, endPoint x: 0, endPoint y: 156, distance: 84.5
click at [0, 156] on div "Hero Subtitle Small Normal Large Huge Restore your vehicle's safety and comfort…" at bounding box center [69, 158] width 139 height 80
copy p "Restore your vehicle's safety and comfort with expert door glass replacement."
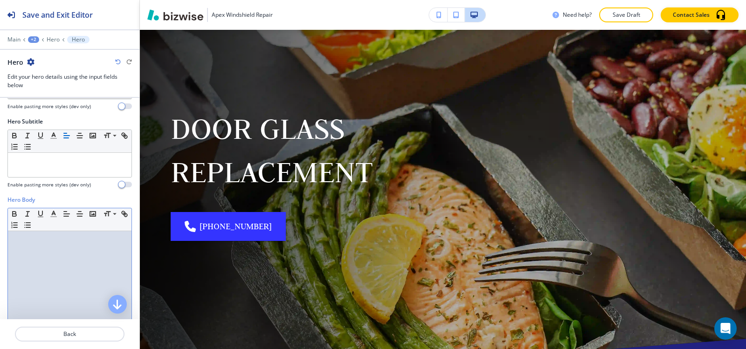
click at [38, 249] on div at bounding box center [70, 291] width 124 height 121
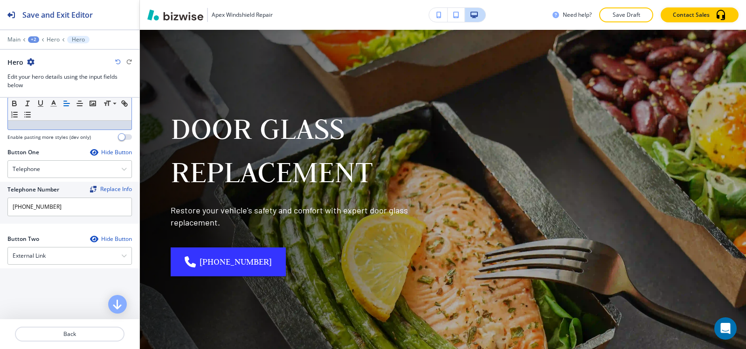
scroll to position [420, 0]
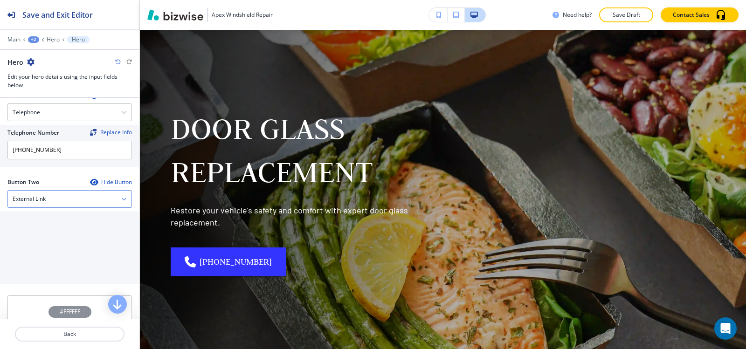
click at [41, 206] on div "External Link" at bounding box center [70, 199] width 124 height 17
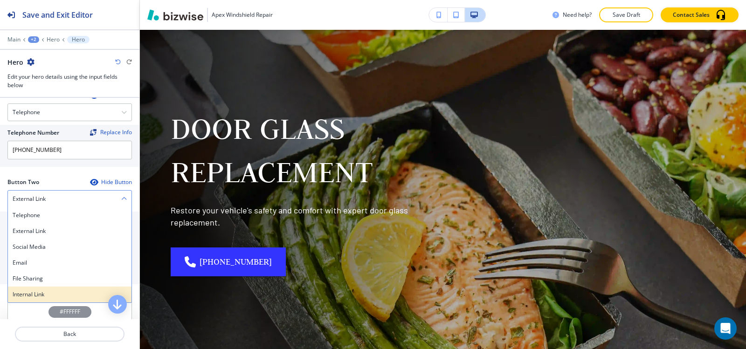
click at [32, 297] on h4 "Internal Link" at bounding box center [70, 295] width 114 height 8
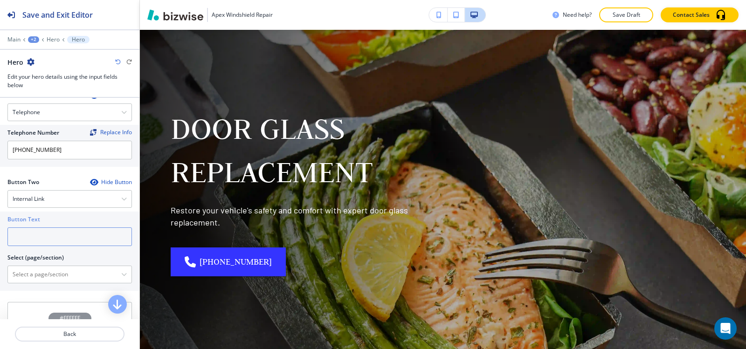
click at [36, 244] on input "text" at bounding box center [69, 237] width 125 height 19
type input "contact us"
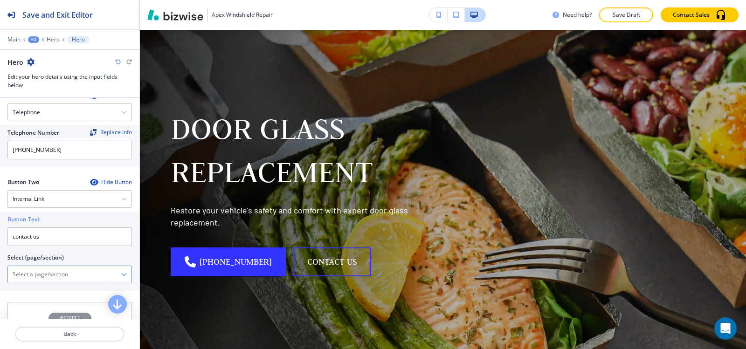
click at [43, 279] on \(page\/section\) "Manual Input" at bounding box center [64, 275] width 113 height 16
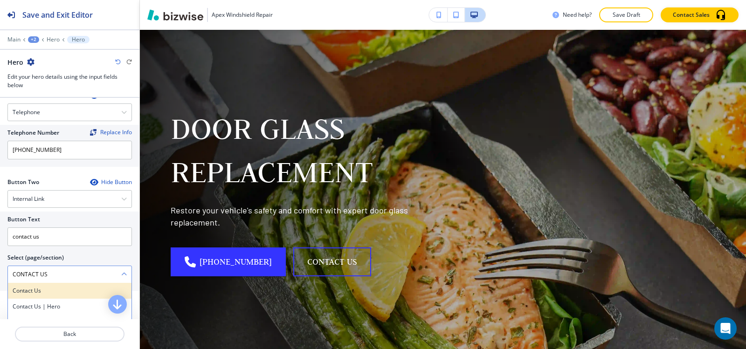
click at [43, 292] on h4 "Contact Us" at bounding box center [70, 291] width 114 height 8
type \(page\/section\) "Contact Us"
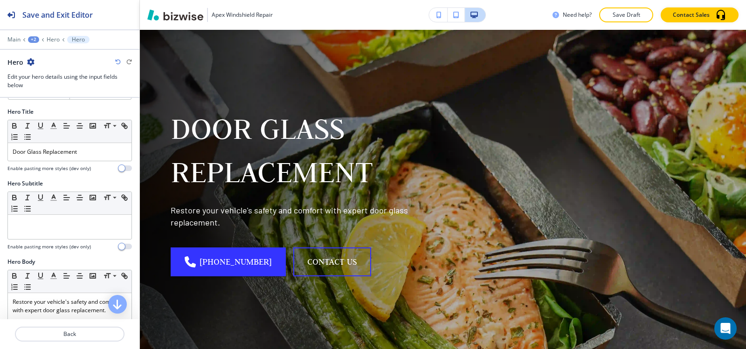
scroll to position [0, 0]
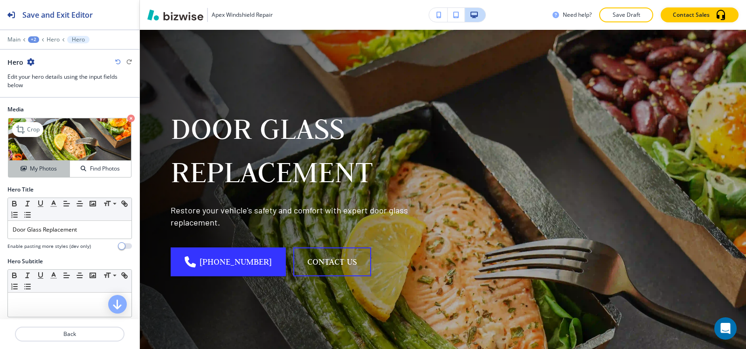
click at [47, 167] on h4 "My Photos" at bounding box center [43, 169] width 27 height 8
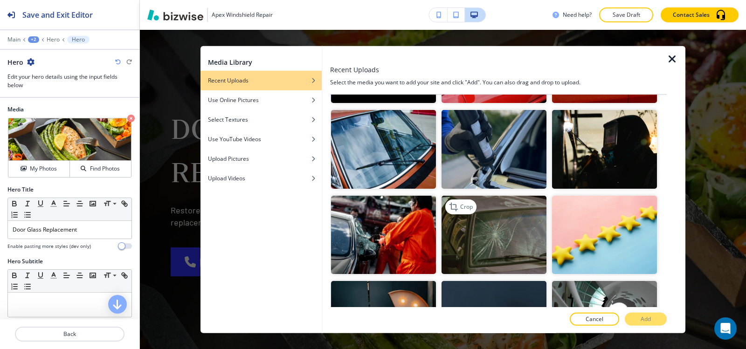
scroll to position [280, 0]
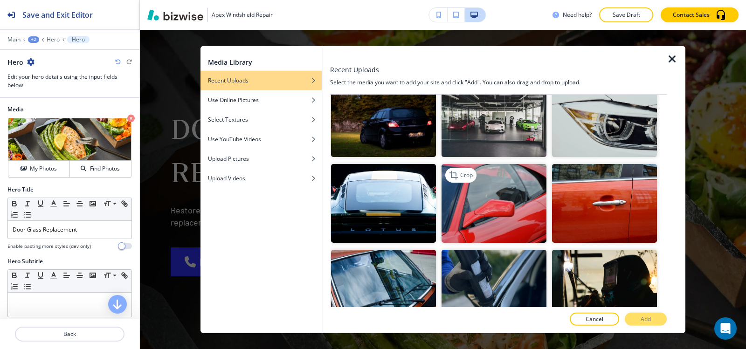
click at [517, 220] on img "button" at bounding box center [494, 203] width 105 height 79
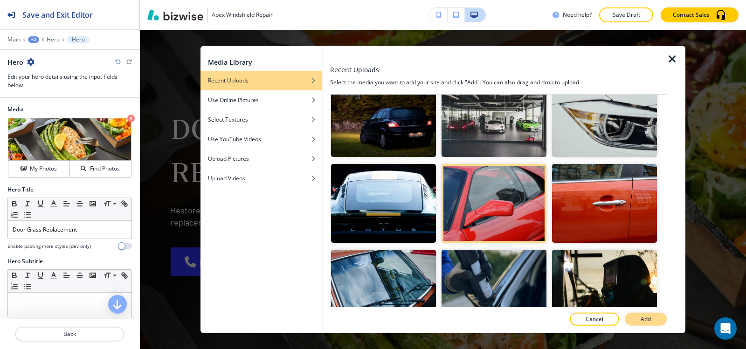
click at [639, 317] on button "Add" at bounding box center [646, 319] width 42 height 13
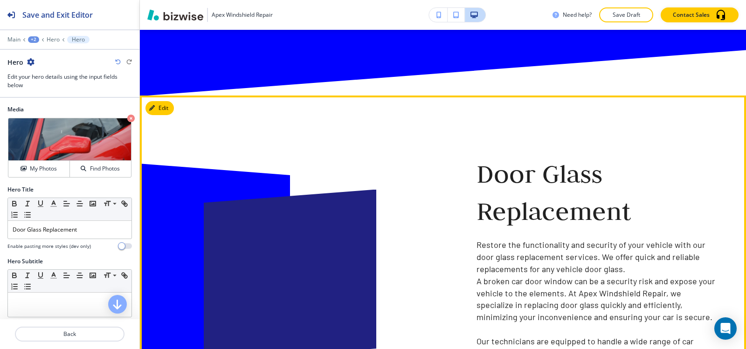
scroll to position [513, 0]
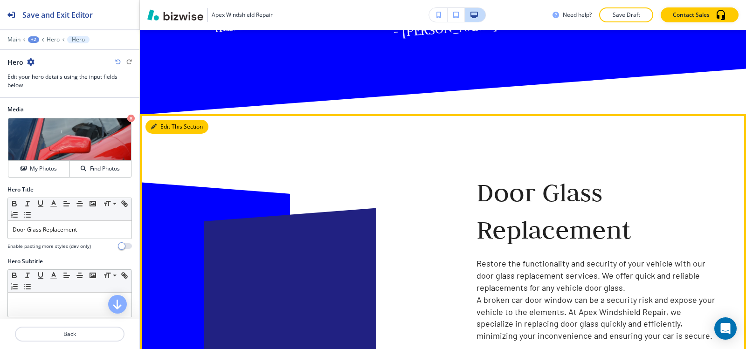
click at [162, 125] on button "Edit This Section" at bounding box center [177, 127] width 63 height 14
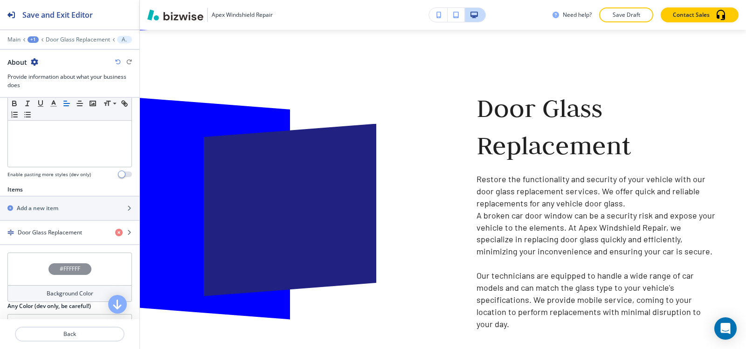
scroll to position [327, 0]
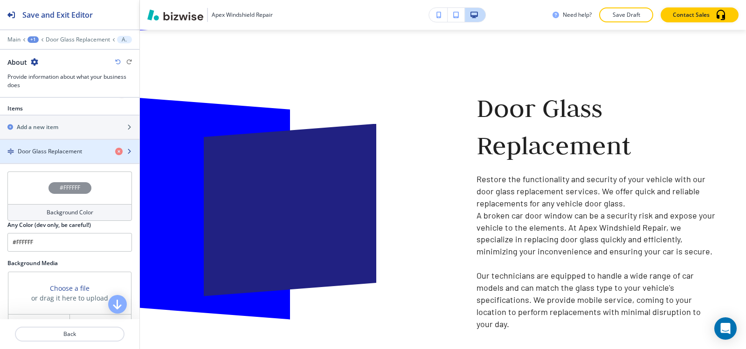
click at [52, 144] on div "button" at bounding box center [69, 143] width 139 height 7
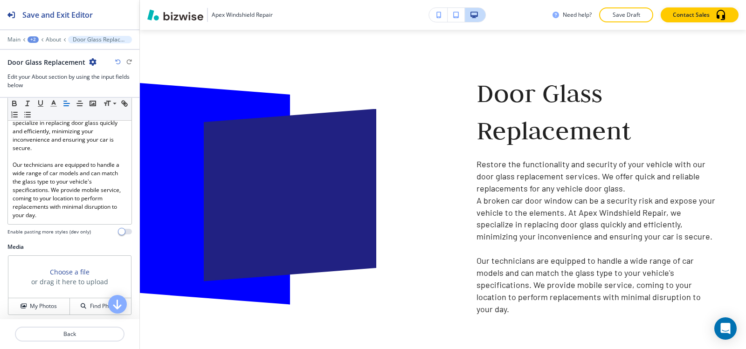
scroll to position [187, 0]
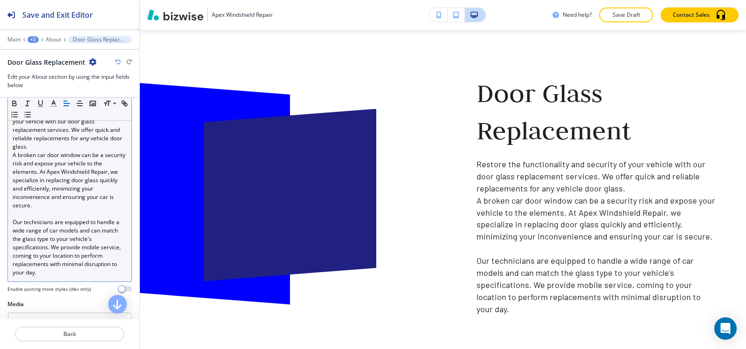
click at [13, 157] on p "A broken car door window can be a security risk and expose your vehicle to the …" at bounding box center [70, 180] width 114 height 59
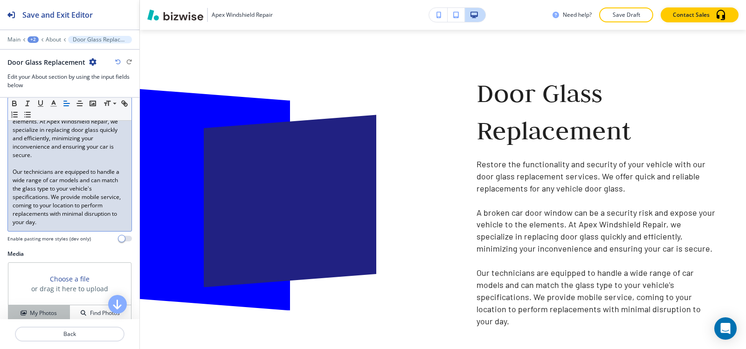
scroll to position [327, 0]
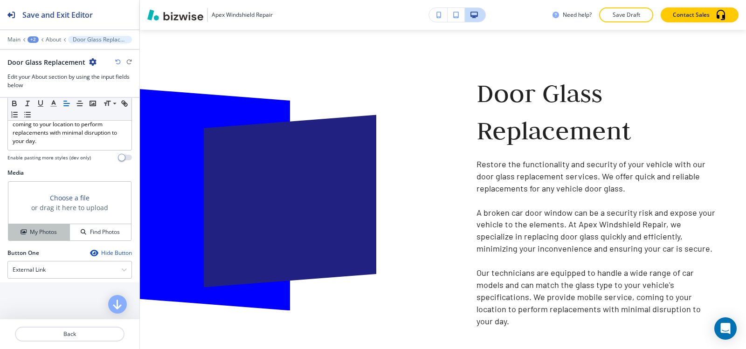
click at [30, 234] on h4 "My Photos" at bounding box center [43, 232] width 27 height 8
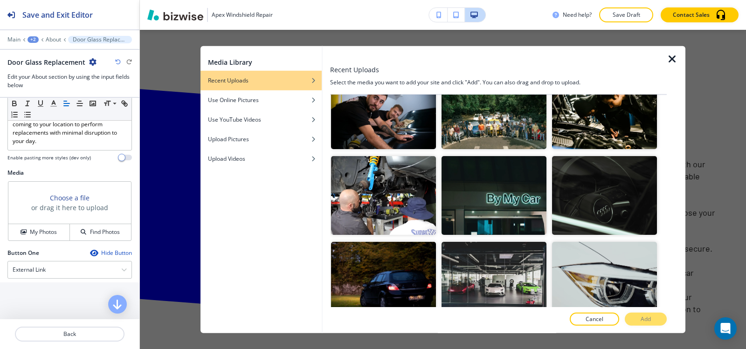
scroll to position [0, 0]
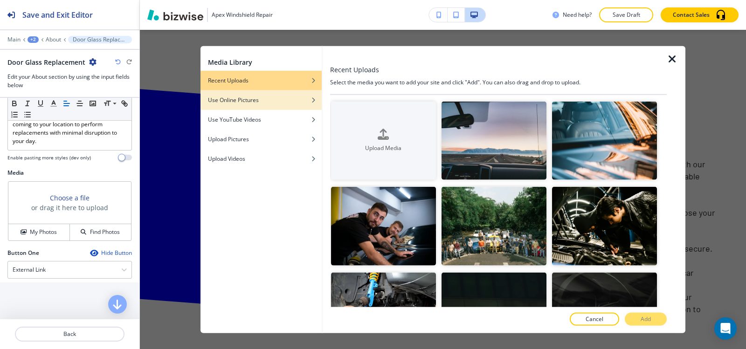
click at [275, 101] on div "Use Online Pictures" at bounding box center [261, 100] width 121 height 8
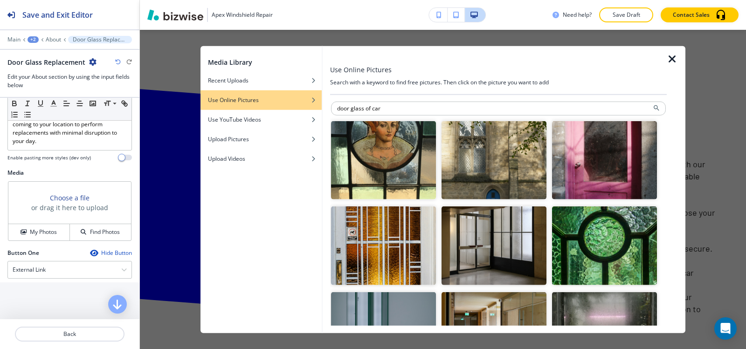
type input "door glass of car"
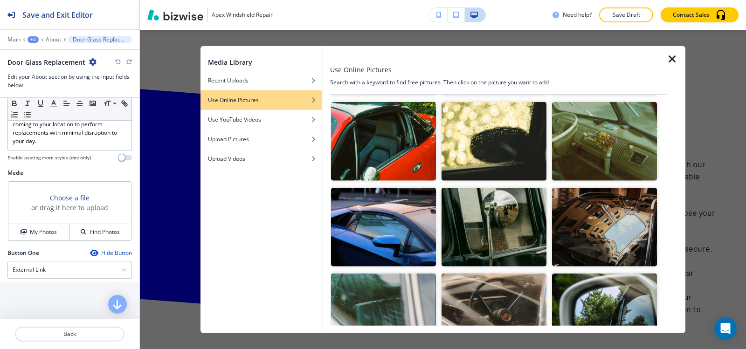
scroll to position [13771, 0]
click img "button"
click p "Crop"
click div "Rotate Left Rotate Right"
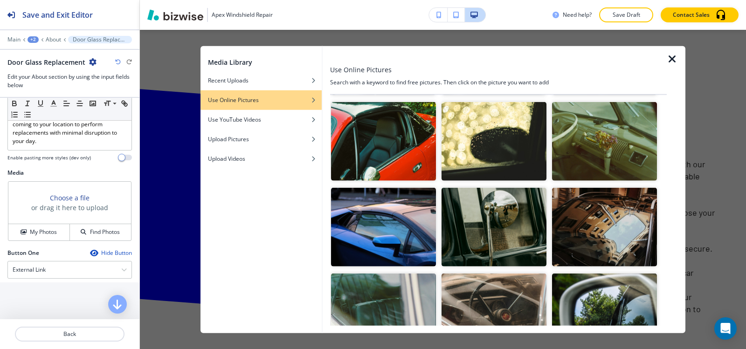
click div "Crop Photo Drag the region and corners below to crop the image. Use the mouse o…"
click span
click div
click span
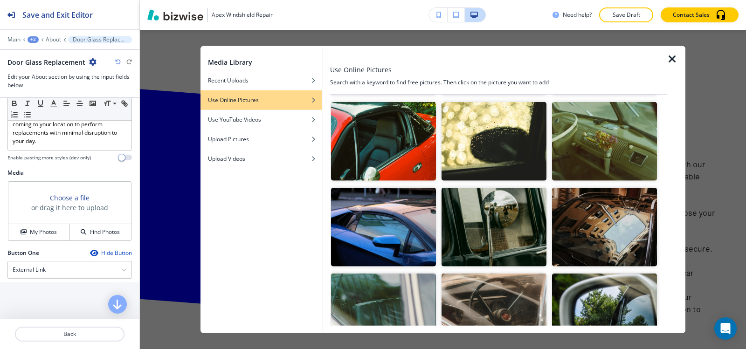
click button "Select"
drag, startPoint x: 85, startPoint y: 149, endPoint x: 0, endPoint y: 151, distance: 84.9
click button "button"
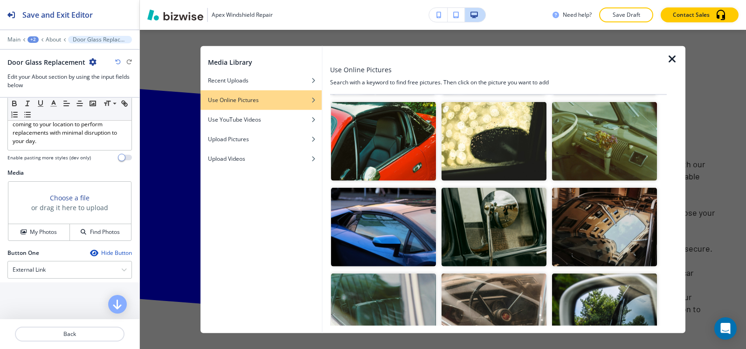
type input "#000000"
drag, startPoint x: 13, startPoint y: 207, endPoint x: 93, endPoint y: 305, distance: 126.3
click at [93, 305] on div "Title Small Normal Large Huge Door Glass Replacement Enable pasting more styles…" at bounding box center [69, 209] width 139 height 222
click at [56, 103] on icon "button" at bounding box center [53, 103] width 8 height 8
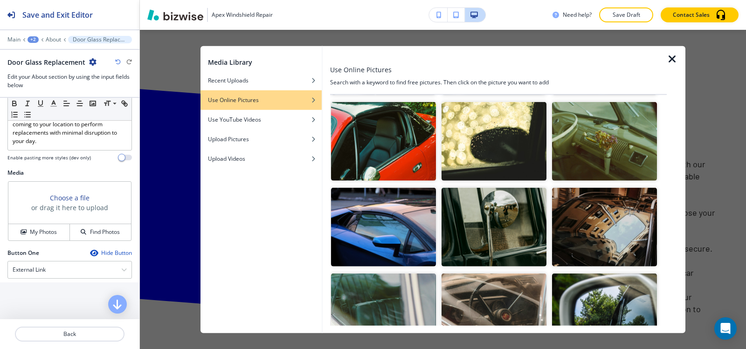
click button "button"
type input "#000000"
click at [0, 0] on button "Edit This Section" at bounding box center [0, 0] width 0 height 0
click div "Paragraph"
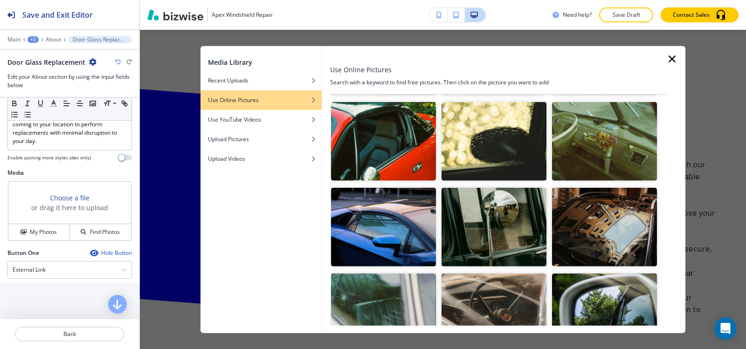
drag, startPoint x: 11, startPoint y: 230, endPoint x: 127, endPoint y: 297, distance: 134.4
click div
click at [61, 41] on p "Paragraphs" at bounding box center [53, 39] width 15 height 7
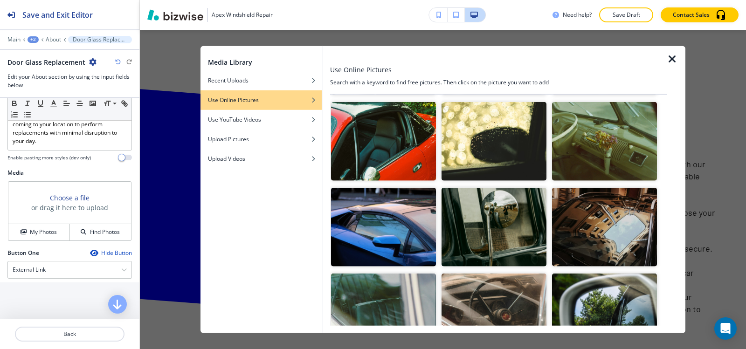
click h4 "Paragraph"
drag, startPoint x: 12, startPoint y: 228, endPoint x: 110, endPoint y: 292, distance: 117.6
click div "We come to you! Apex Windshield Repair provides a mobile service that makes rep…"
click div
click at [54, 38] on p "Paragraphs" at bounding box center [53, 39] width 15 height 7
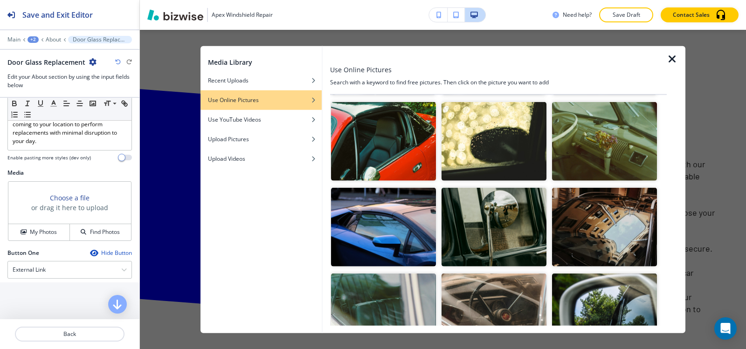
click div "button"
drag, startPoint x: 10, startPoint y: 231, endPoint x: 100, endPoint y: 311, distance: 120.6
click at [100, 311] on div "Title Small Normal Large Huge Fast and Efficient Glass Replacement Enable pasti…" at bounding box center [69, 209] width 139 height 222
click div
paste div
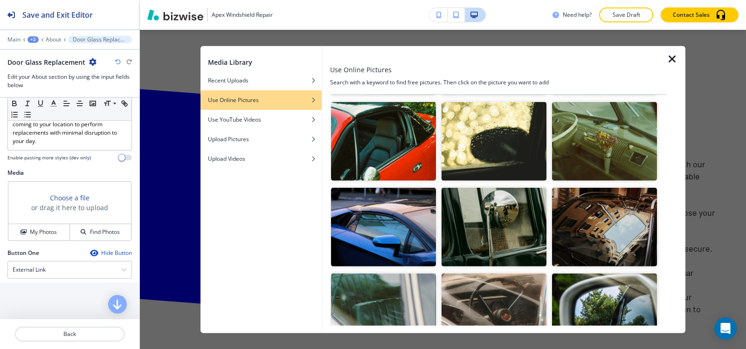
click at [57, 40] on p "Paragraphs" at bounding box center [53, 39] width 15 height 7
click div "Paragraph"
drag, startPoint x: 111, startPoint y: 152, endPoint x: 0, endPoint y: 173, distance: 112.5
click icon "button"
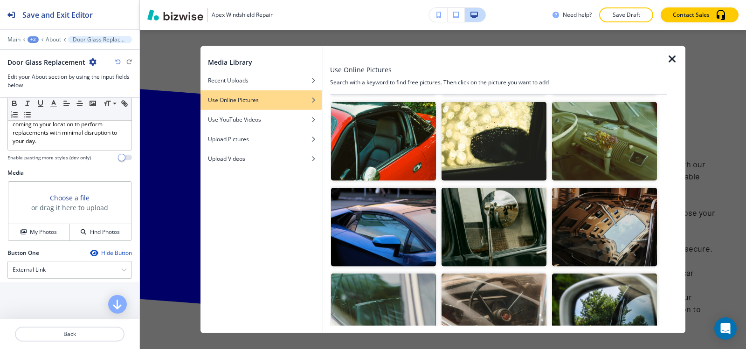
click button "button"
type input "#000000"
drag, startPoint x: 13, startPoint y: 159, endPoint x: 115, endPoint y: 227, distance: 122.5
click div "If you're dealing with a broken or damaged vehicle door window, Apex Windshield…"
click icon "button"
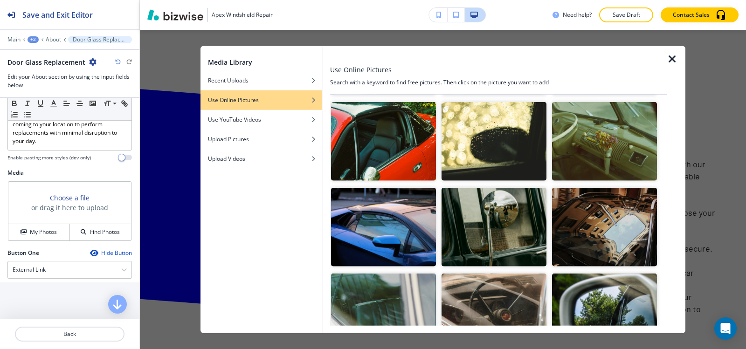
click button "button"
type input "#000000"
click at [53, 37] on p "Paragraphs" at bounding box center [53, 39] width 15 height 7
click h4 "Paragraph"
drag, startPoint x: 8, startPoint y: 152, endPoint x: 120, endPoint y: 155, distance: 112.0
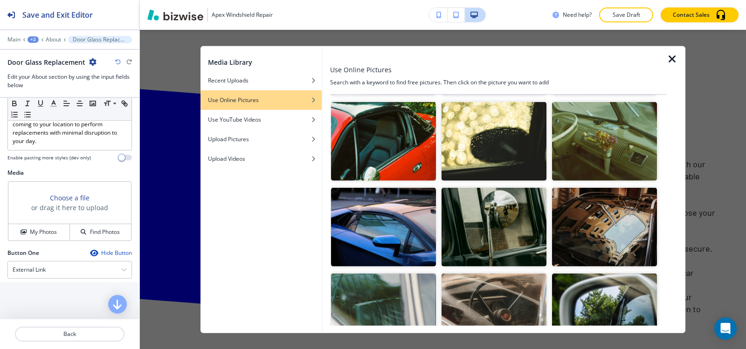
click div "Mobile Service for Door Glass Issues"
click icon "button"
click button "button"
type input "#000000"
drag, startPoint x: 9, startPoint y: 159, endPoint x: 126, endPoint y: 233, distance: 138.2
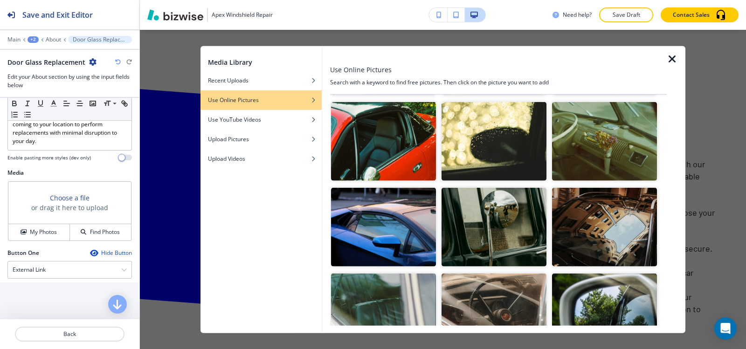
click at [126, 169] on div "Body Small Normal Large Huge We come to you! Apex Windshield Repair provides a …" at bounding box center [69, 49] width 139 height 240
click icon "button"
click div "Recently Selected"
click button "button"
type input "#000000"
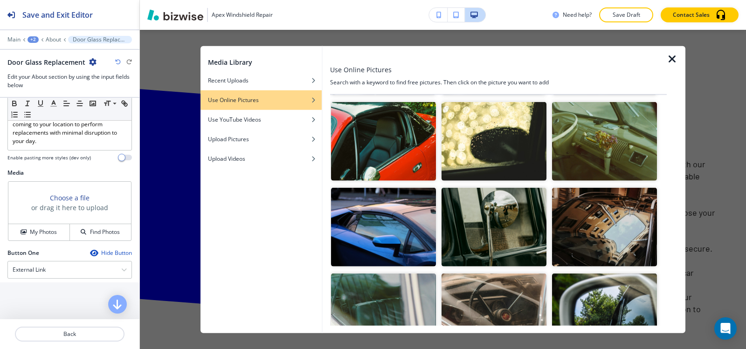
click at [61, 38] on p "Paragraphs" at bounding box center [53, 39] width 15 height 7
click h4 "Paragraph"
drag, startPoint x: 8, startPoint y: 149, endPoint x: 120, endPoint y: 150, distance: 111.5
click div "Fast and Efficient Glass Replacement"
click icon "button"
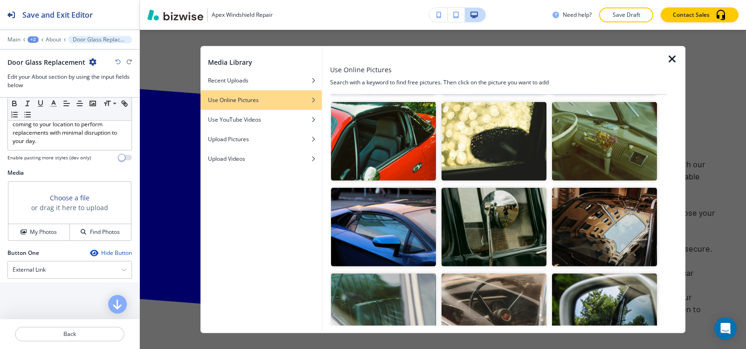
click button "button"
type input "#000000"
drag
click div "Our goal is to minimize your inconvenience. Apex Windshield Repair's technician…"
click line "button"
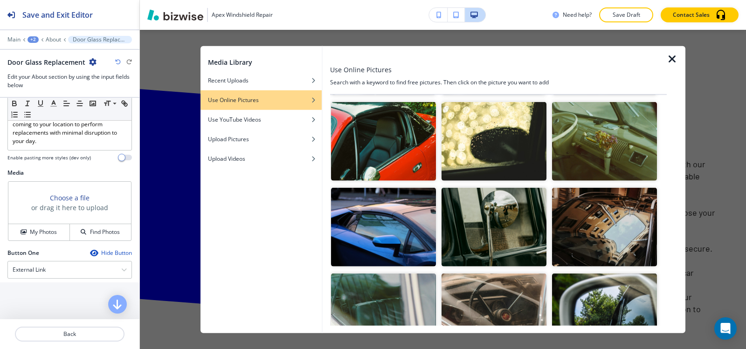
click button "button"
type input "#000000"
click p "Fast and Efficient Glass Replacement"
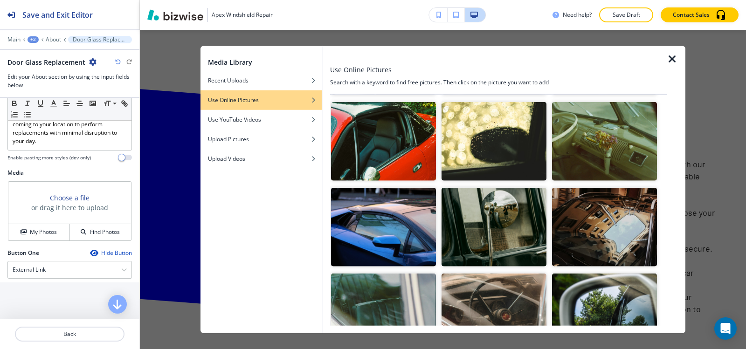
click at [62, 36] on div "Main +2 Paragraphs Paragraph" at bounding box center [69, 39] width 125 height 7
click at [61, 42] on p "Paragraphs" at bounding box center [53, 39] width 15 height 7
click div
click at [0, 0] on button "Edit This Section" at bounding box center [0, 0] width 0 height 0
click div "Background Color"
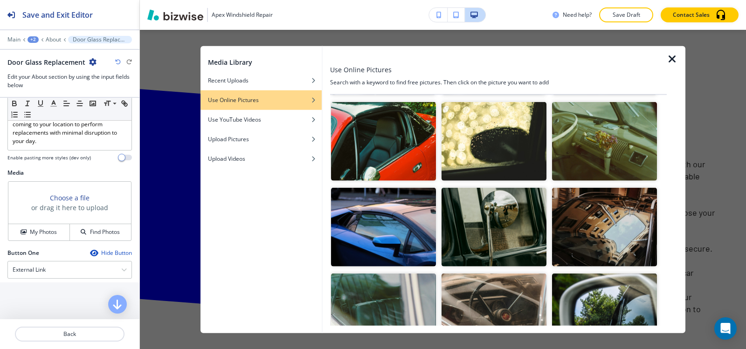
click button "button"
type input "#7f7fff"
click icon "button"
click button "button"
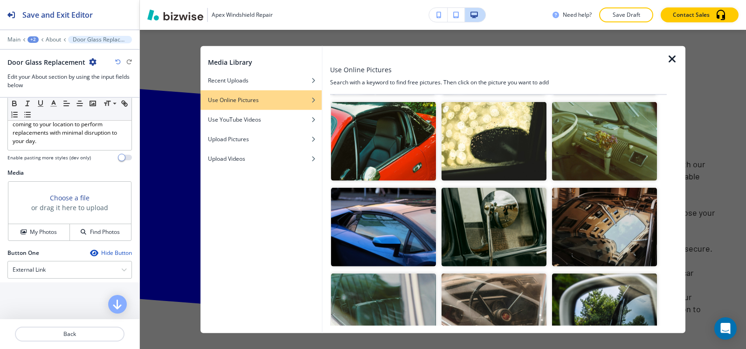
type input "#000000"
click at [0, 0] on button "Edit This Section" at bounding box center [0, 0] width 0 height 0
click div "My Photos"
click div "button"
type input "broken door glass of car"
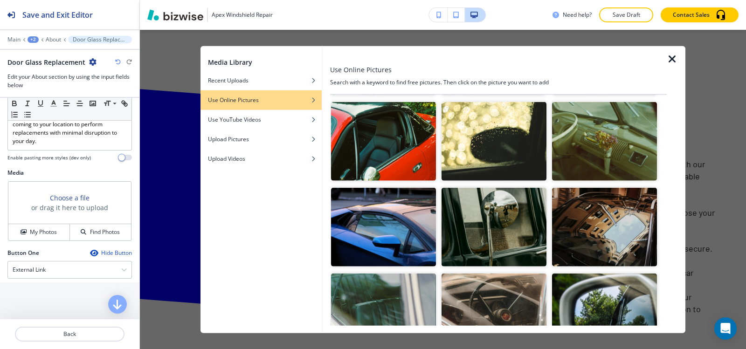
click img "button"
click div "External Link"
click h4 "Internal Link"
click input "text"
type input "contact us"
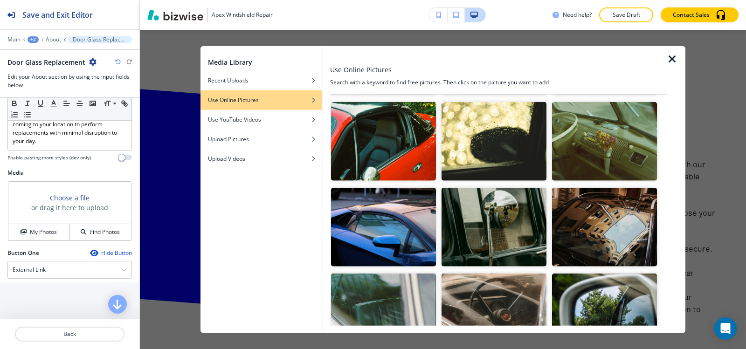
click \(page\/section\) "Manual Input"
click div "Contact Us"
type \(page\/section\) "Contact Us"
click at [0, 0] on button "Edit This Section" at bounding box center [0, 0] width 0 height 0
click div
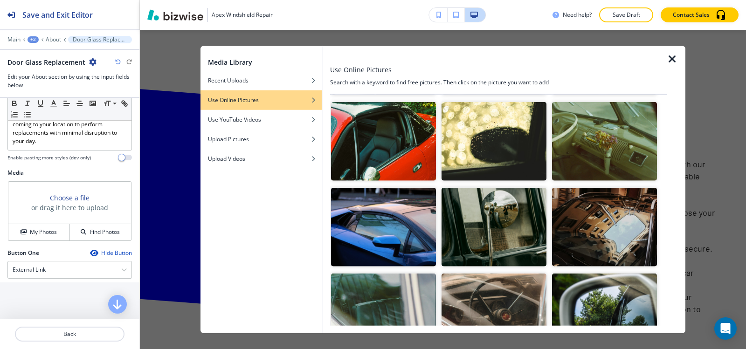
click at [0, 0] on button "Edit This Section" at bounding box center [0, 0] width 0 height 0
click input "text"
paste input "[EMAIL_ADDRESS][DOMAIN_NAME]"
type input "[EMAIL_ADDRESS][DOMAIN_NAME]"
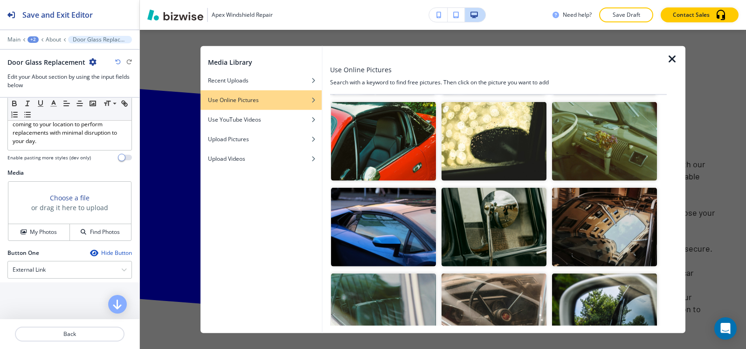
click h4 "Add"
click div "Subtitle Small Normal Large Huge Have questions or need assistance? Reach out t…"
click div
click div "Title Small Normal Large Huge Send us a Message Enable pasting more styles (dev…"
click icon "button"
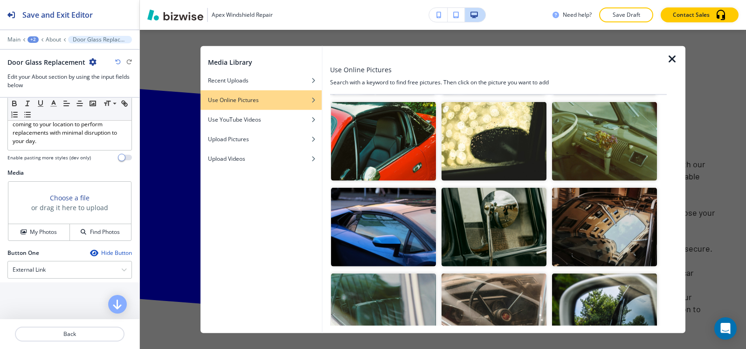
click button "button"
type input "#000000"
click div "Have questions or need assistance? Reach out to us any time, and our team will …"
click icon "button"
click button "button"
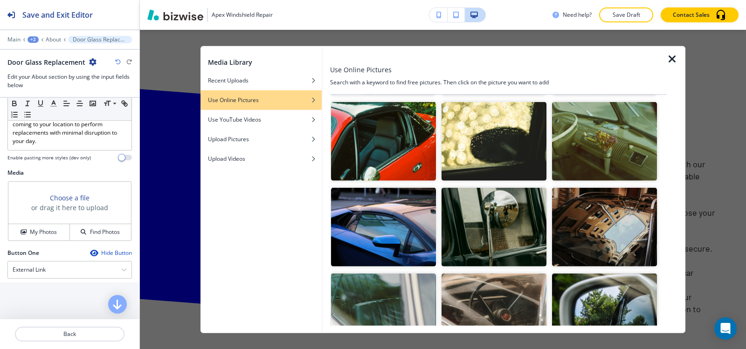
type input "#000000"
click div "#FFFFFF Background Color"
click button "button"
type input "#7f7fff"
click at [0, 0] on button "Edit This Section" at bounding box center [0, 0] width 0 height 0
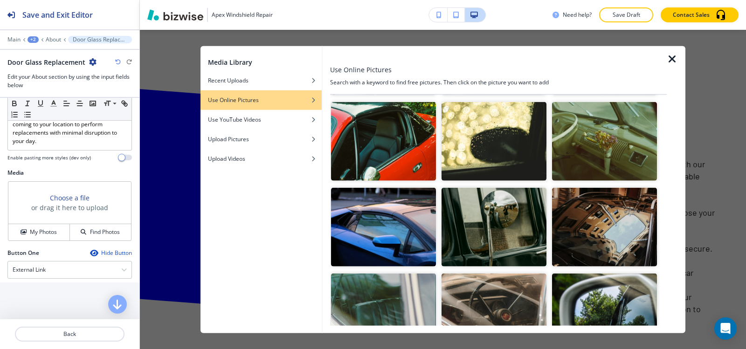
click icon "button"
click p "Delete Section"
click p "Delete"
click at [638, 17] on p "Save Draft" at bounding box center [627, 15] width 30 height 8
click button "Close"
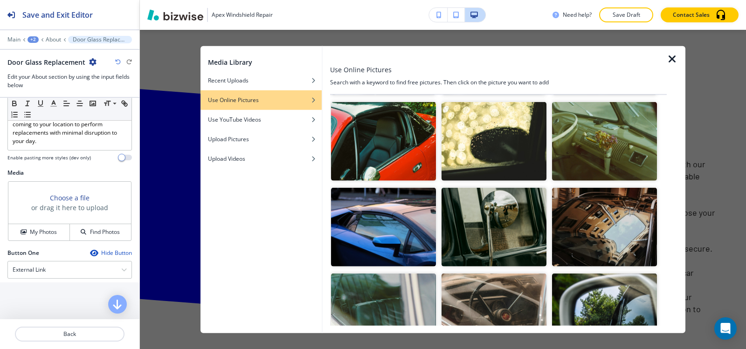
click button "Edit This Section"
click icon "button"
click span "button"
click div "Hero"
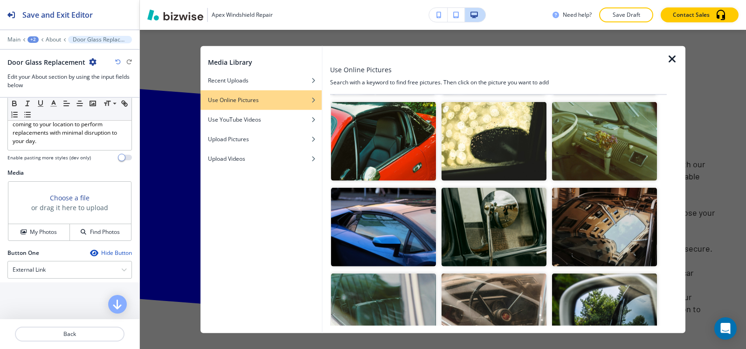
click at [0, 169] on div "Hero Subtitle Small Normal Large Huge Efficient and reliable rear glass replace…" at bounding box center [69, 49] width 139 height 240
click div
click div "External Link"
click h4 "Internal Link"
click input "text"
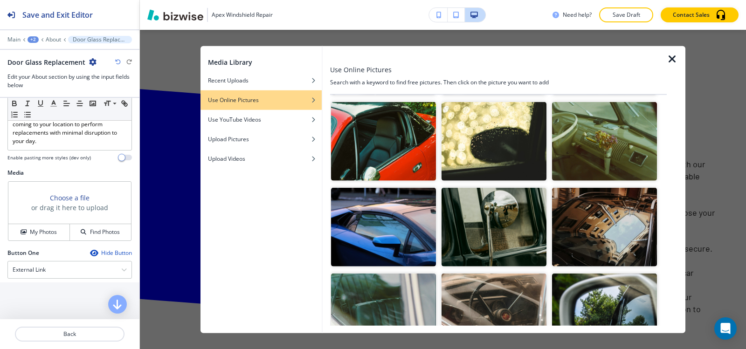
type input "contact us"
click \(page\/section\) "Manual Input"
click h4 "Contact Us"
type \(page\/section\) "Contact Us"
click h4 "My Photos"
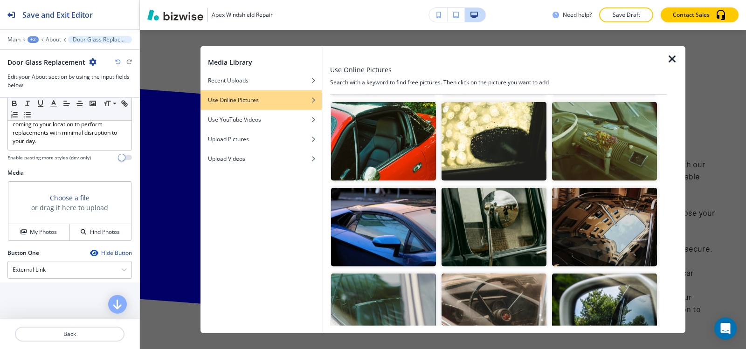
click img "button"
click icon "button"
click at [46, 42] on p "Pages" at bounding box center [53, 39] width 15 height 7
click div
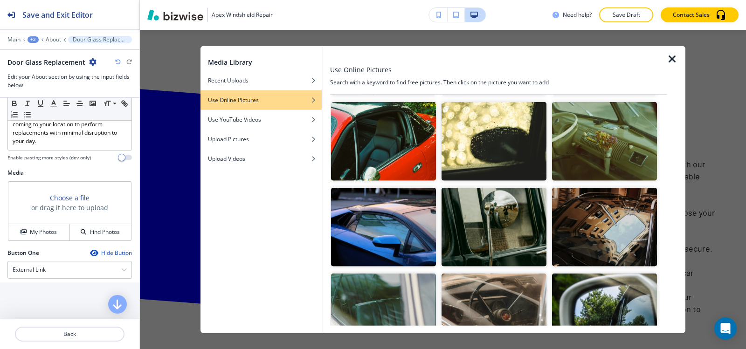
click div "Hero"
click h4 "My Photos"
click img "button"
click button "Add"
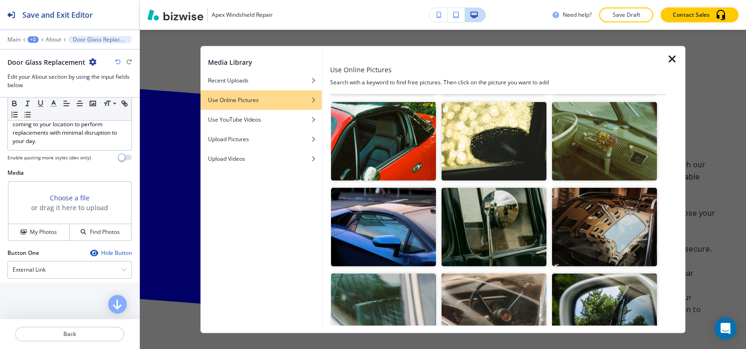
click button "Edit This Section"
click h4 "Rear Glass Replacement"
click icon "button"
click button "button"
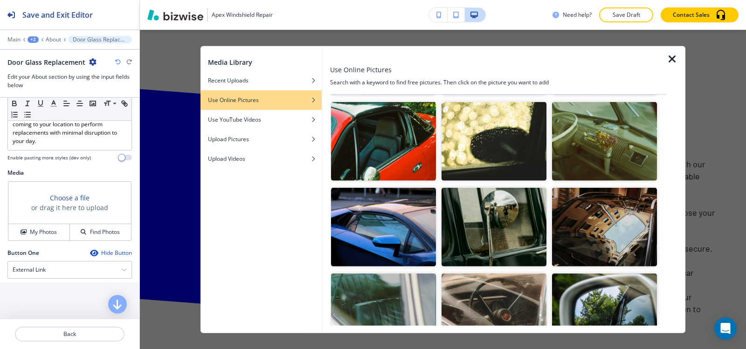
type input "#000000"
click at [114, 243] on div "Title Small Normal Large Huge Rear Glass Replacement Enable pasting more styles…" at bounding box center [69, 209] width 139 height 222
click icon "button"
click button "button"
type input "#000000"
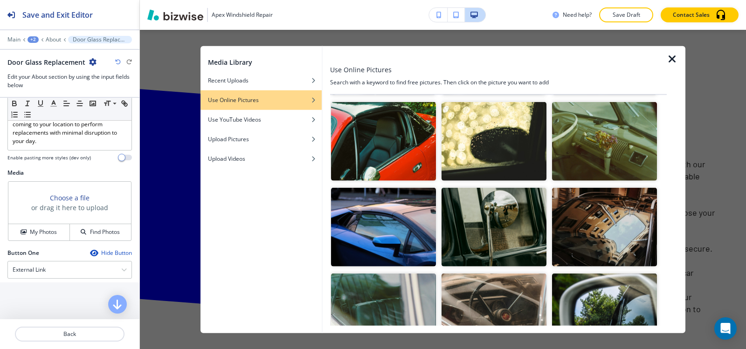
click div "My Photos"
click div "Use Online Pictures"
type input "rear glass of car"
click img "button"
